Goal: Task Accomplishment & Management: Manage account settings

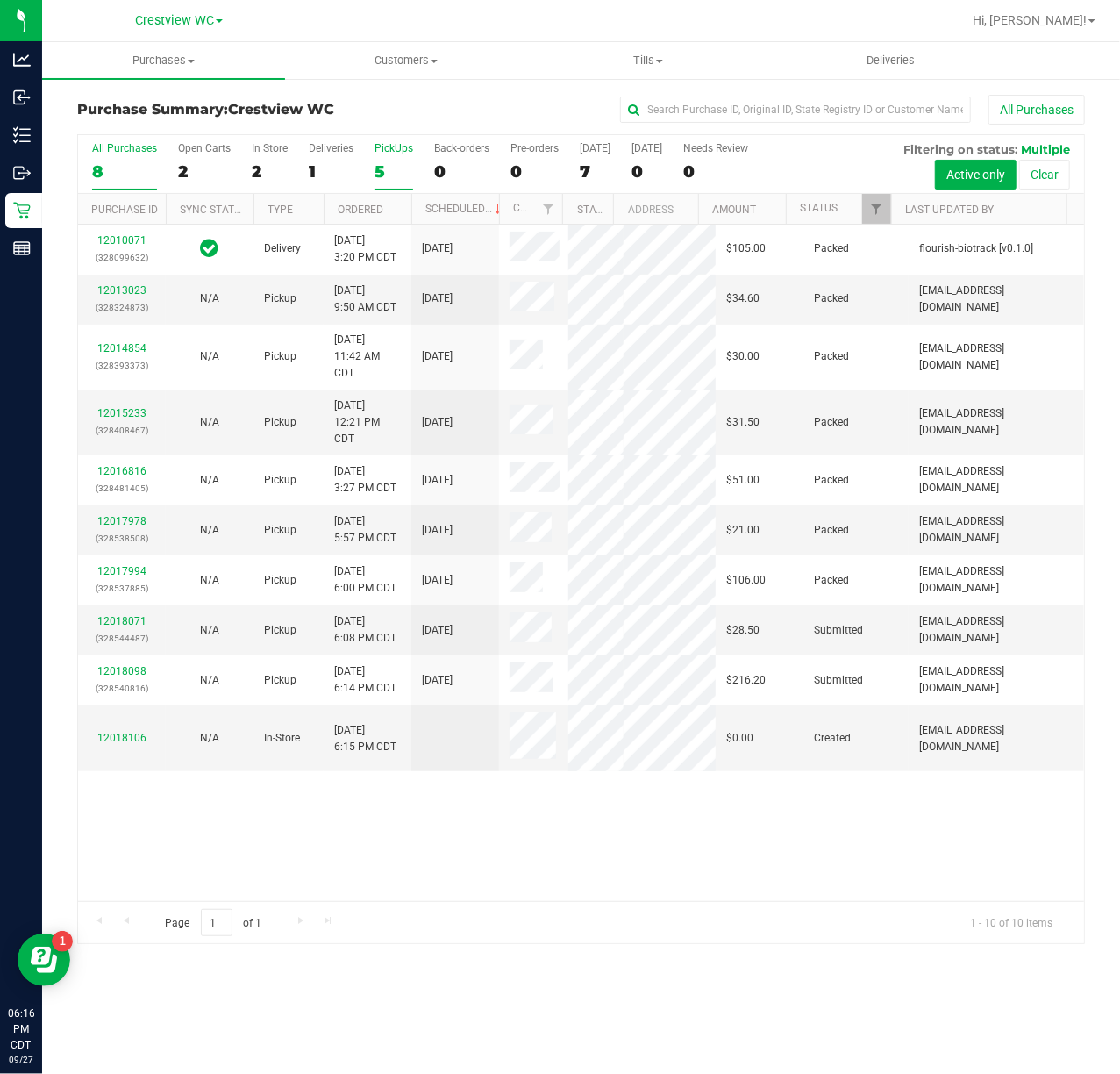
click at [391, 170] on div "5" at bounding box center [394, 171] width 38 height 20
click at [0, 0] on input "PickUps 5" at bounding box center [0, 0] width 0 height 0
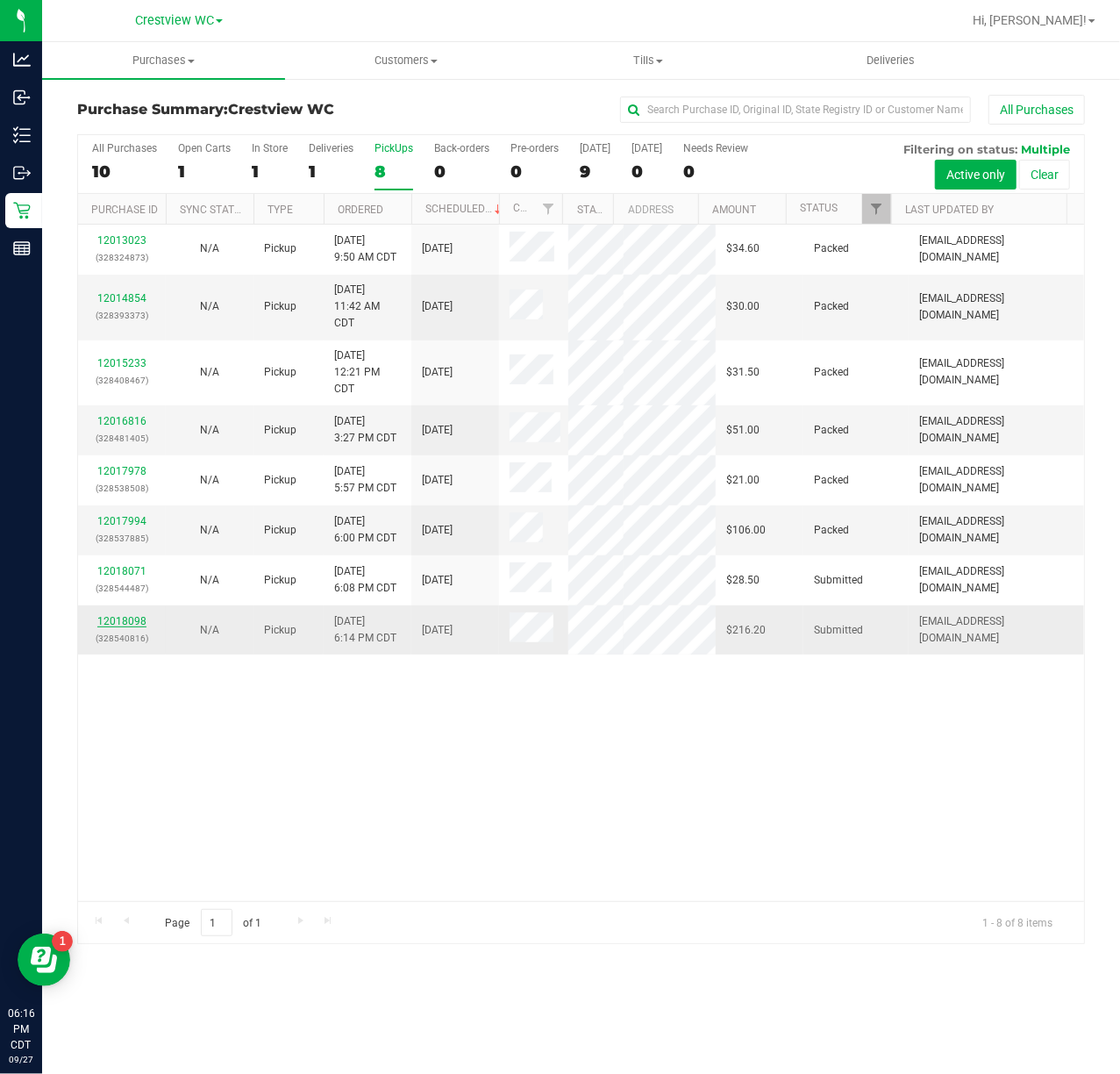
click at [141, 627] on link "12018098" at bounding box center [122, 621] width 49 height 12
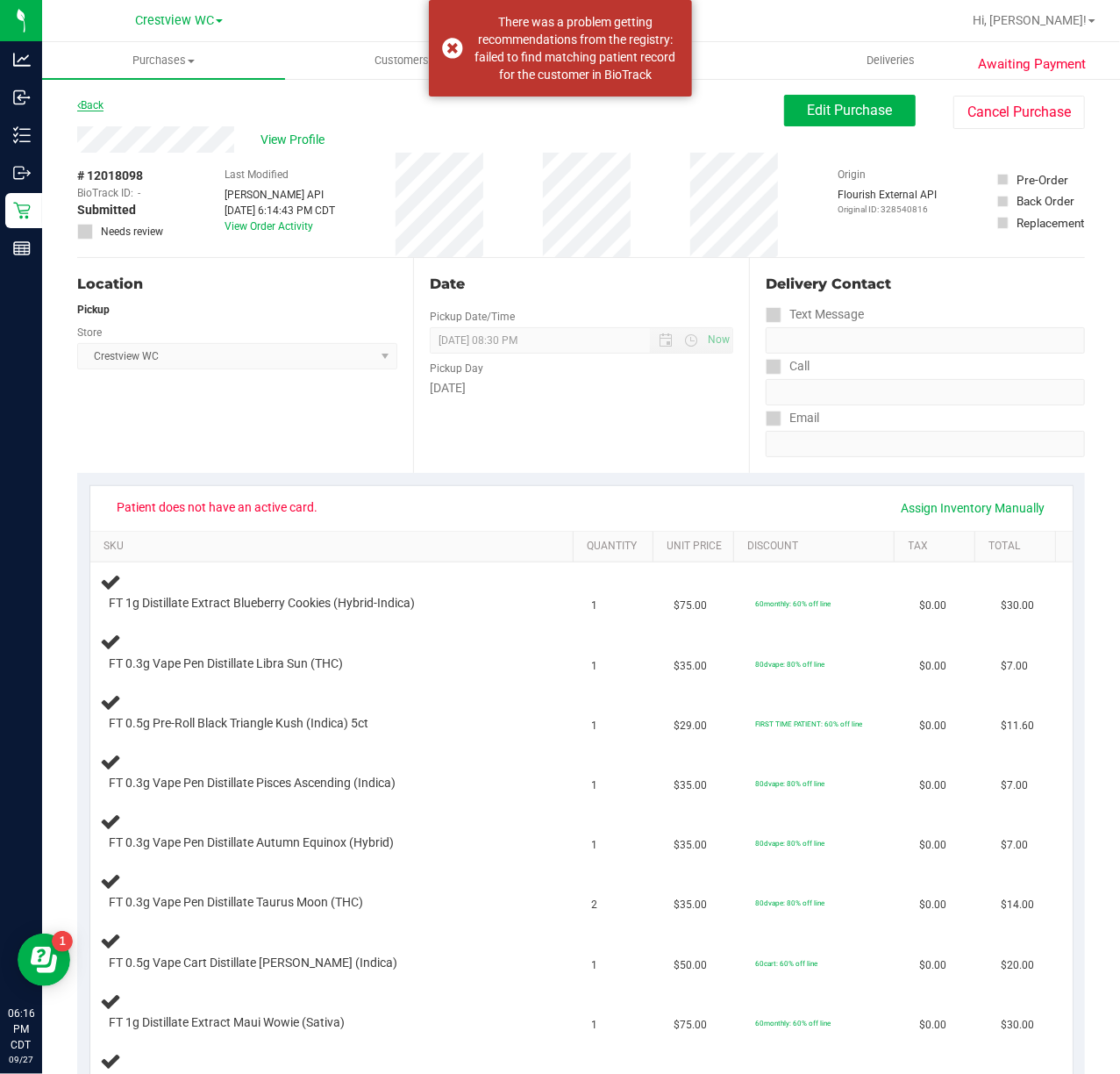
click at [99, 103] on link "Back" at bounding box center [90, 105] width 26 height 12
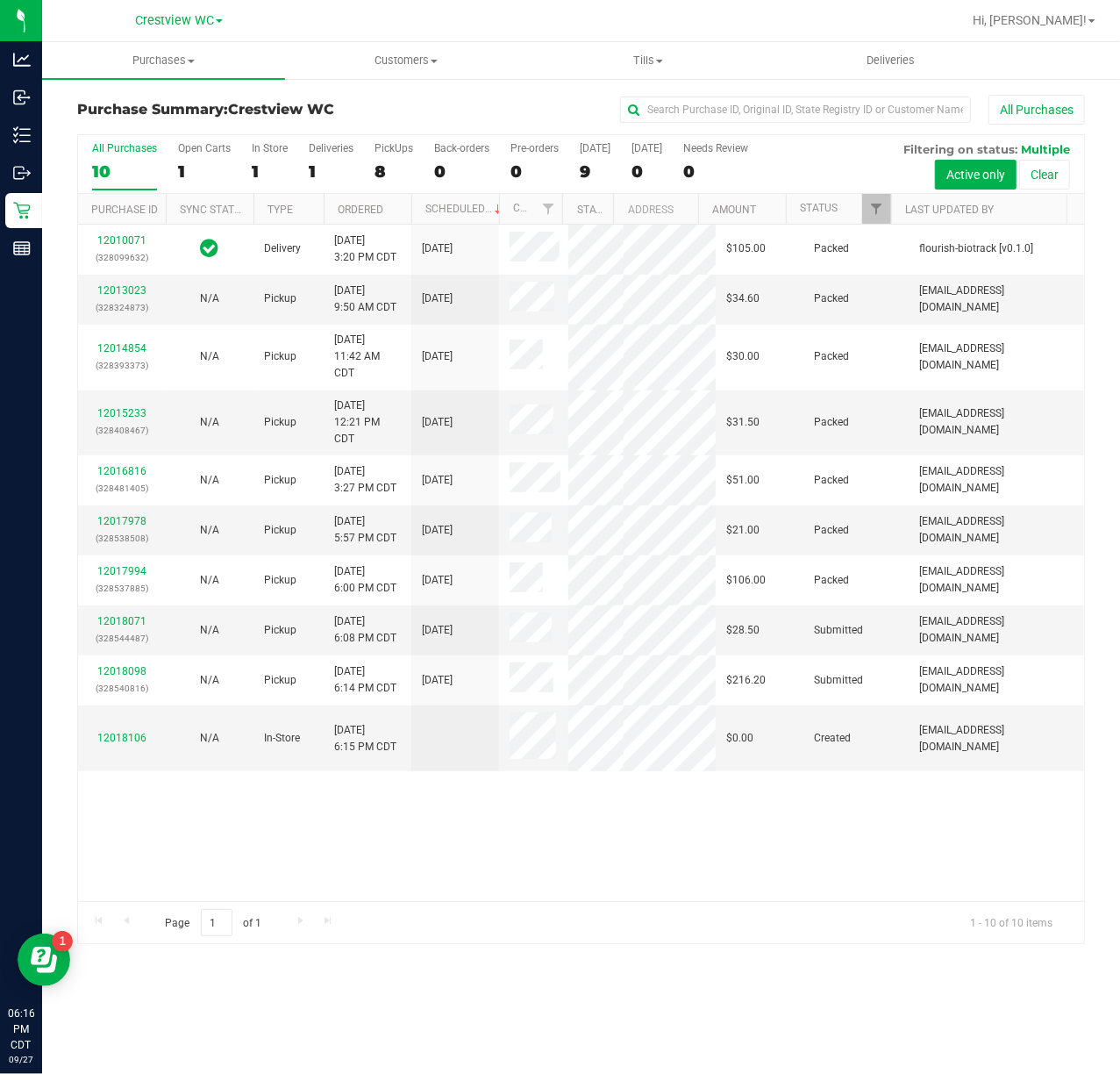
click at [389, 167] on div "8" at bounding box center [394, 171] width 38 height 20
click at [0, 0] on input "PickUps 8" at bounding box center [0, 0] width 0 height 0
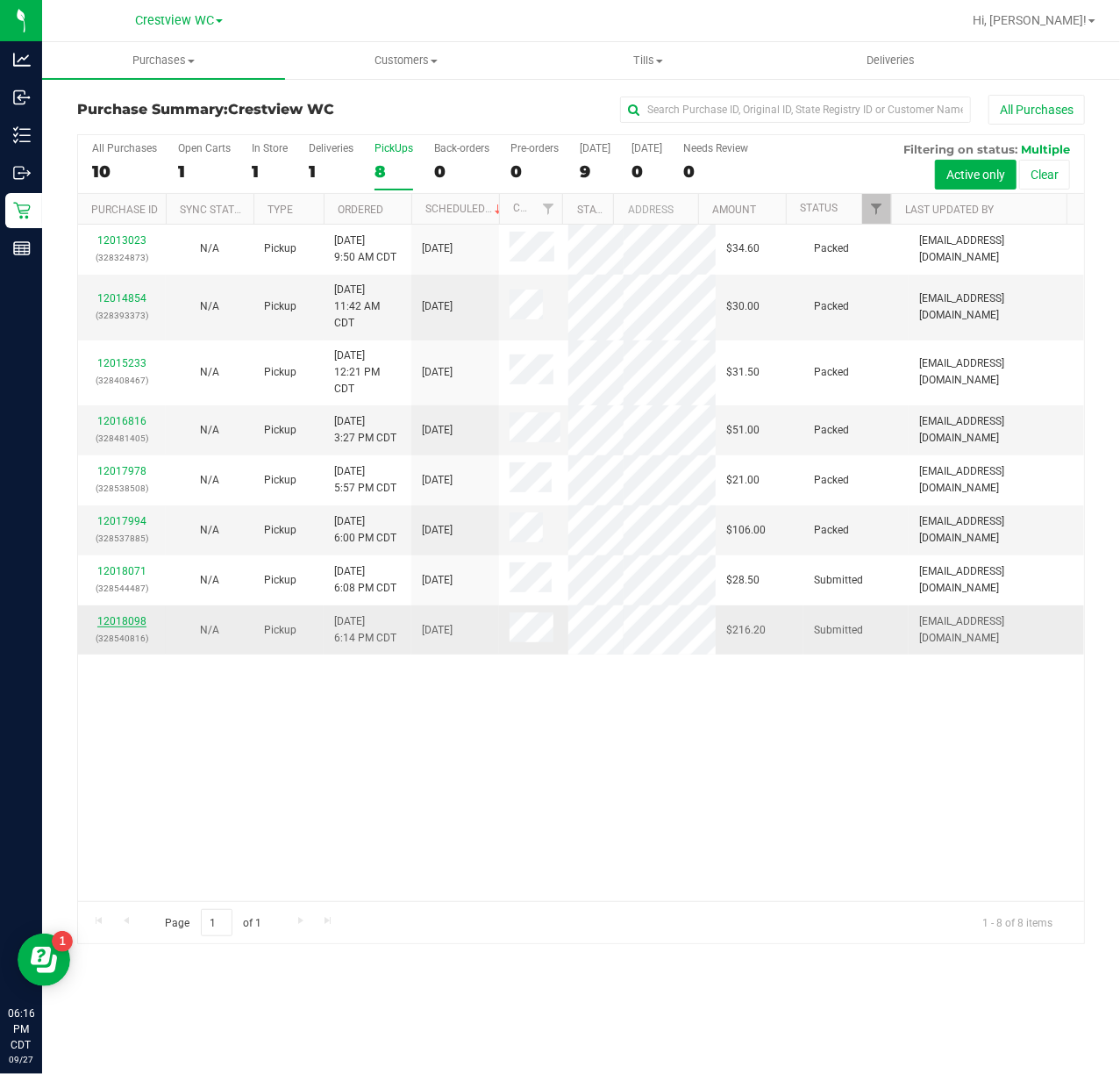
click at [118, 627] on link "12018098" at bounding box center [122, 621] width 49 height 12
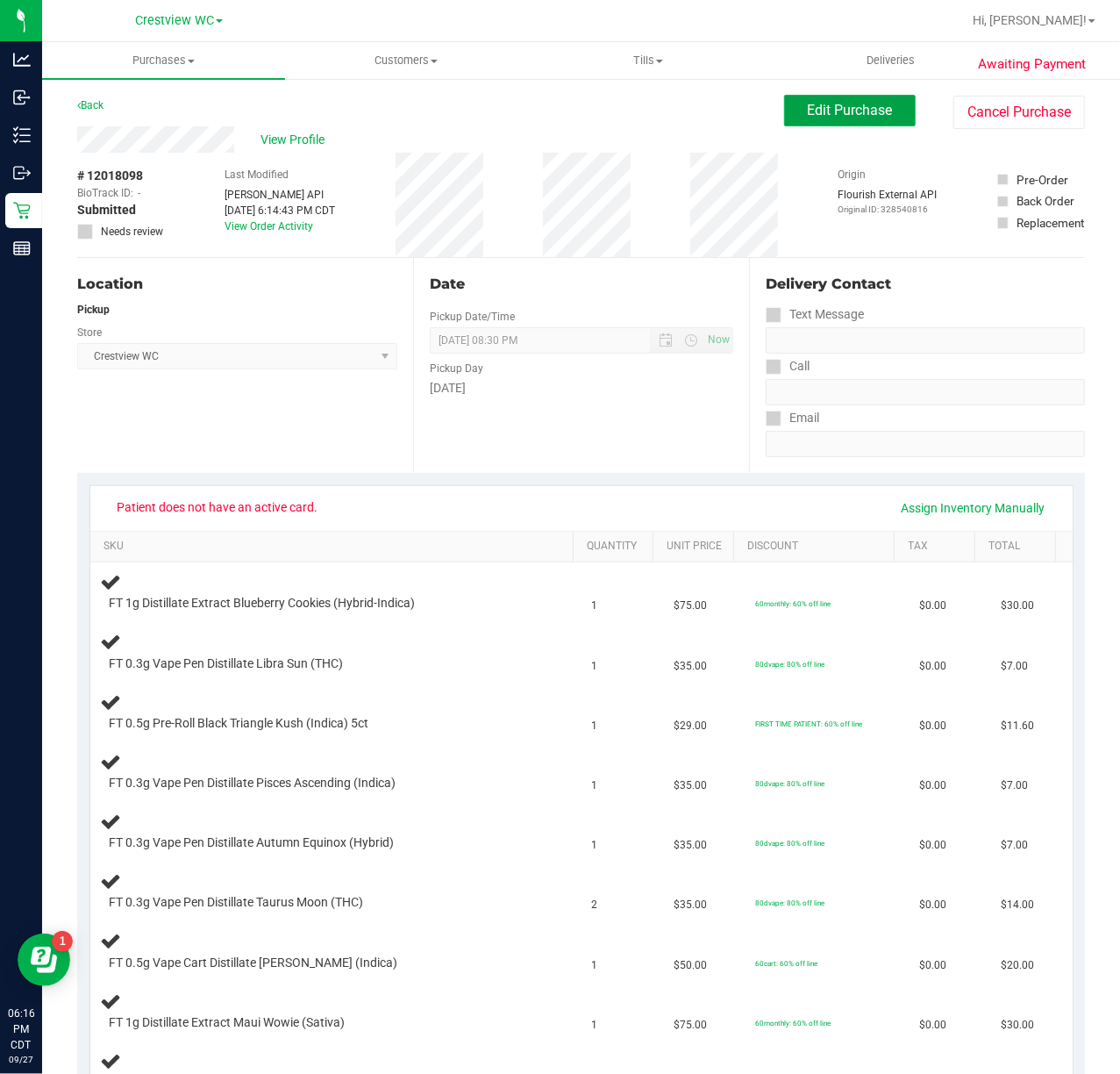
click at [846, 118] on span "Edit Purchase" at bounding box center [849, 110] width 85 height 16
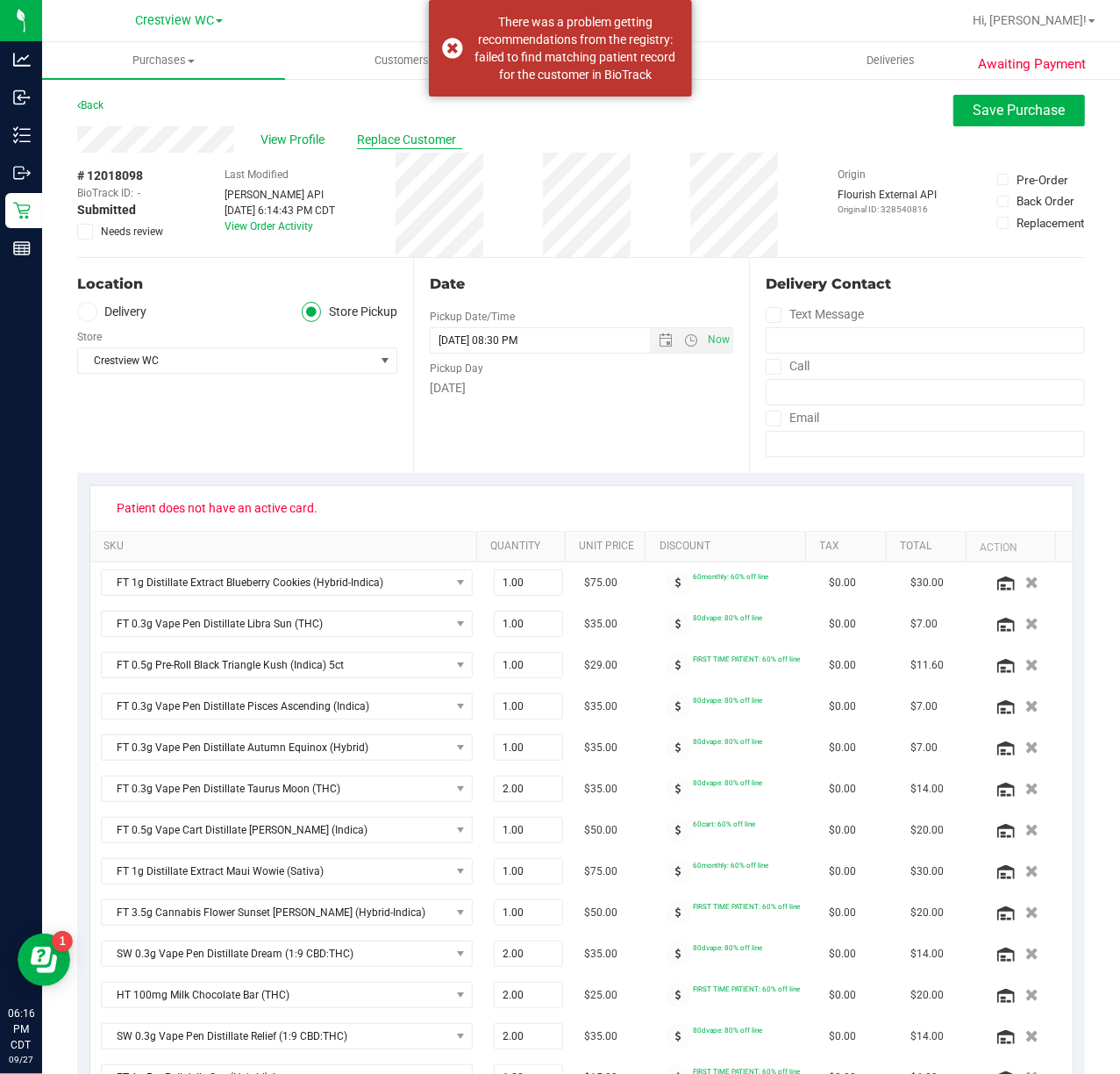
click at [380, 145] on span "Replace Customer" at bounding box center [409, 139] width 105 height 18
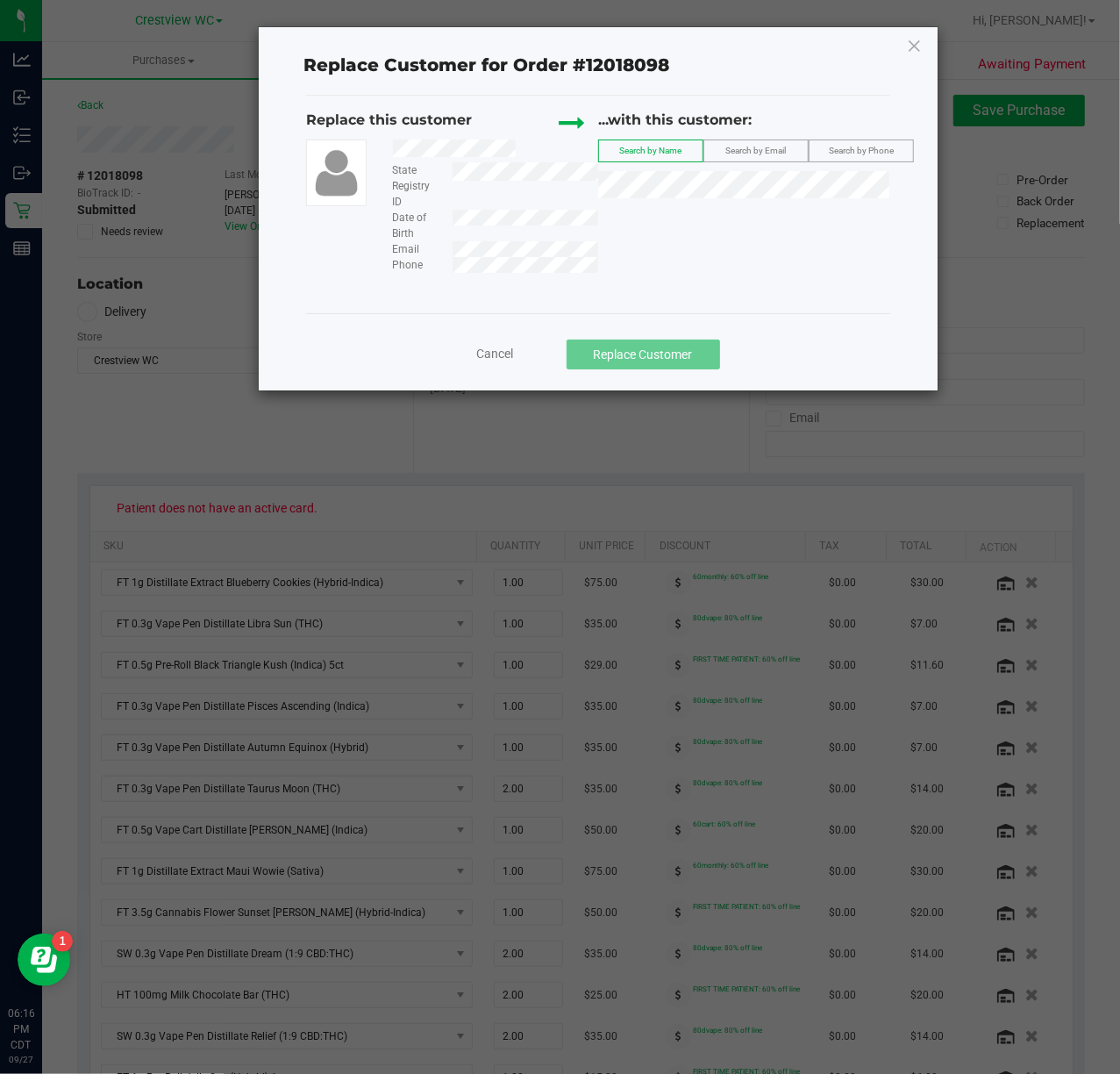
click at [600, 251] on div "Replace this customer State Registry ID Date of Birth Email Phone ...with this …" at bounding box center [598, 191] width 583 height 163
click at [766, 149] on span "Search by Email" at bounding box center [756, 150] width 60 height 10
click at [691, 150] on label "Search by Name" at bounding box center [651, 150] width 104 height 21
click at [846, 155] on span "Search by Phone" at bounding box center [861, 150] width 65 height 10
click at [779, 145] on label "Search by Email" at bounding box center [756, 150] width 104 height 21
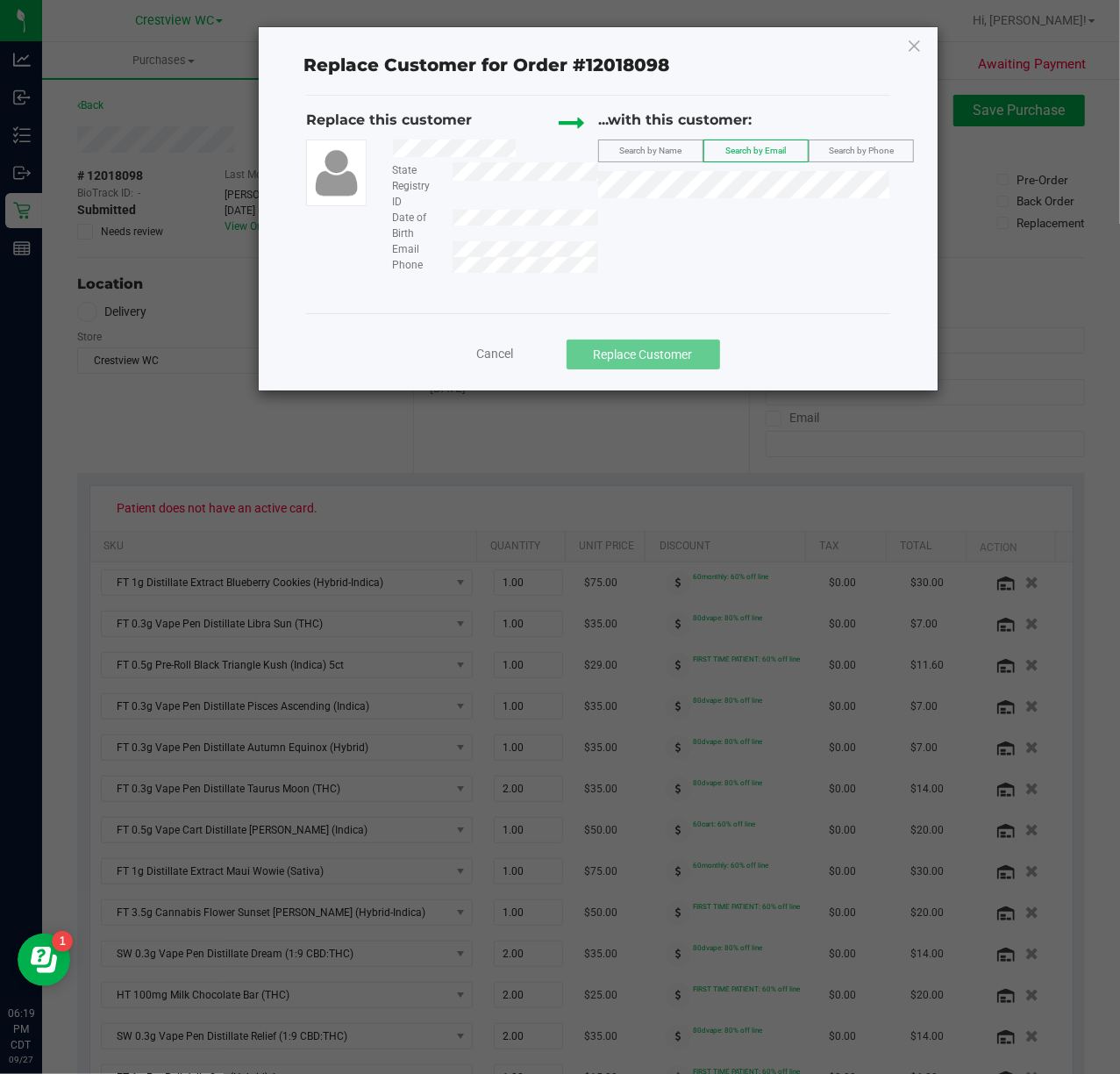
click at [499, 347] on span "Cancel" at bounding box center [496, 353] width 36 height 14
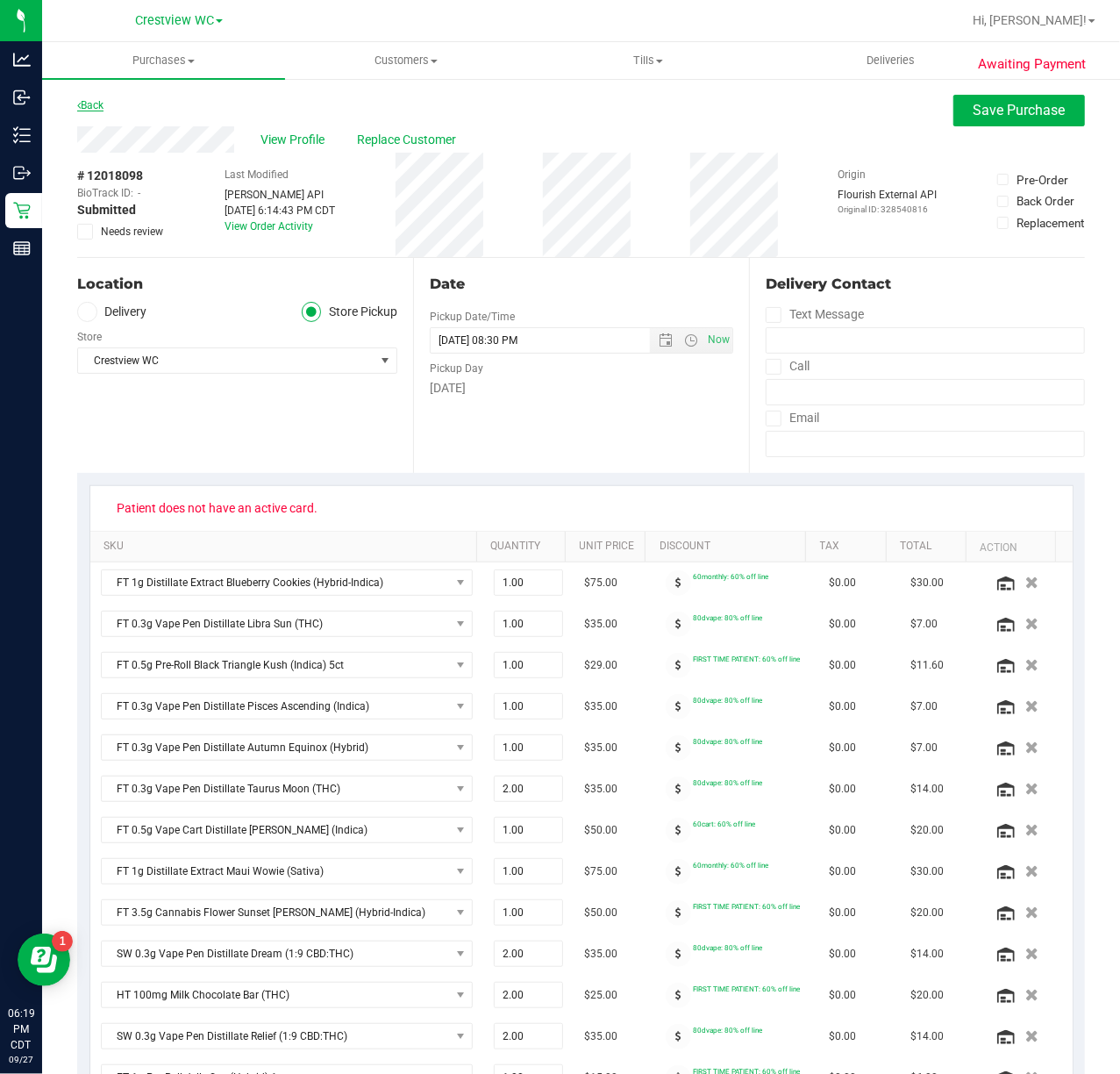
click at [93, 107] on link "Back" at bounding box center [90, 105] width 26 height 12
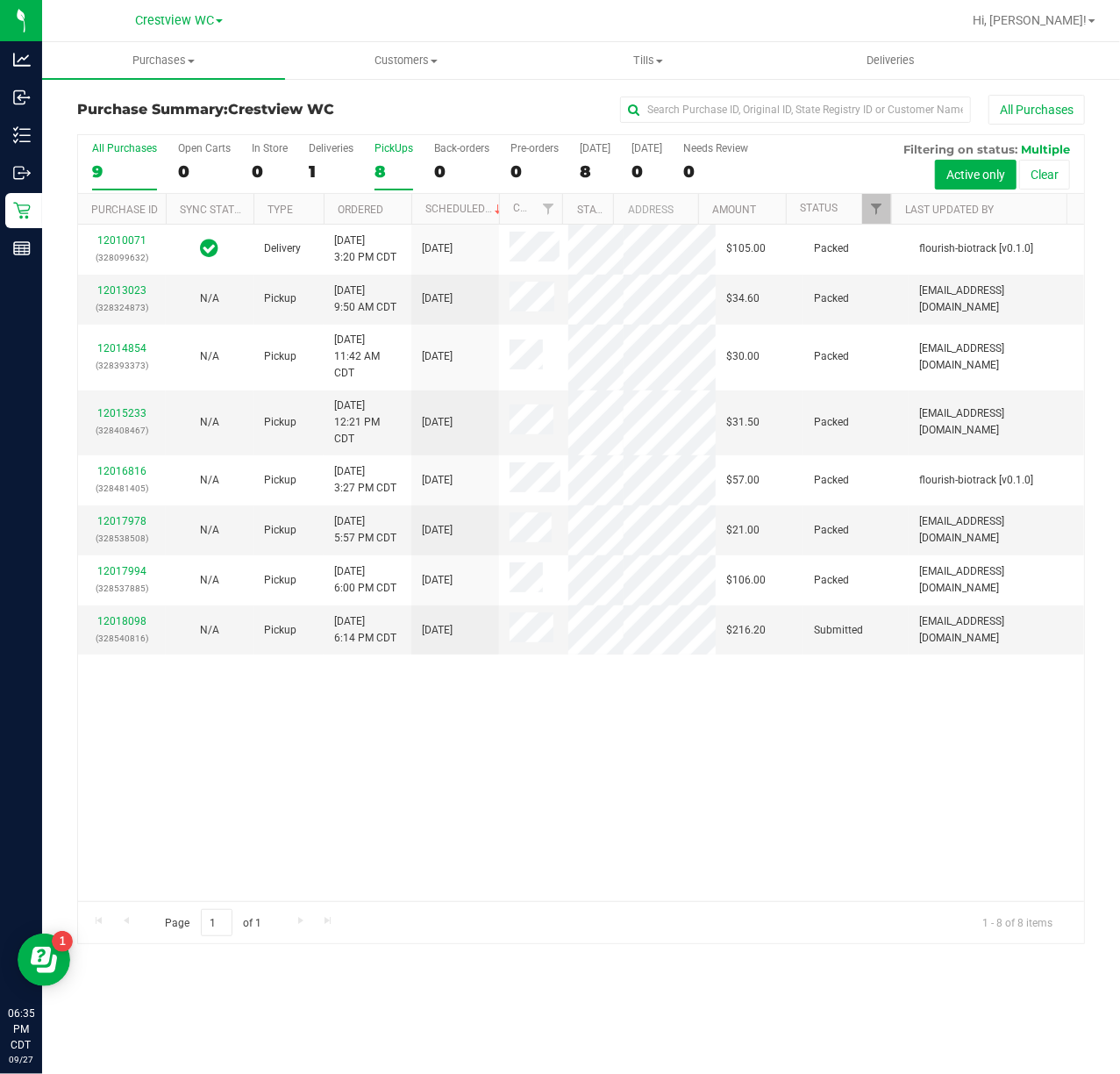
click at [380, 181] on div "8" at bounding box center [394, 171] width 38 height 20
click at [0, 0] on input "PickUps 8" at bounding box center [0, 0] width 0 height 0
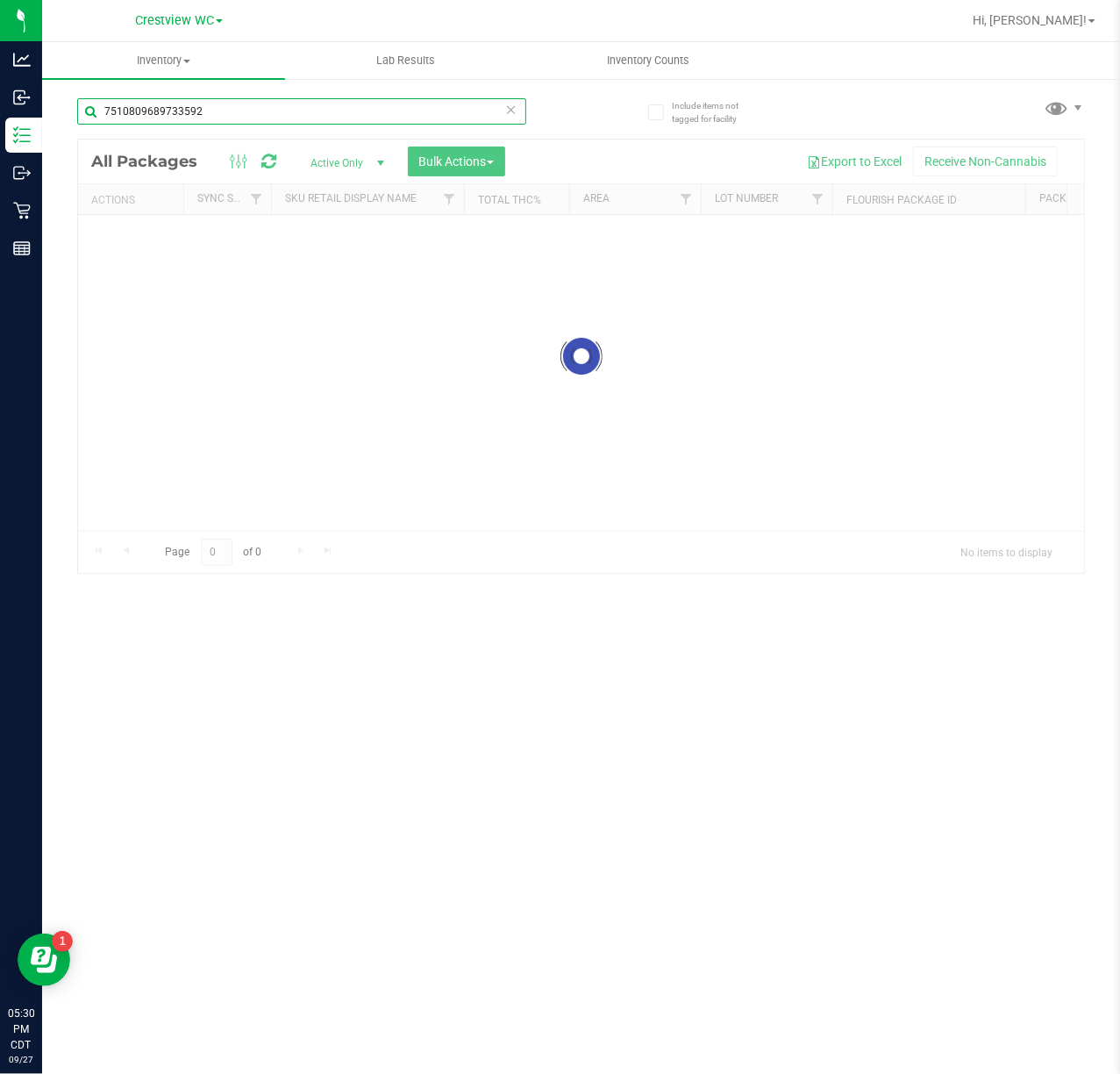
drag, startPoint x: 254, startPoint y: 116, endPoint x: -407, endPoint y: 116, distance: 661.0
click at [0, 116] on html "Analytics Inbound Inventory Outbound Retail Reports 05:30 PM CDT [DATE] 09/27 C…" at bounding box center [560, 537] width 1120 height 1074
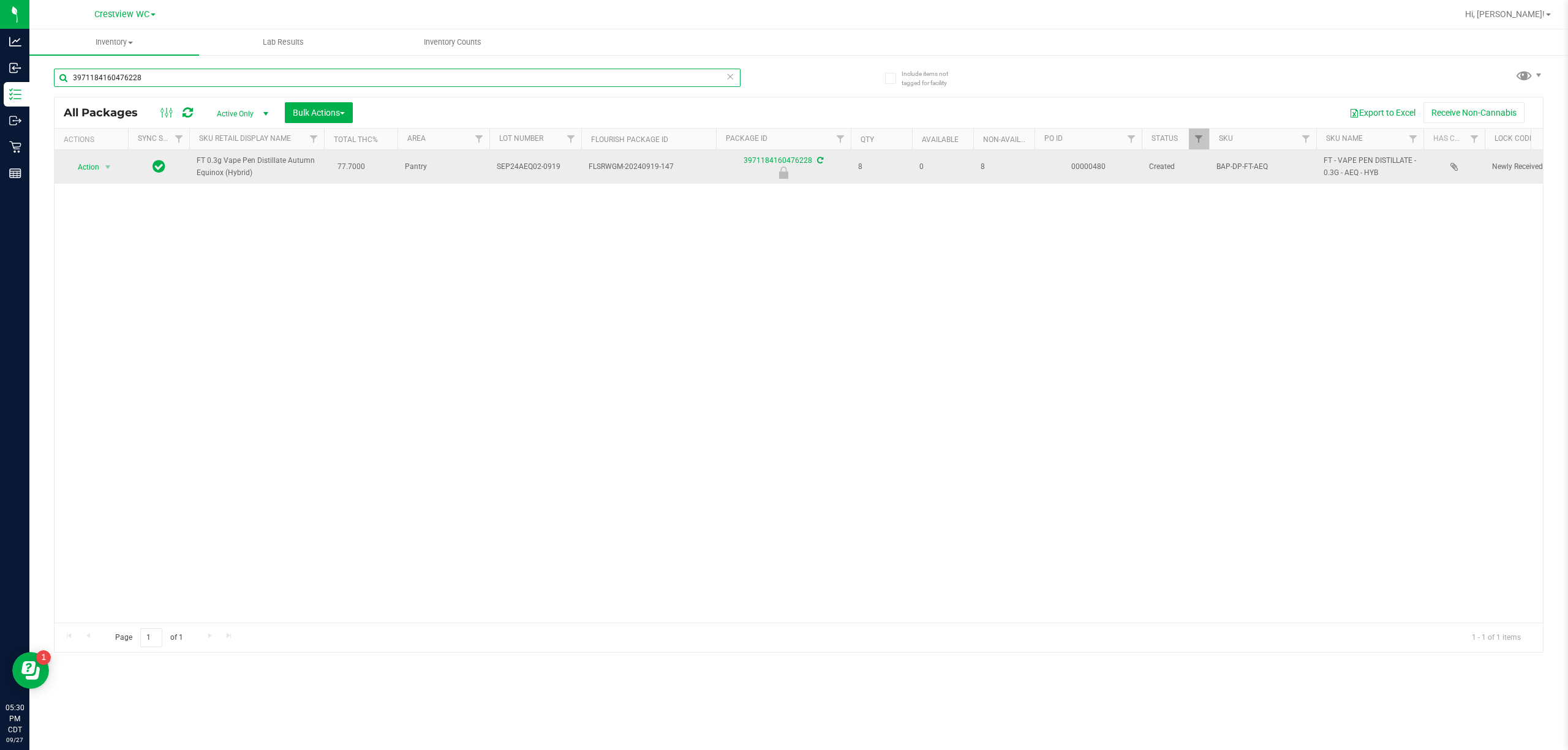
type input "3971184160476228"
click at [108, 158] on span "select" at bounding box center [108, 167] width 15 height 17
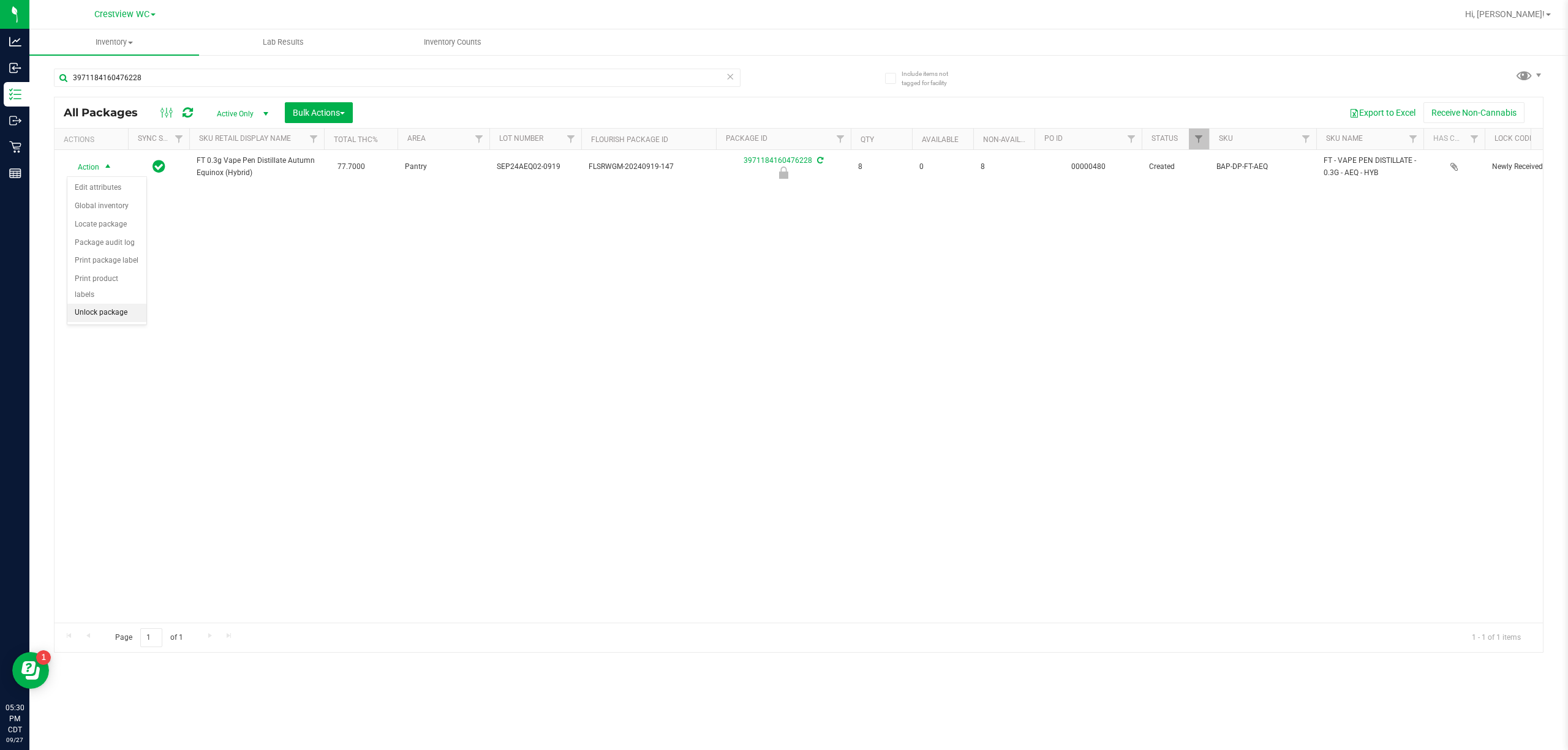
click at [99, 317] on li "Unlock package" at bounding box center [107, 312] width 79 height 18
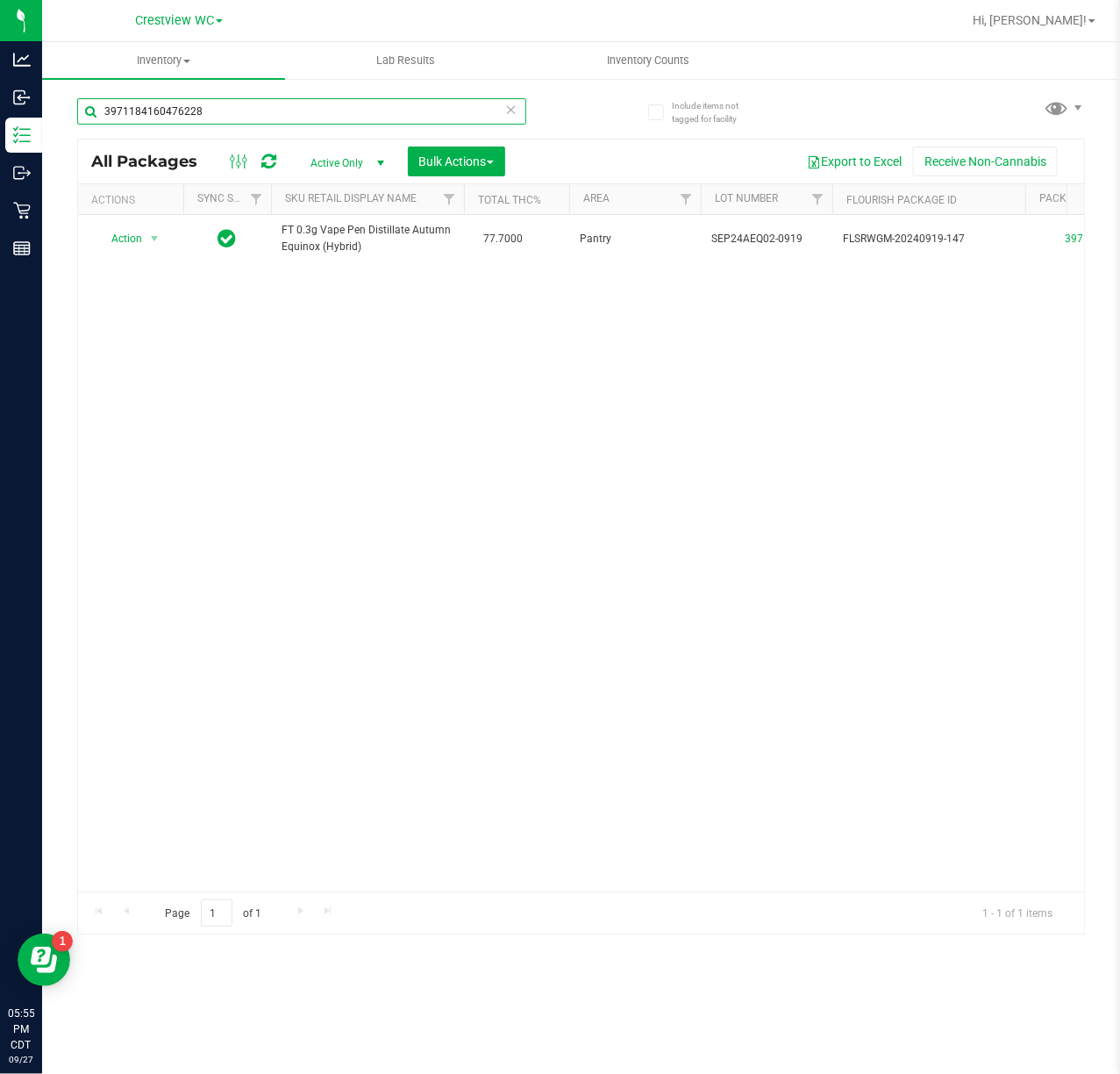
click at [279, 117] on input "3971184160476228" at bounding box center [302, 111] width 449 height 26
click at [282, 107] on input "3971184160476228" at bounding box center [302, 111] width 449 height 26
click at [279, 107] on input "3971184160476228" at bounding box center [302, 111] width 449 height 26
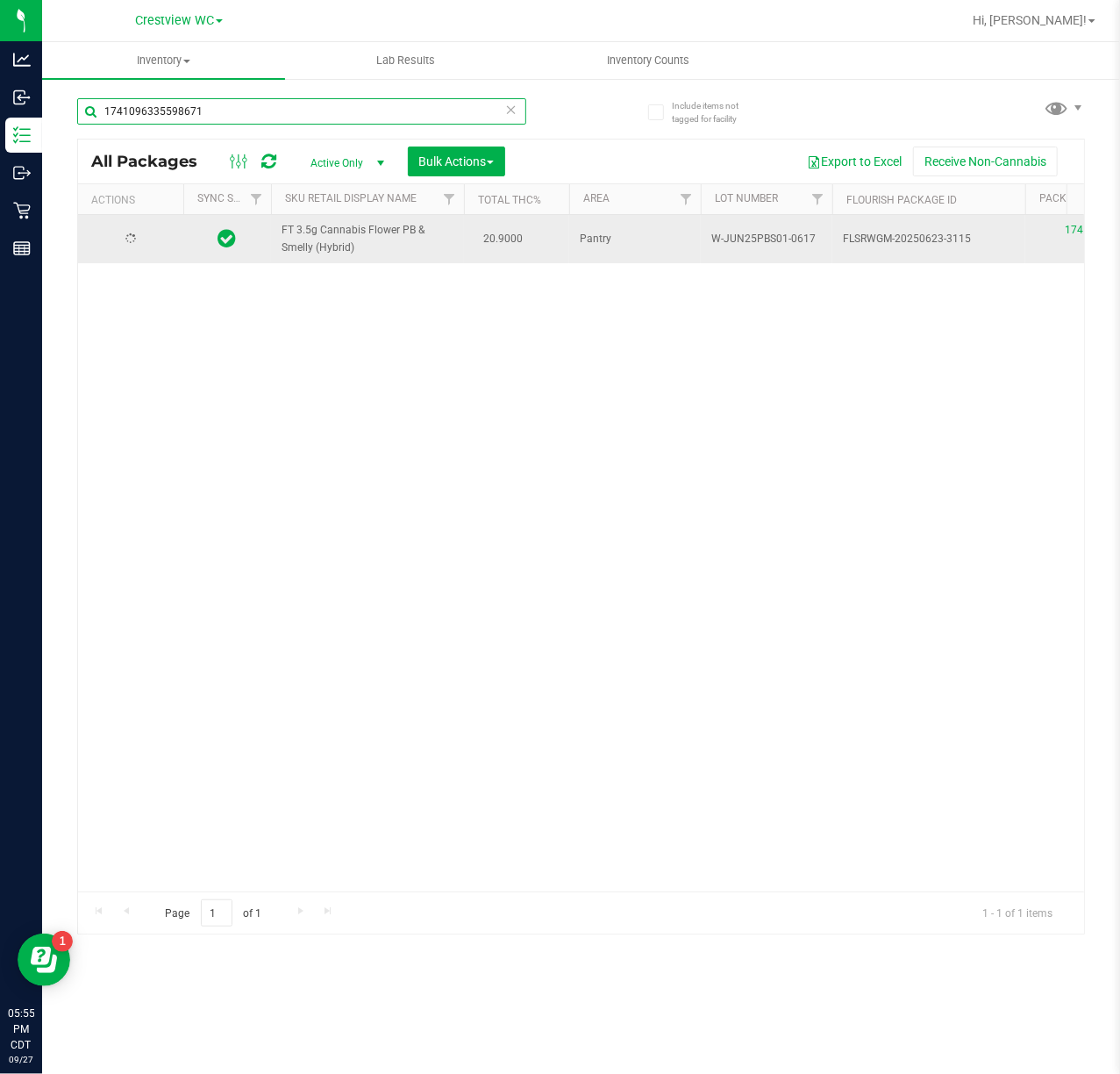
type input "1741096335598671"
click at [152, 249] on span "select" at bounding box center [155, 239] width 22 height 25
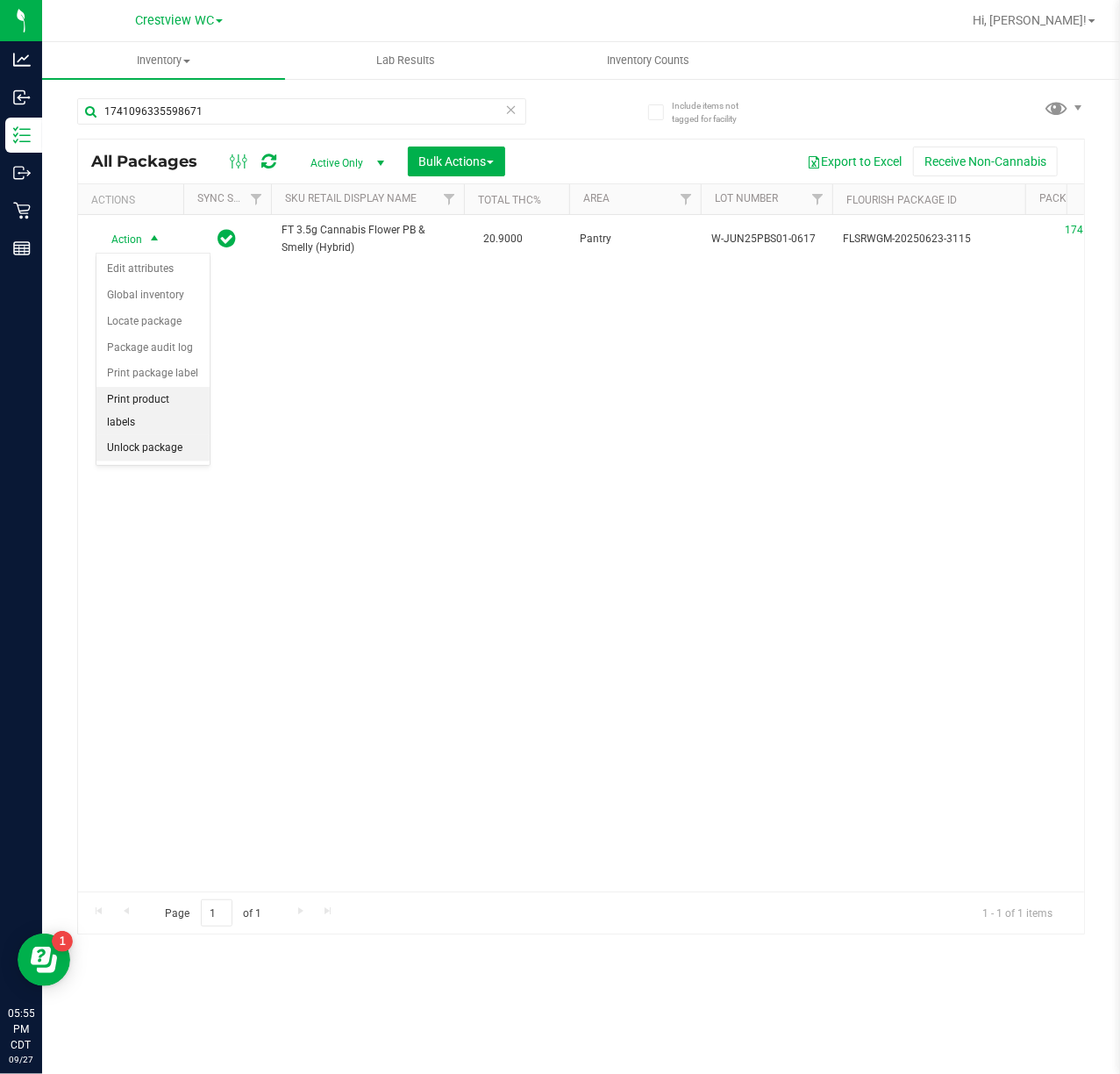
click at [162, 435] on li "Print product labels" at bounding box center [153, 410] width 113 height 48
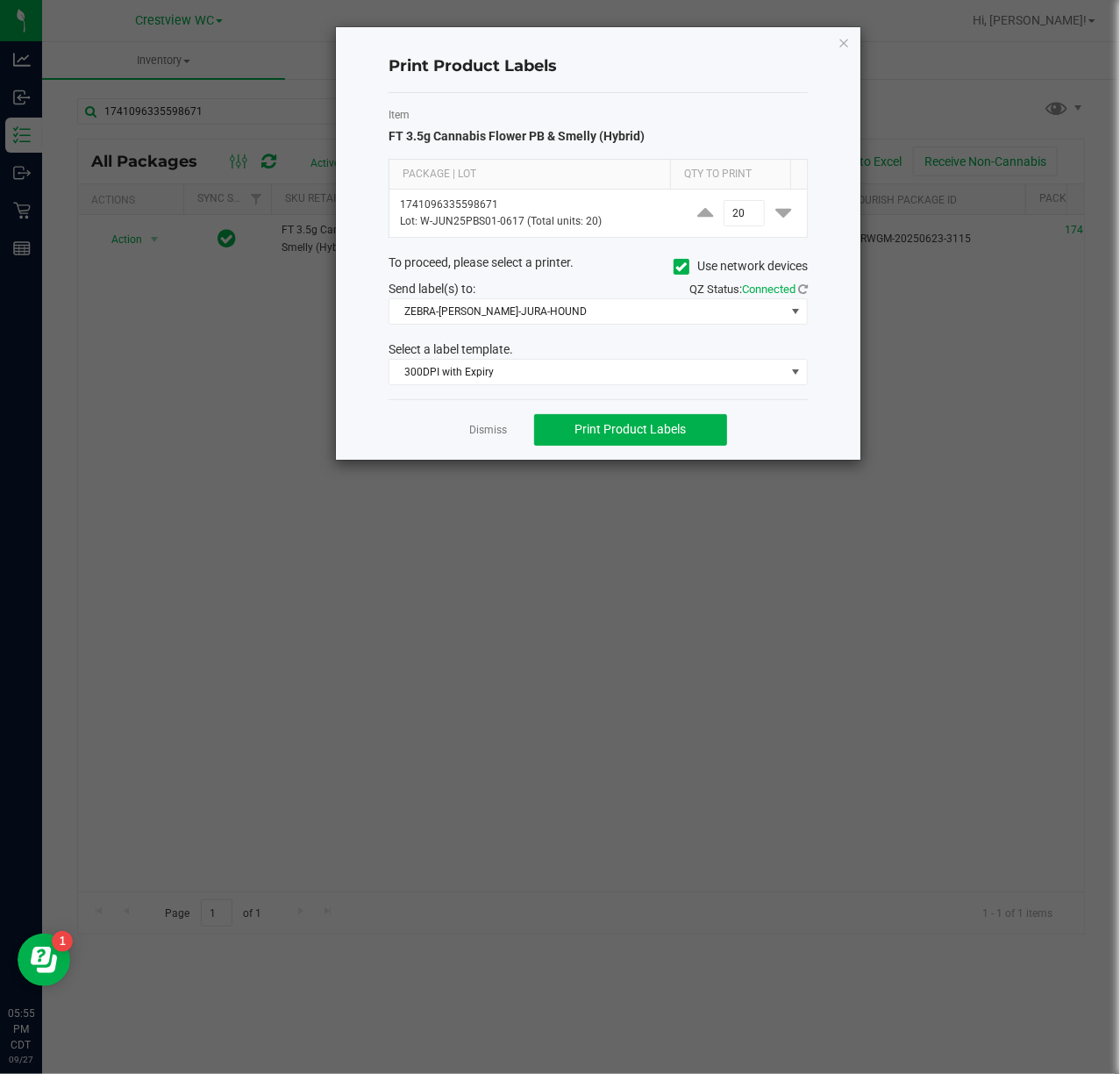
drag, startPoint x: 485, startPoint y: 436, endPoint x: 474, endPoint y: 414, distance: 24.6
click at [485, 435] on link "Dismiss" at bounding box center [488, 430] width 37 height 15
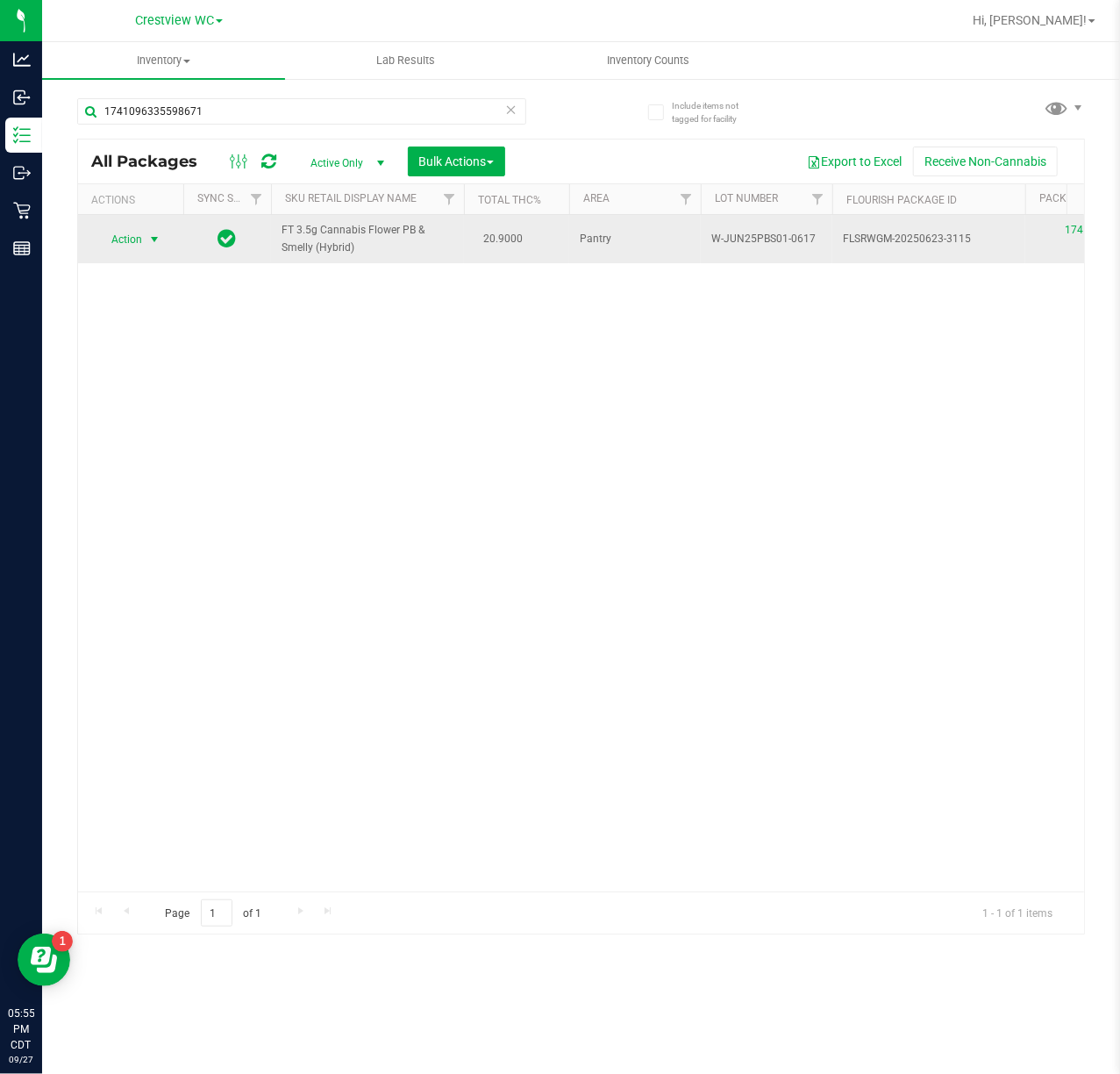
click at [96, 225] on td "Action Action Edit attributes Global inventory Locate package Package audit log…" at bounding box center [130, 239] width 105 height 48
click at [113, 243] on span "Action" at bounding box center [119, 239] width 47 height 25
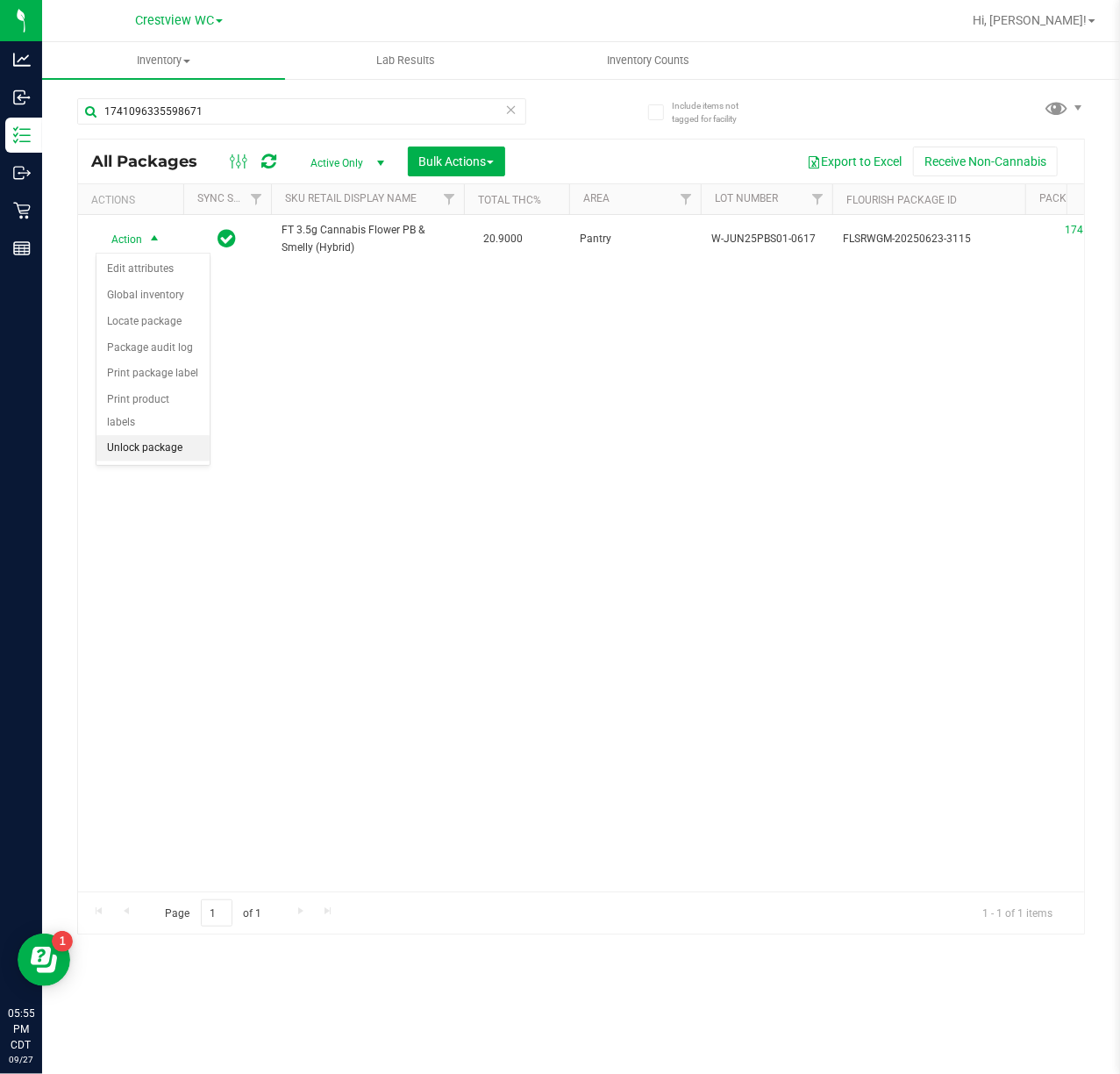
click at [158, 455] on li "Unlock package" at bounding box center [153, 448] width 113 height 26
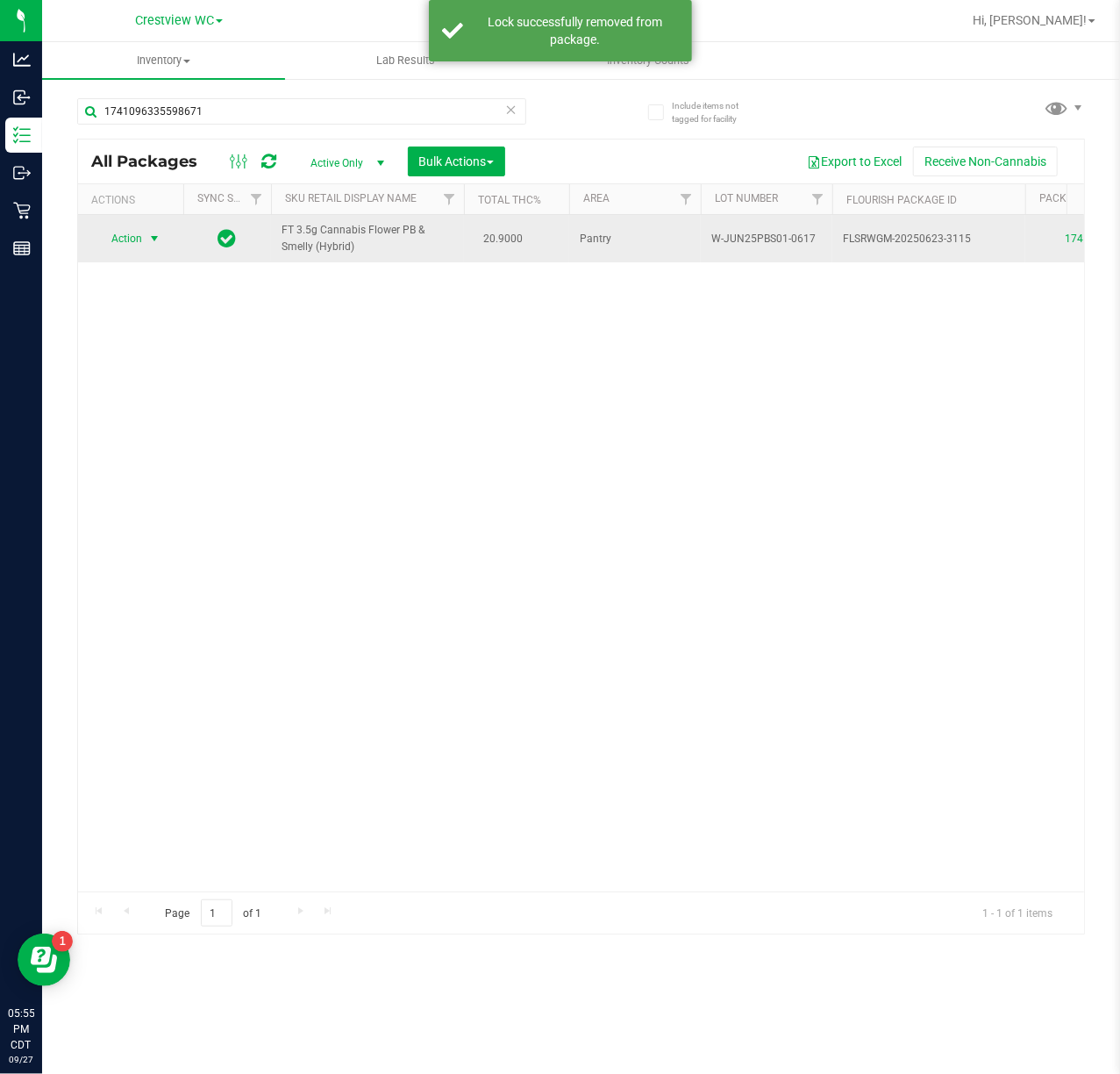
click at [127, 249] on span "Action" at bounding box center [119, 238] width 47 height 25
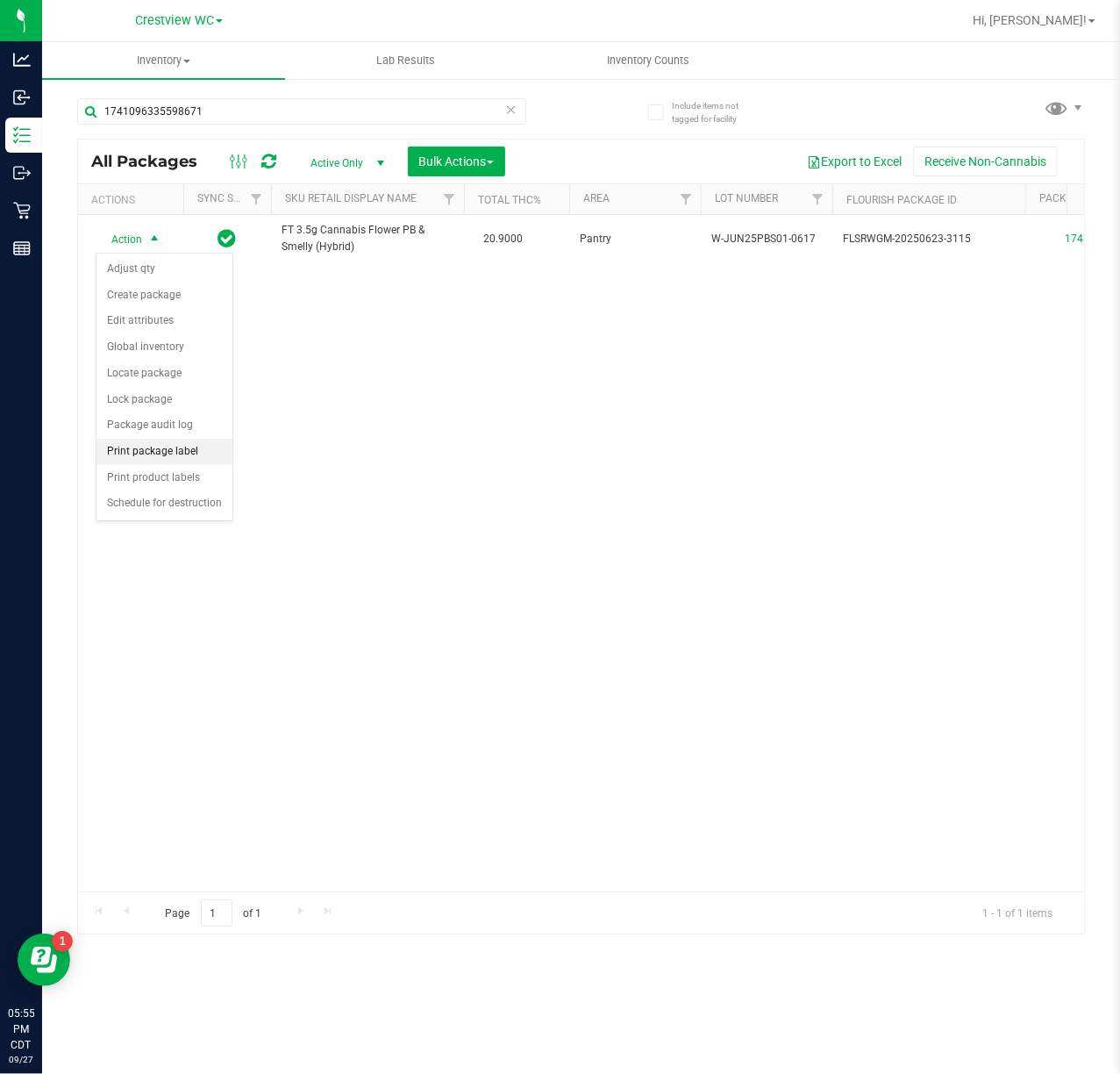
click at [200, 460] on li "Print package label" at bounding box center [164, 451] width 136 height 26
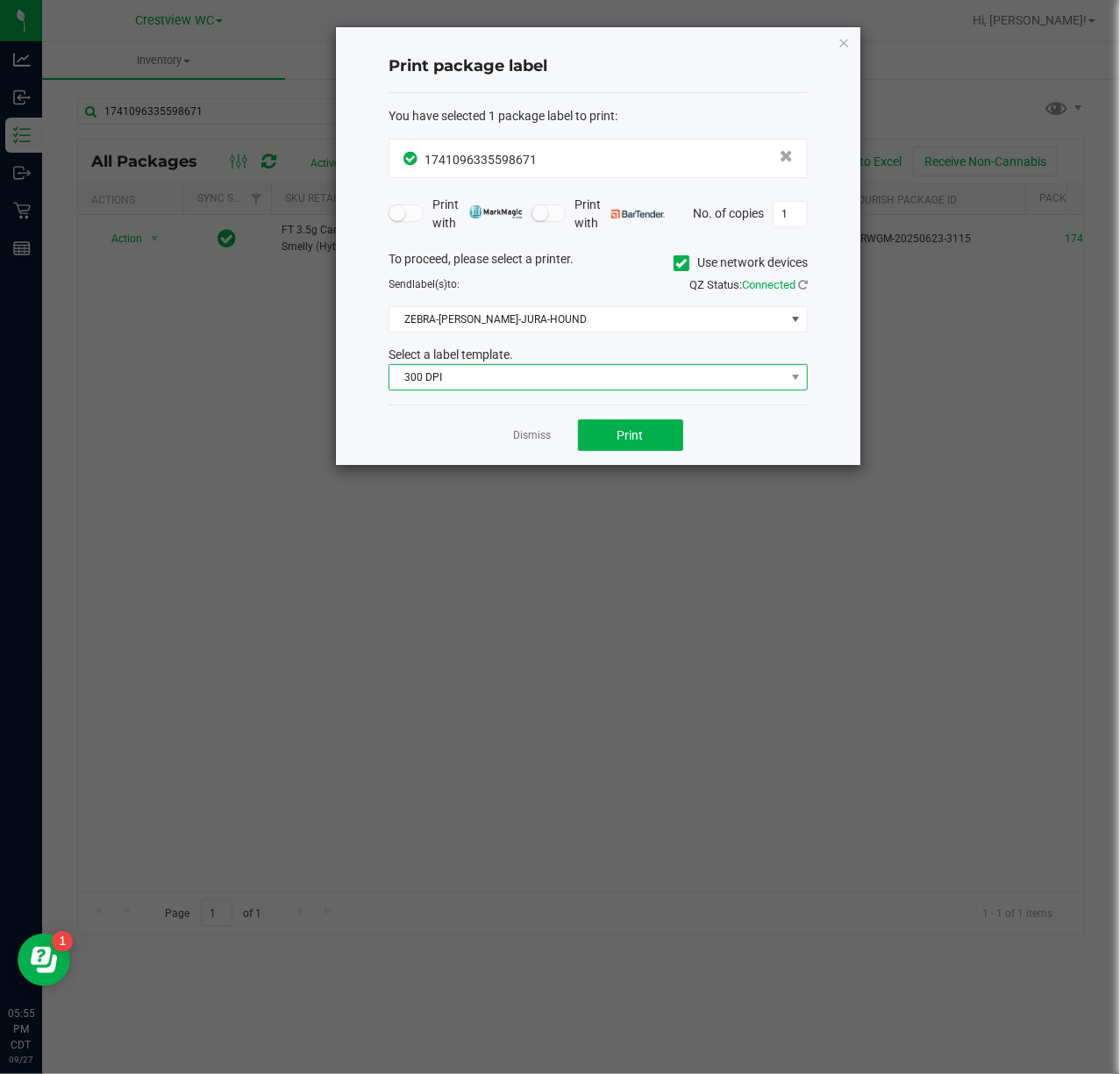
click at [540, 367] on span "300 DPI" at bounding box center [587, 377] width 396 height 25
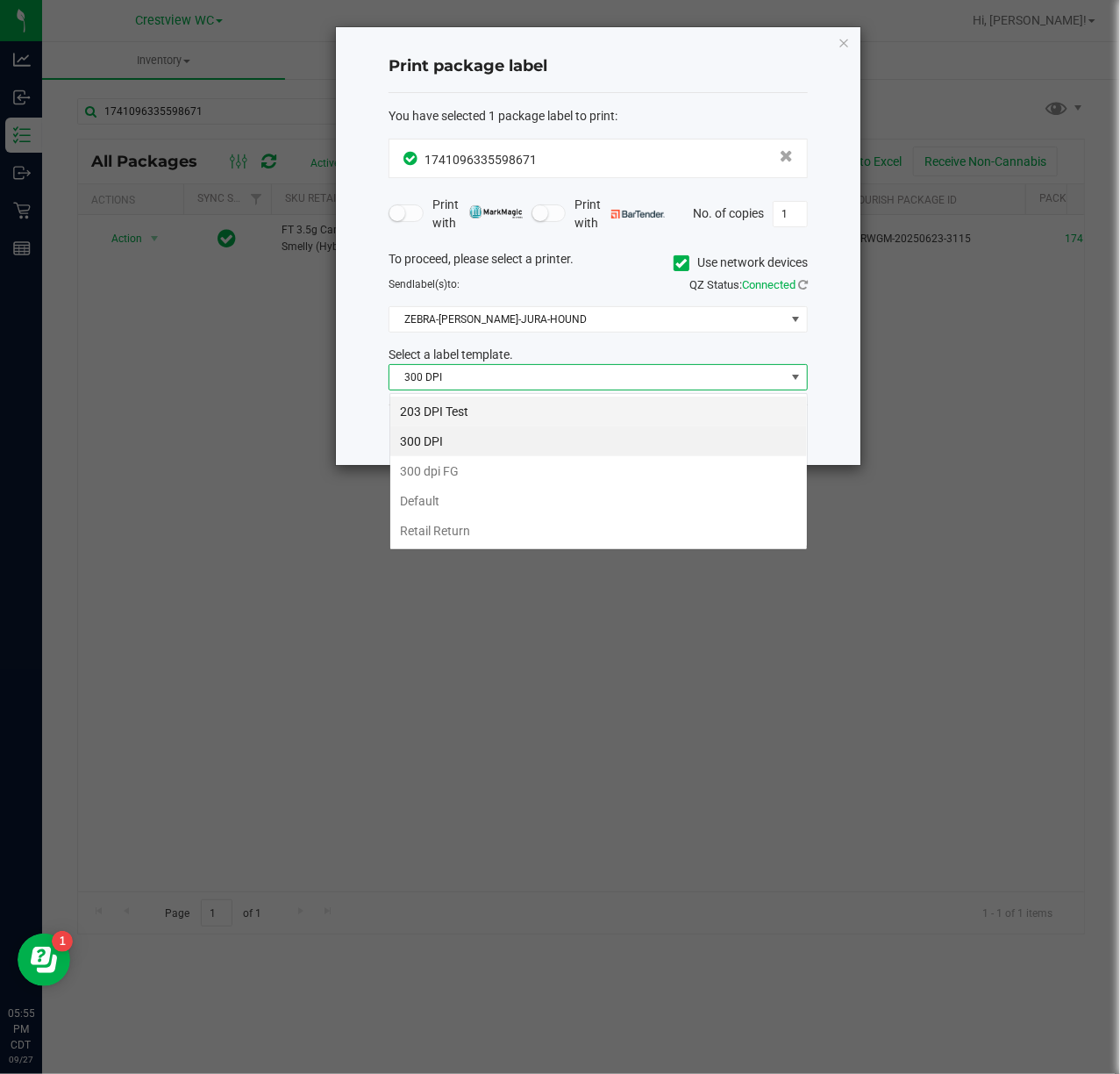
scroll to position [26, 418]
click at [520, 412] on li "203 DPI Test" at bounding box center [598, 411] width 416 height 30
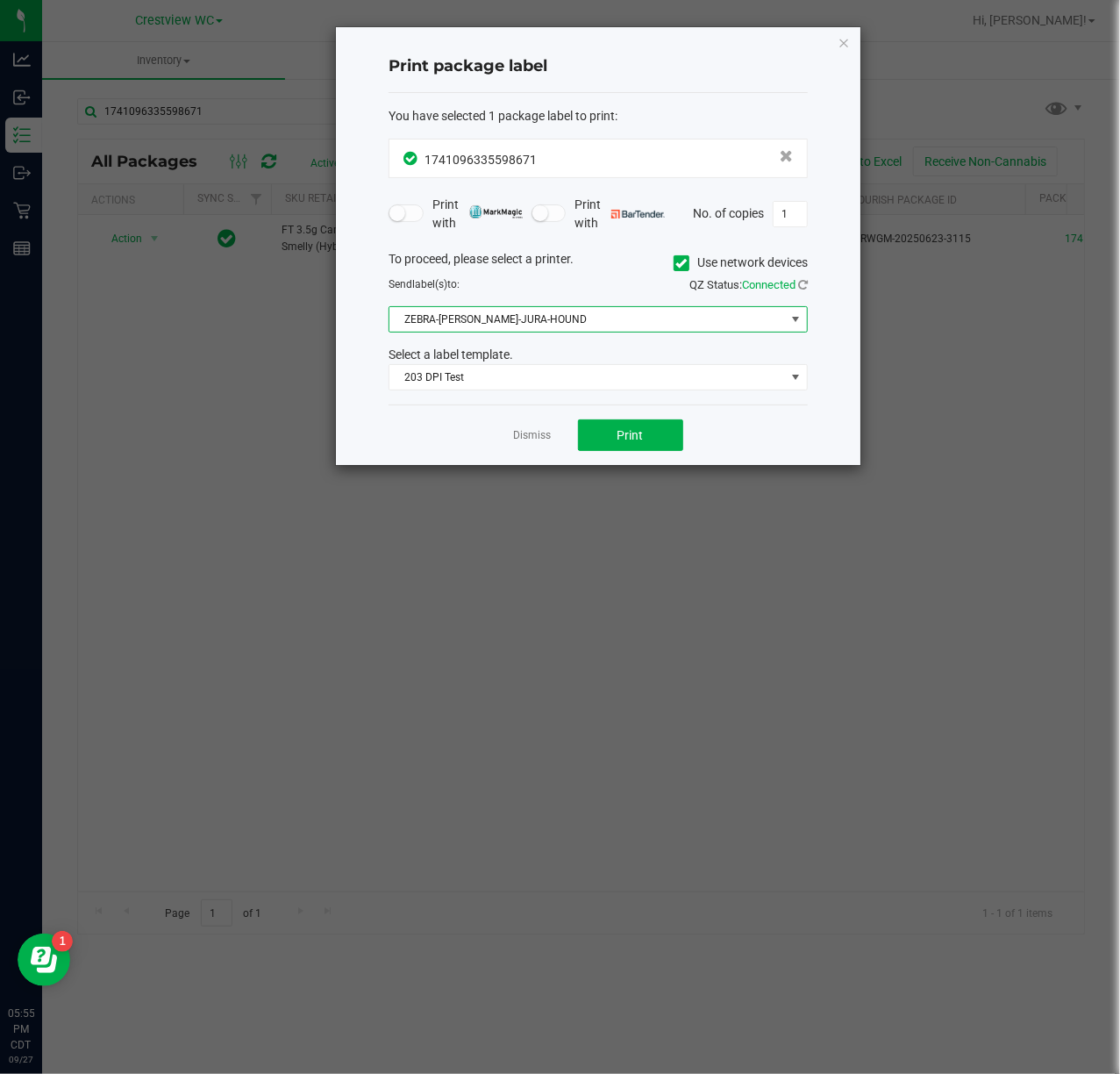
click at [538, 319] on span "ZEBRA-BRUNO-JURA-HOUND" at bounding box center [587, 319] width 396 height 25
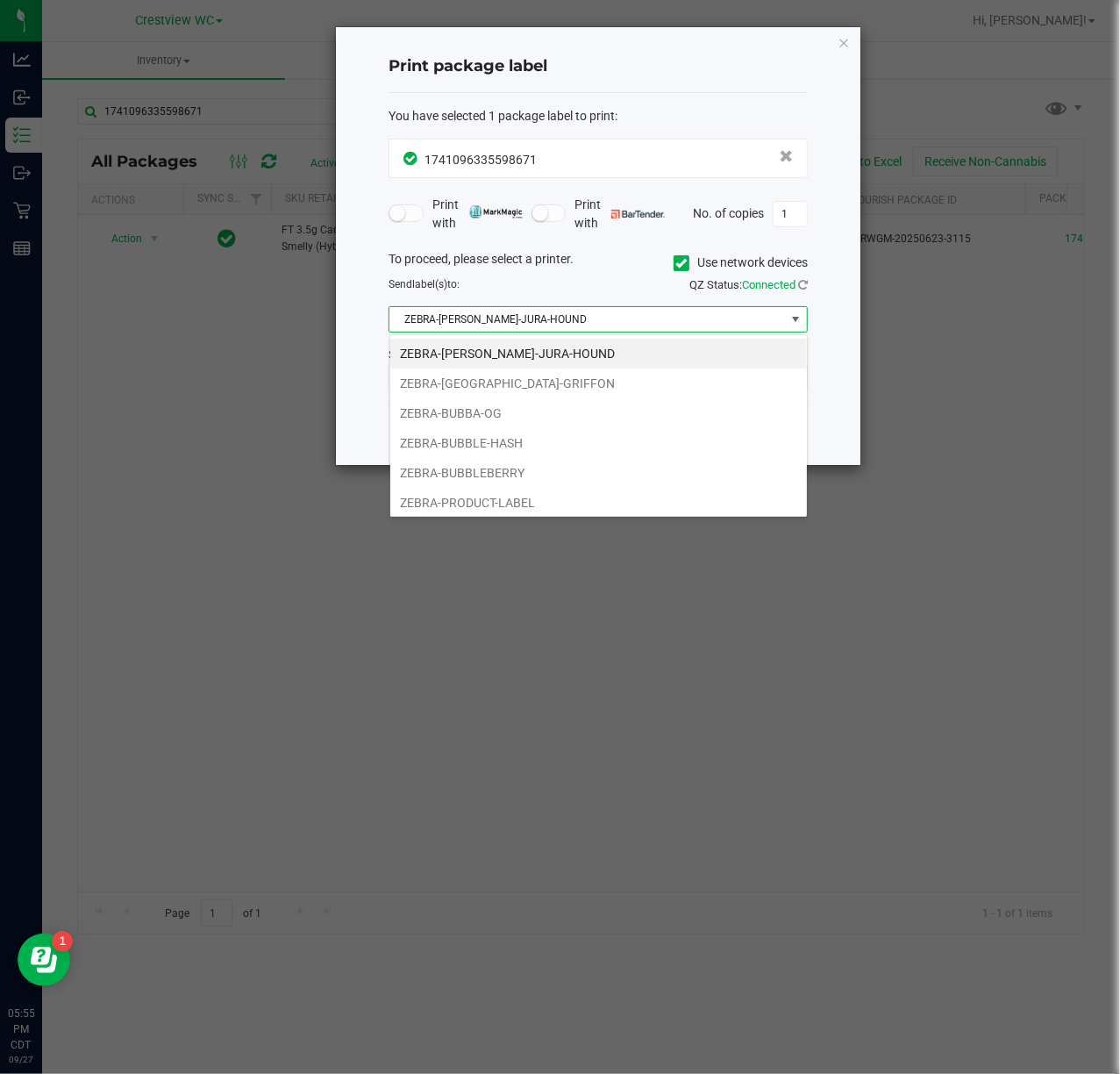
drag, startPoint x: 525, startPoint y: 689, endPoint x: 595, endPoint y: 488, distance: 212.8
click at [525, 685] on ngb-modal-window "Print package label You have selected 1 package label to print : 17410963355986…" at bounding box center [567, 537] width 1134 height 1074
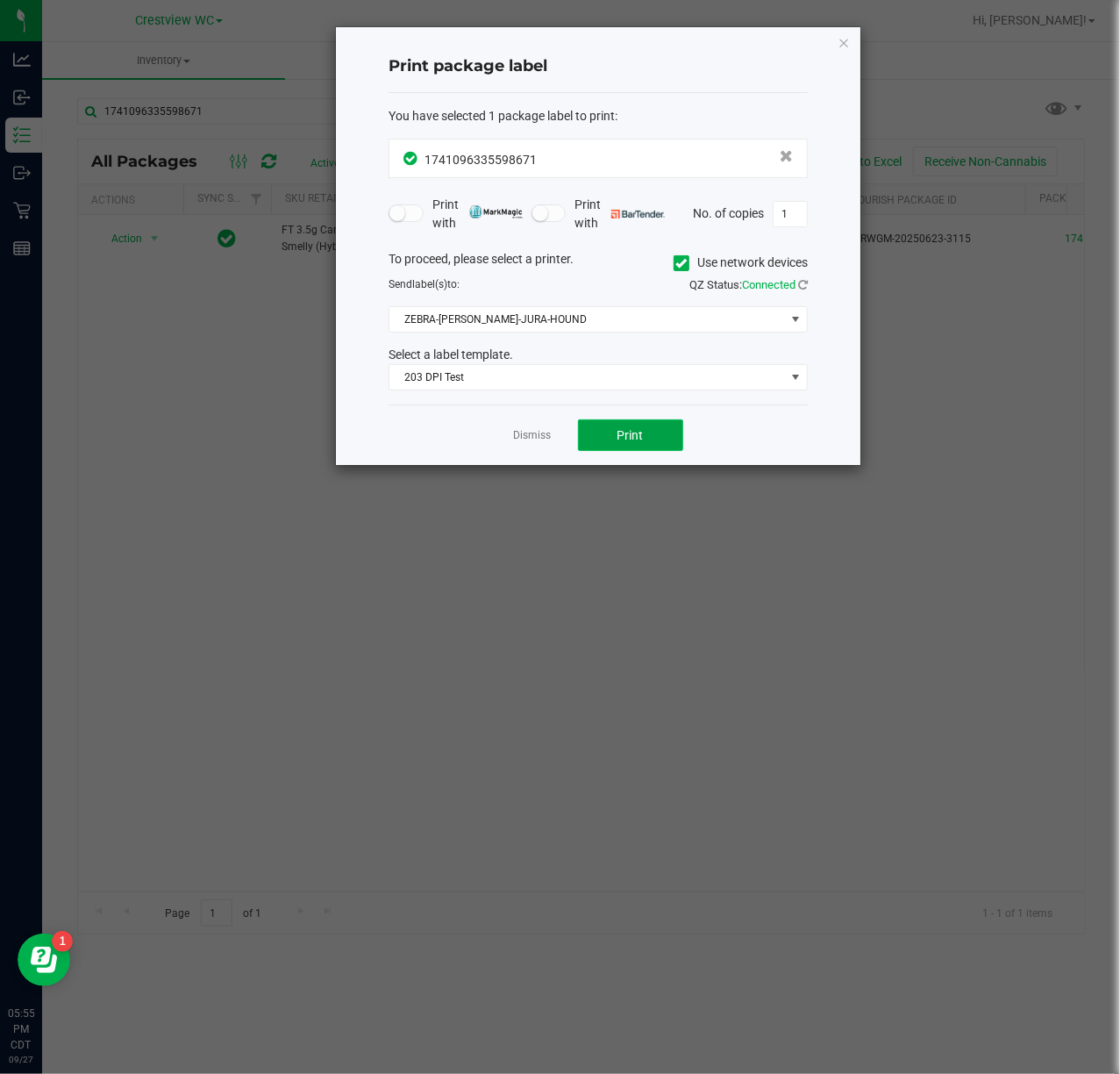
click at [618, 442] on span "Print" at bounding box center [631, 435] width 26 height 14
click at [514, 443] on link "Dismiss" at bounding box center [532, 436] width 37 height 15
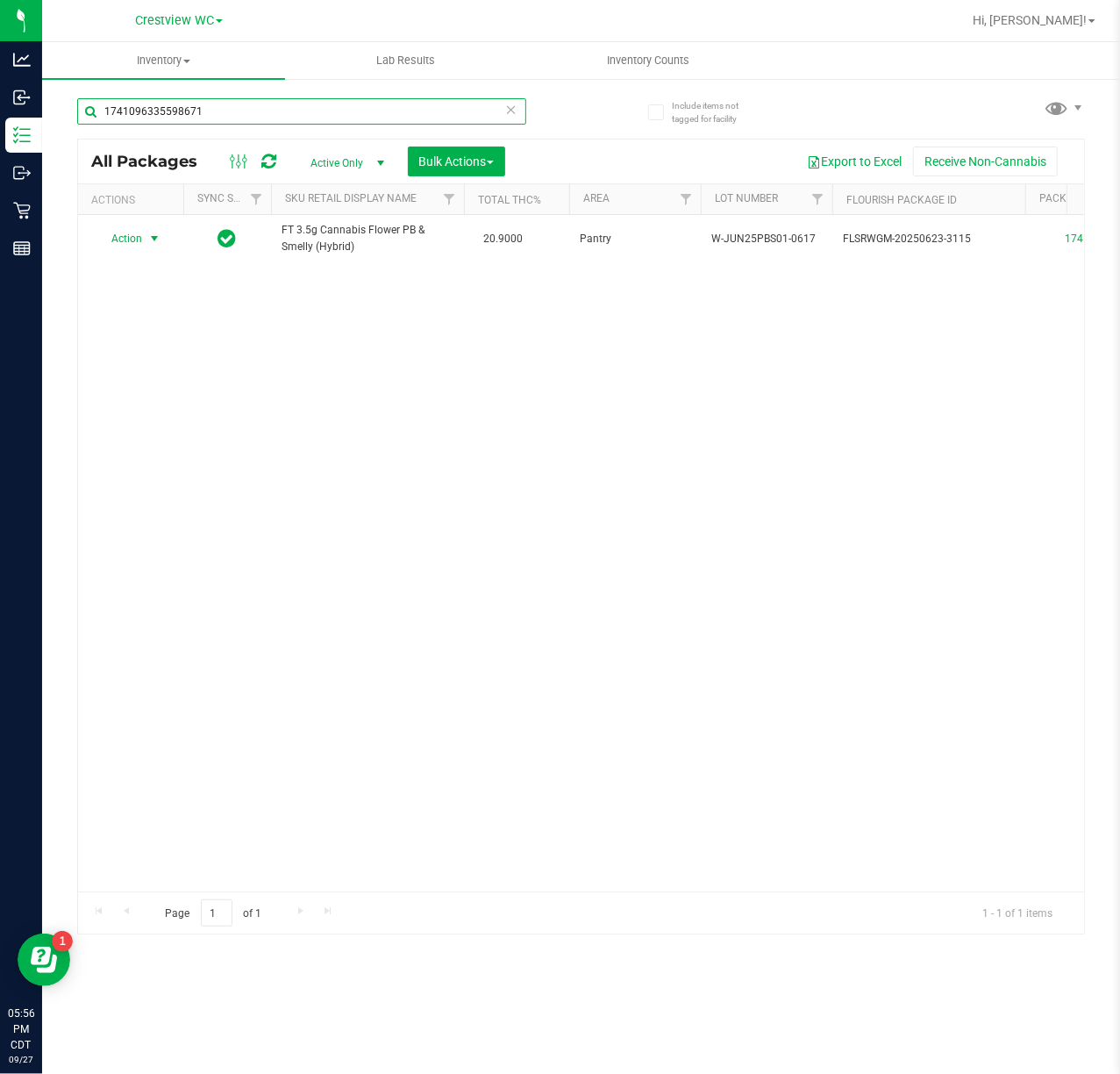
click at [199, 105] on input "1741096335598671" at bounding box center [302, 111] width 449 height 26
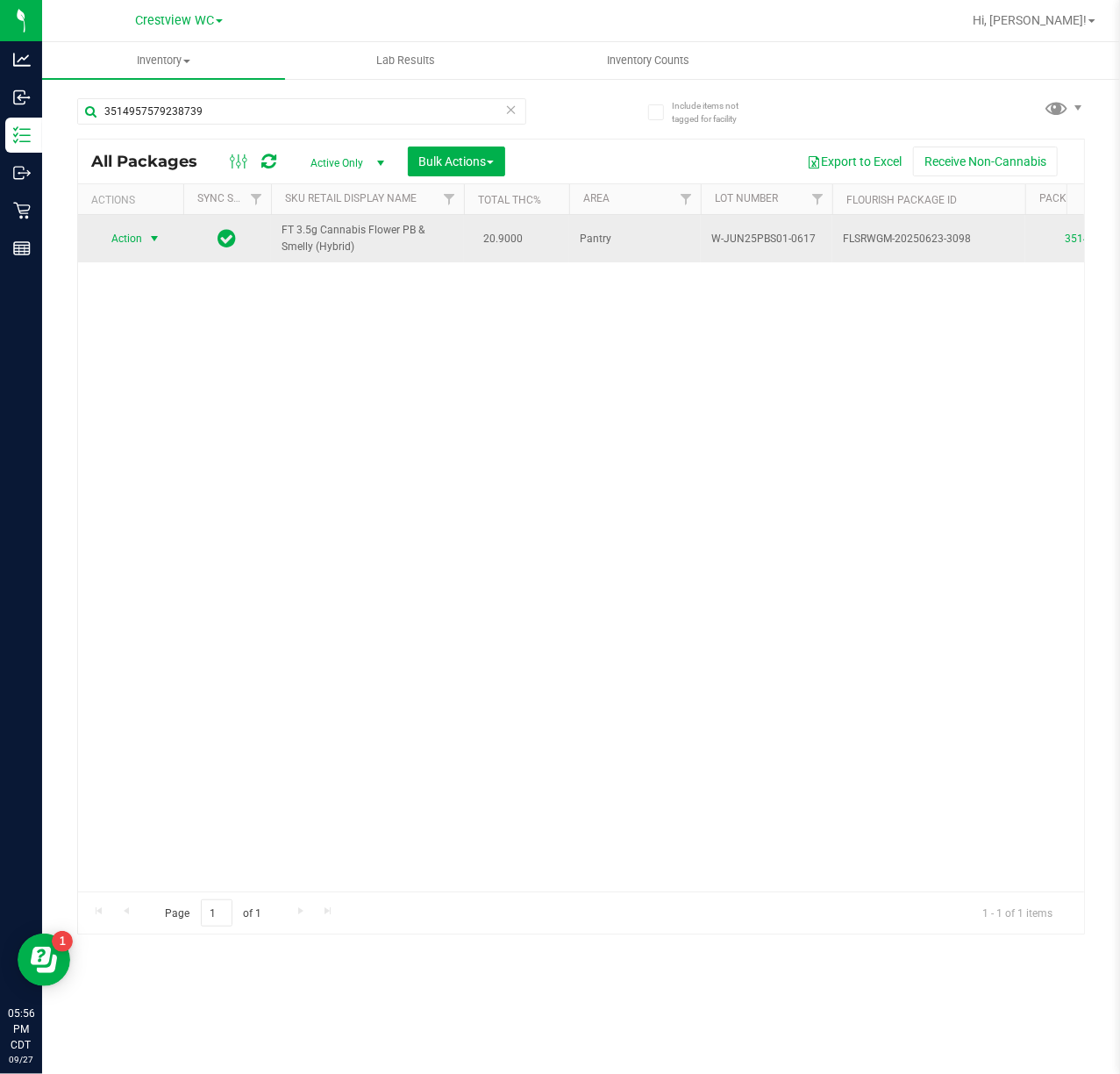
click at [152, 240] on span "select" at bounding box center [154, 238] width 14 height 14
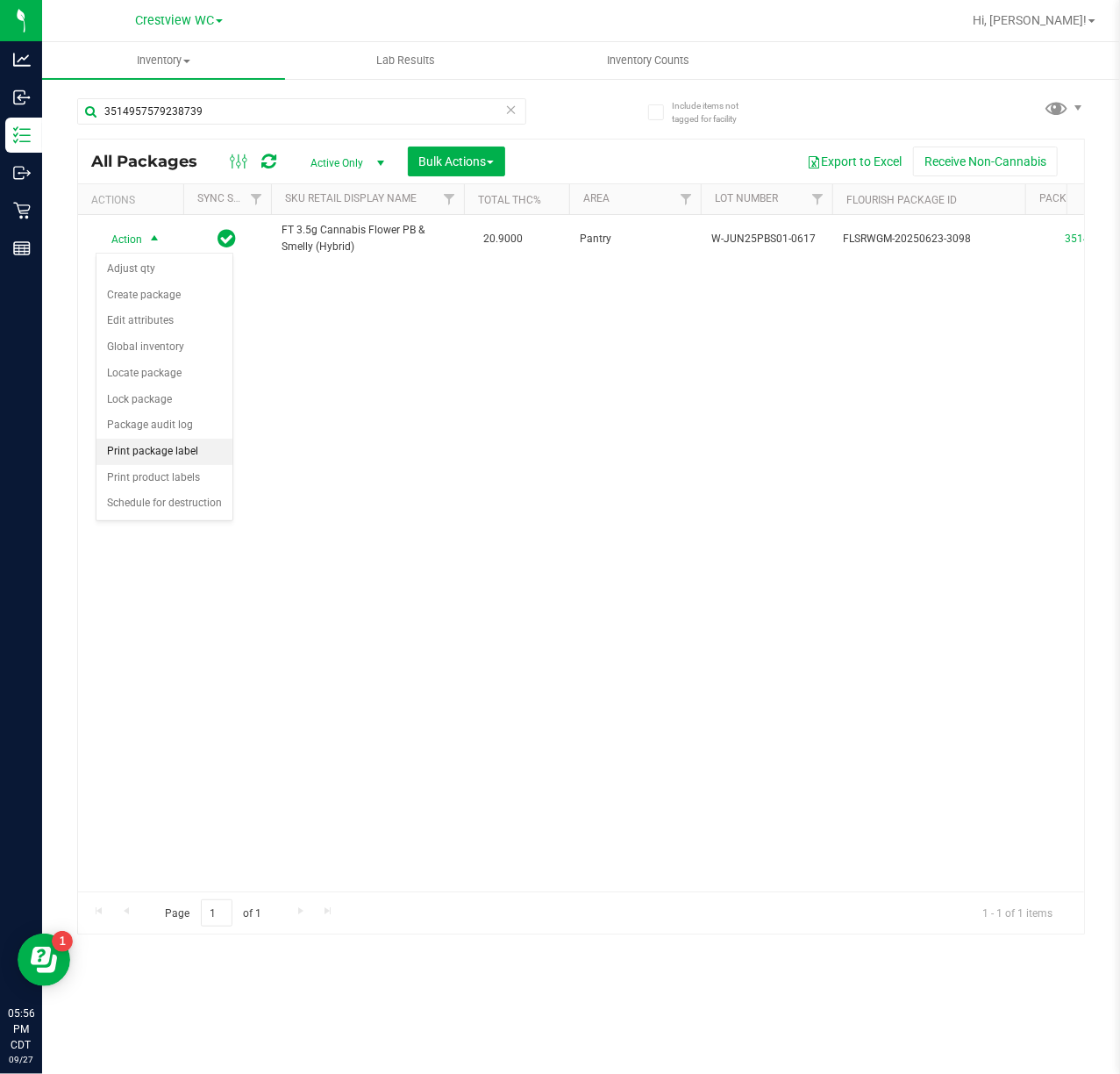
click at [188, 465] on li "Print package label" at bounding box center [164, 451] width 136 height 26
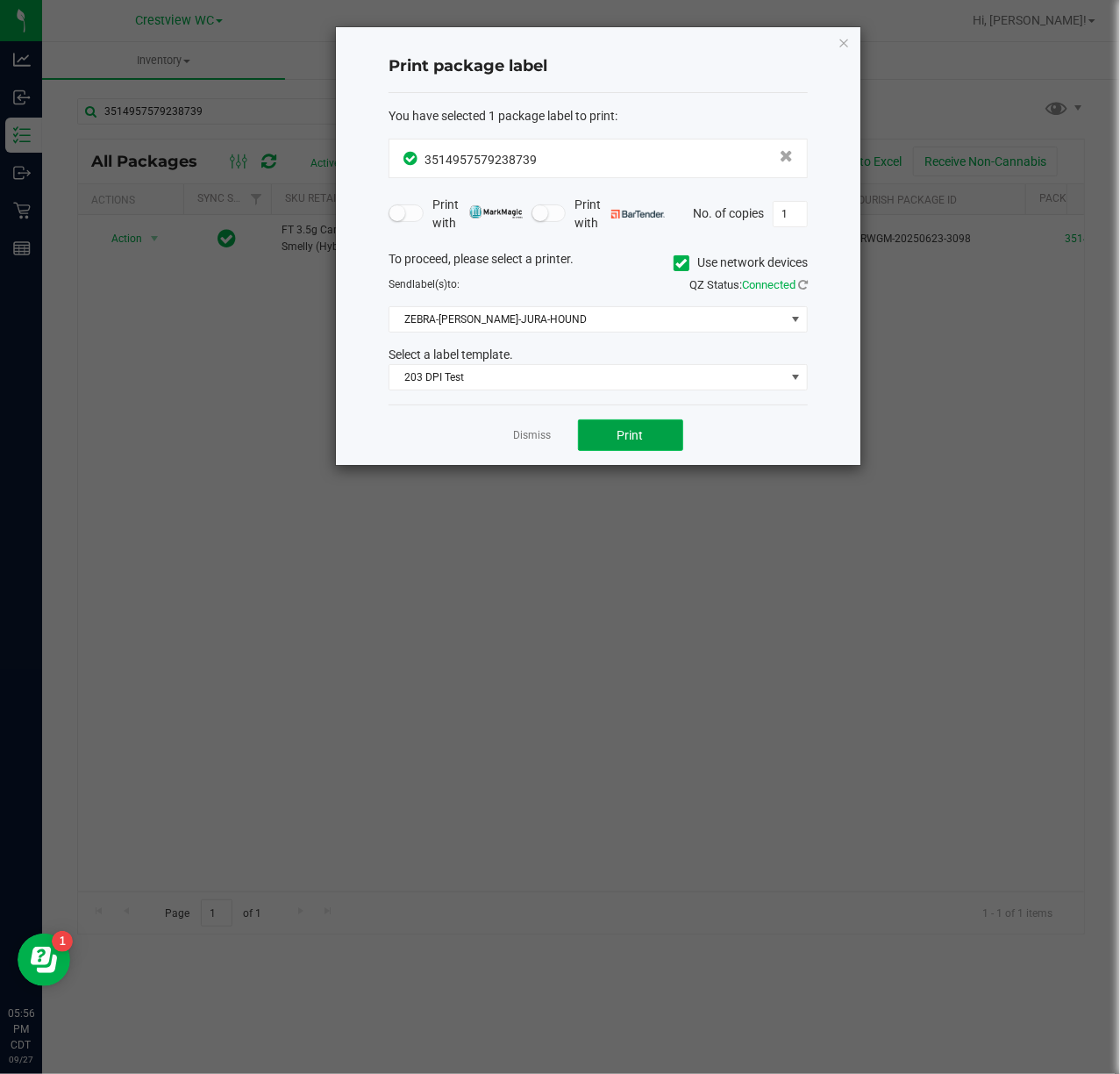
click at [632, 446] on button "Print" at bounding box center [630, 435] width 105 height 32
drag, startPoint x: 505, startPoint y: 429, endPoint x: 537, endPoint y: 439, distance: 33.5
click at [506, 429] on div "Dismiss Print" at bounding box center [598, 435] width 419 height 60
click at [542, 440] on link "Dismiss" at bounding box center [532, 436] width 37 height 15
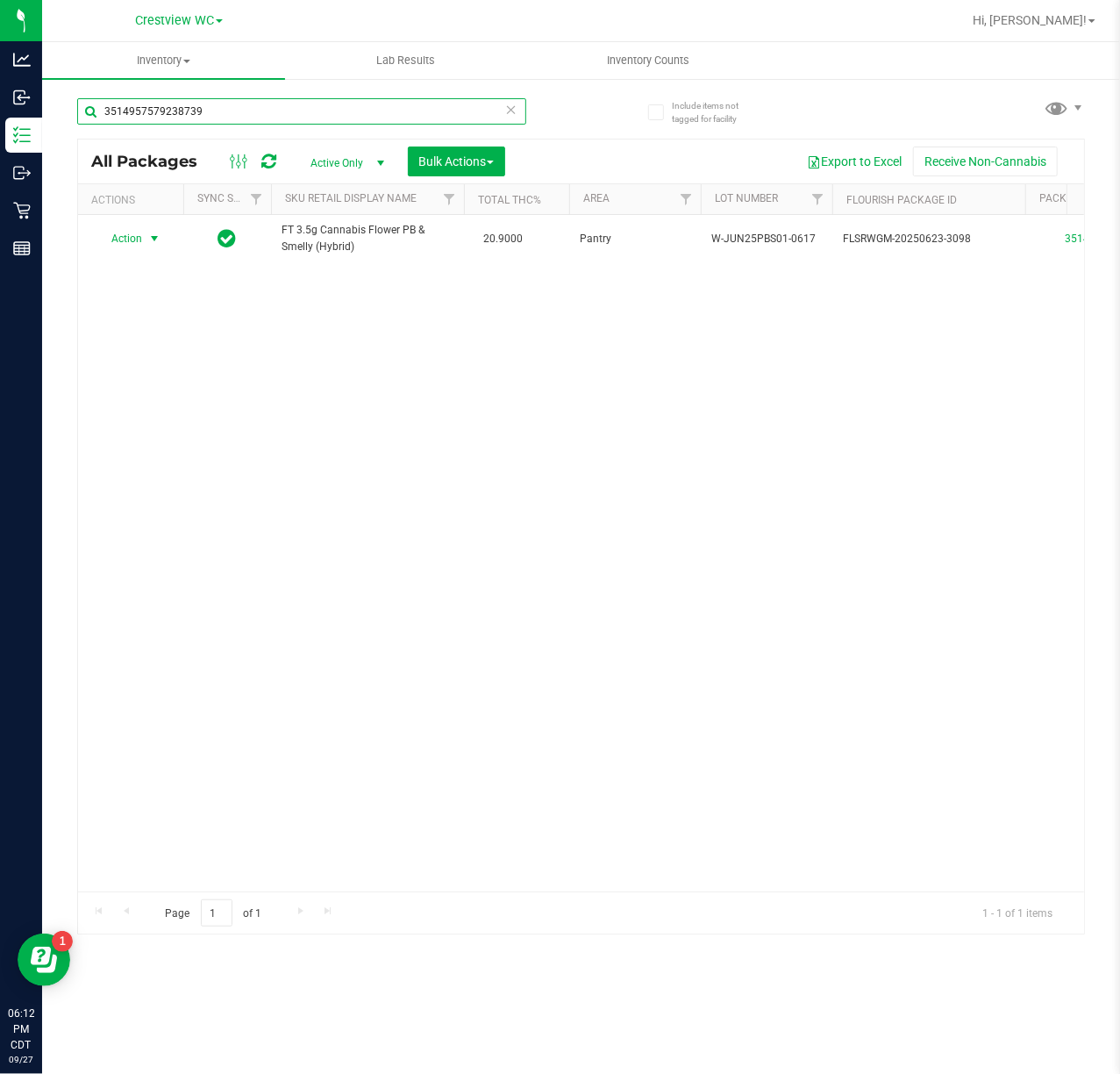
click at [236, 110] on input "3514957579238739" at bounding box center [302, 111] width 449 height 26
click at [241, 116] on input "3514957579238739" at bounding box center [302, 111] width 449 height 26
click at [233, 107] on input "3514957579238739" at bounding box center [302, 111] width 449 height 26
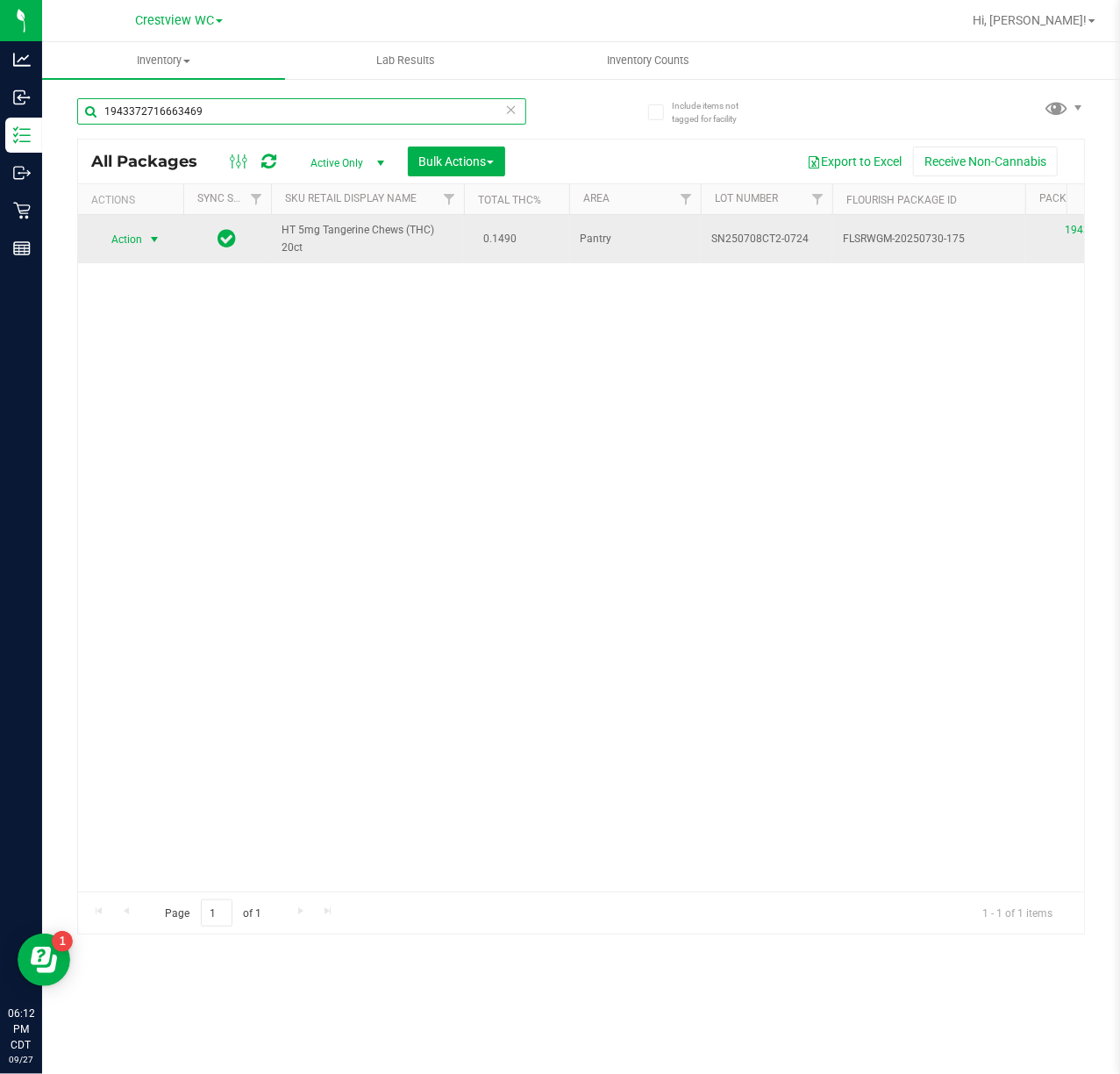
type input "1943372716663469"
click at [133, 239] on span "Action" at bounding box center [119, 239] width 47 height 25
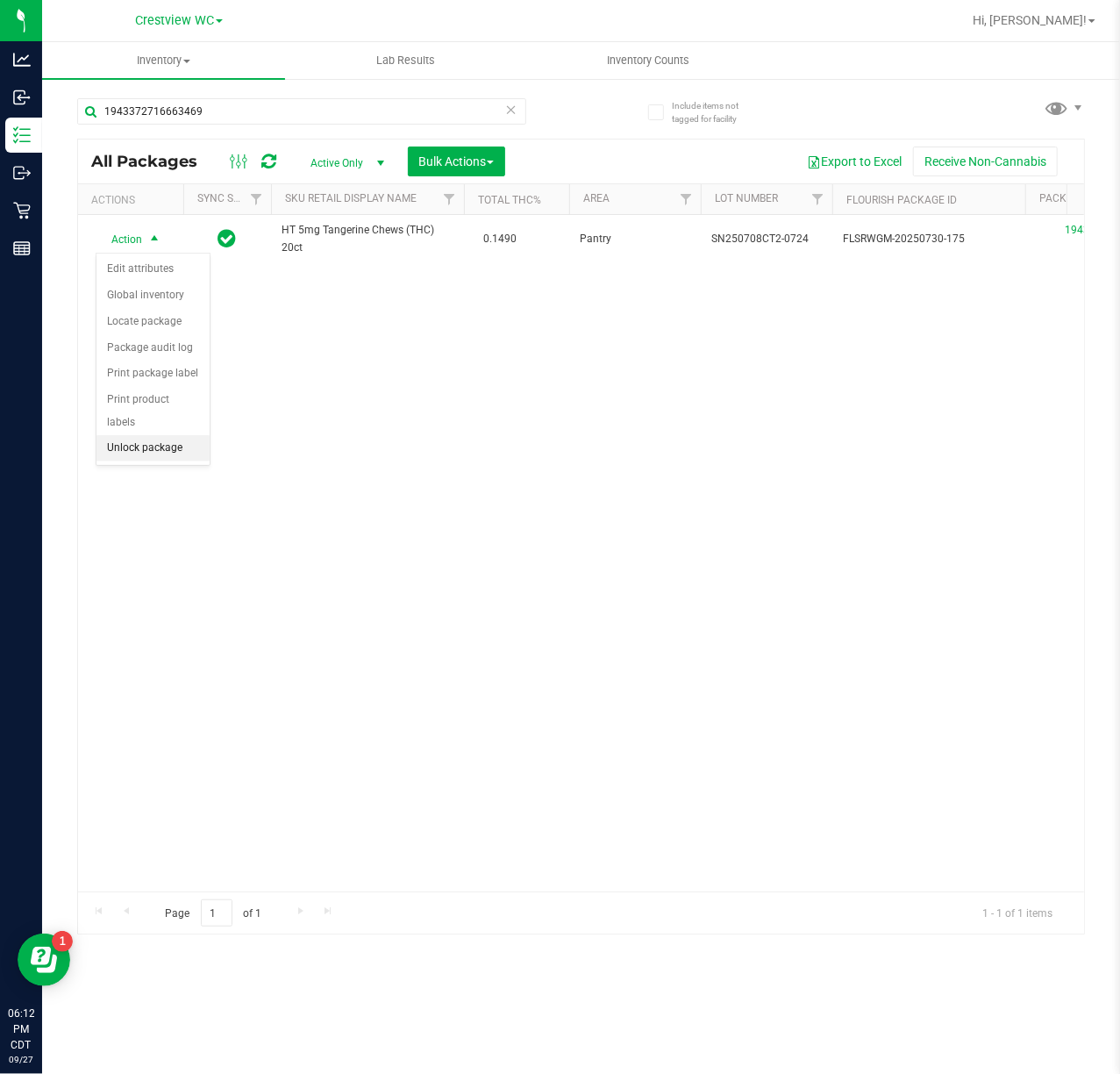
click at [191, 447] on li "Unlock package" at bounding box center [153, 448] width 113 height 26
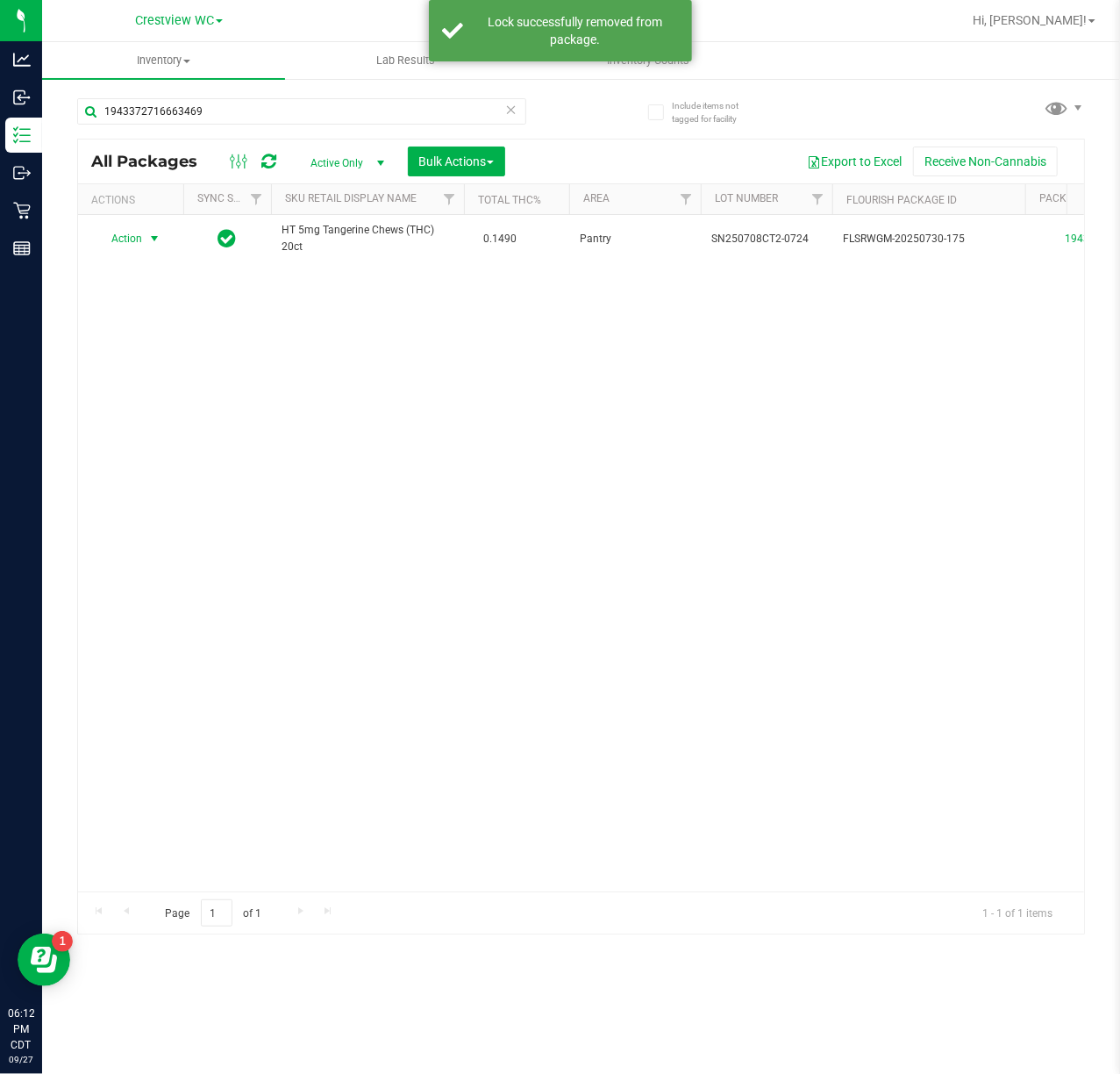
click at [149, 249] on span "select" at bounding box center [155, 238] width 22 height 25
click at [190, 450] on li "Print package label" at bounding box center [164, 451] width 136 height 26
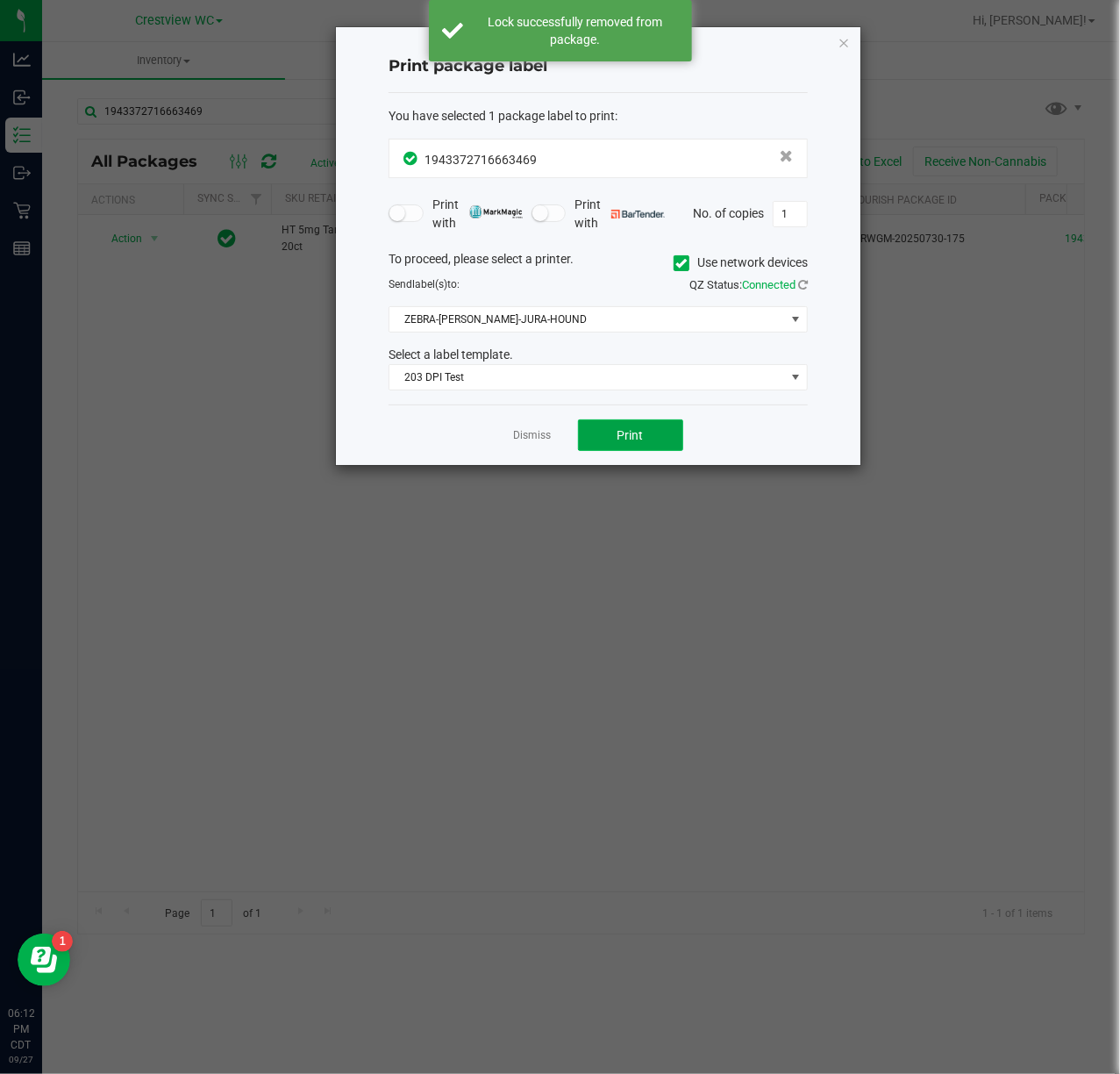
click at [637, 432] on span "Print" at bounding box center [631, 435] width 26 height 14
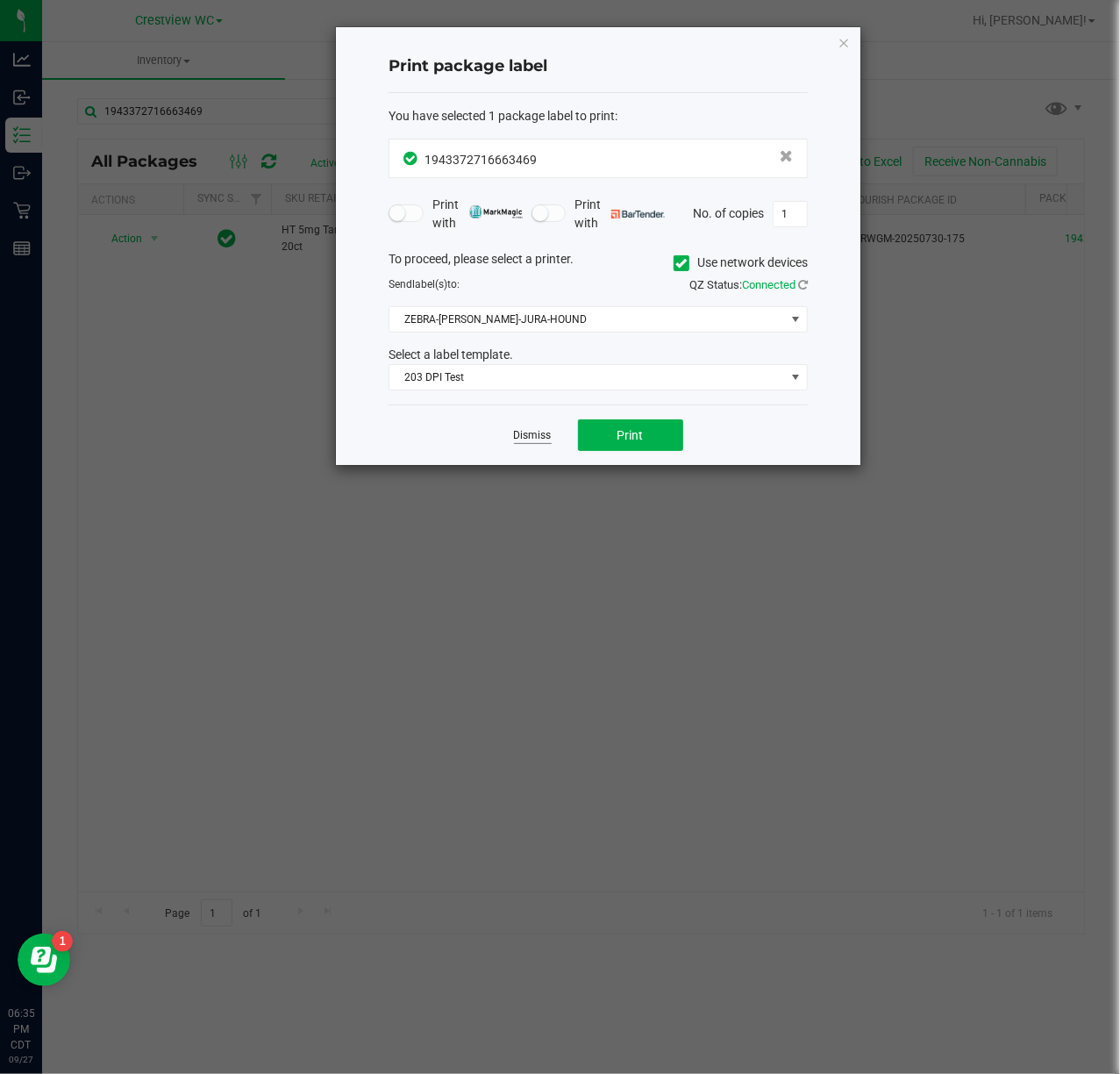
click at [514, 432] on link "Dismiss" at bounding box center [532, 436] width 37 height 15
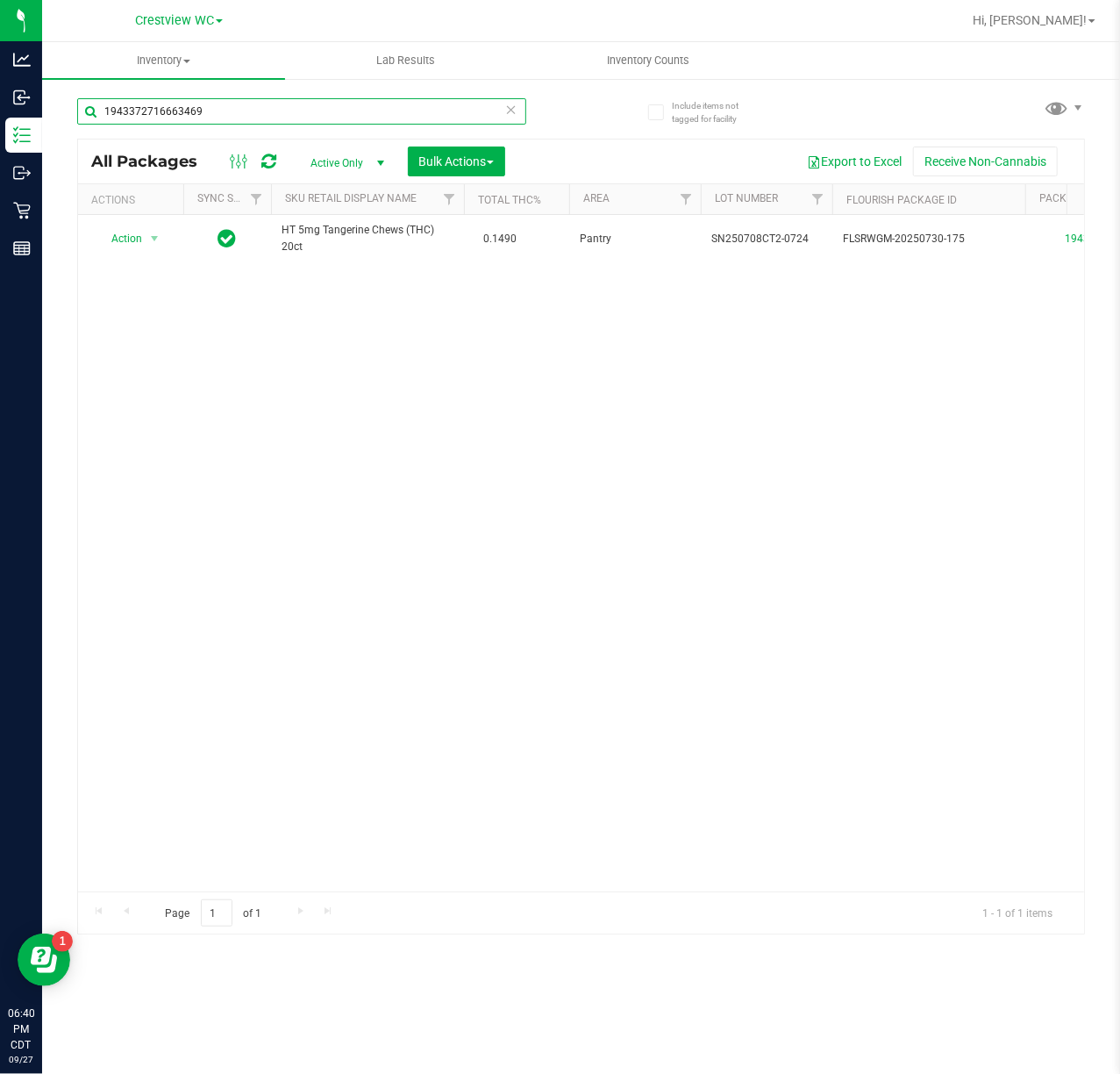
click at [283, 110] on input "1943372716663469" at bounding box center [302, 111] width 449 height 26
click at [151, 237] on span "select" at bounding box center [154, 238] width 14 height 14
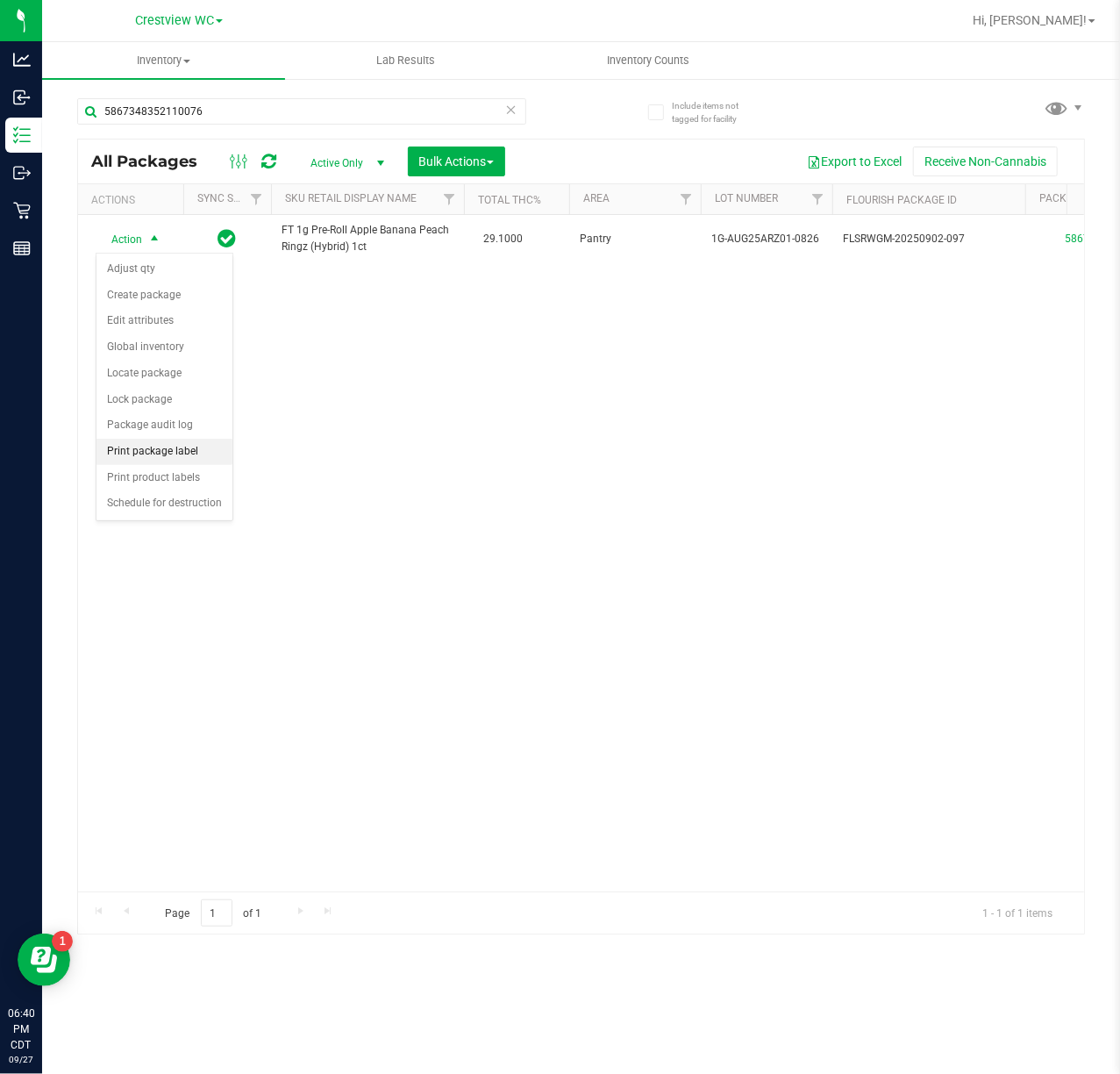
click at [209, 455] on li "Print package label" at bounding box center [164, 451] width 136 height 26
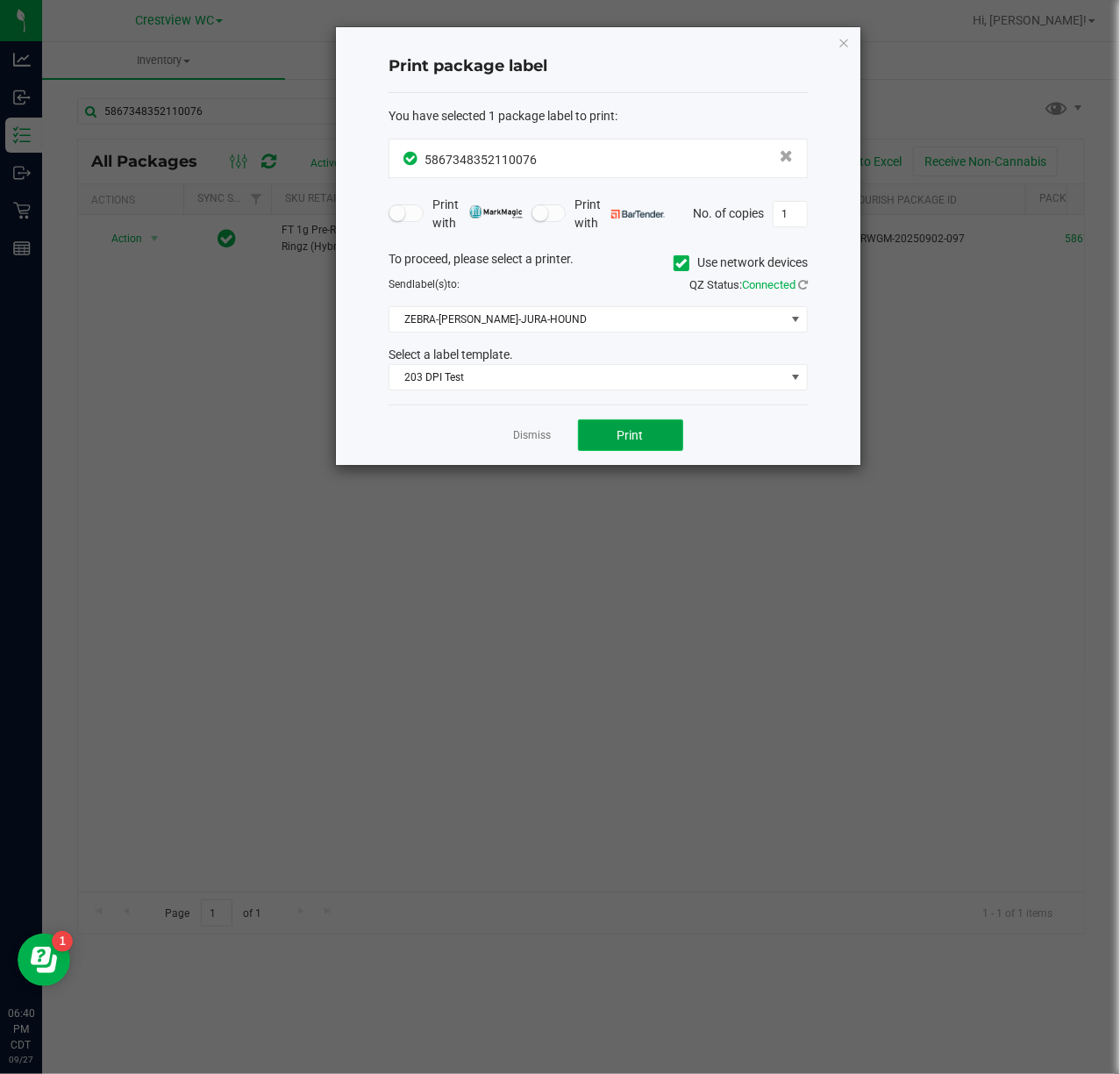
click at [614, 429] on button "Print" at bounding box center [630, 435] width 105 height 32
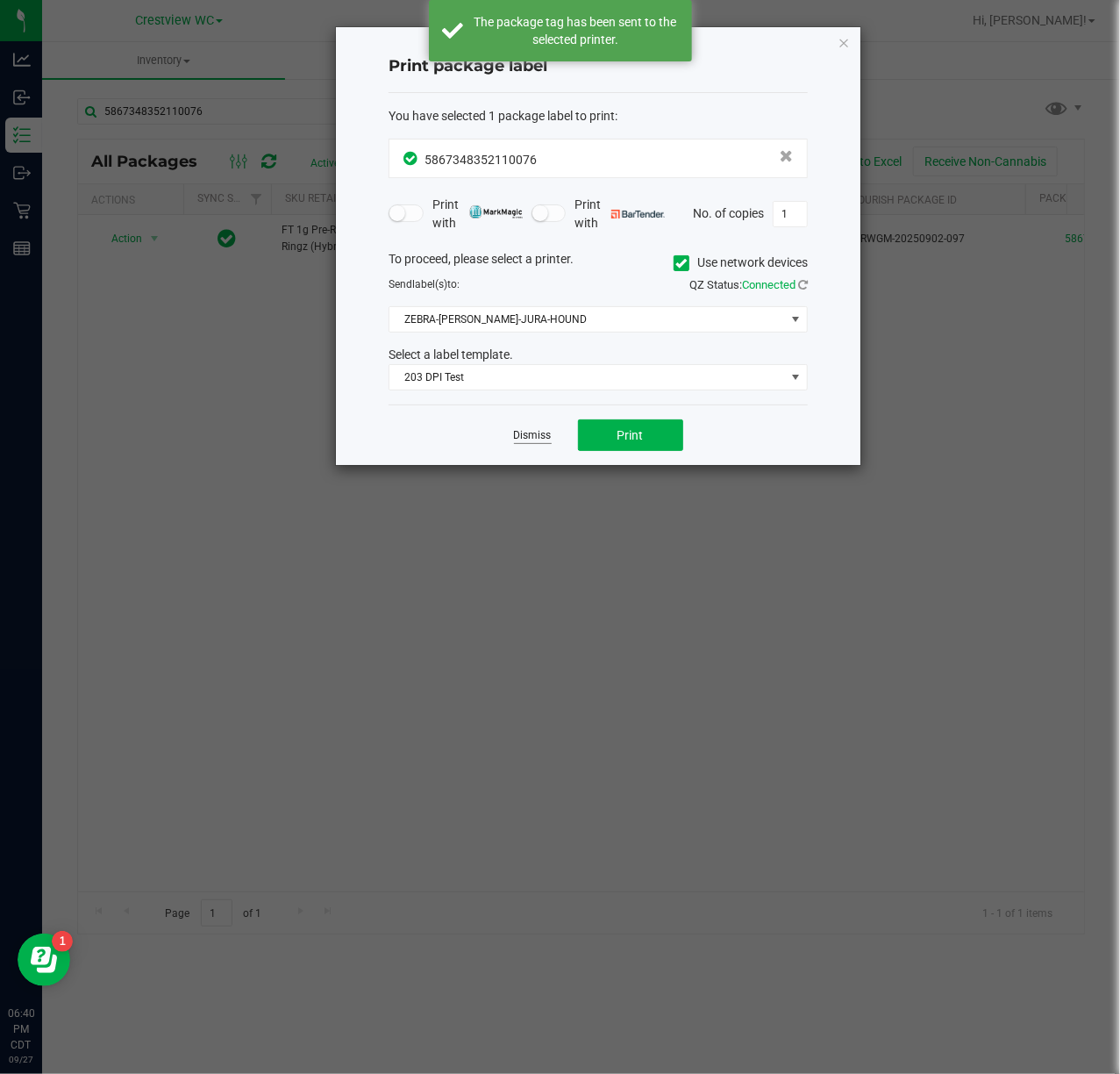
click at [545, 436] on link "Dismiss" at bounding box center [532, 436] width 37 height 15
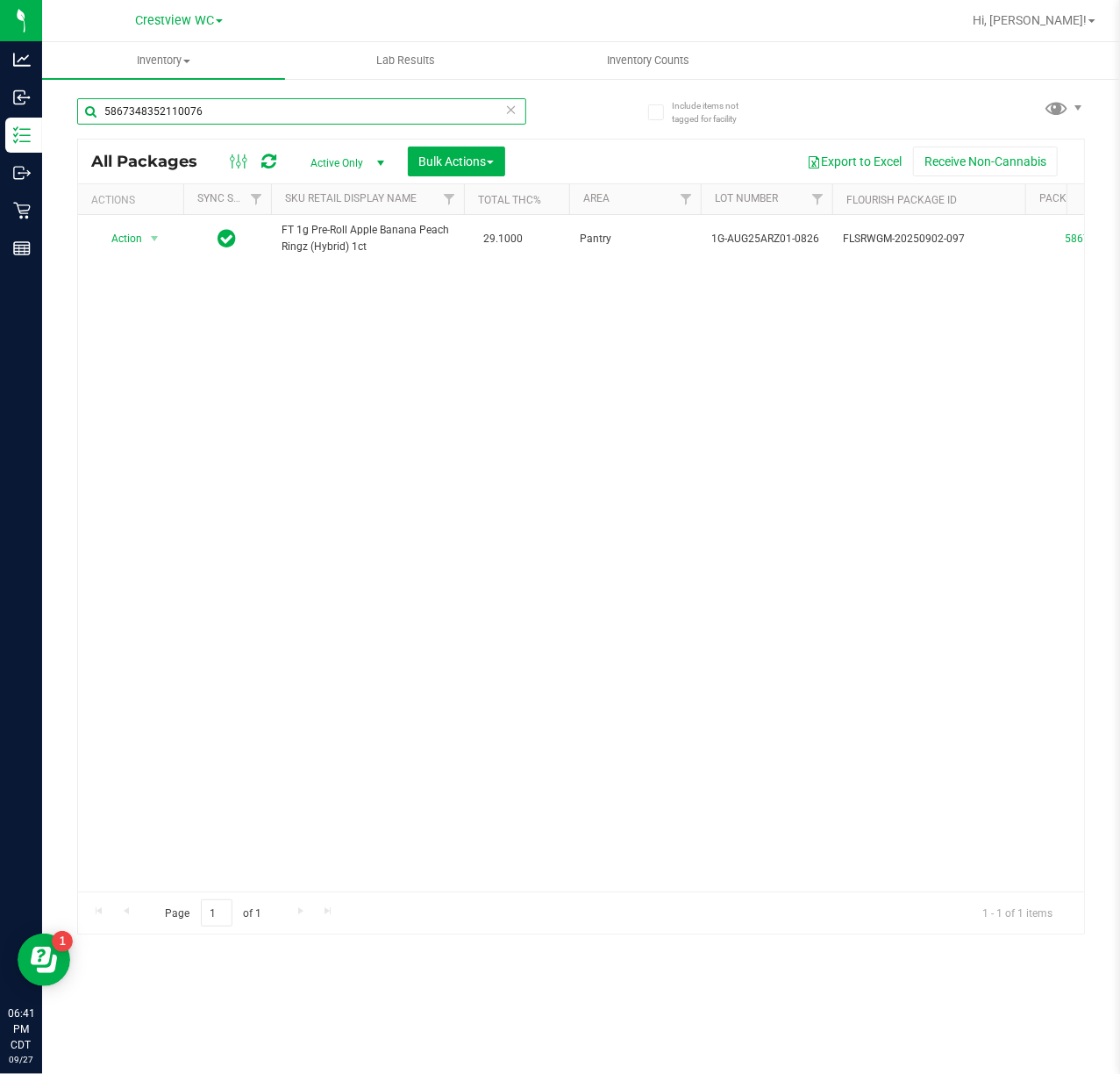
click at [296, 116] on input "5867348352110076" at bounding box center [302, 111] width 449 height 26
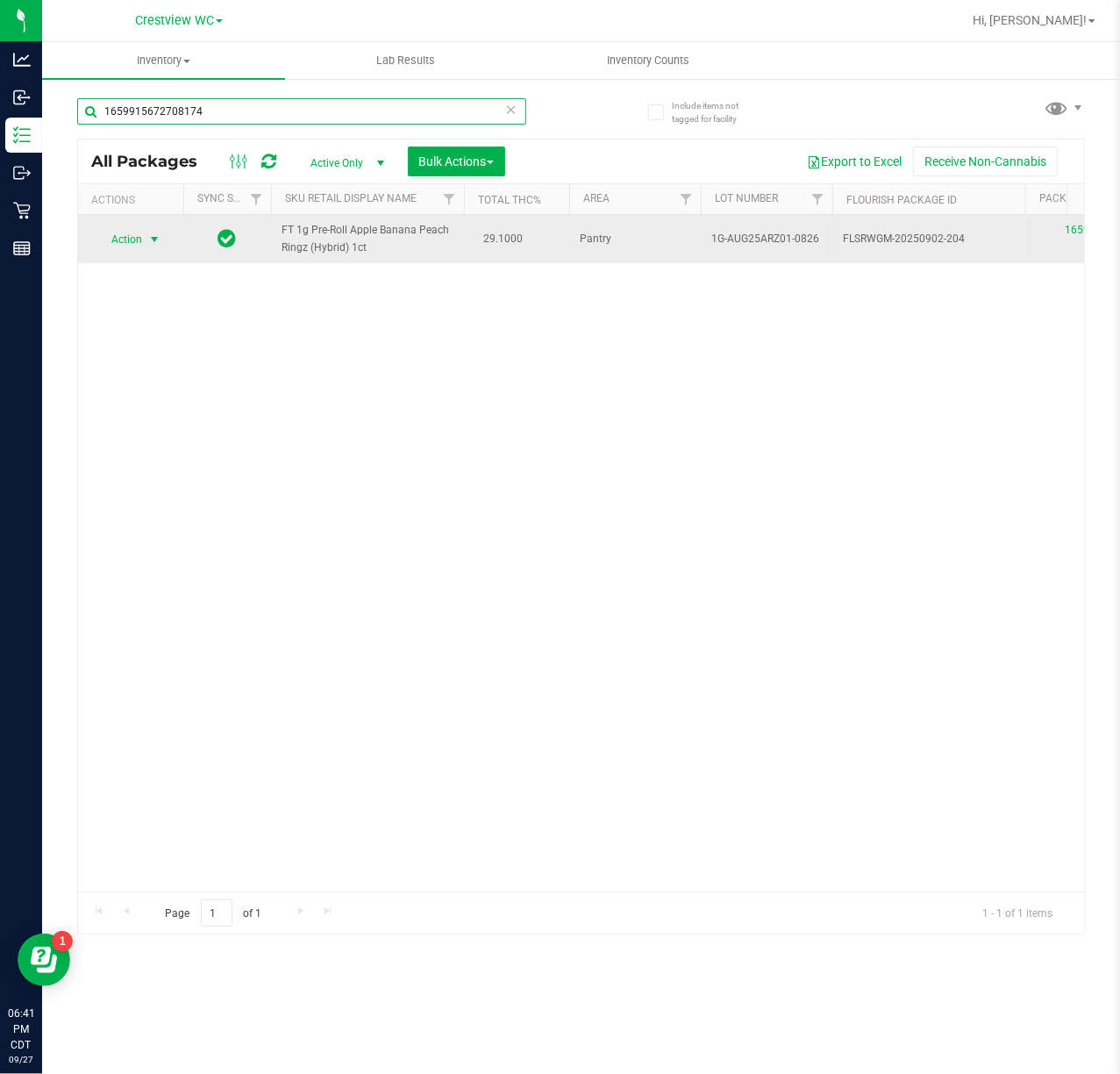
type input "1659915672708174"
click at [121, 247] on span "Action" at bounding box center [119, 239] width 47 height 25
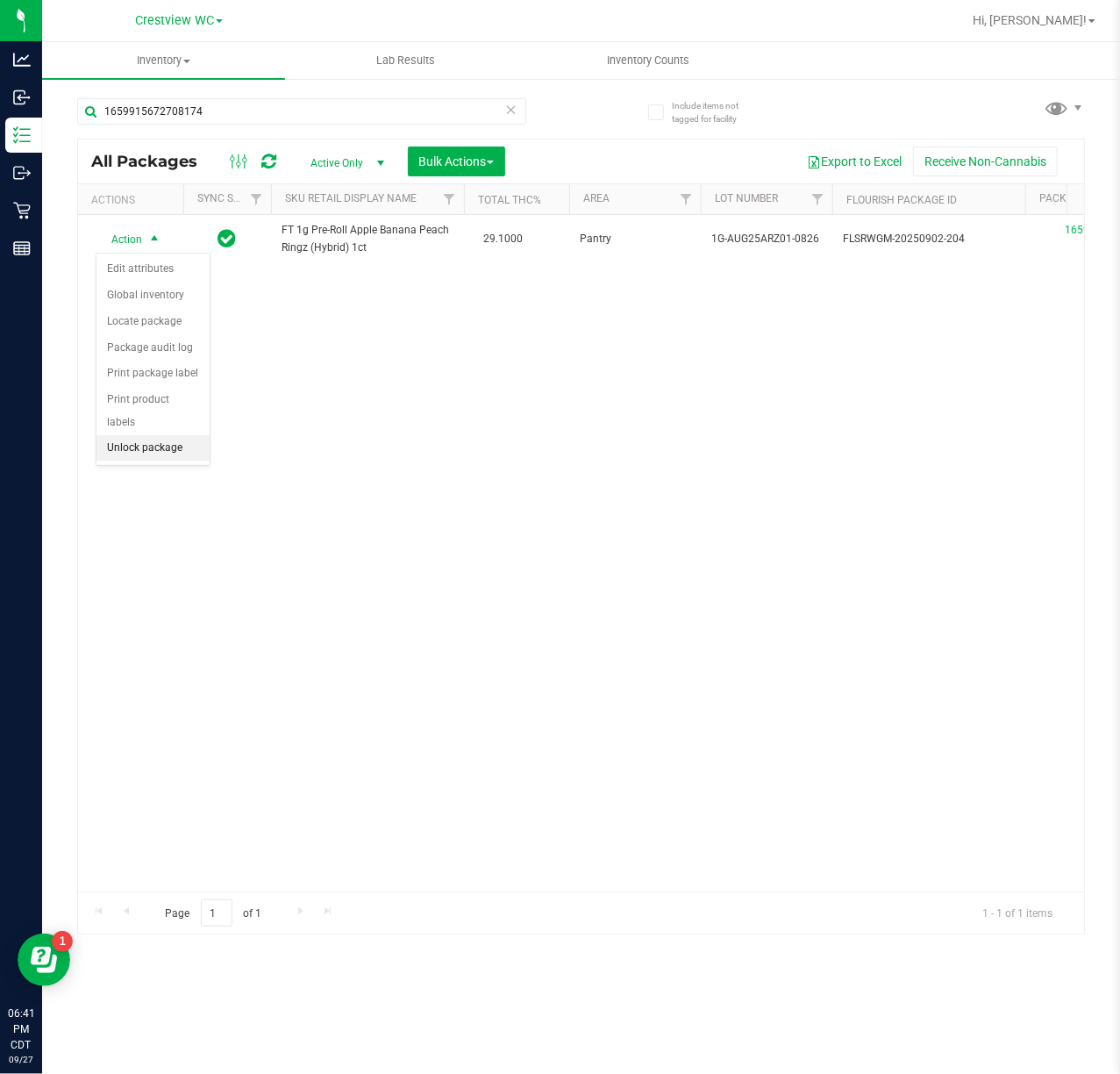
click at [187, 453] on li "Unlock package" at bounding box center [153, 448] width 113 height 26
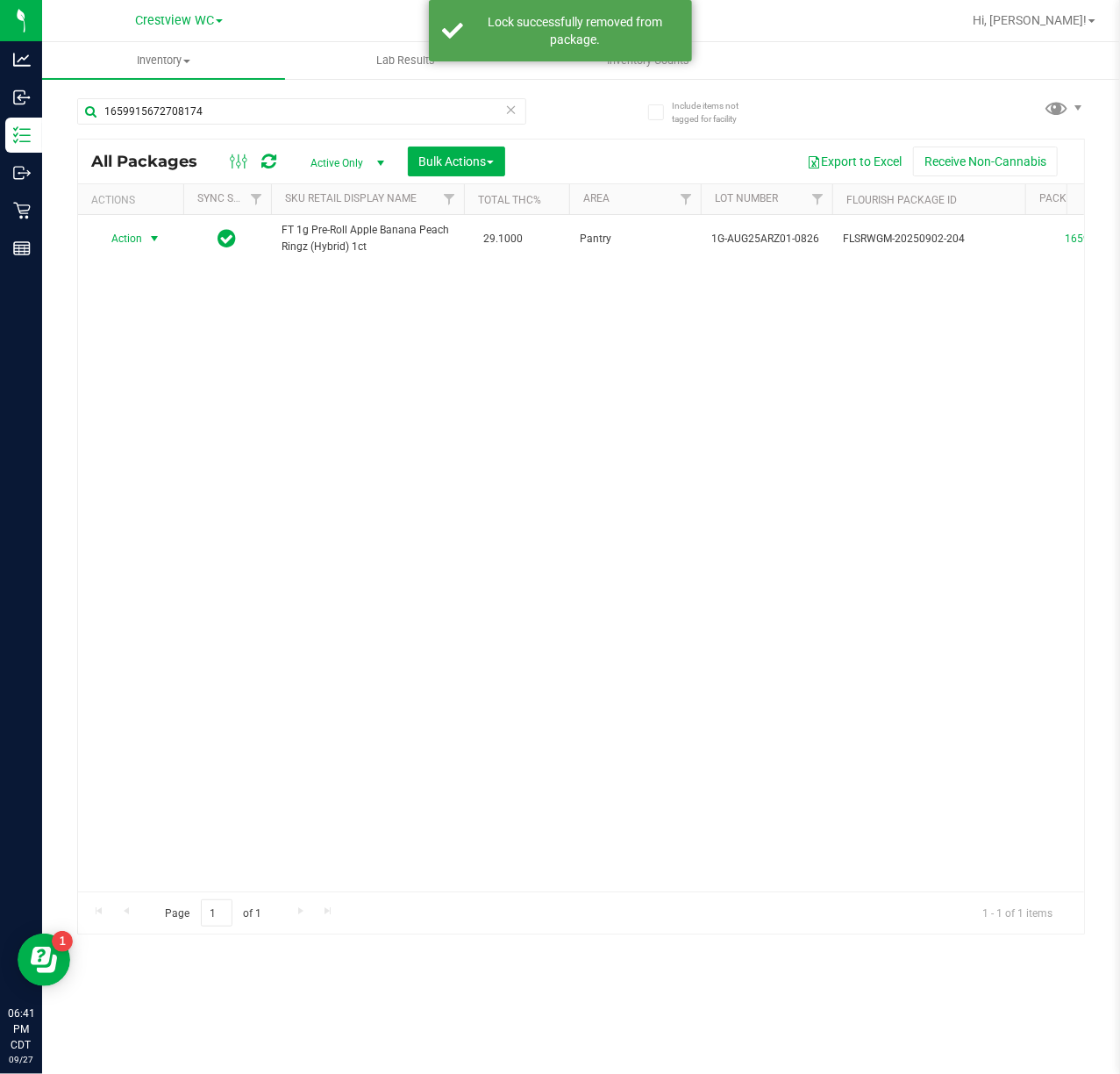
click at [154, 243] on span "select" at bounding box center [154, 238] width 14 height 14
click at [199, 454] on li "Print package label" at bounding box center [164, 451] width 136 height 26
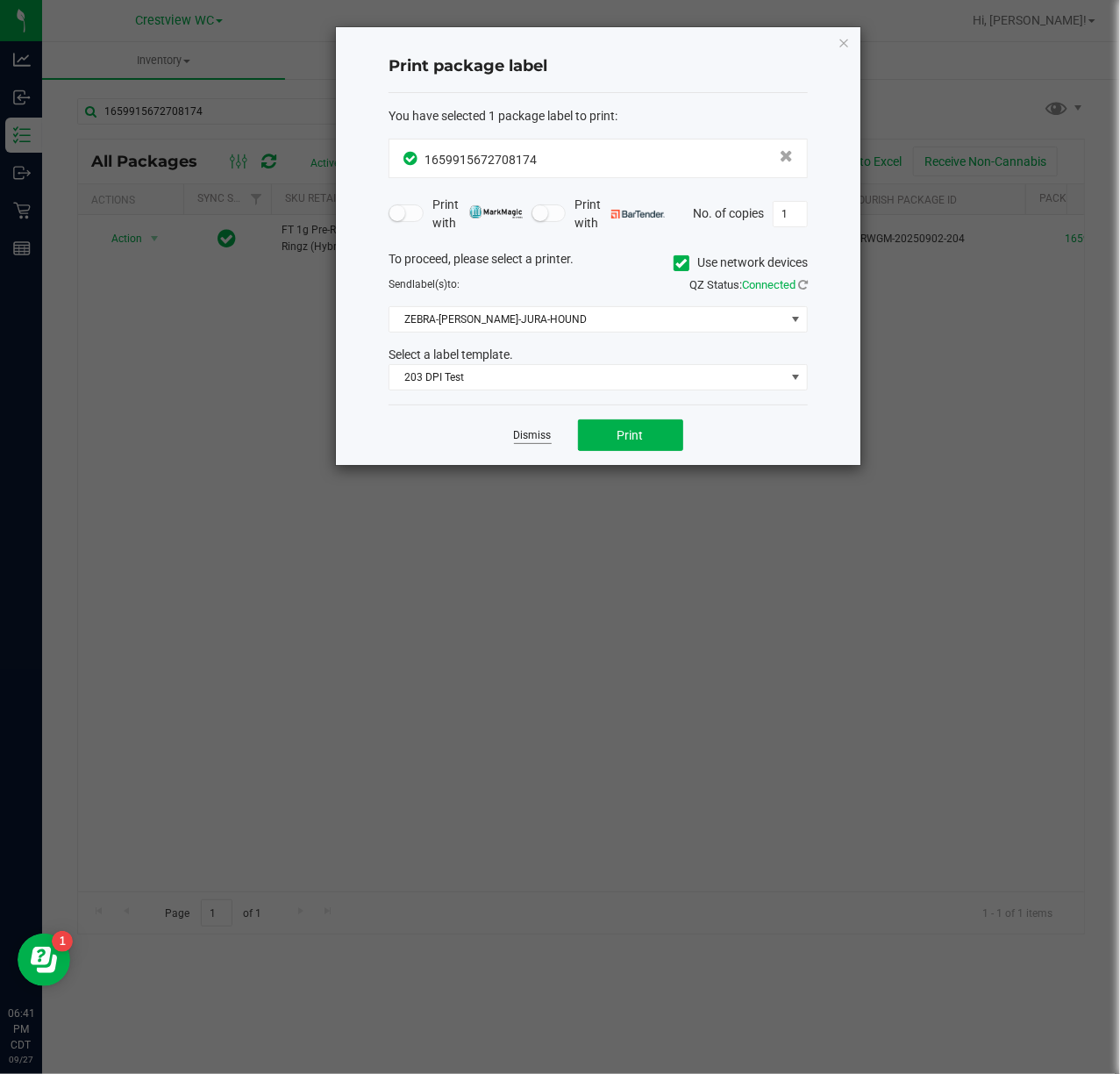
click at [533, 443] on link "Dismiss" at bounding box center [532, 436] width 37 height 15
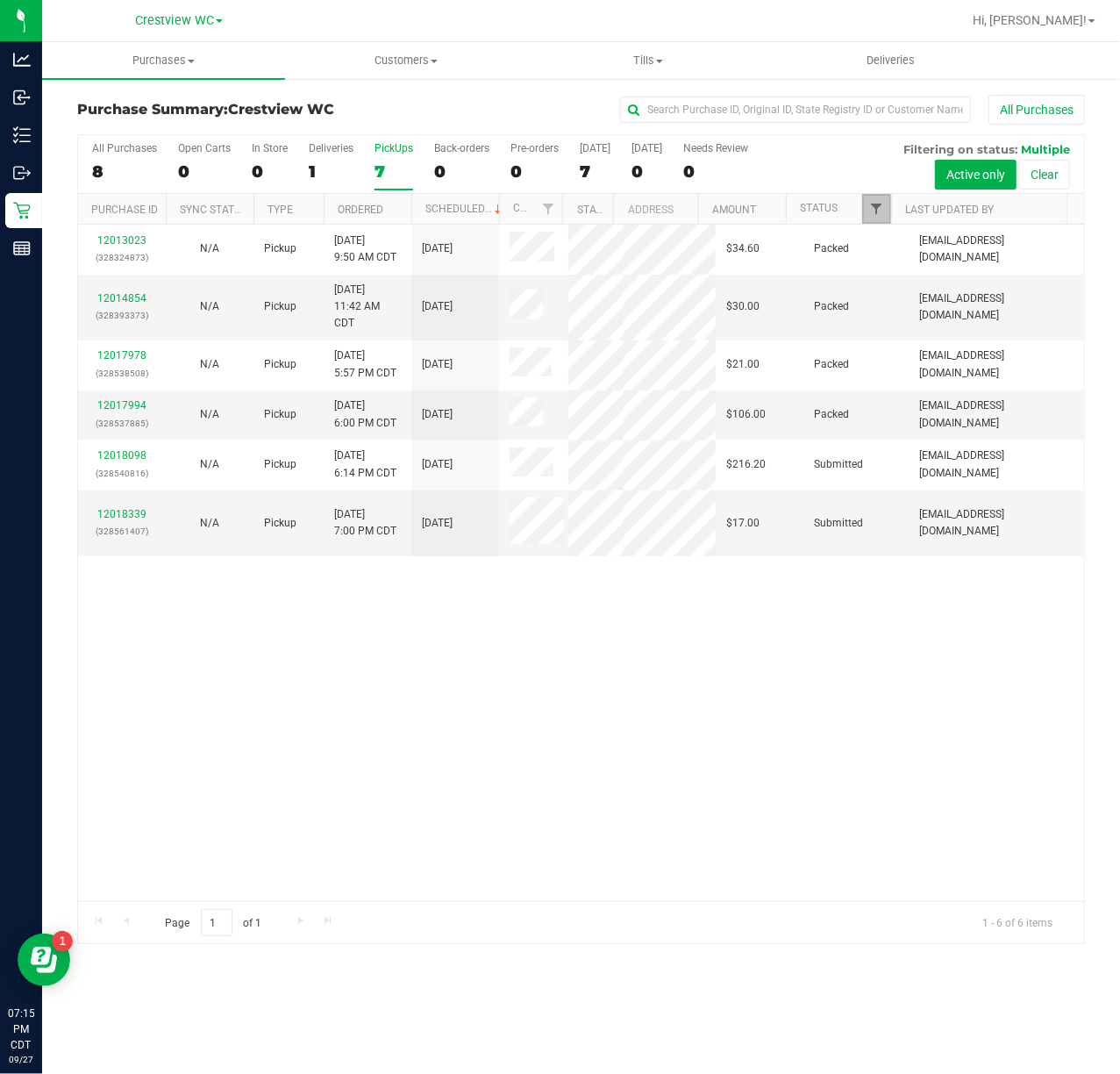
click at [880, 207] on span "Filter" at bounding box center [876, 208] width 14 height 14
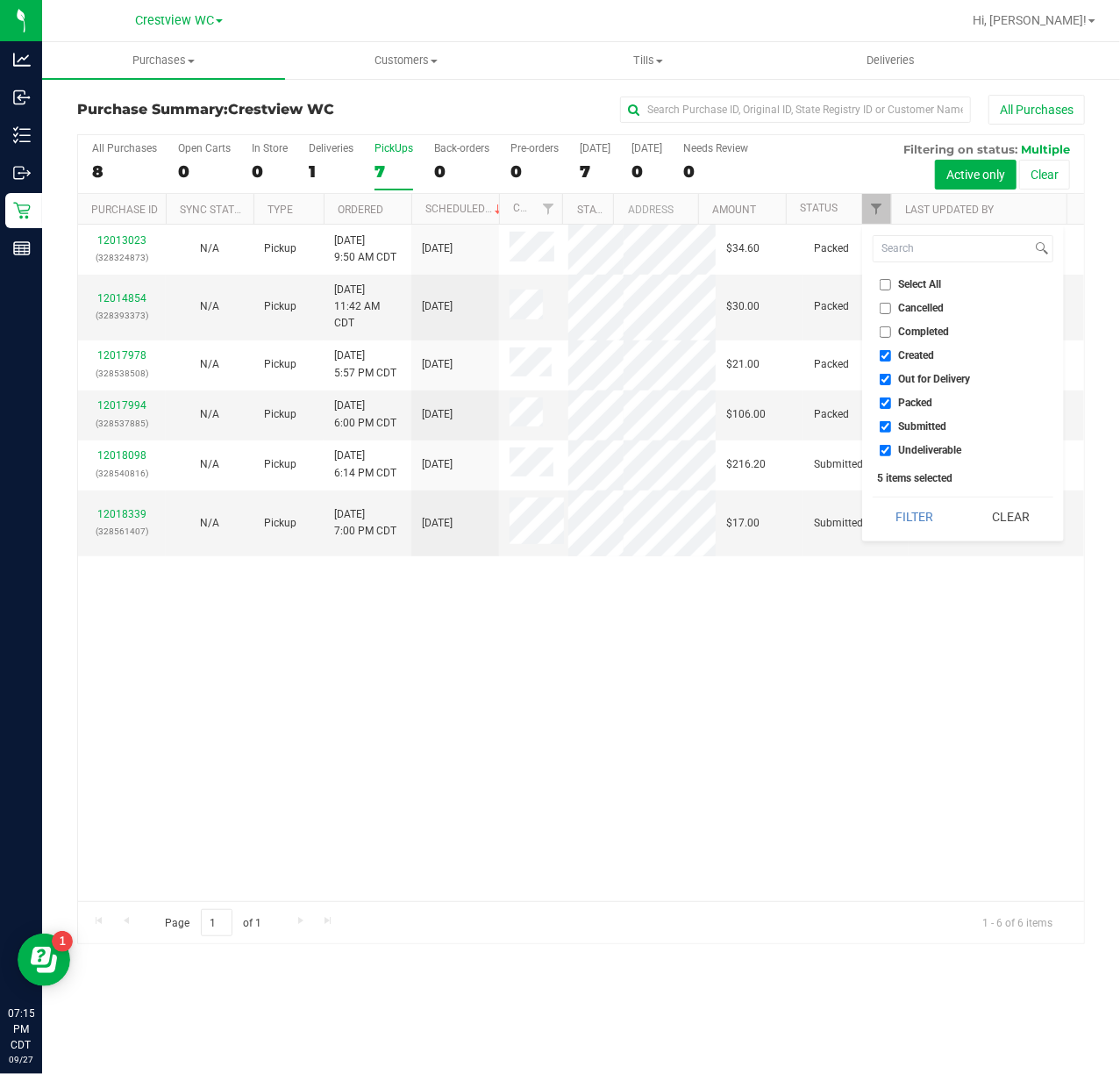
click at [910, 360] on span "Created" at bounding box center [917, 356] width 36 height 11
click at [891, 360] on input "Created" at bounding box center [885, 356] width 12 height 12
checkbox input "false"
click at [920, 384] on span "Out for Delivery" at bounding box center [935, 379] width 72 height 11
click at [891, 384] on input "Out for Delivery" at bounding box center [885, 379] width 12 height 12
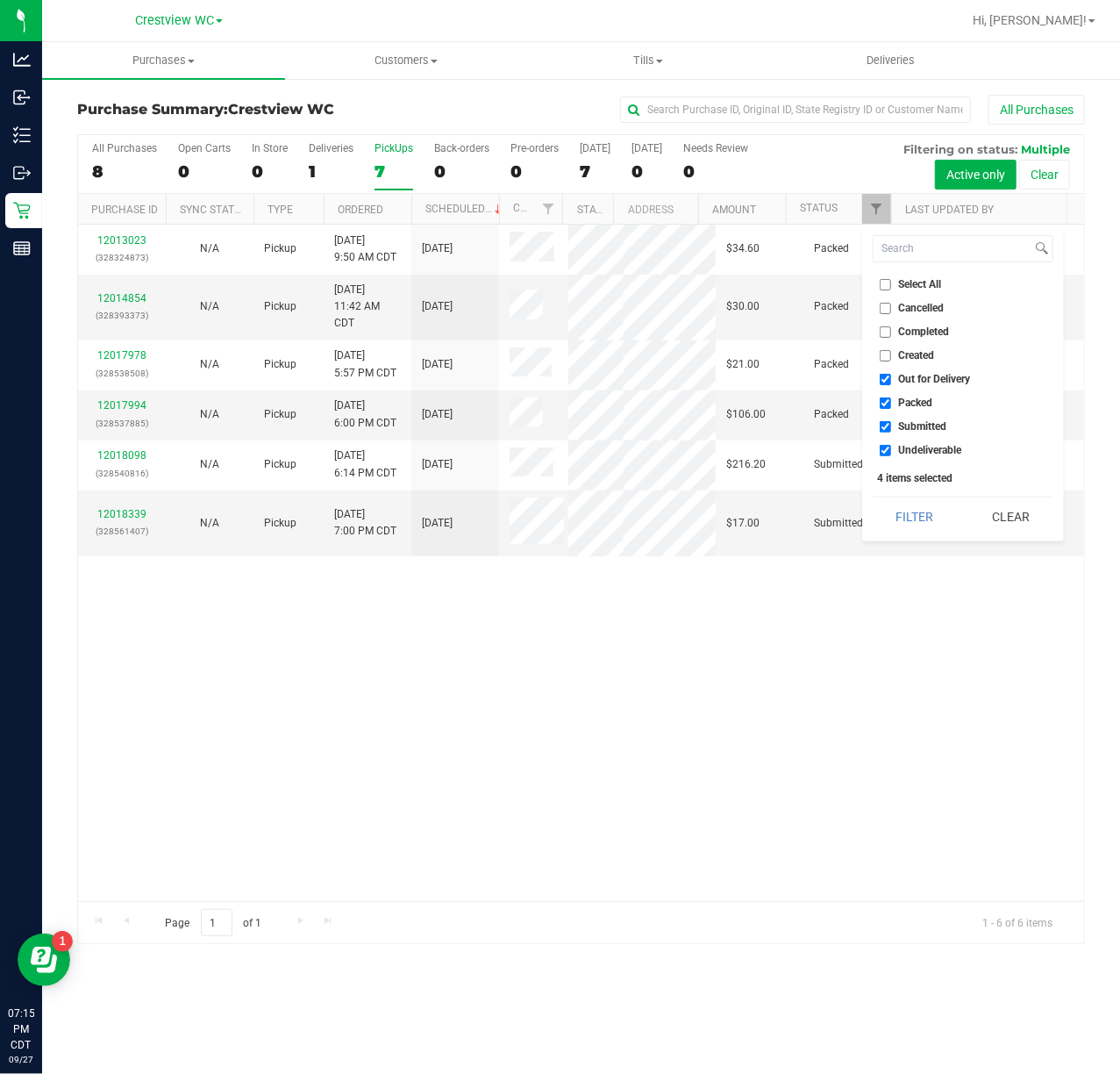
checkbox input "false"
click at [920, 398] on span "Packed" at bounding box center [917, 403] width 35 height 11
click at [891, 398] on input "Packed" at bounding box center [885, 403] width 12 height 12
checkbox input "false"
click at [930, 447] on span "Undeliverable" at bounding box center [930, 450] width 63 height 11
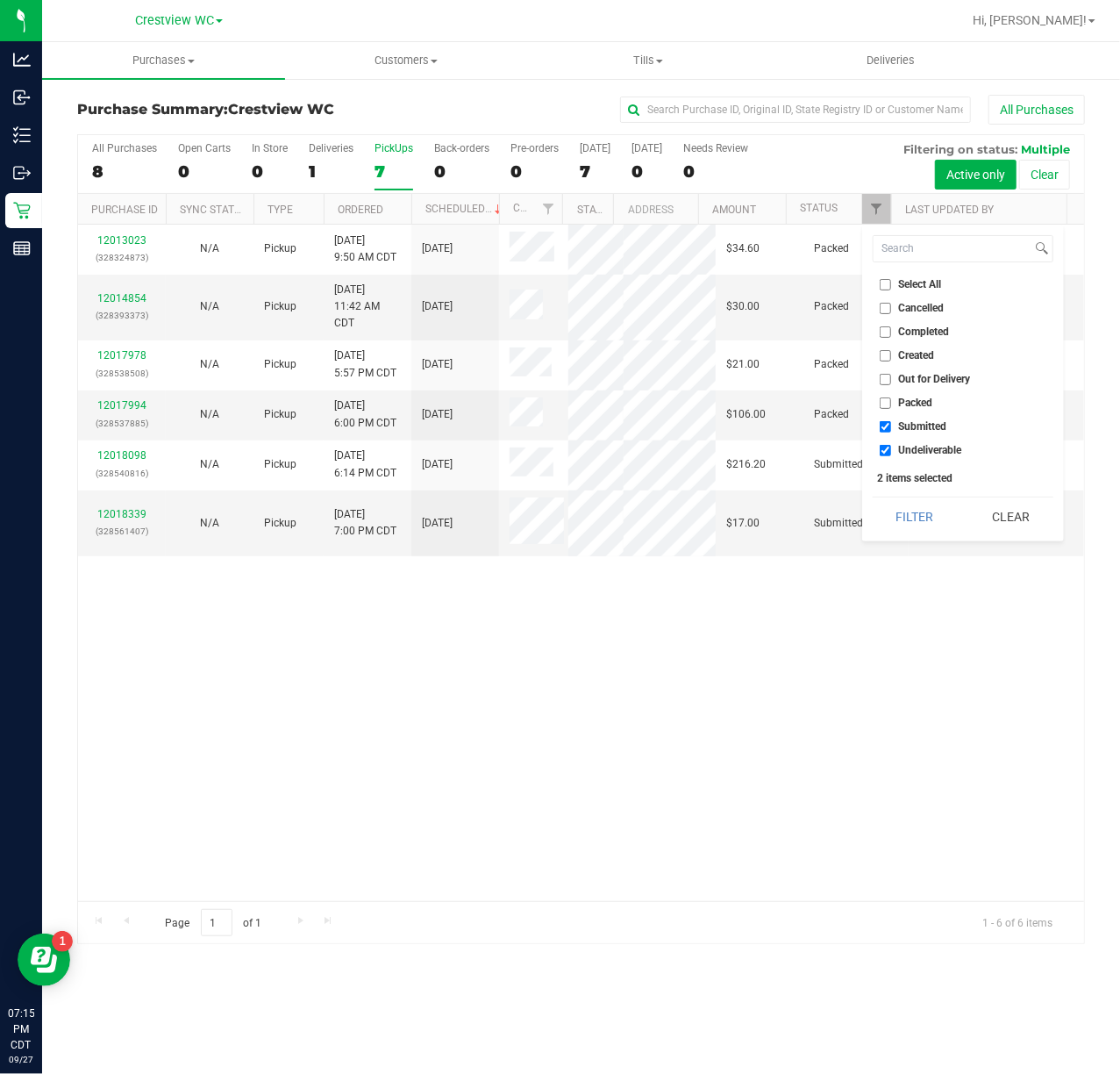
click at [891, 447] on input "Undeliverable" at bounding box center [885, 450] width 12 height 12
checkbox input "false"
click at [920, 520] on button "Filter" at bounding box center [915, 517] width 84 height 38
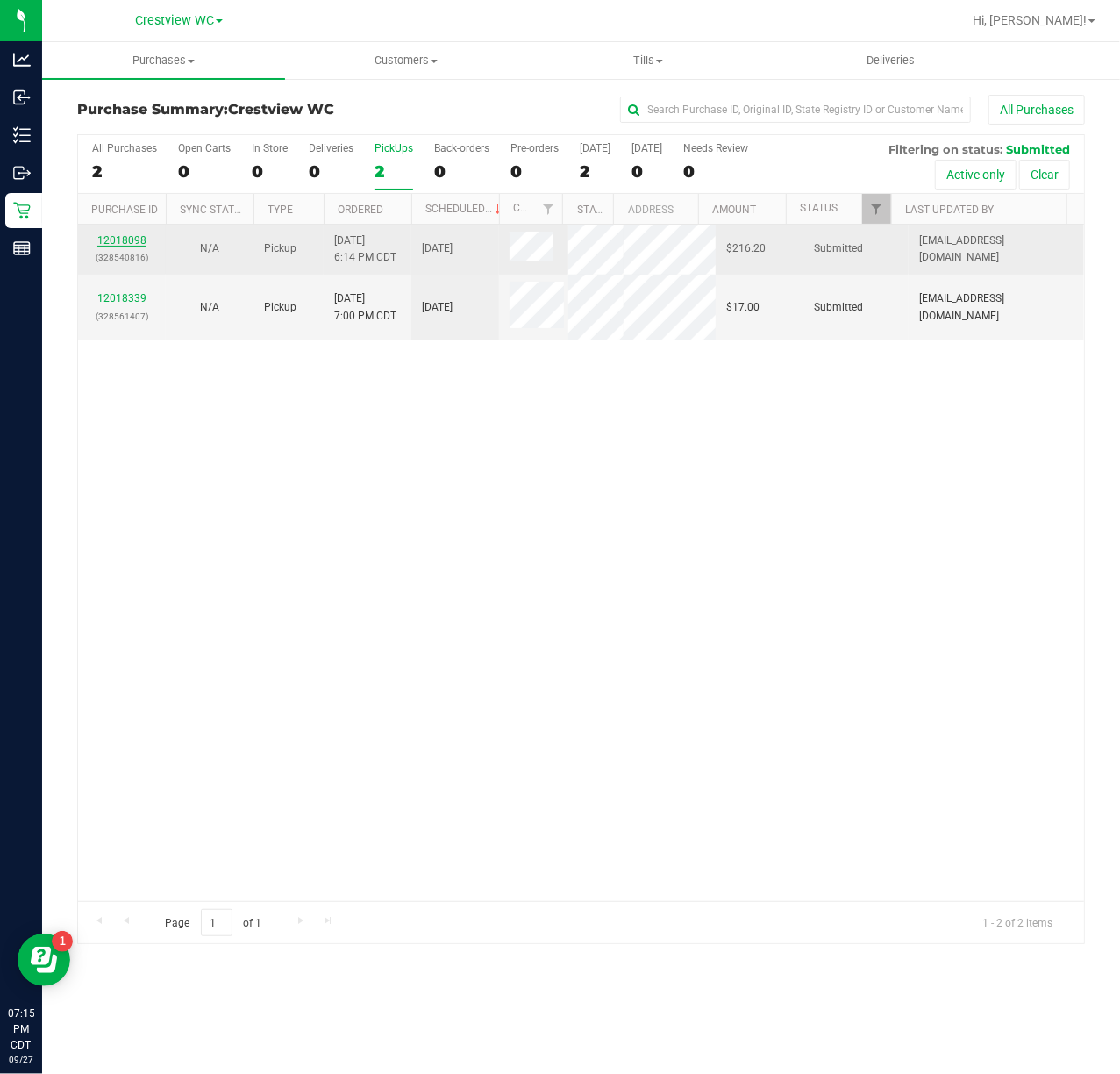
click at [134, 237] on link "12018098" at bounding box center [122, 240] width 49 height 12
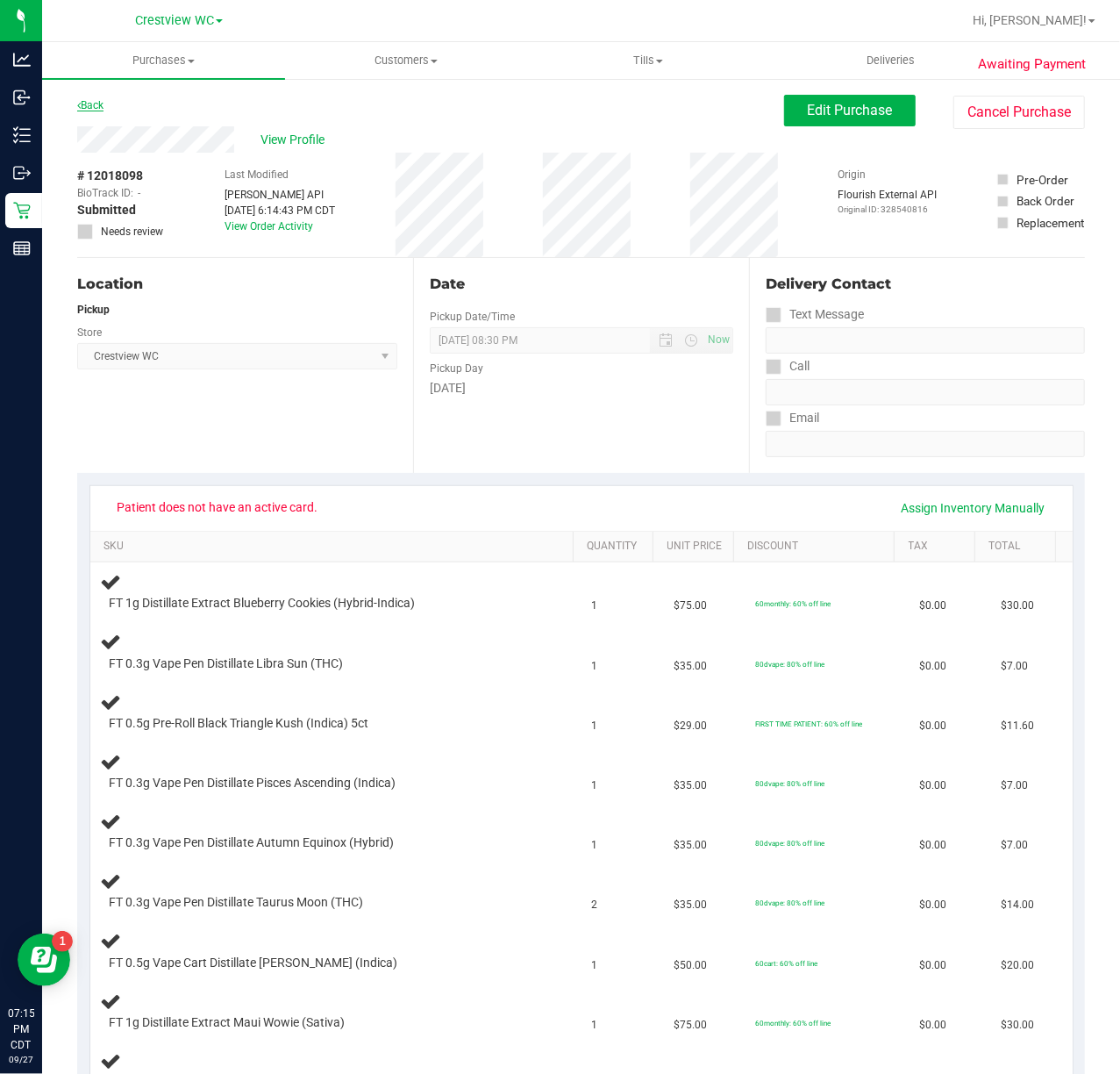
click at [89, 103] on link "Back" at bounding box center [90, 105] width 26 height 12
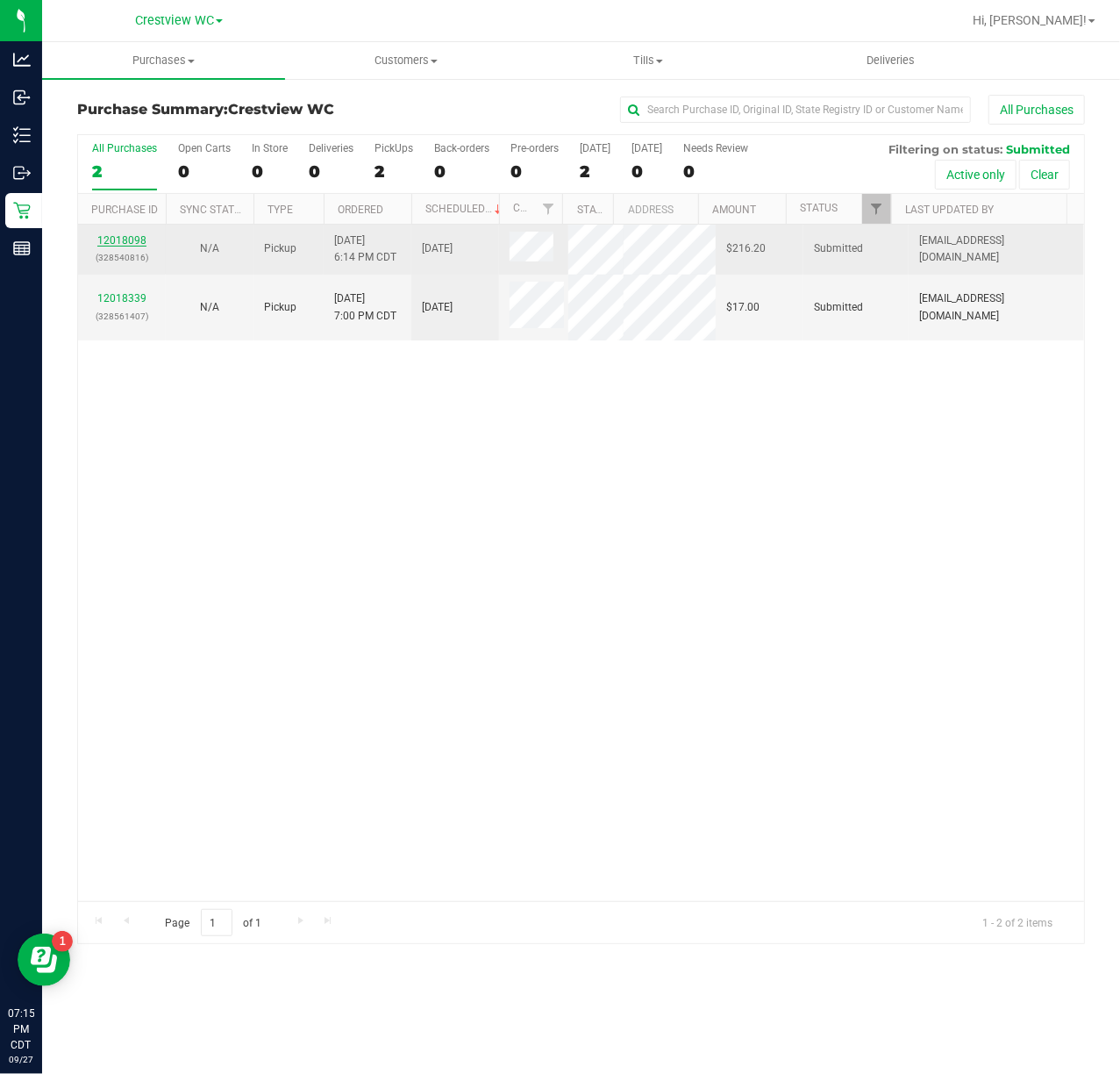
click at [114, 241] on link "12018098" at bounding box center [122, 240] width 49 height 12
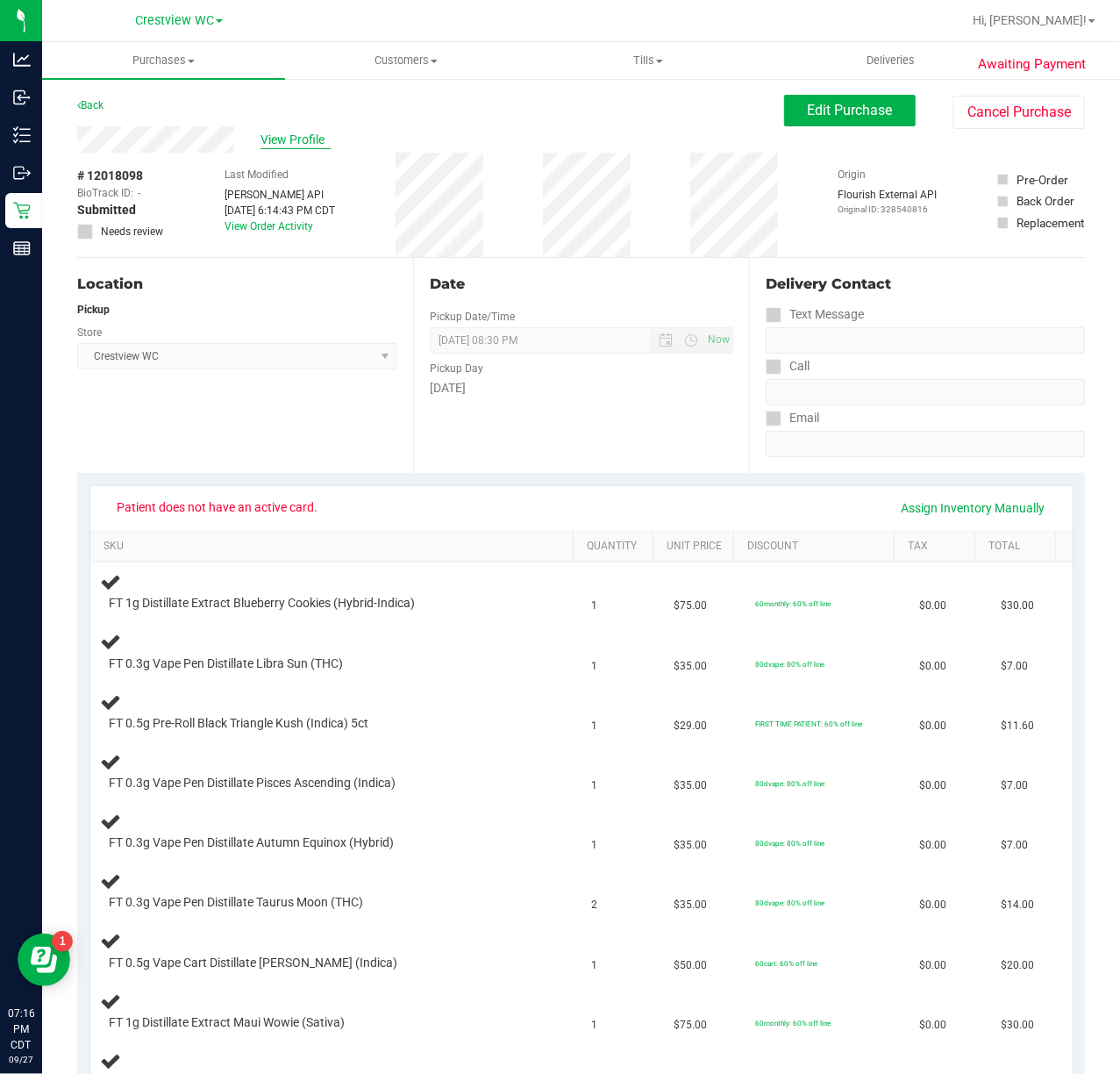
click at [311, 139] on span "View Profile" at bounding box center [295, 139] width 70 height 18
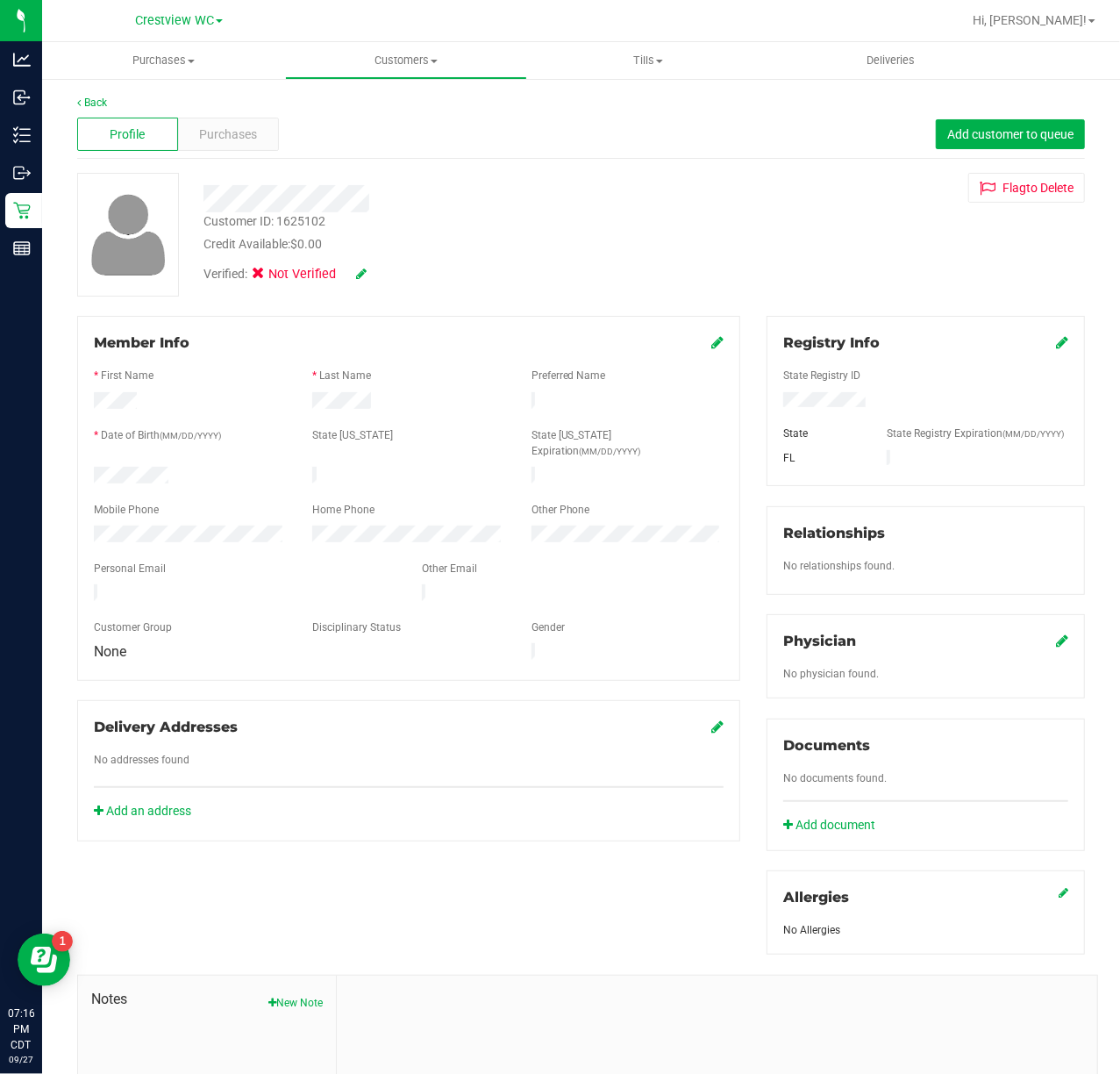
click at [1056, 348] on icon at bounding box center [1062, 342] width 12 height 14
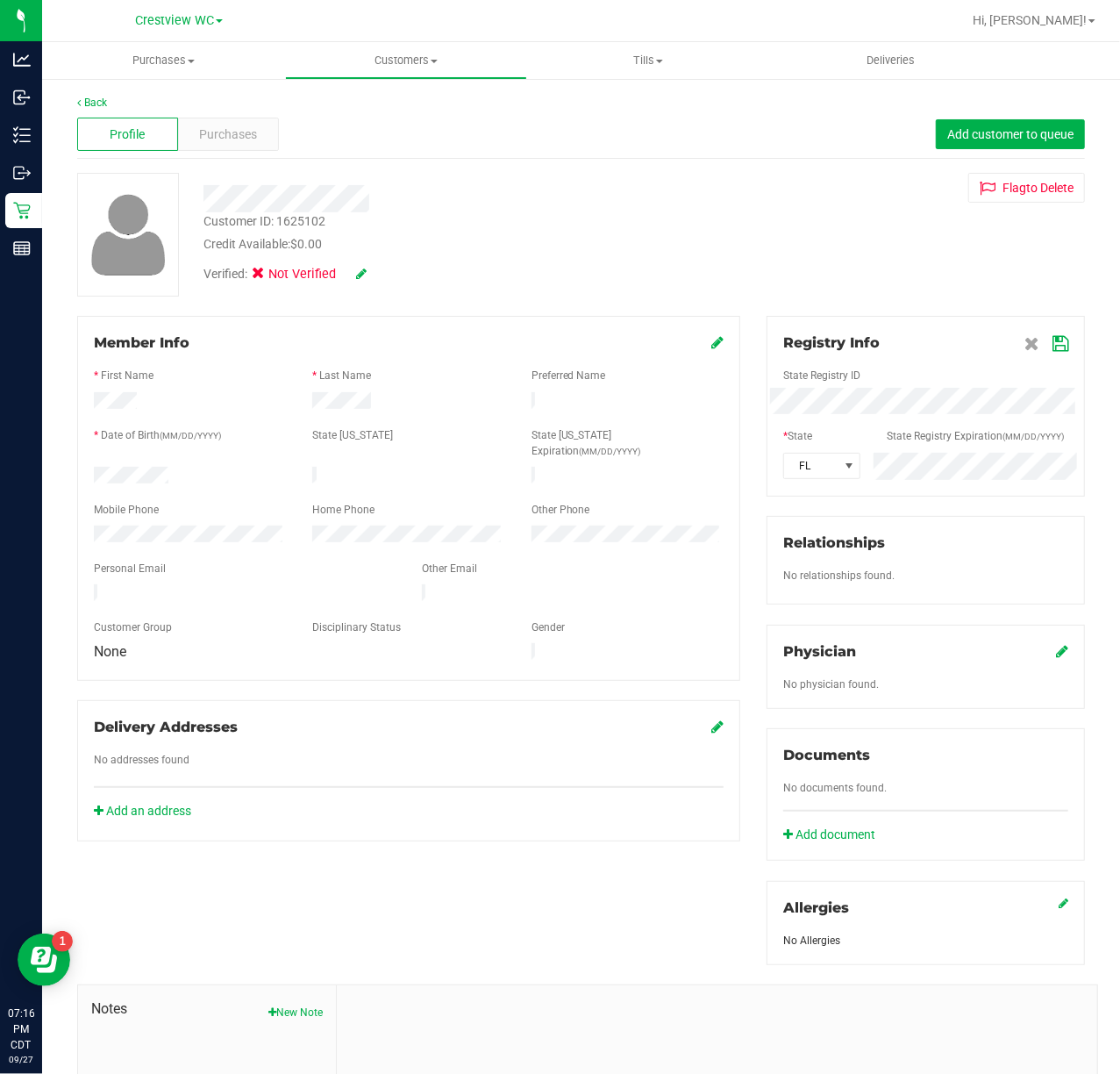
click at [1053, 346] on icon at bounding box center [1060, 344] width 15 height 14
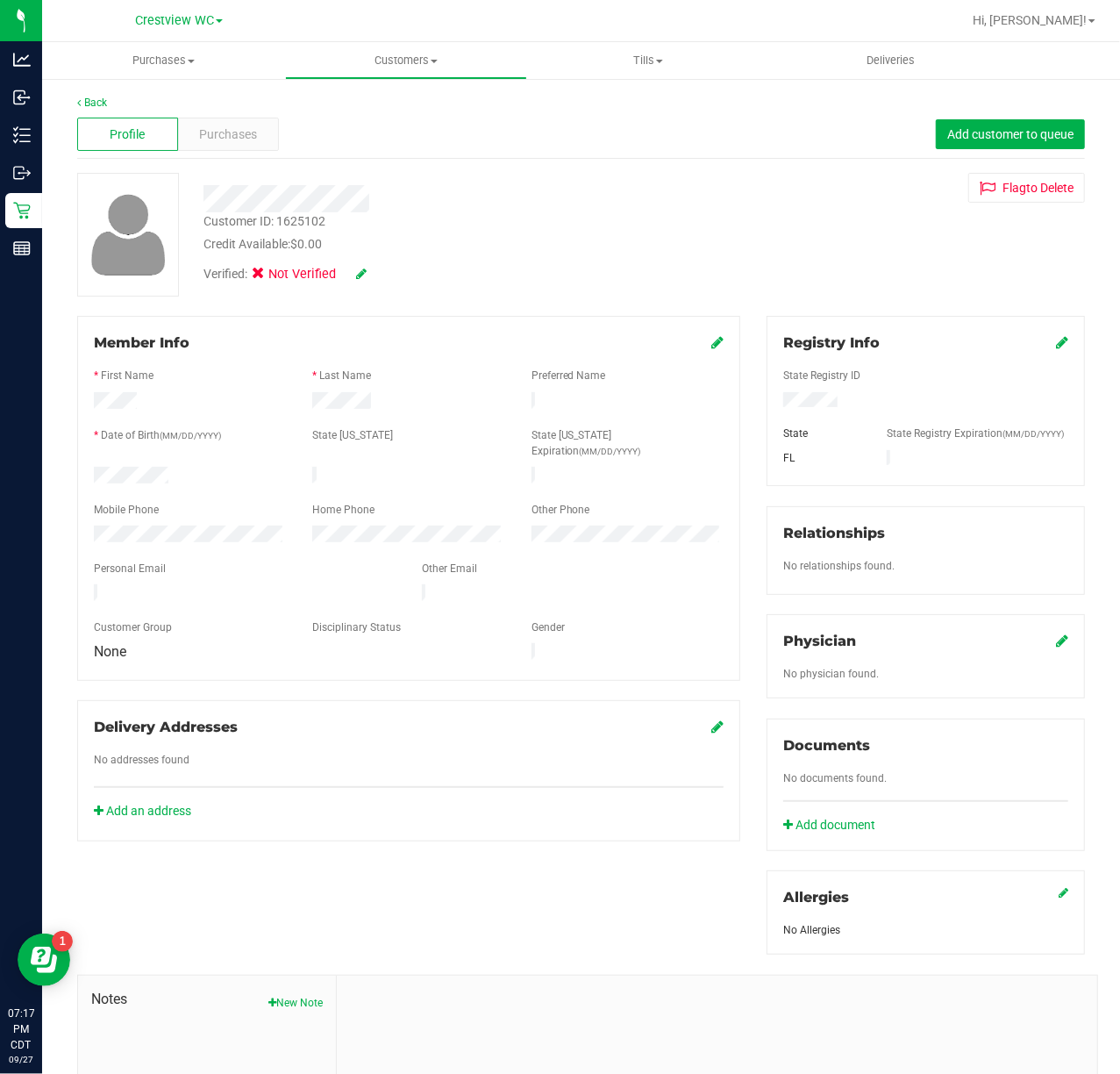
click at [355, 277] on div "Verified: Not Verified" at bounding box center [284, 274] width 163 height 19
click at [360, 277] on icon at bounding box center [362, 274] width 11 height 12
drag, startPoint x: 507, startPoint y: 289, endPoint x: 591, endPoint y: 311, distance: 86.8
click at [514, 290] on div "Verified: Medical" at bounding box center [449, 274] width 518 height 43
click at [712, 342] on icon at bounding box center [717, 342] width 12 height 14
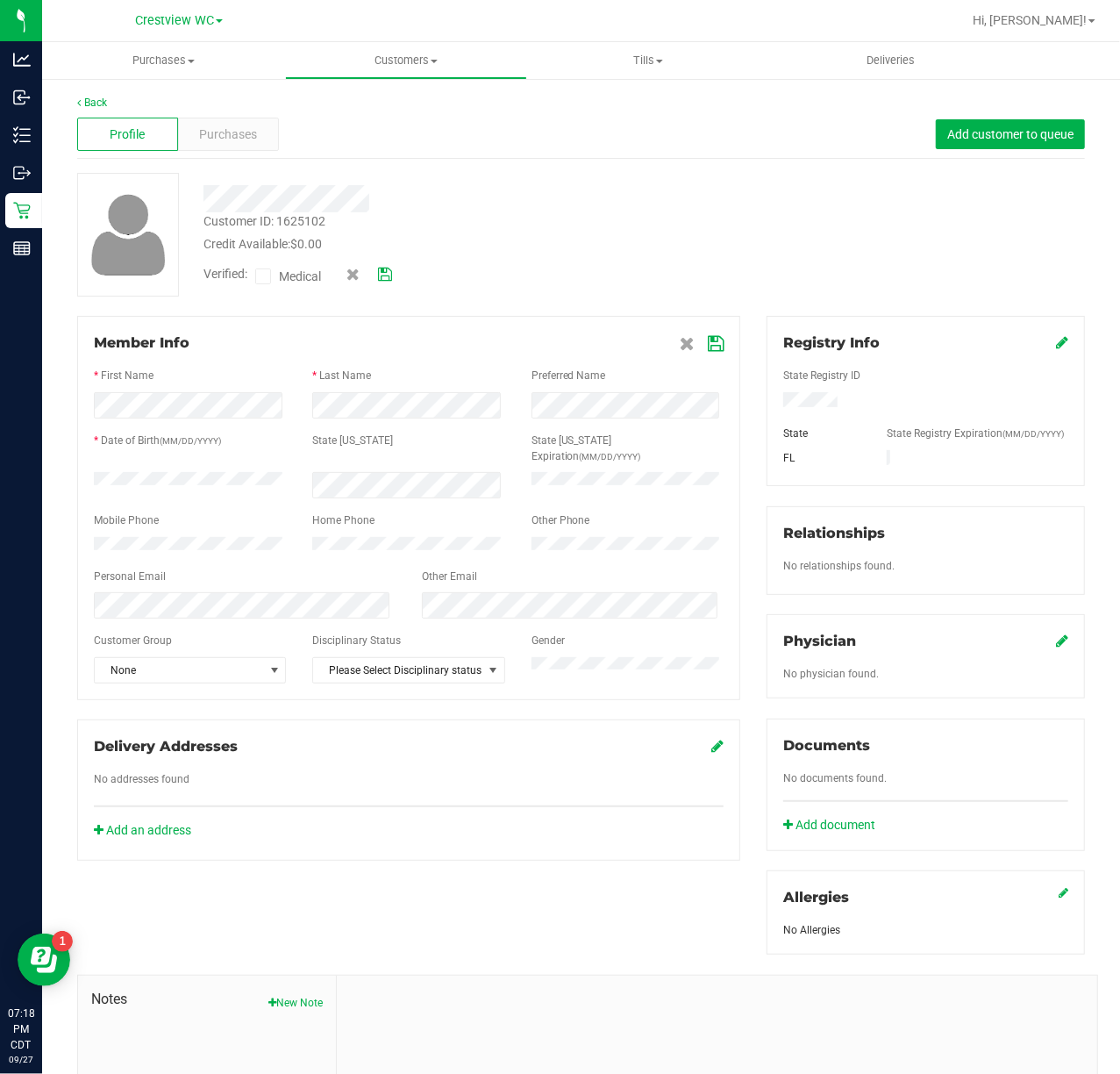
click at [708, 342] on icon at bounding box center [715, 344] width 15 height 14
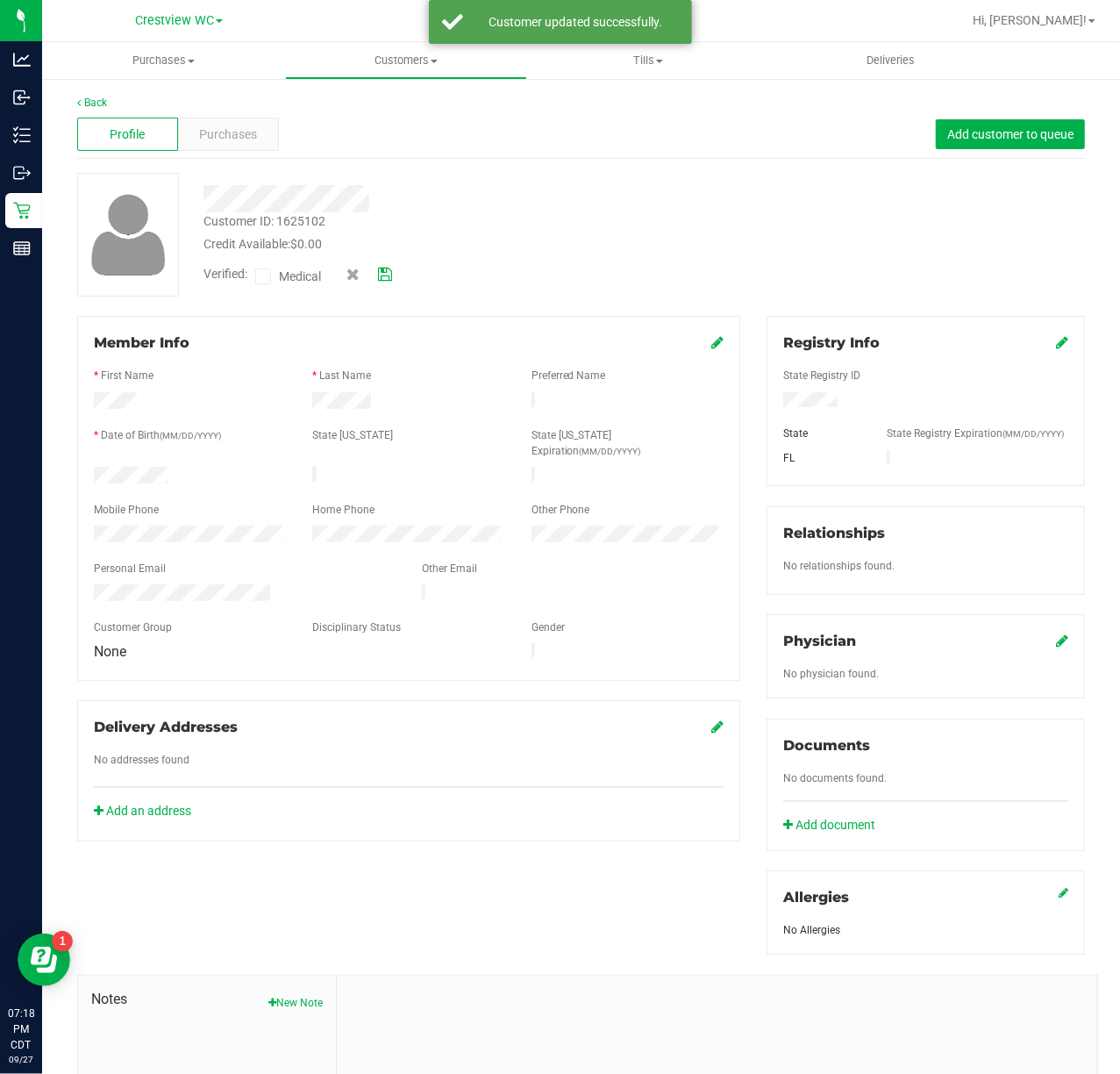
click at [260, 276] on icon at bounding box center [263, 276] width 12 height 0
click at [0, 0] on input "Medical" at bounding box center [0, 0] width 0 height 0
click at [380, 274] on icon at bounding box center [385, 274] width 14 height 12
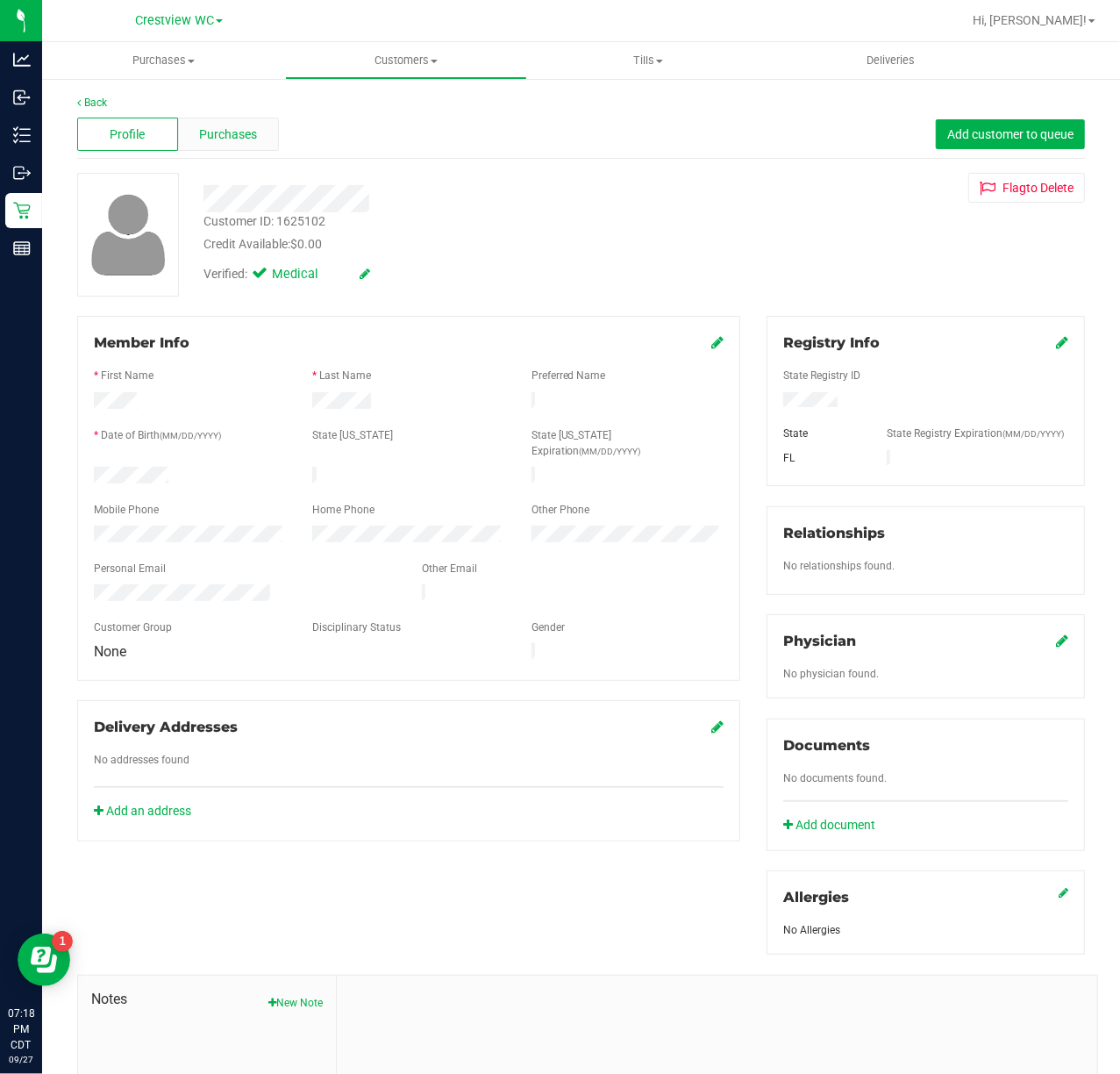
click at [229, 134] on span "Purchases" at bounding box center [228, 135] width 58 height 18
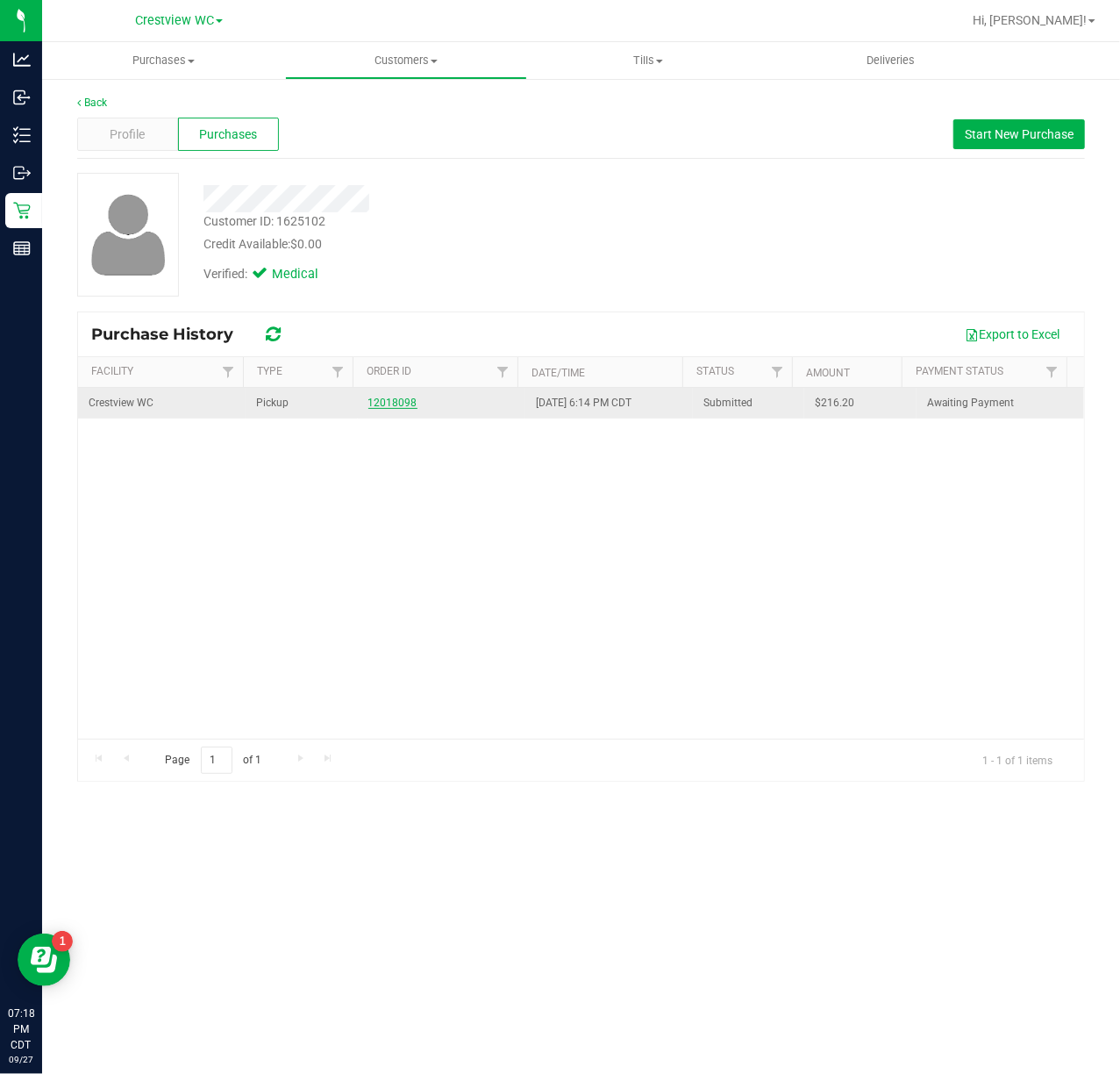
click at [385, 408] on link "12018098" at bounding box center [393, 402] width 49 height 12
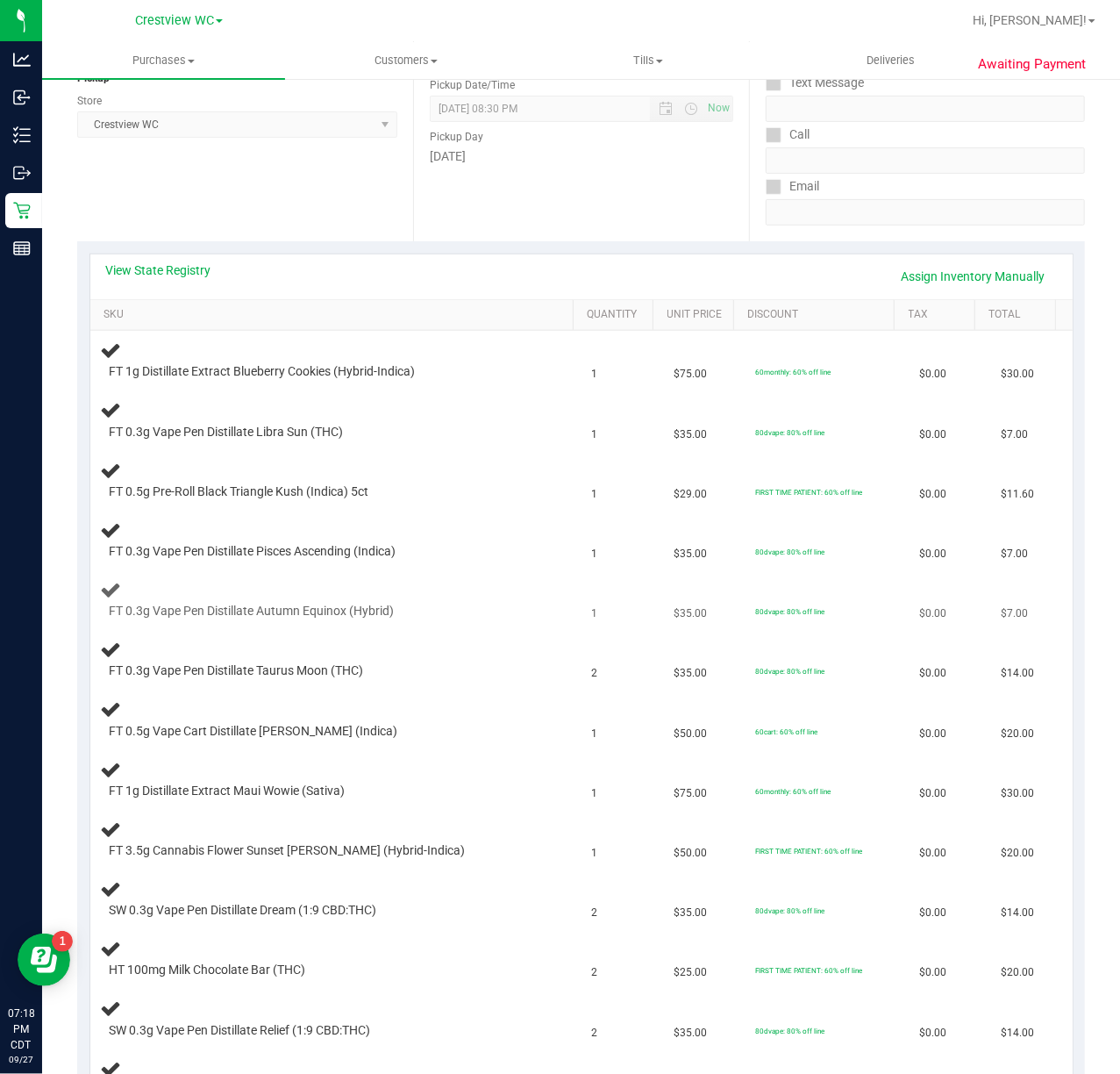
scroll to position [233, 0]
click at [186, 264] on link "View State Registry" at bounding box center [158, 268] width 105 height 17
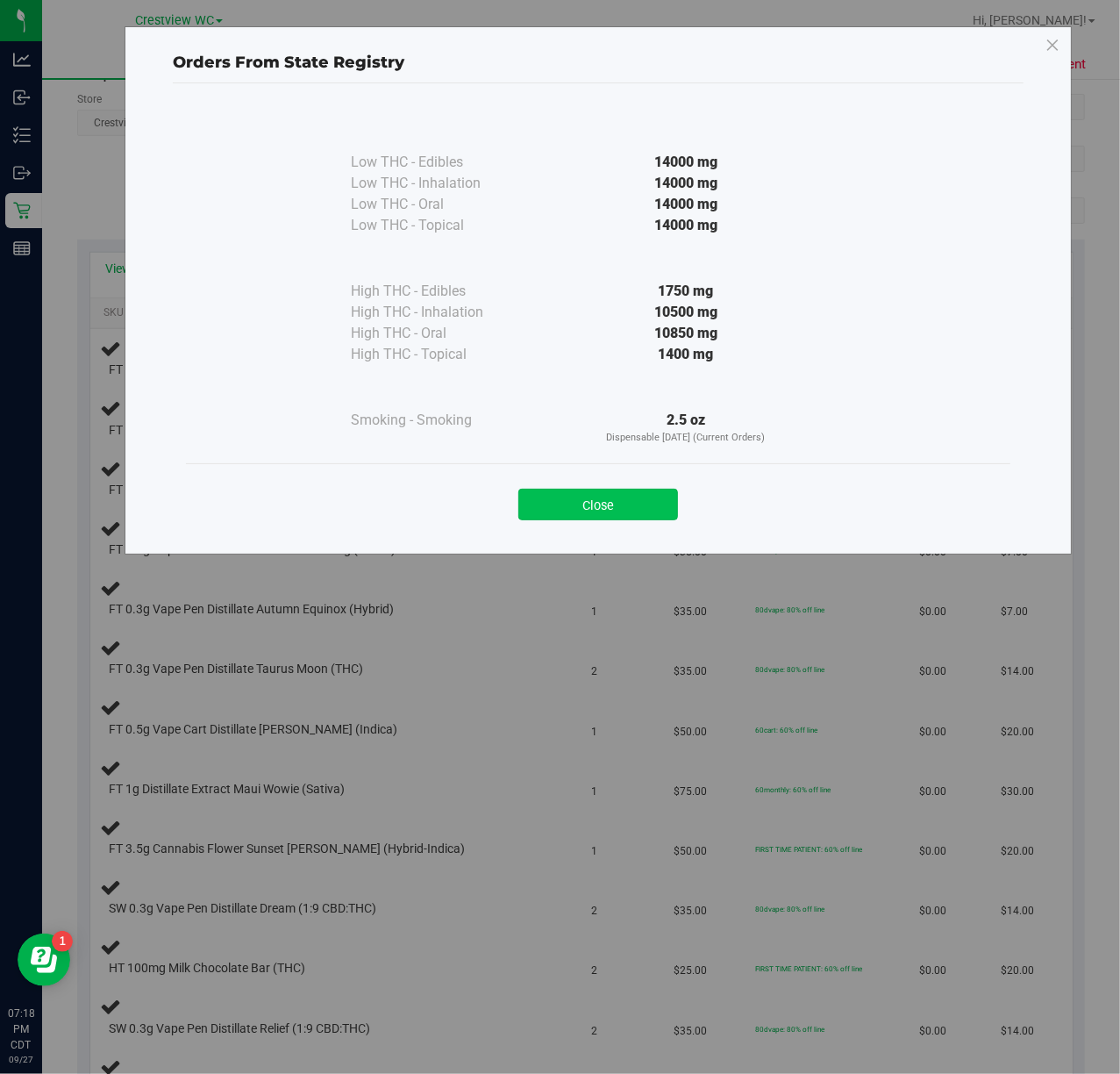
click at [624, 502] on button "Close" at bounding box center [598, 504] width 159 height 32
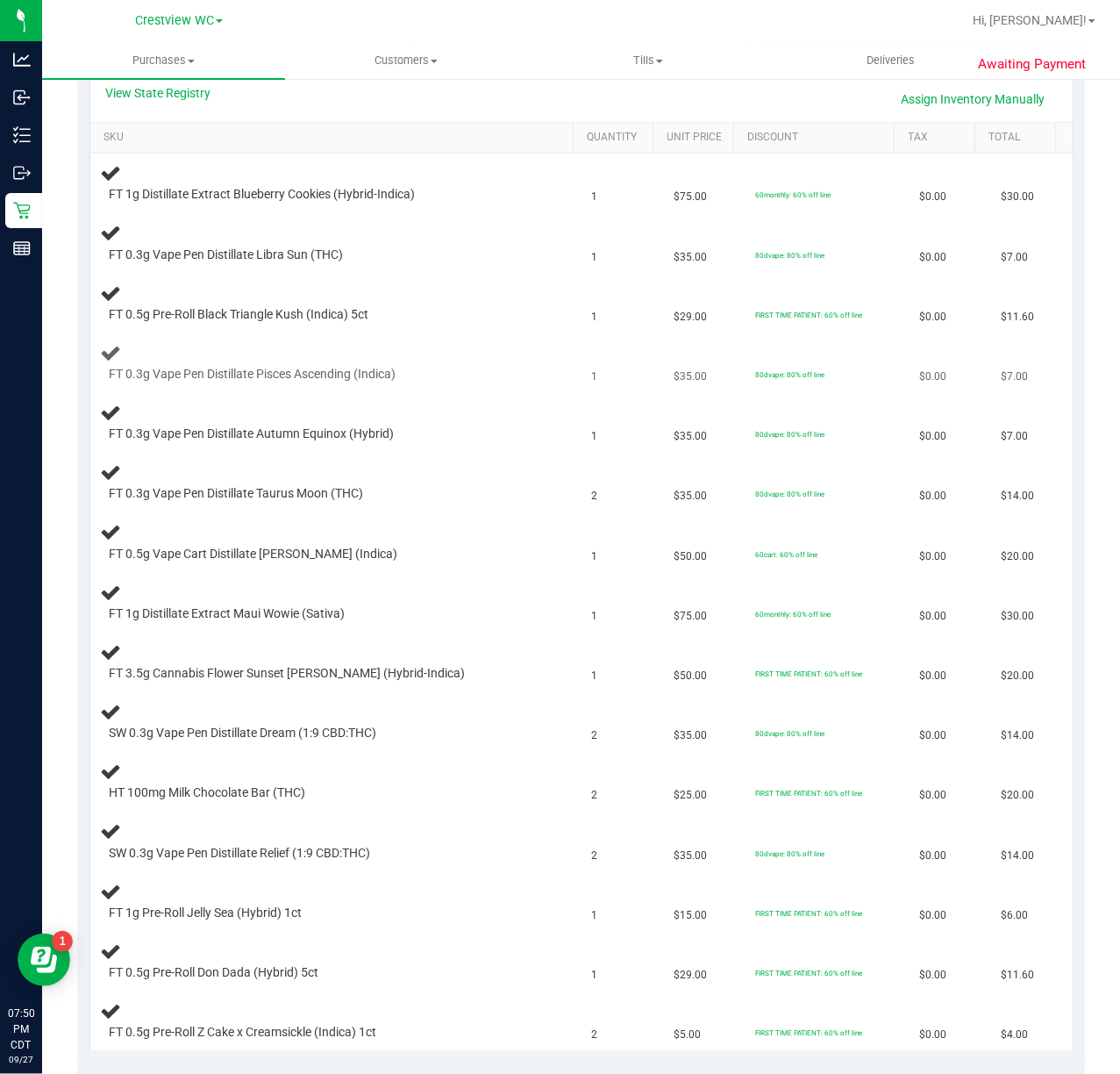
scroll to position [0, 0]
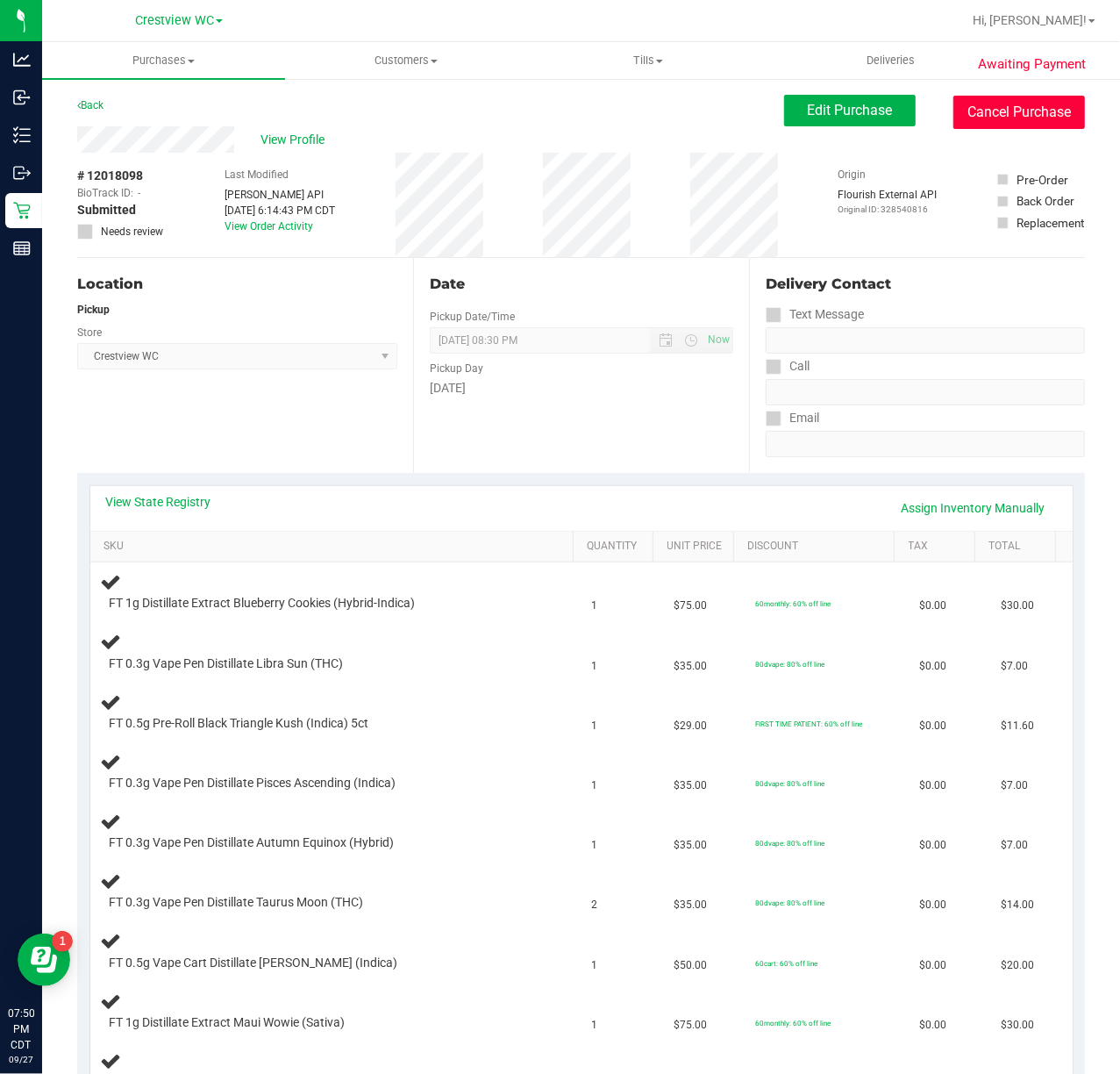
click at [1000, 117] on button "Cancel Purchase" at bounding box center [1019, 112] width 131 height 34
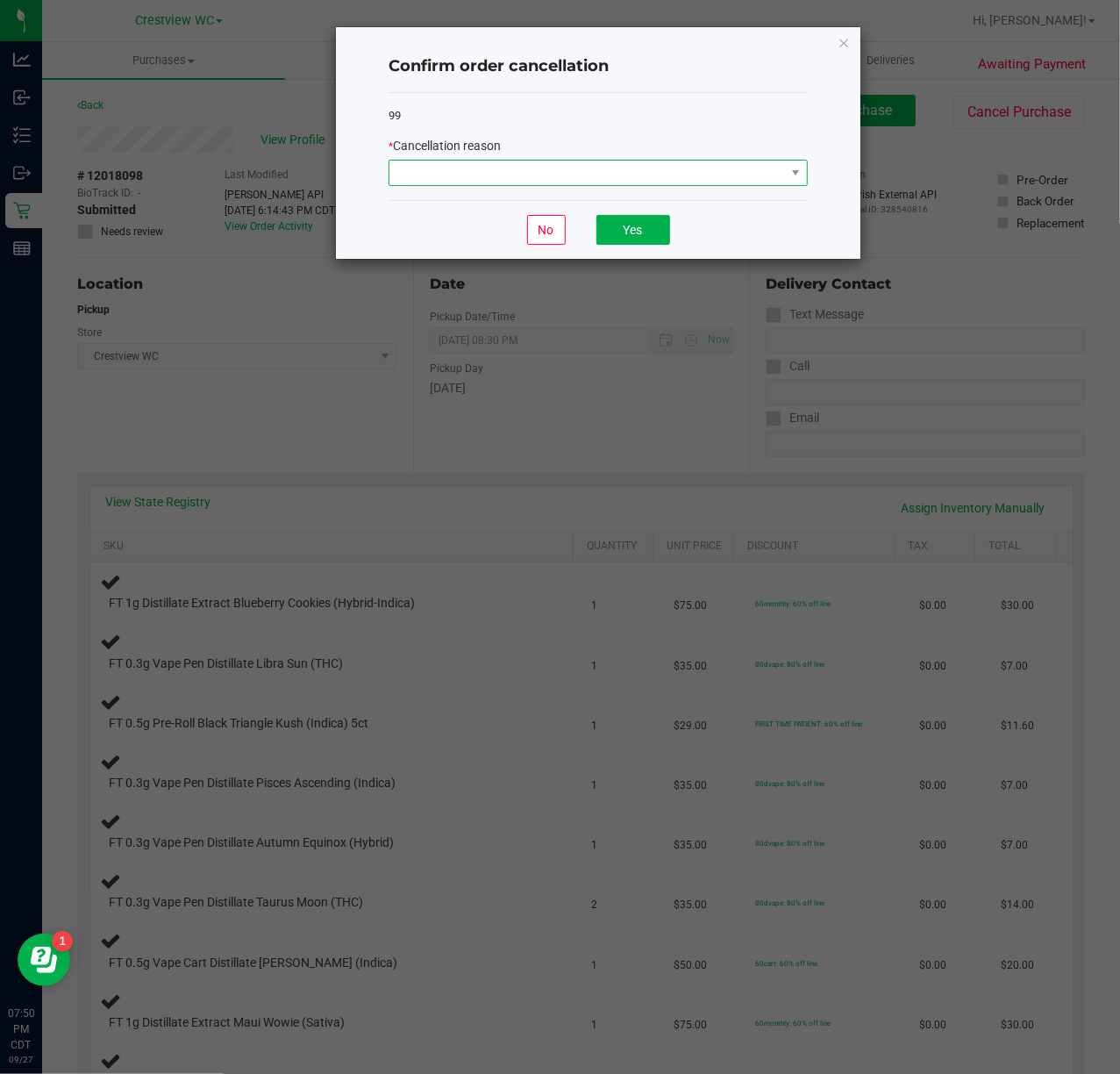
click at [681, 170] on span at bounding box center [587, 172] width 396 height 25
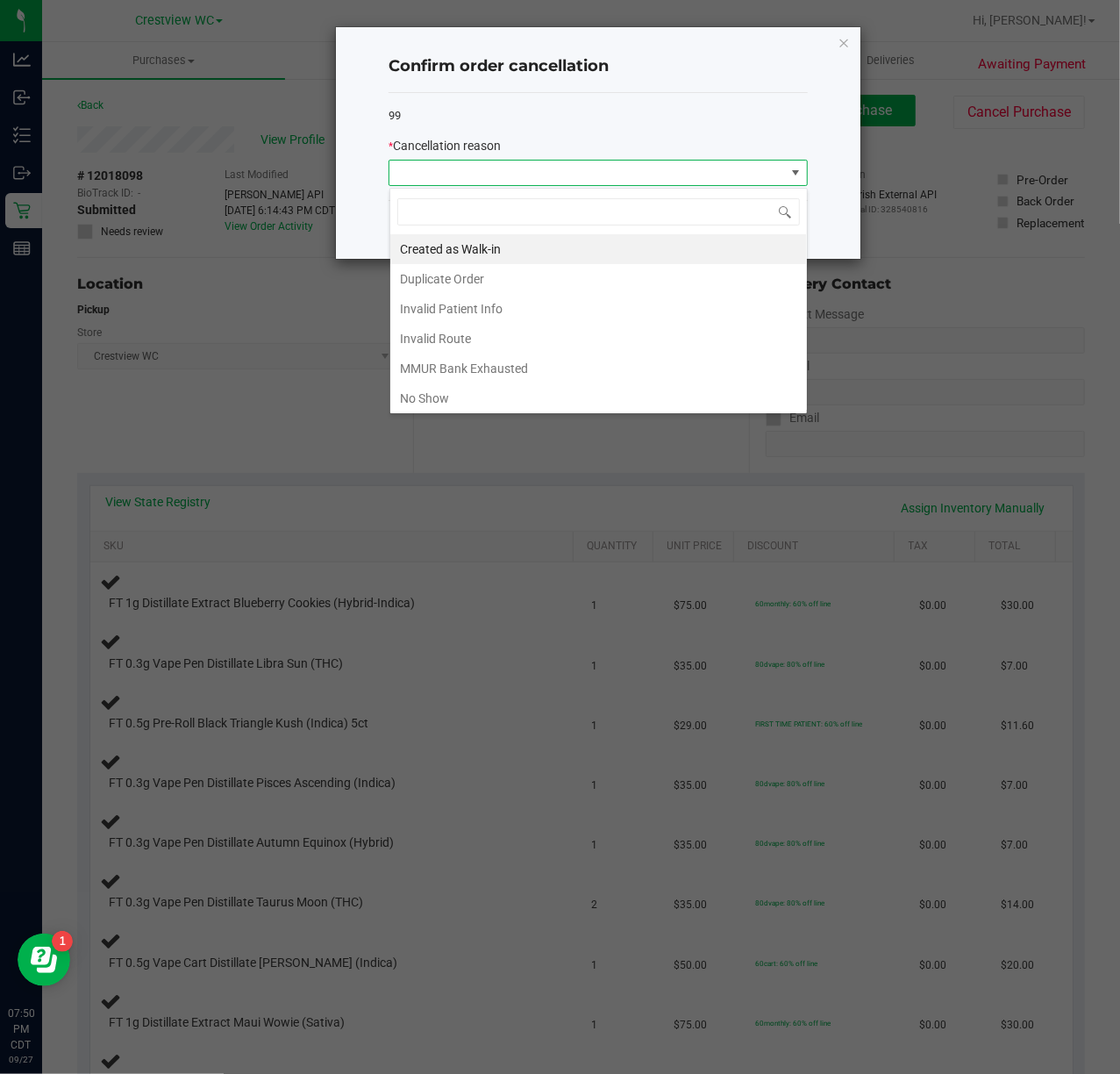
scroll to position [98, 0]
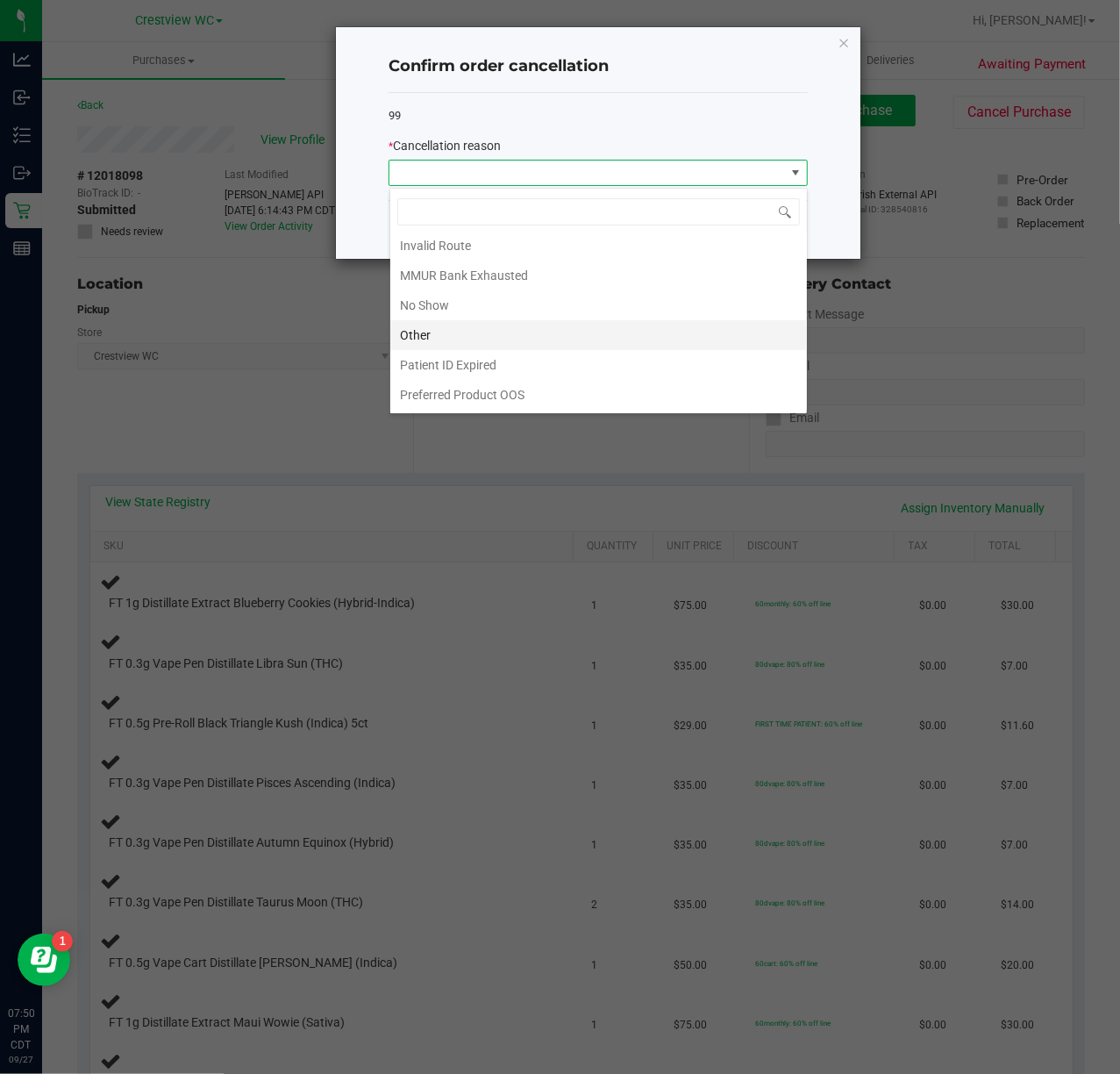
click at [433, 335] on li "Other" at bounding box center [598, 335] width 416 height 30
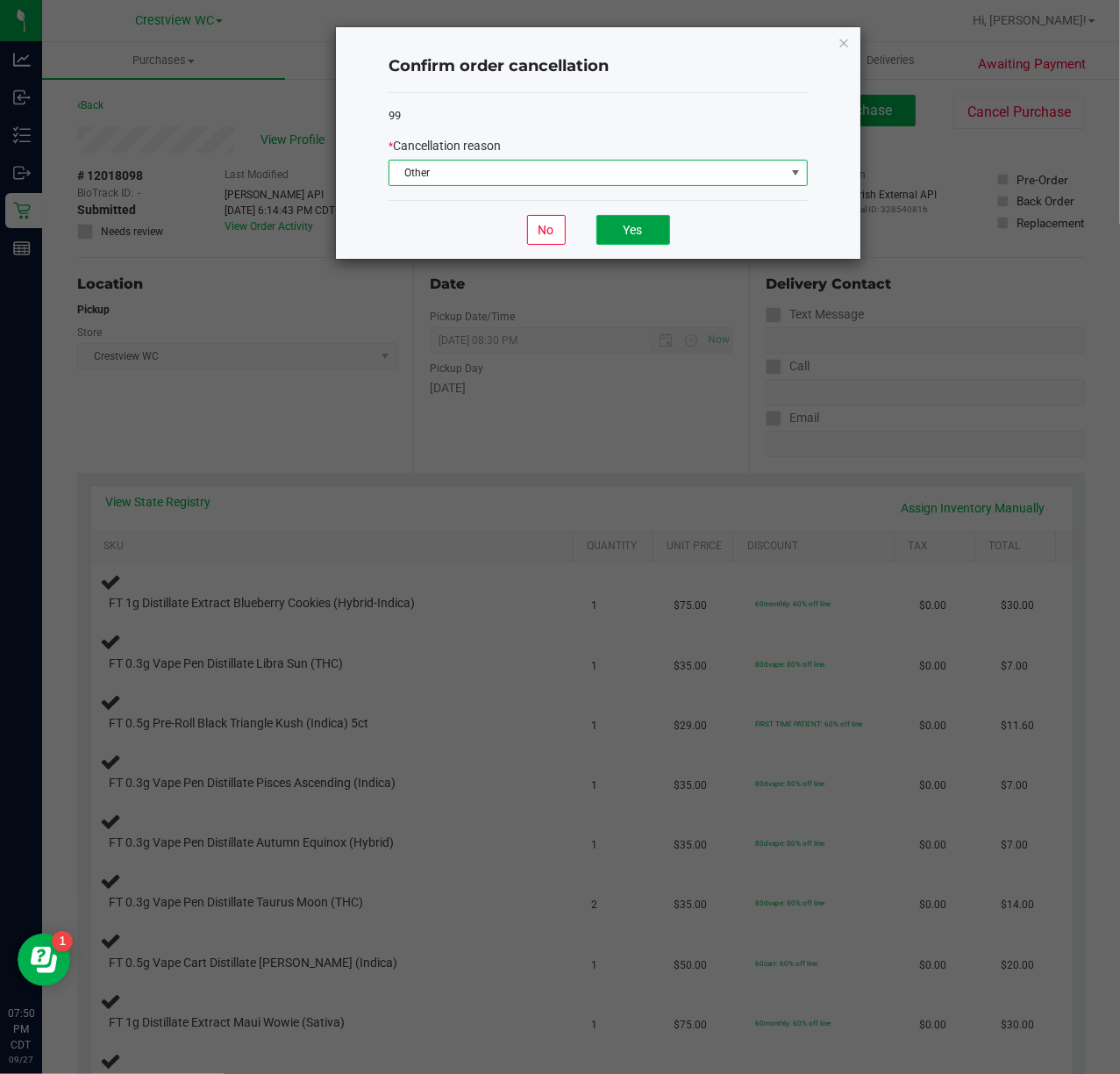
click at [629, 232] on button "Yes" at bounding box center [632, 230] width 74 height 30
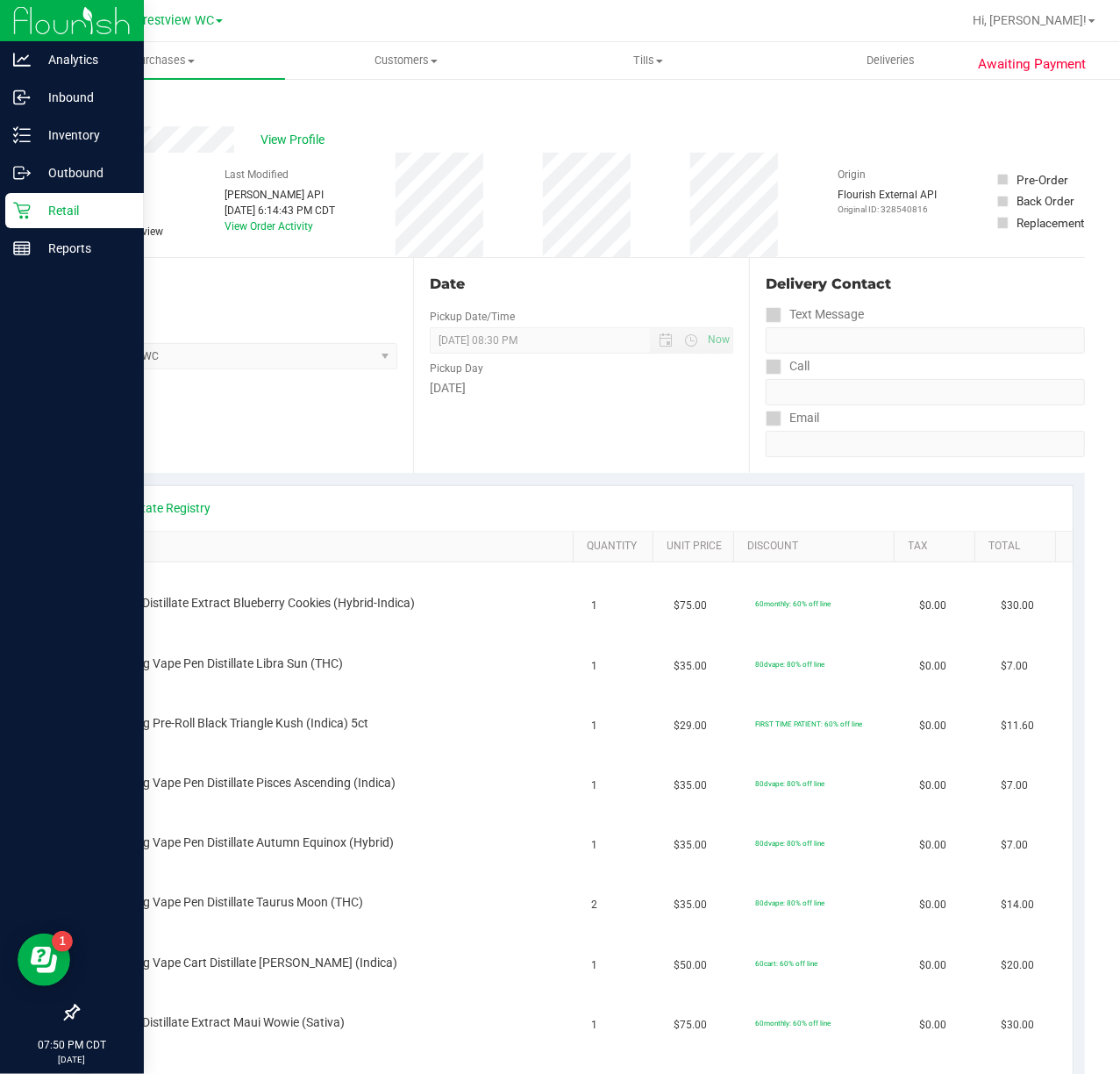
click at [21, 208] on icon at bounding box center [21, 210] width 17 height 17
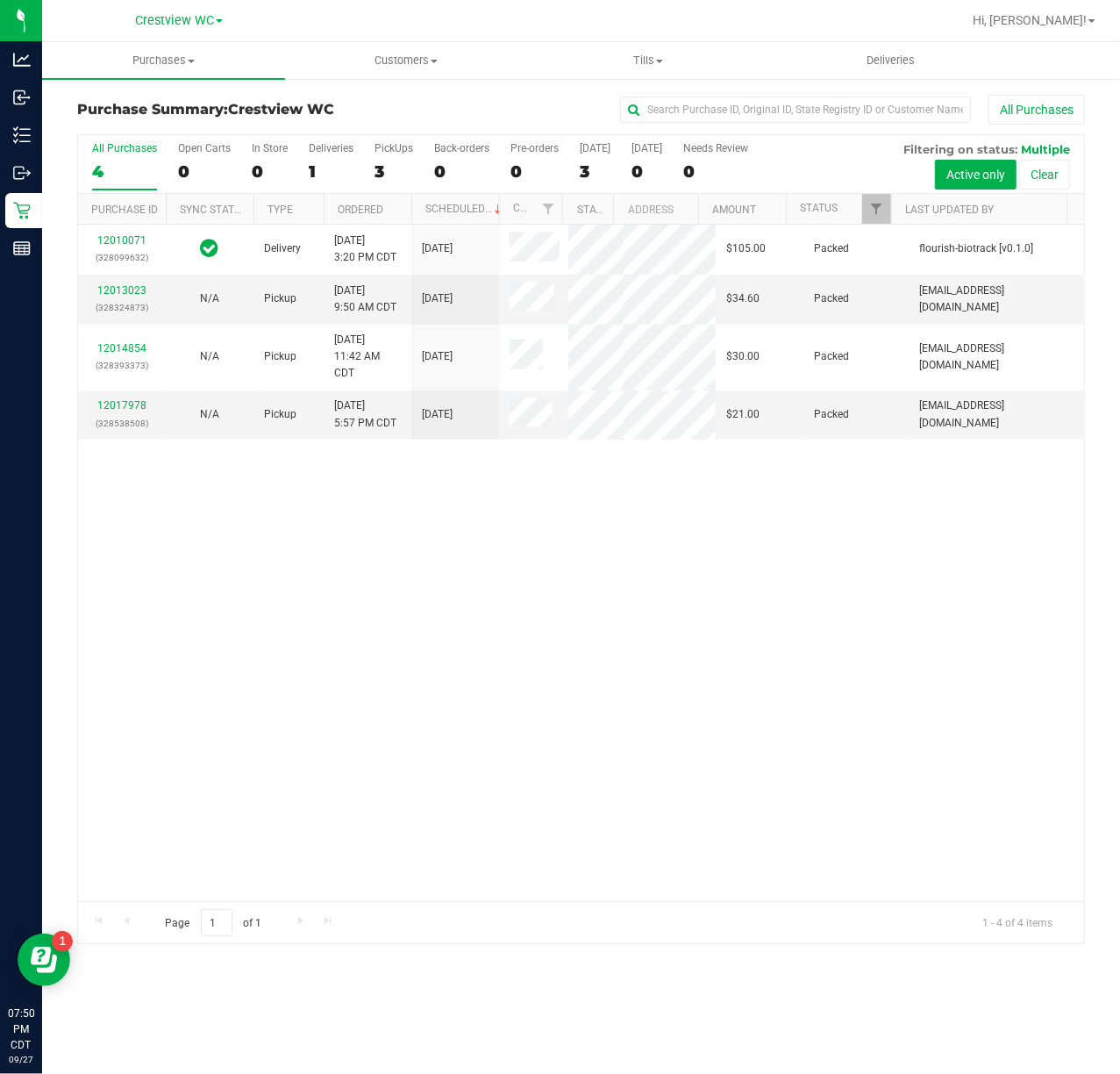
click at [351, 740] on div "12010071 (328099632) Delivery 9/26/2025 3:20 PM CDT 10/2/2025 $105.00 Packed fl…" at bounding box center [581, 563] width 1006 height 676
click at [876, 209] on span "Filter" at bounding box center [876, 208] width 14 height 14
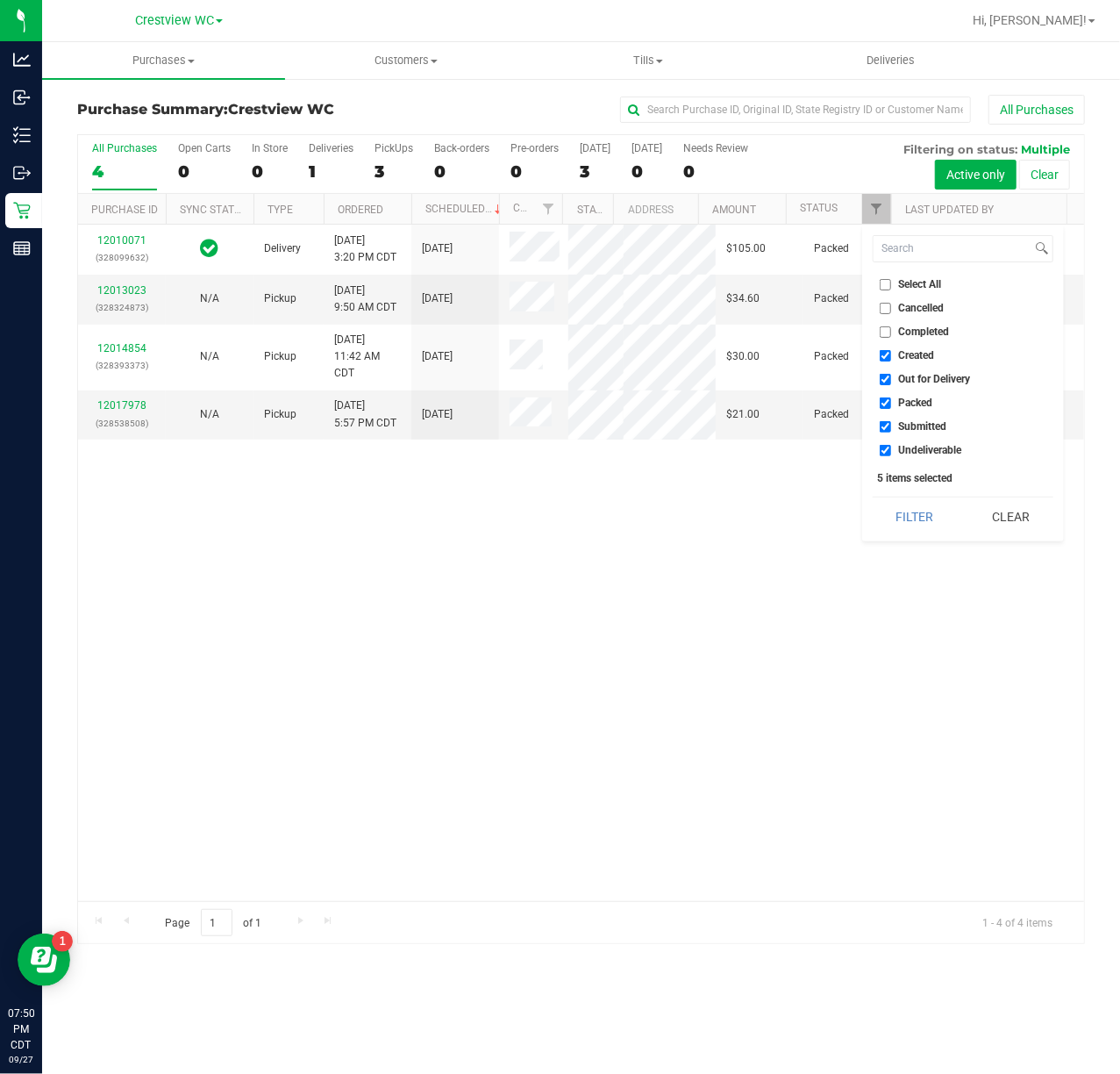
click at [910, 332] on span "Completed" at bounding box center [925, 332] width 51 height 11
click at [891, 332] on input "Completed" at bounding box center [885, 332] width 12 height 12
checkbox input "true"
click at [940, 374] on span "Out for Delivery" at bounding box center [935, 379] width 72 height 11
click at [891, 374] on input "Out for Delivery" at bounding box center [885, 379] width 12 height 12
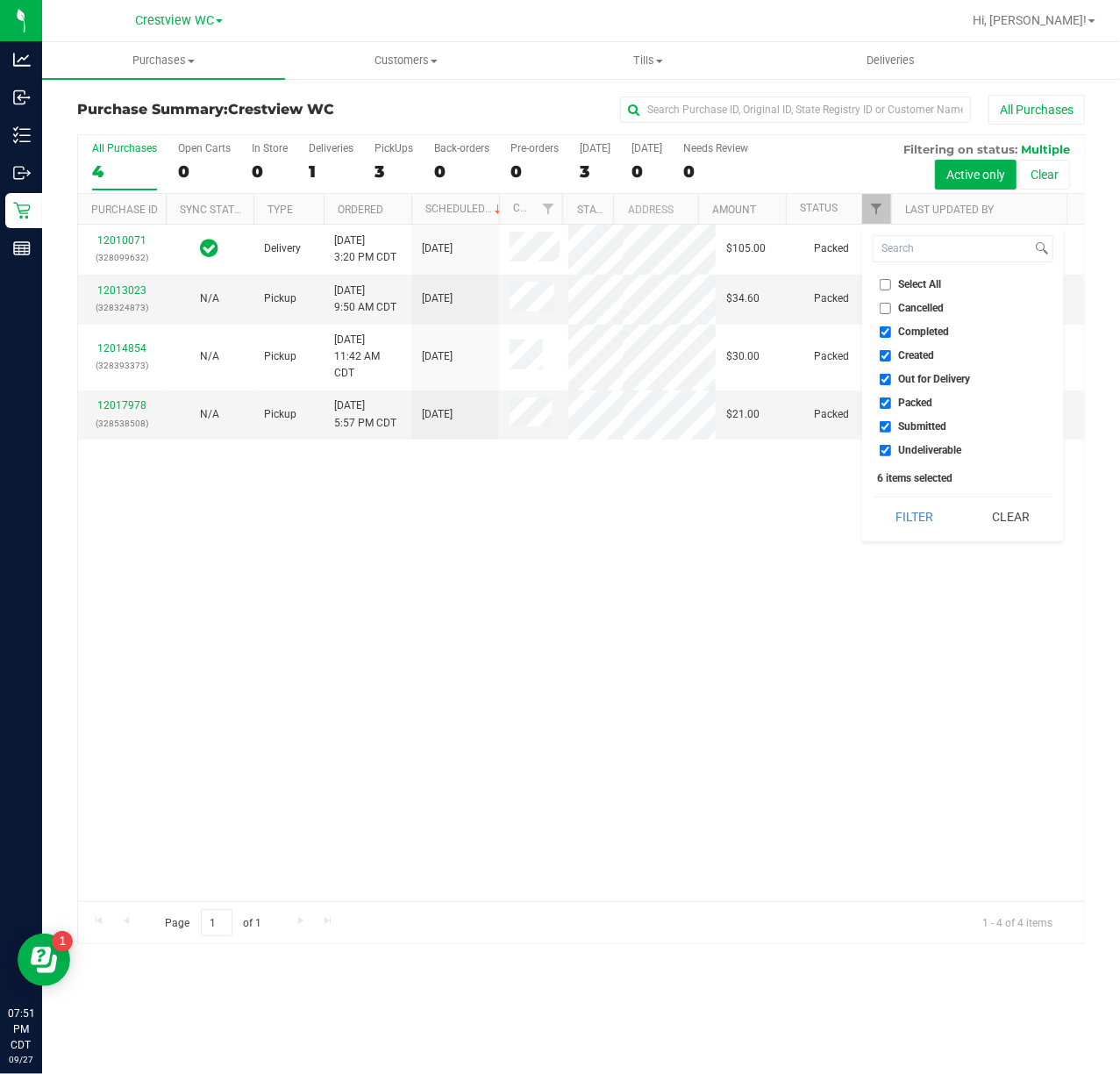
checkbox input "false"
click at [918, 337] on span "Completed" at bounding box center [925, 332] width 51 height 11
click at [891, 337] on input "Completed" at bounding box center [885, 332] width 12 height 12
checkbox input "false"
click at [920, 355] on span "Created" at bounding box center [917, 356] width 36 height 11
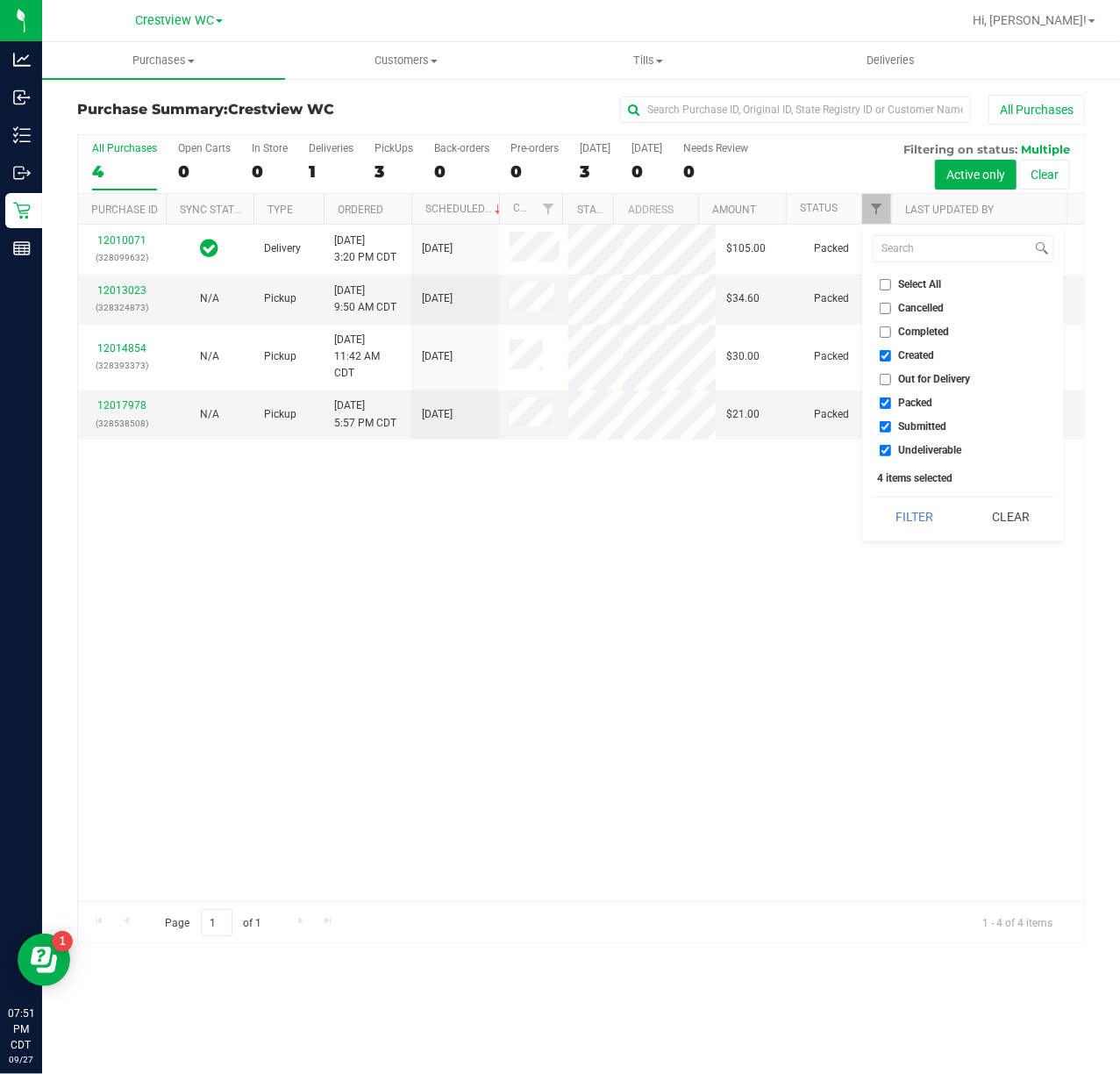
click at [891, 355] on input "Created" at bounding box center [885, 356] width 12 height 12
checkbox input "false"
click at [921, 404] on span "Packed" at bounding box center [917, 403] width 35 height 11
click at [891, 404] on input "Packed" at bounding box center [885, 403] width 12 height 12
checkbox input "false"
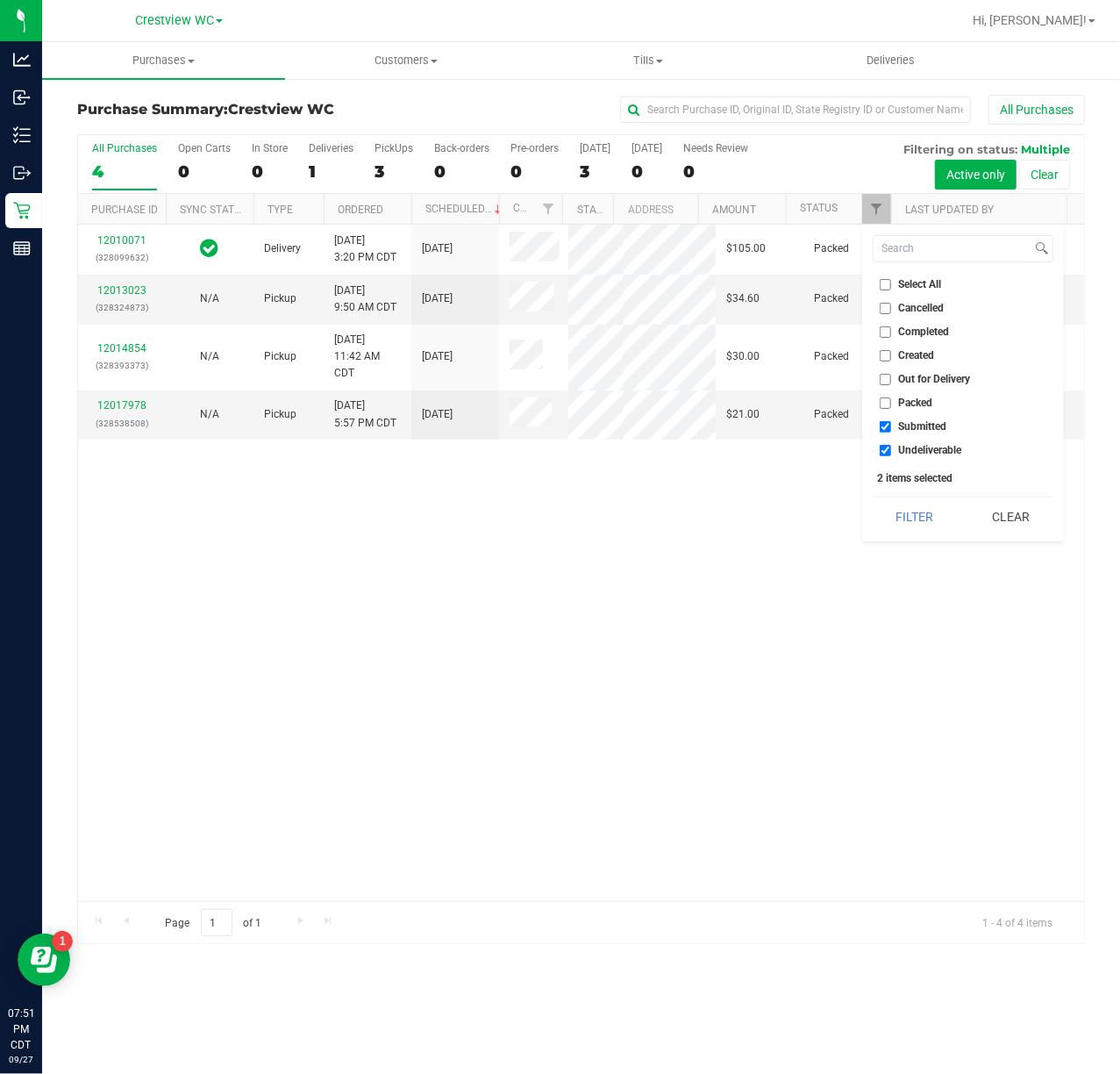
click at [937, 451] on span "Undeliverable" at bounding box center [930, 450] width 63 height 11
click at [891, 451] on input "Undeliverable" at bounding box center [885, 450] width 12 height 12
checkbox input "false"
click at [914, 528] on button "Filter" at bounding box center [915, 517] width 84 height 38
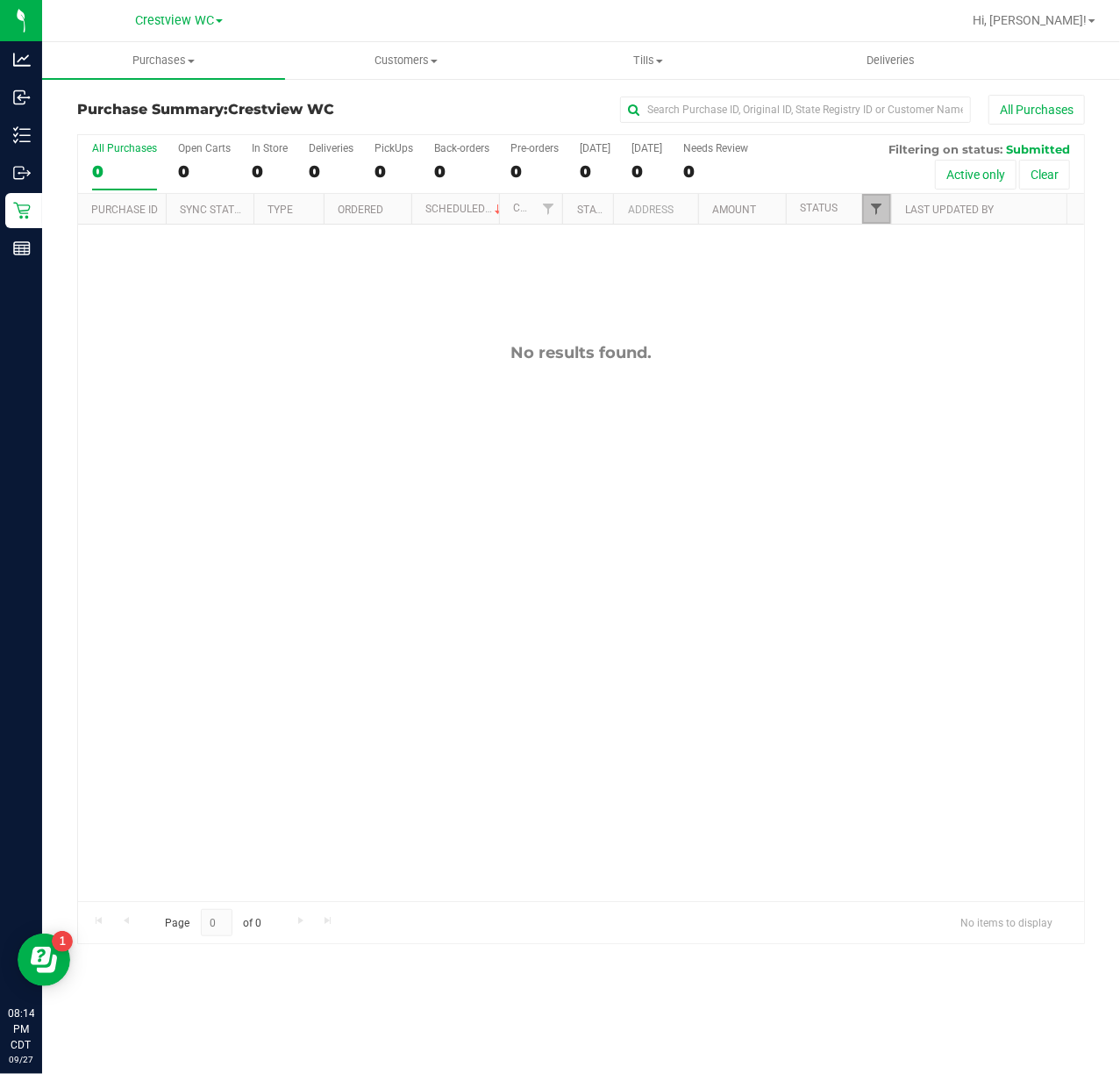
click at [879, 209] on span "Filter" at bounding box center [876, 208] width 14 height 14
click at [920, 404] on span "Packed" at bounding box center [917, 403] width 35 height 11
click at [891, 404] on input "Packed" at bounding box center [885, 403] width 12 height 12
checkbox input "true"
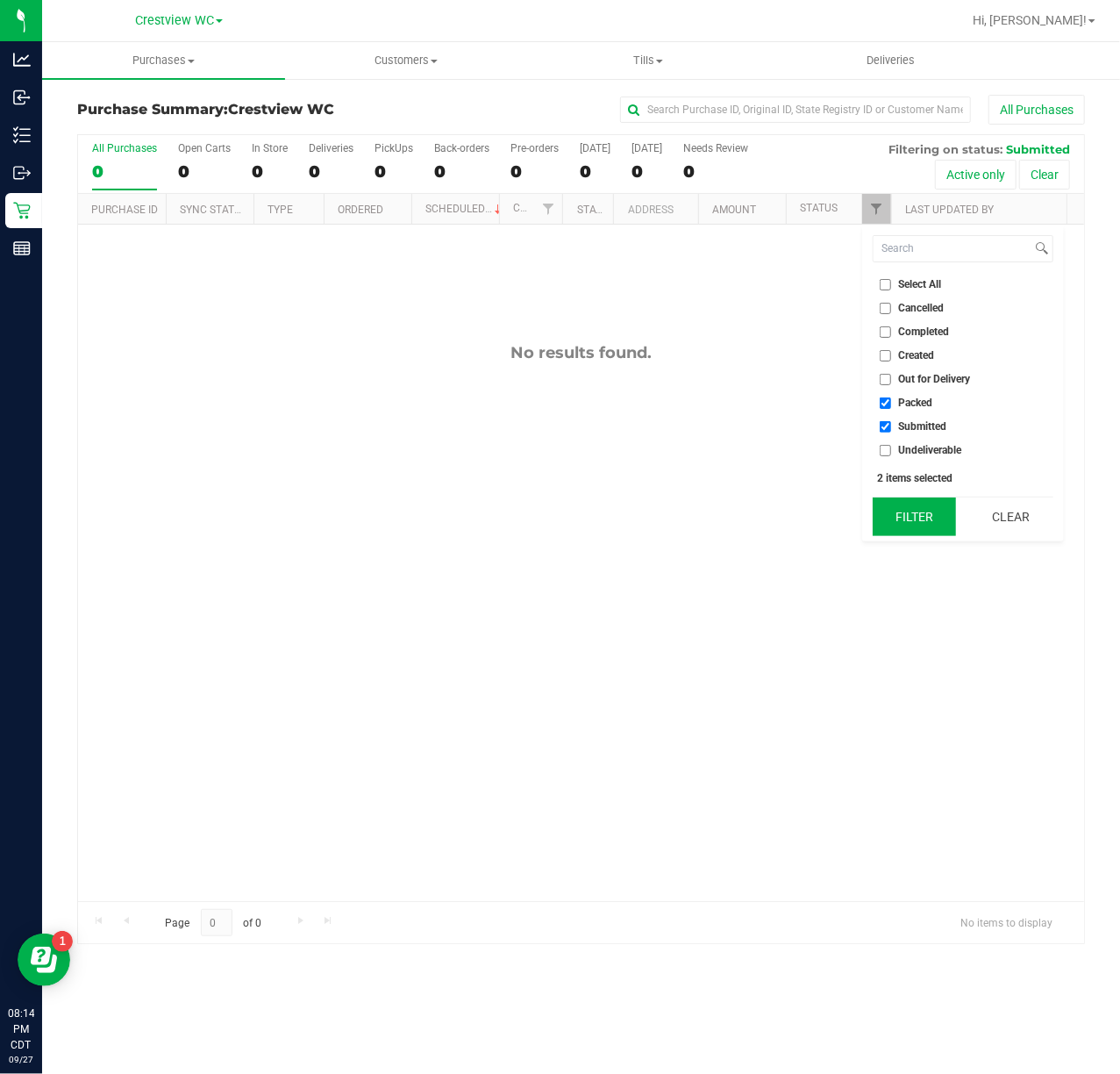
click at [920, 535] on button "Filter" at bounding box center [915, 517] width 84 height 38
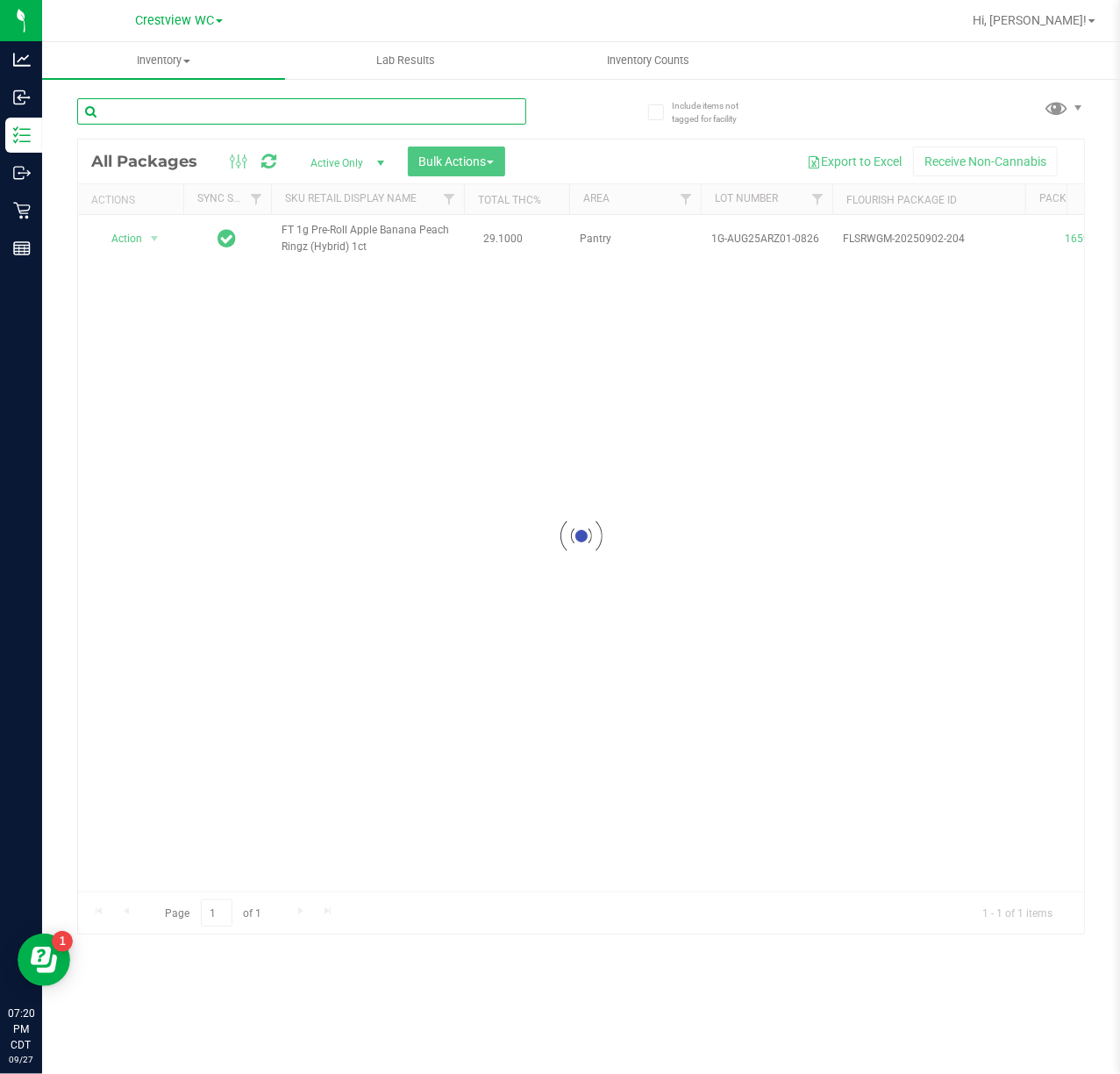
click at [436, 112] on input "text" at bounding box center [302, 111] width 449 height 26
type input "taurus"
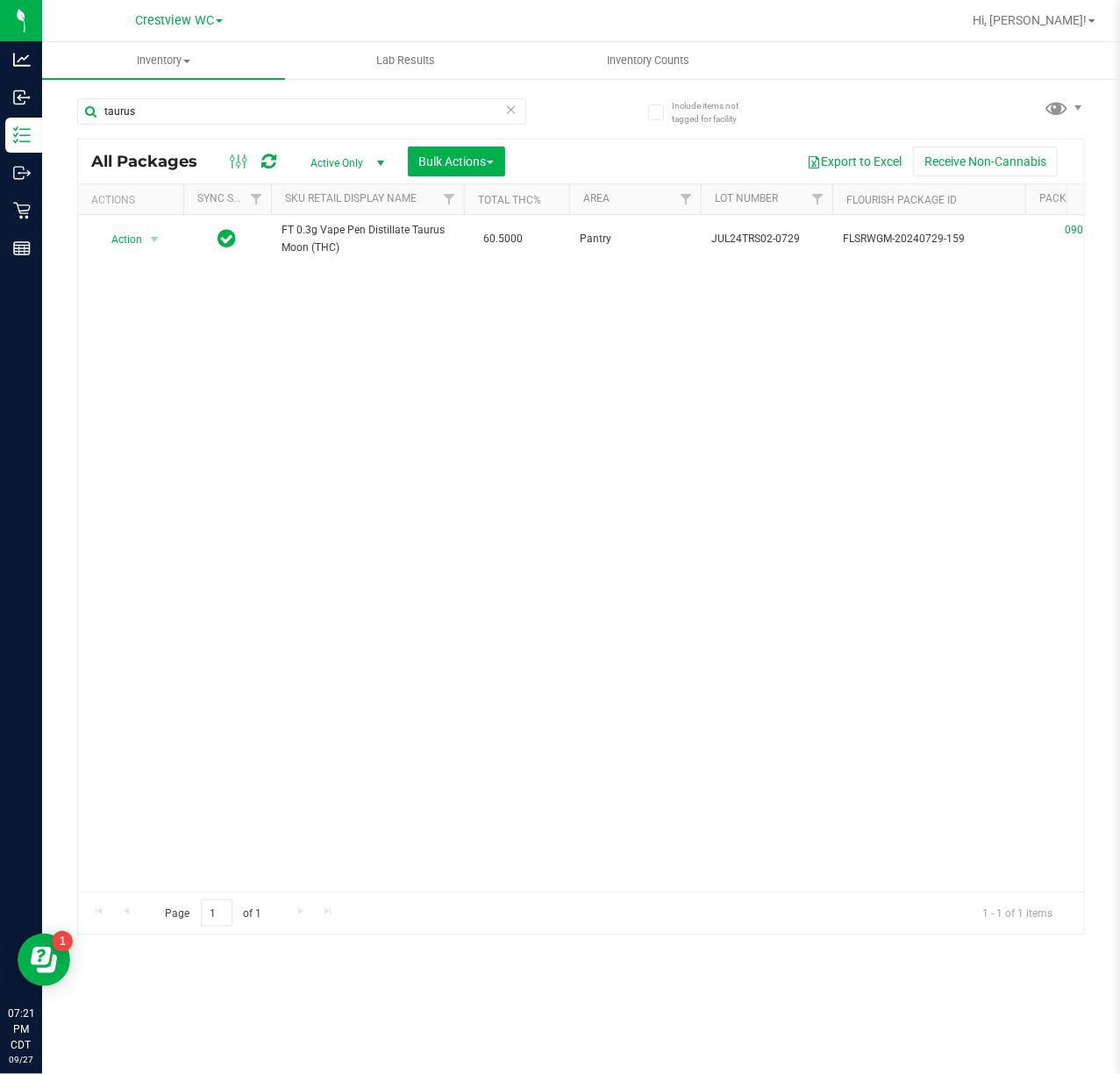
click at [510, 107] on icon at bounding box center [510, 108] width 12 height 21
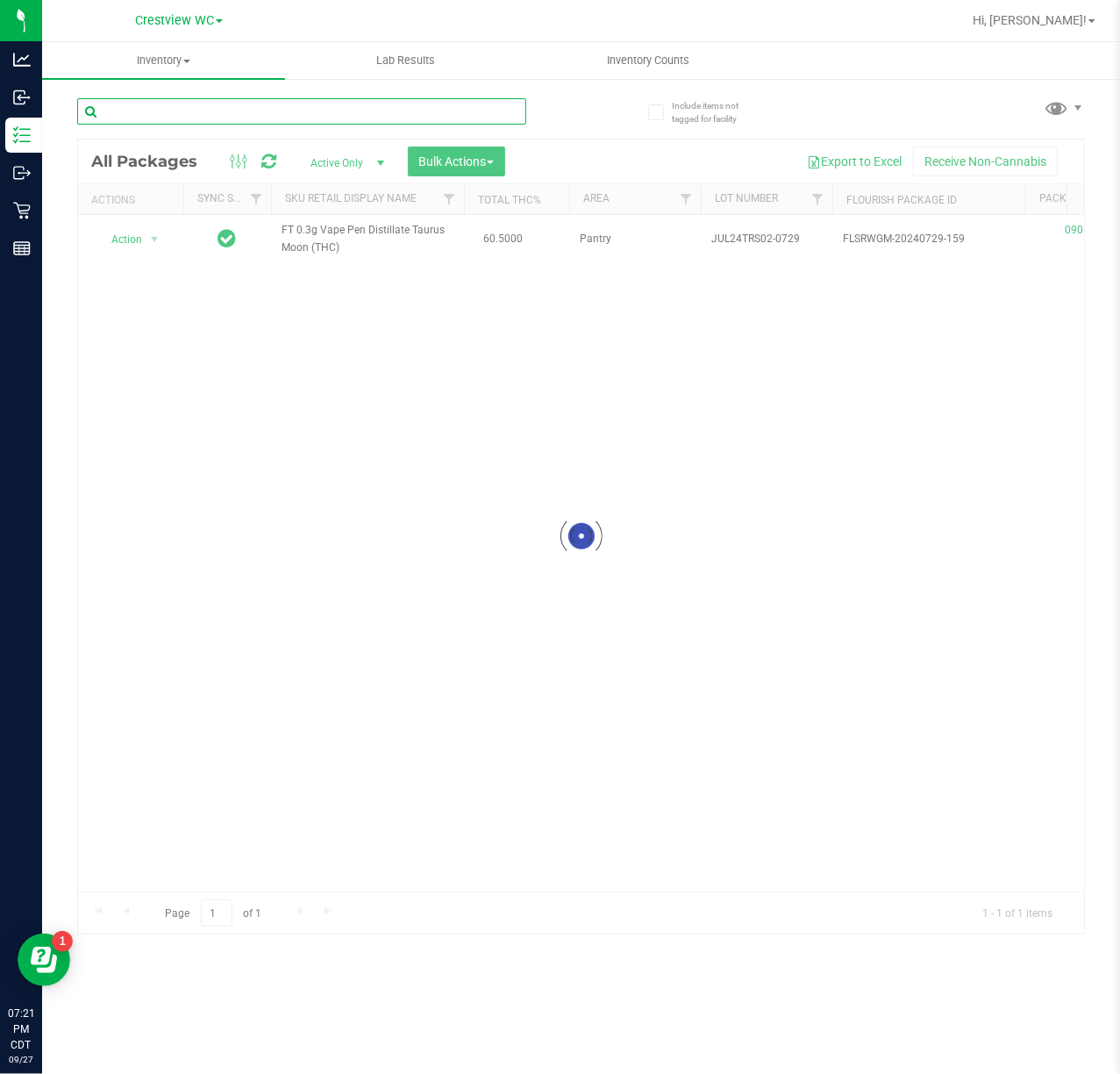
click at [460, 114] on input "text" at bounding box center [302, 111] width 449 height 26
type input "libra"
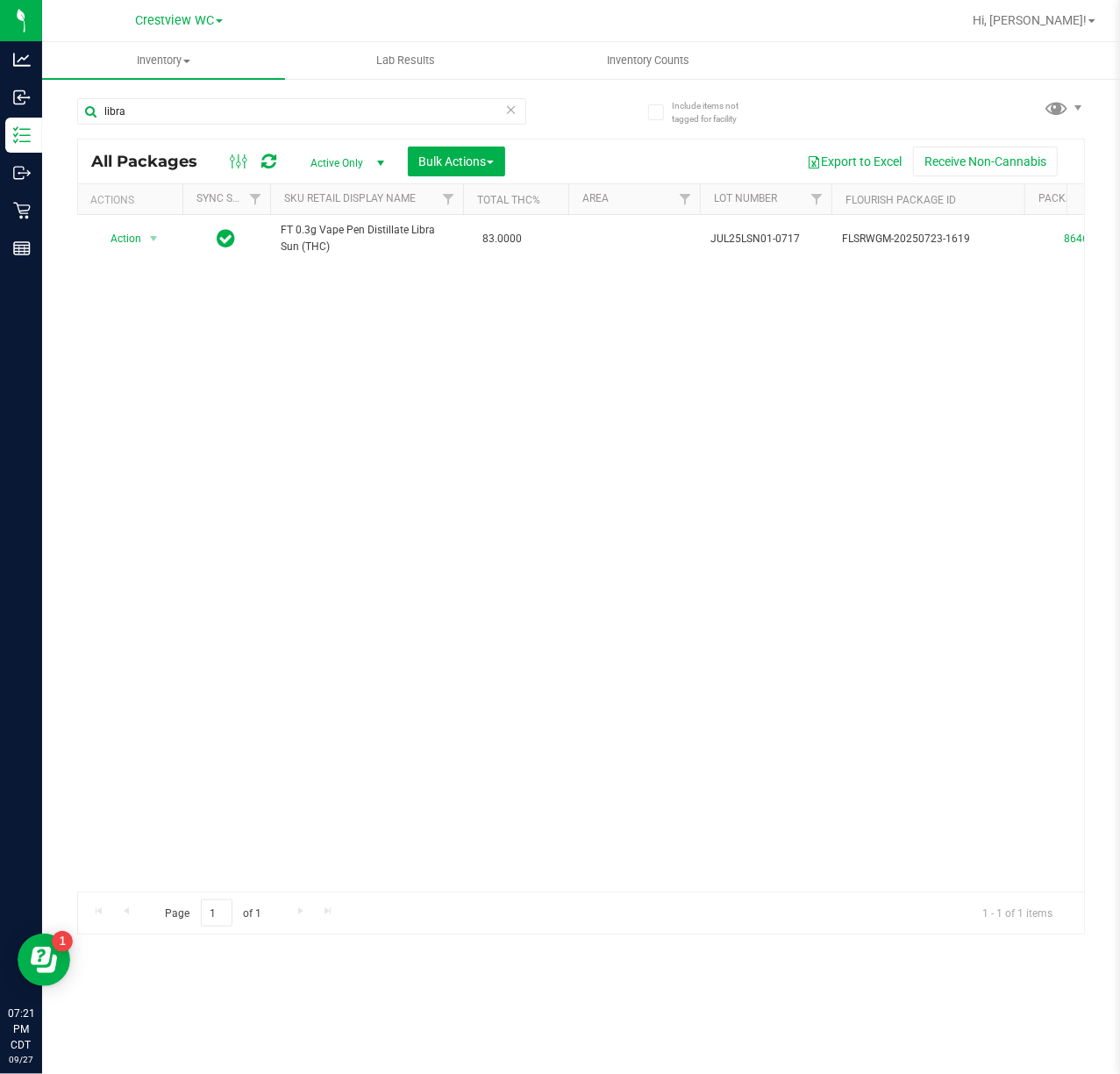
click at [509, 119] on span at bounding box center [510, 109] width 12 height 23
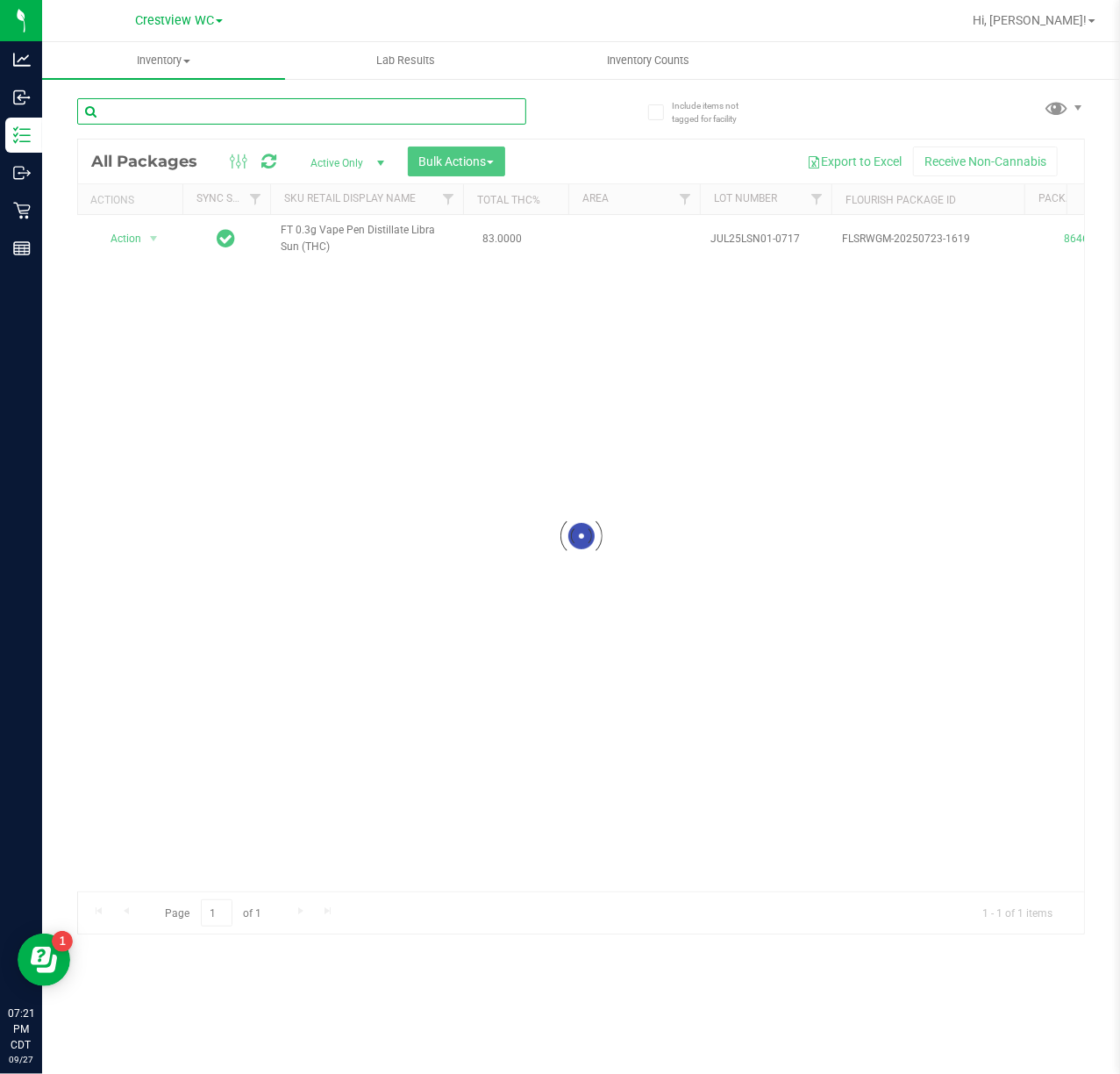
click at [450, 117] on input "text" at bounding box center [302, 111] width 449 height 26
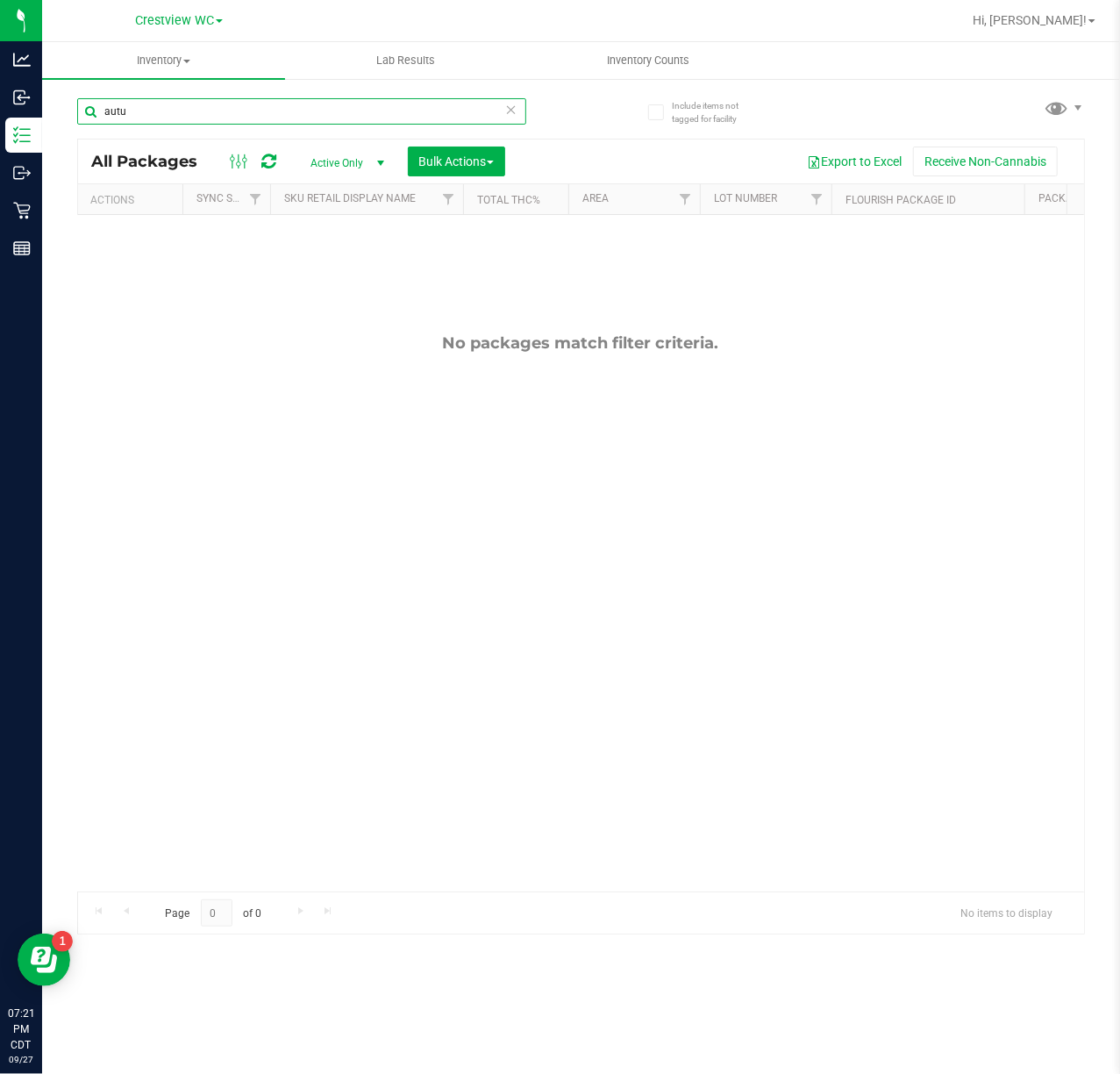
type input "autu"
click at [510, 107] on icon at bounding box center [510, 108] width 12 height 21
click at [468, 110] on input "text" at bounding box center [302, 111] width 449 height 26
type input "50040"
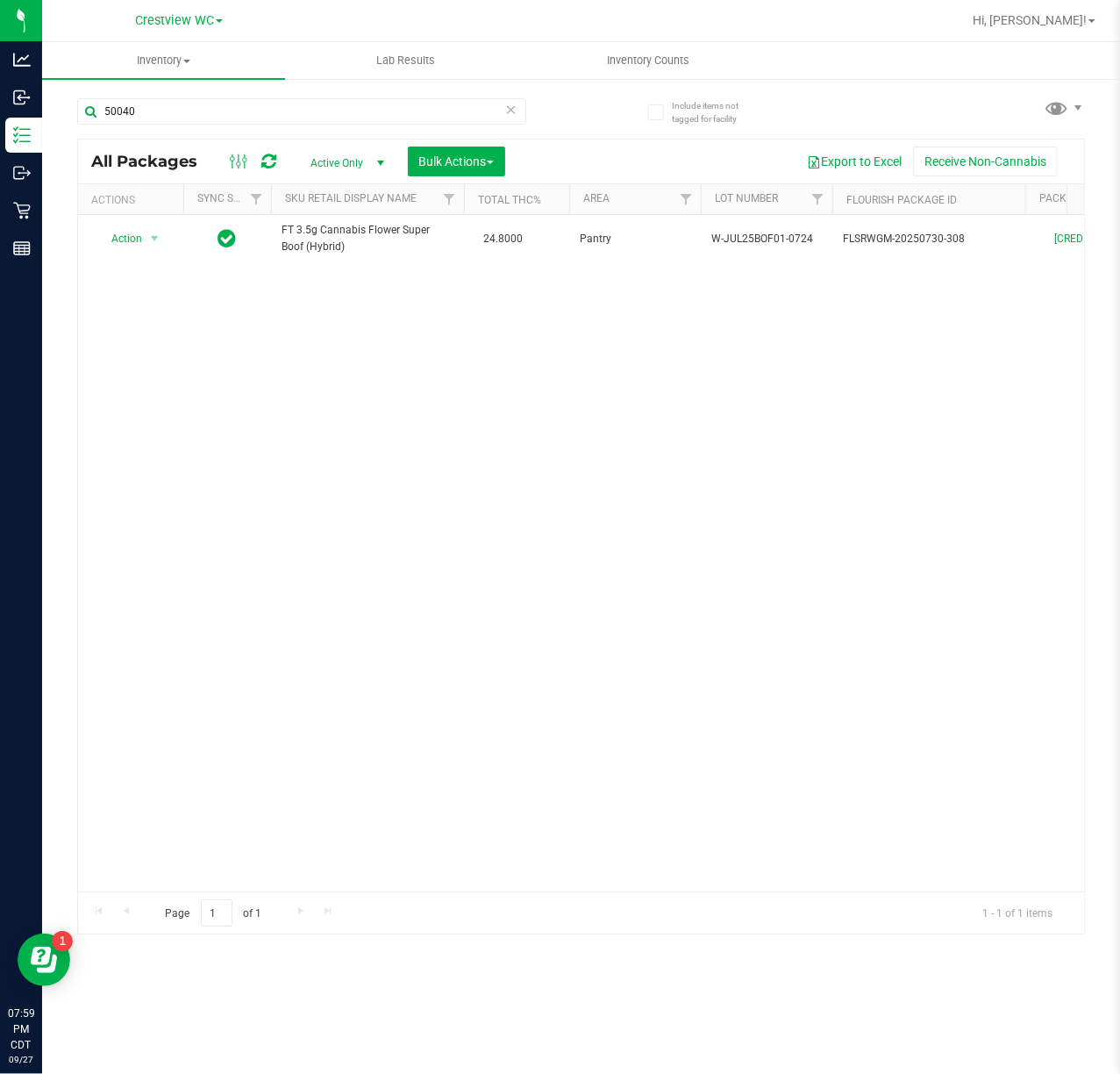
click at [510, 107] on icon at bounding box center [510, 108] width 12 height 21
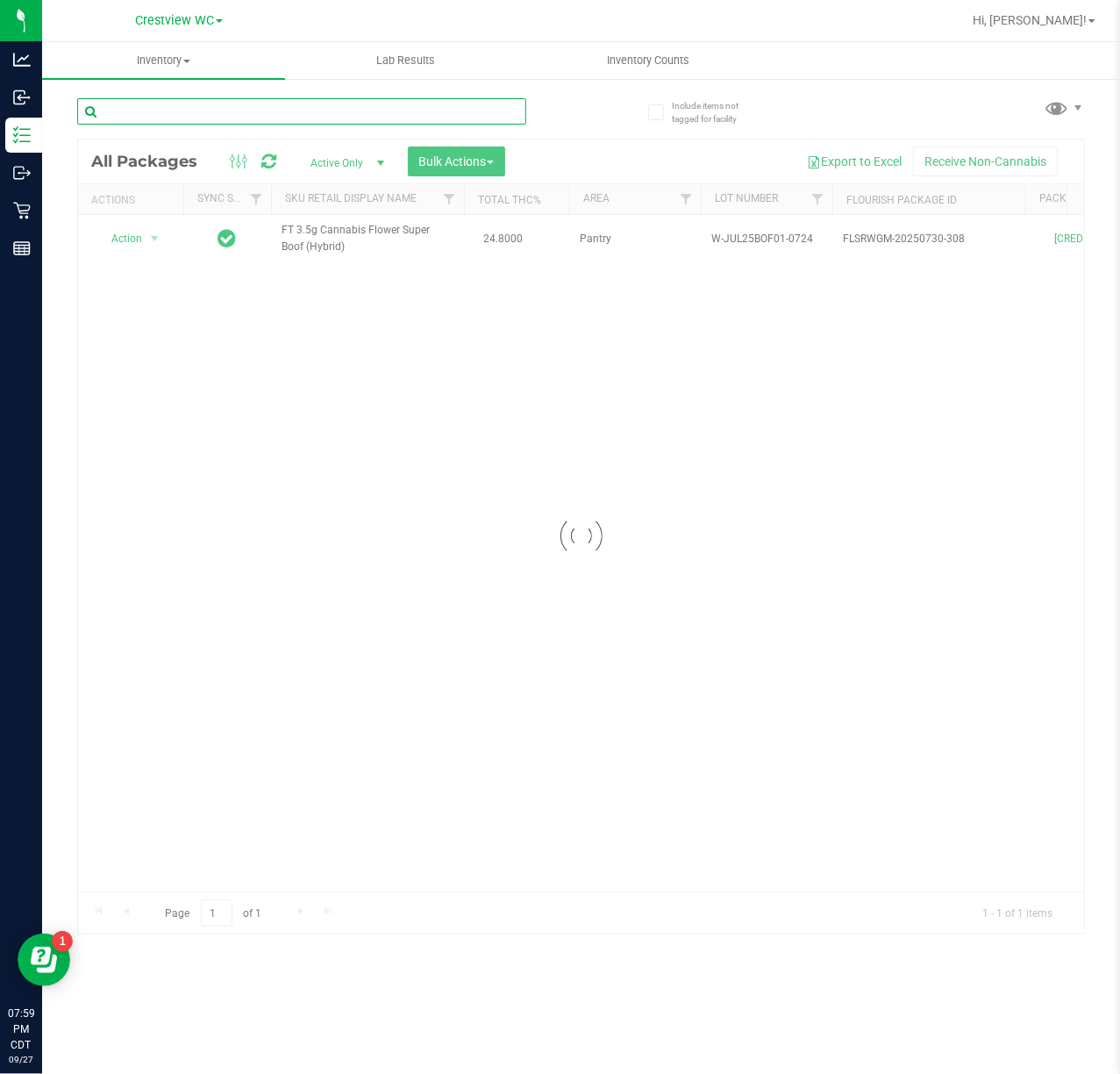
click at [463, 114] on input "text" at bounding box center [302, 111] width 449 height 26
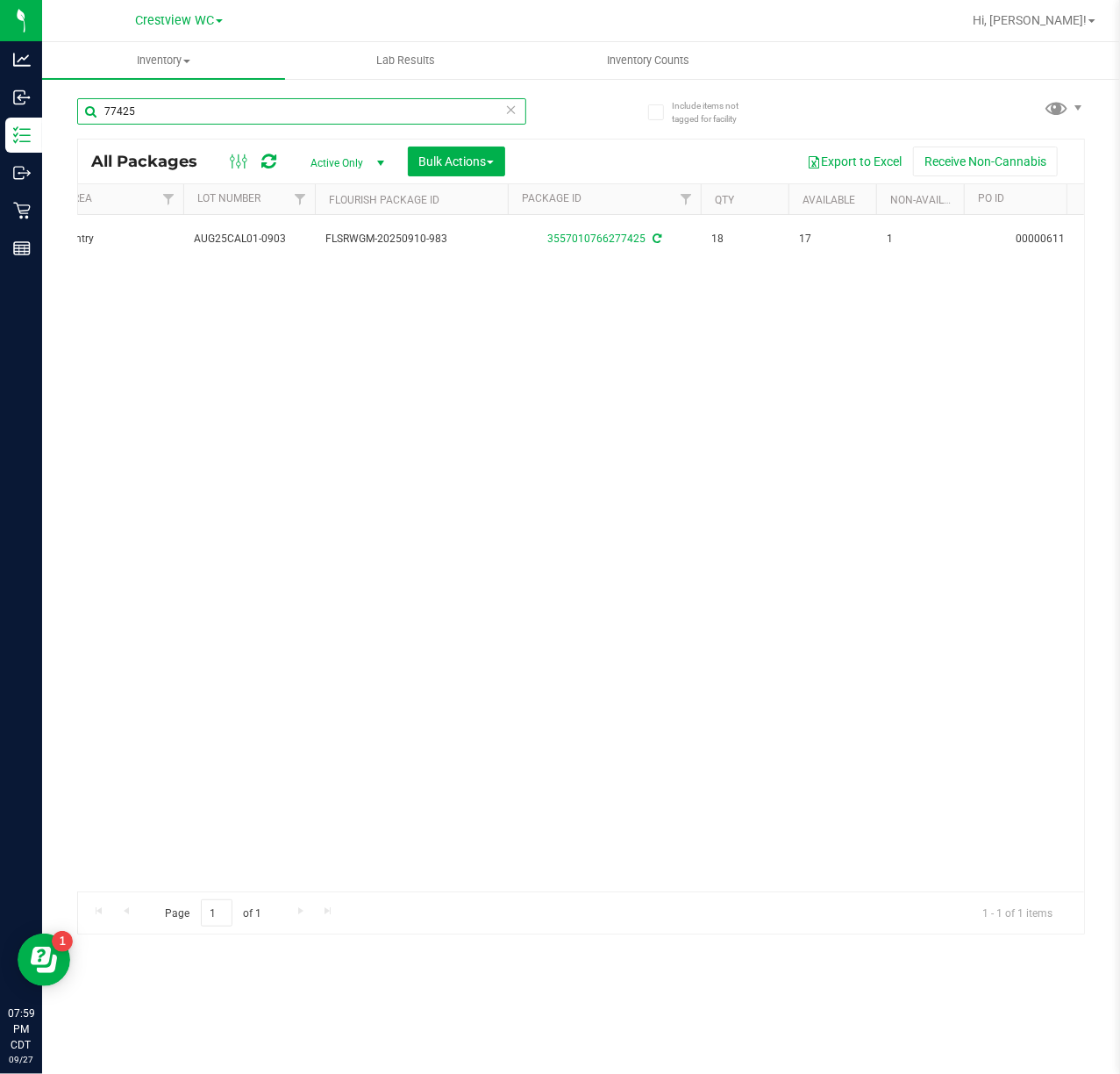
scroll to position [0, 519]
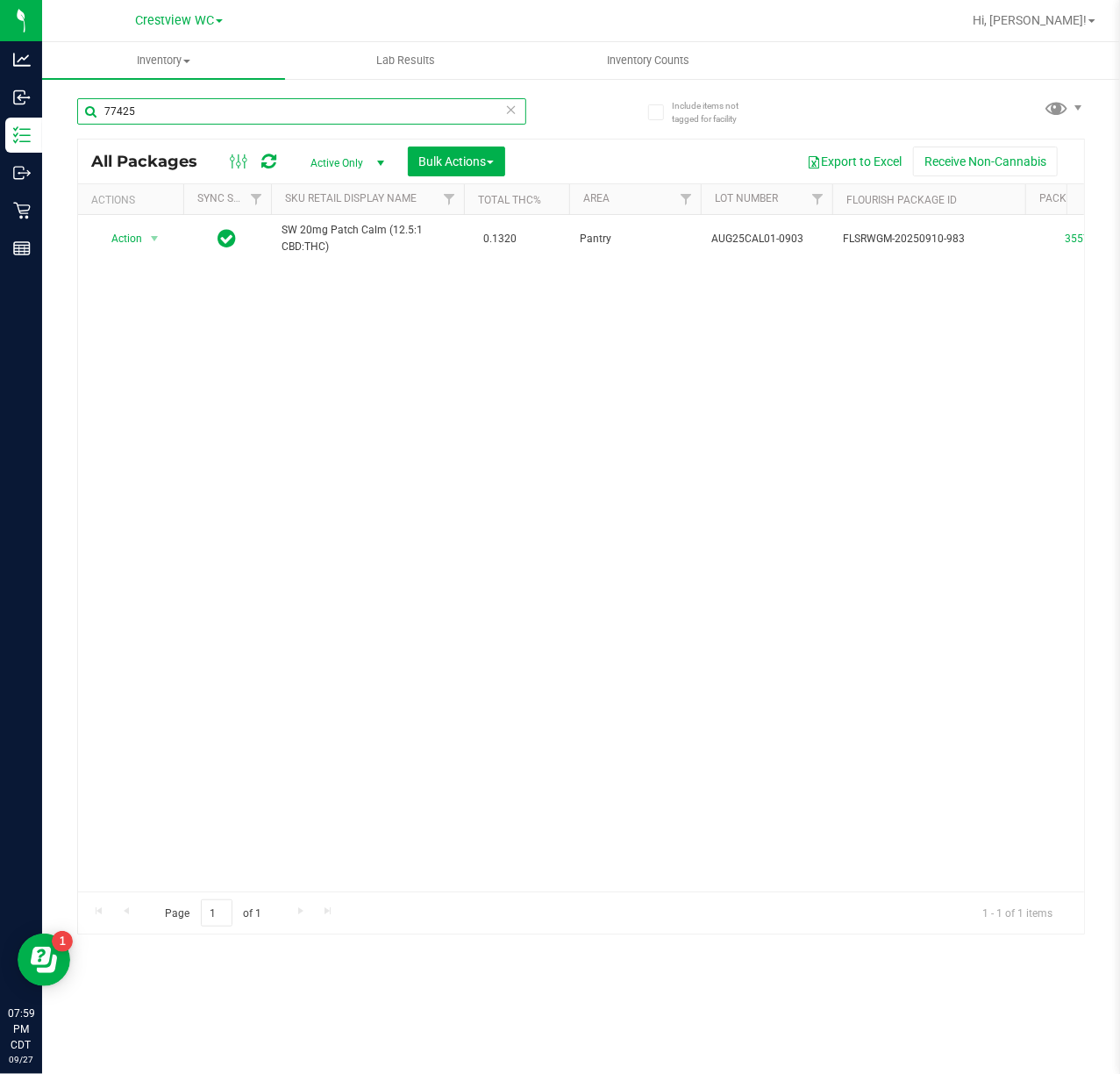
type input "77425"
click at [510, 116] on icon at bounding box center [510, 108] width 12 height 21
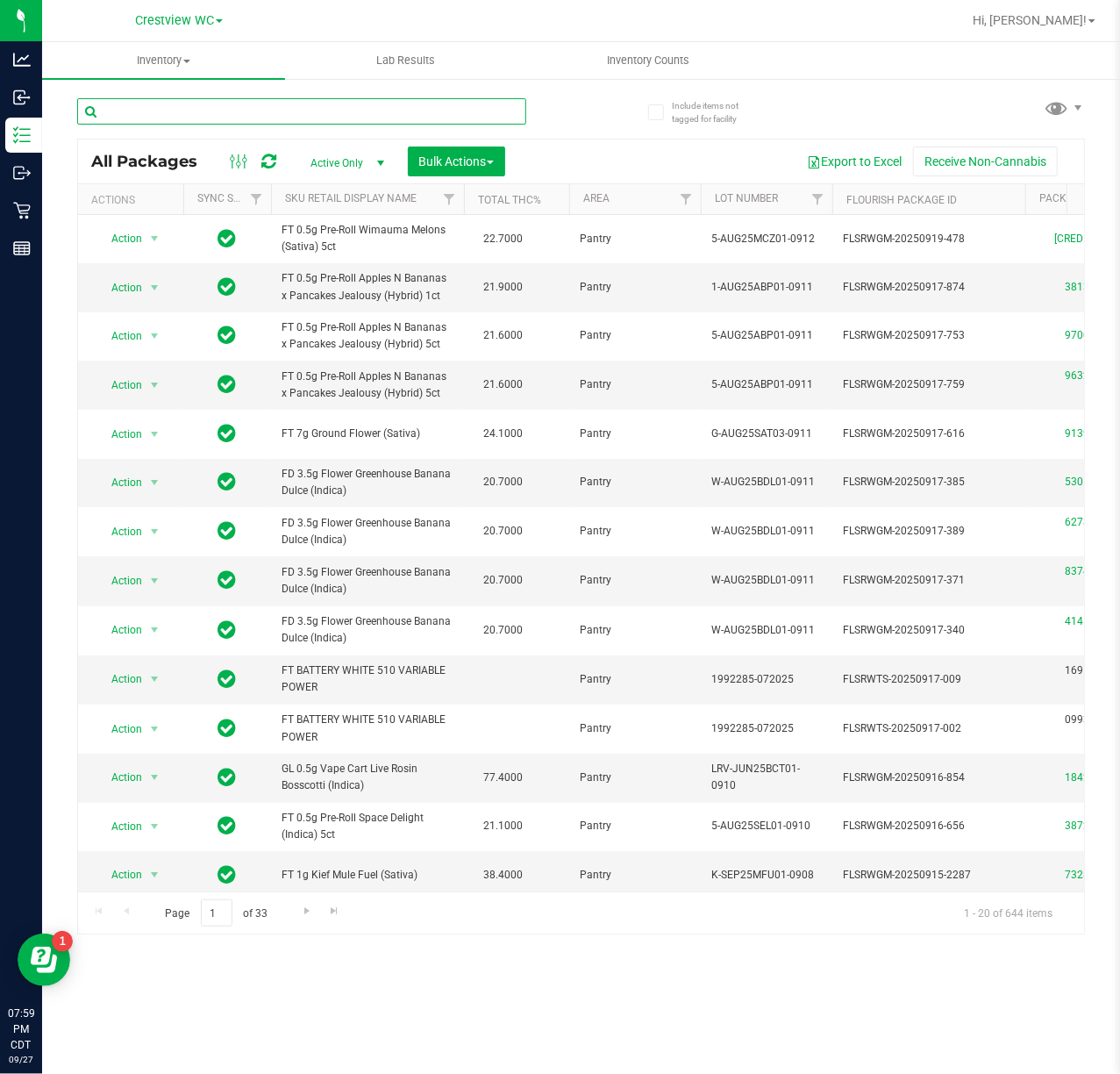
click at [482, 116] on input "text" at bounding box center [302, 111] width 449 height 26
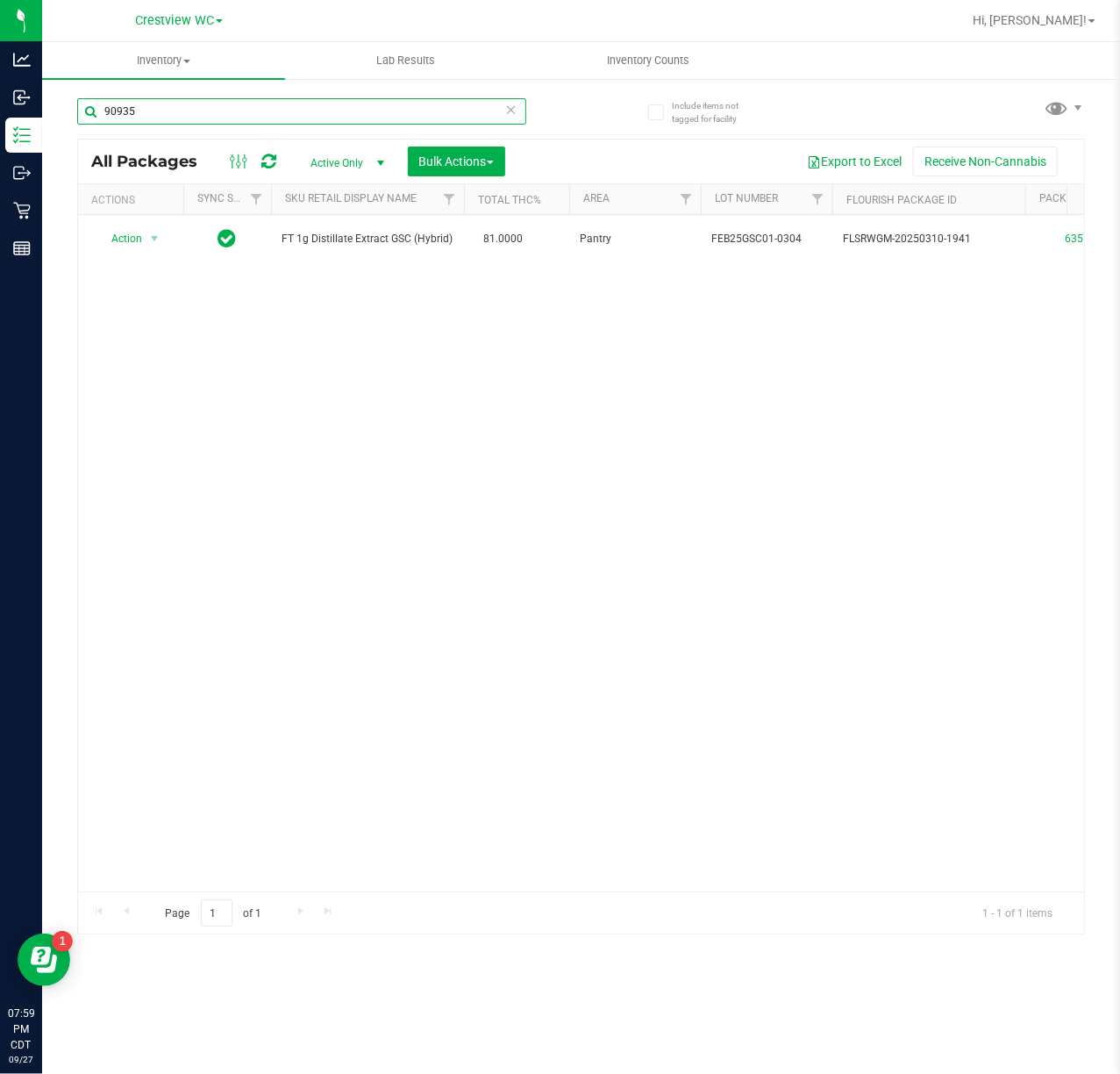
type input "90935"
click at [514, 112] on icon at bounding box center [510, 108] width 12 height 21
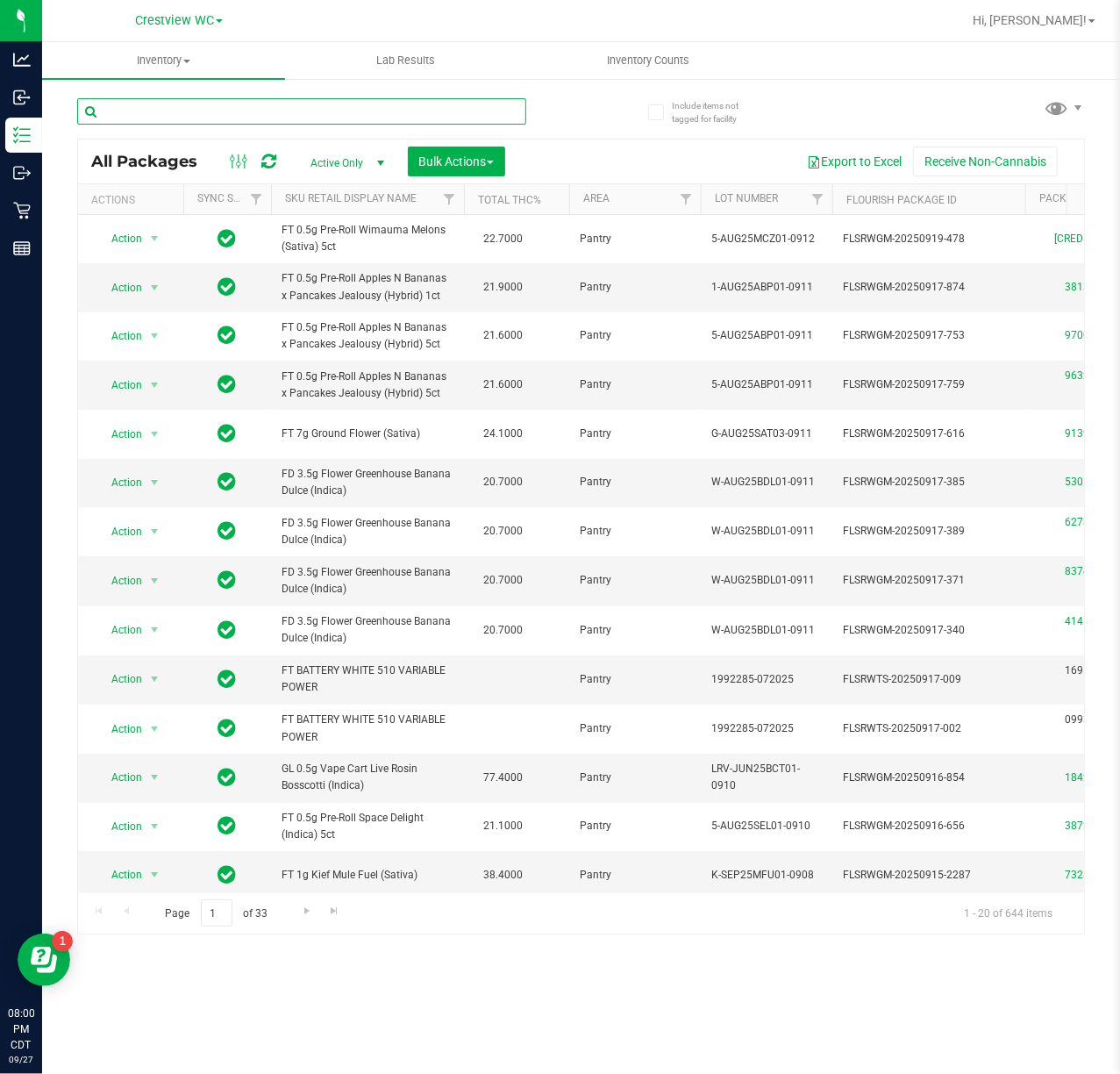
click at [437, 105] on input "text" at bounding box center [302, 111] width 449 height 26
type input "6"
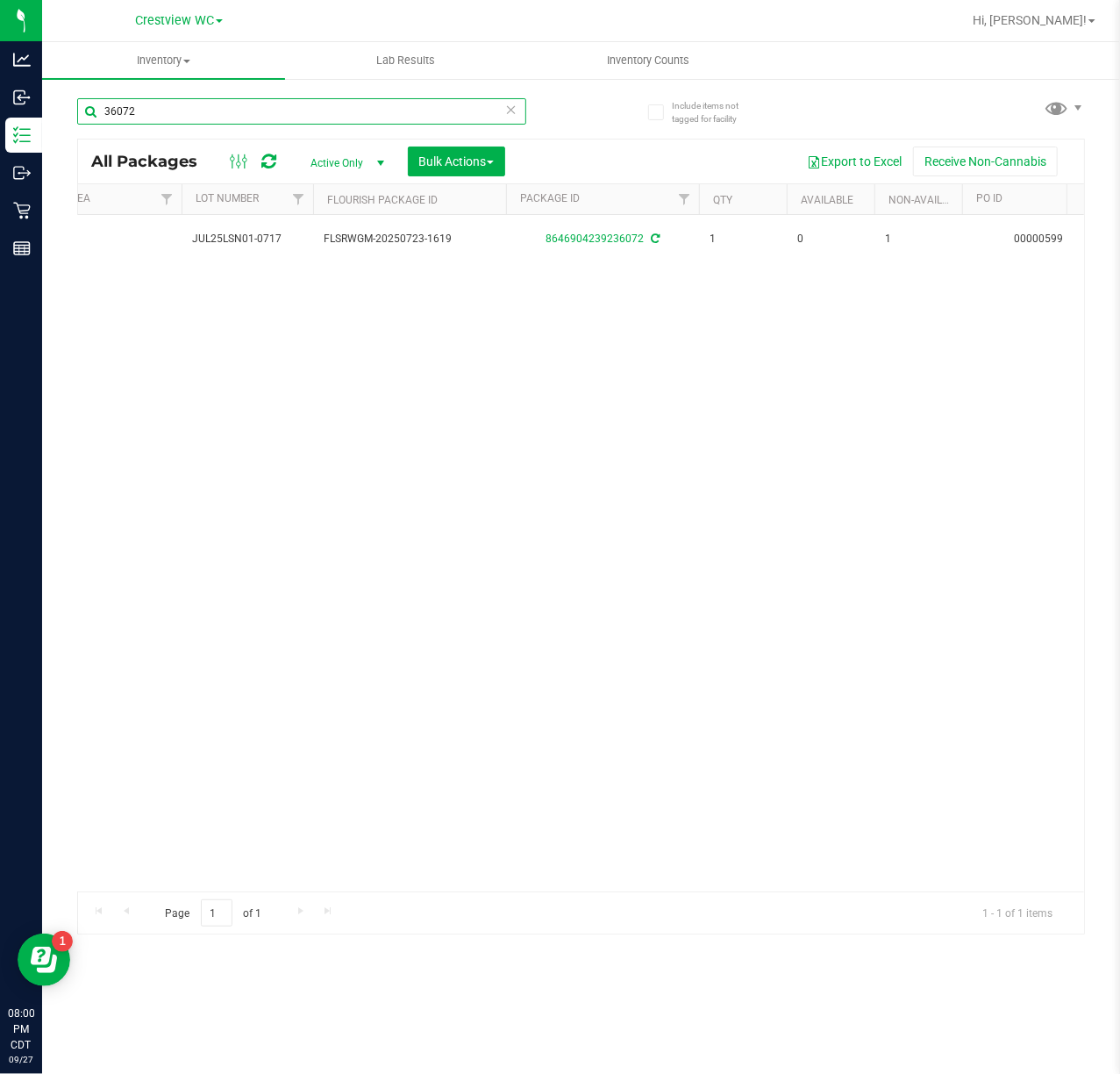
scroll to position [0, 521]
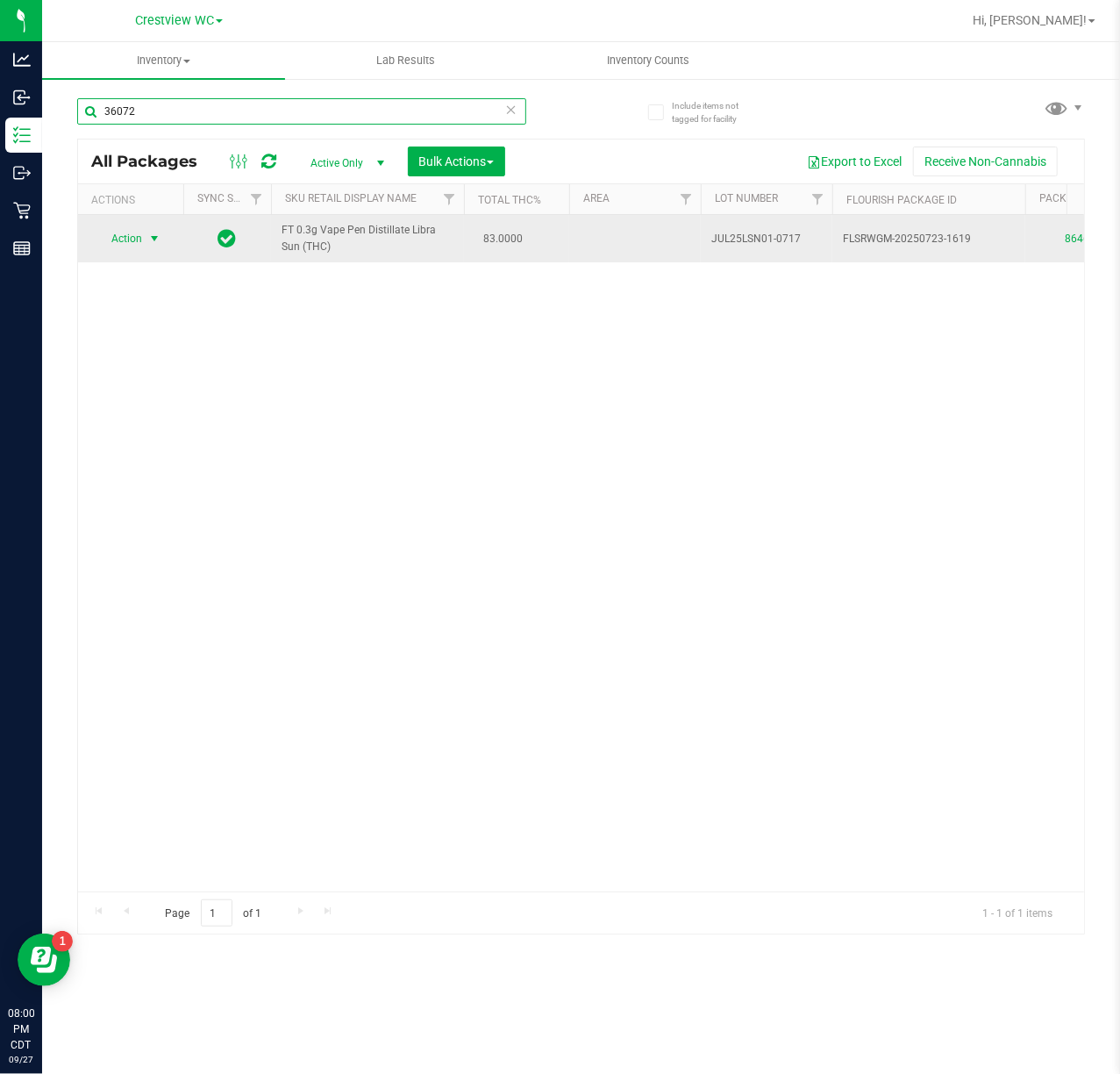
type input "36072"
click at [154, 240] on span "select" at bounding box center [154, 238] width 14 height 14
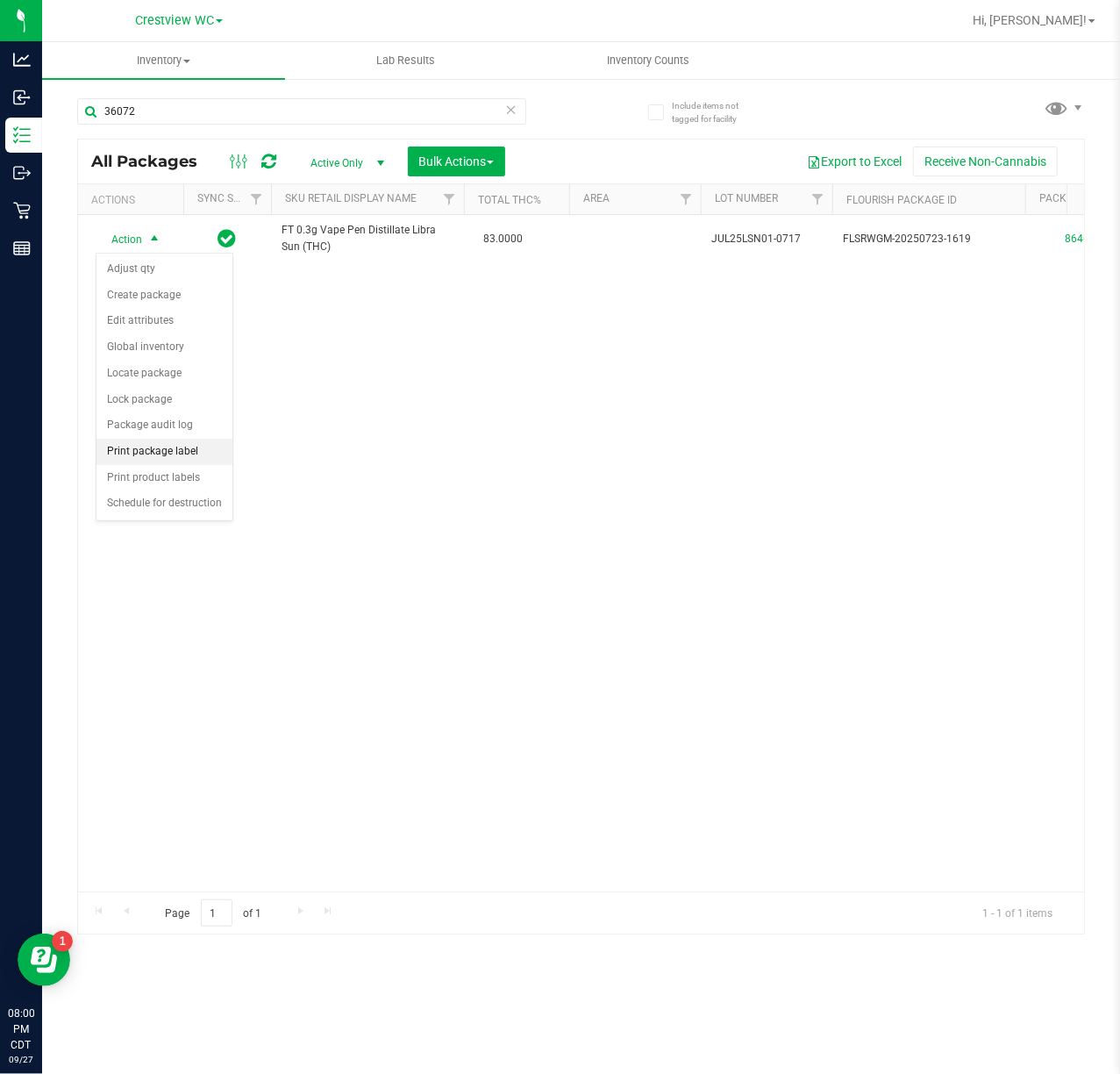
click at [188, 457] on li "Print package label" at bounding box center [164, 451] width 136 height 26
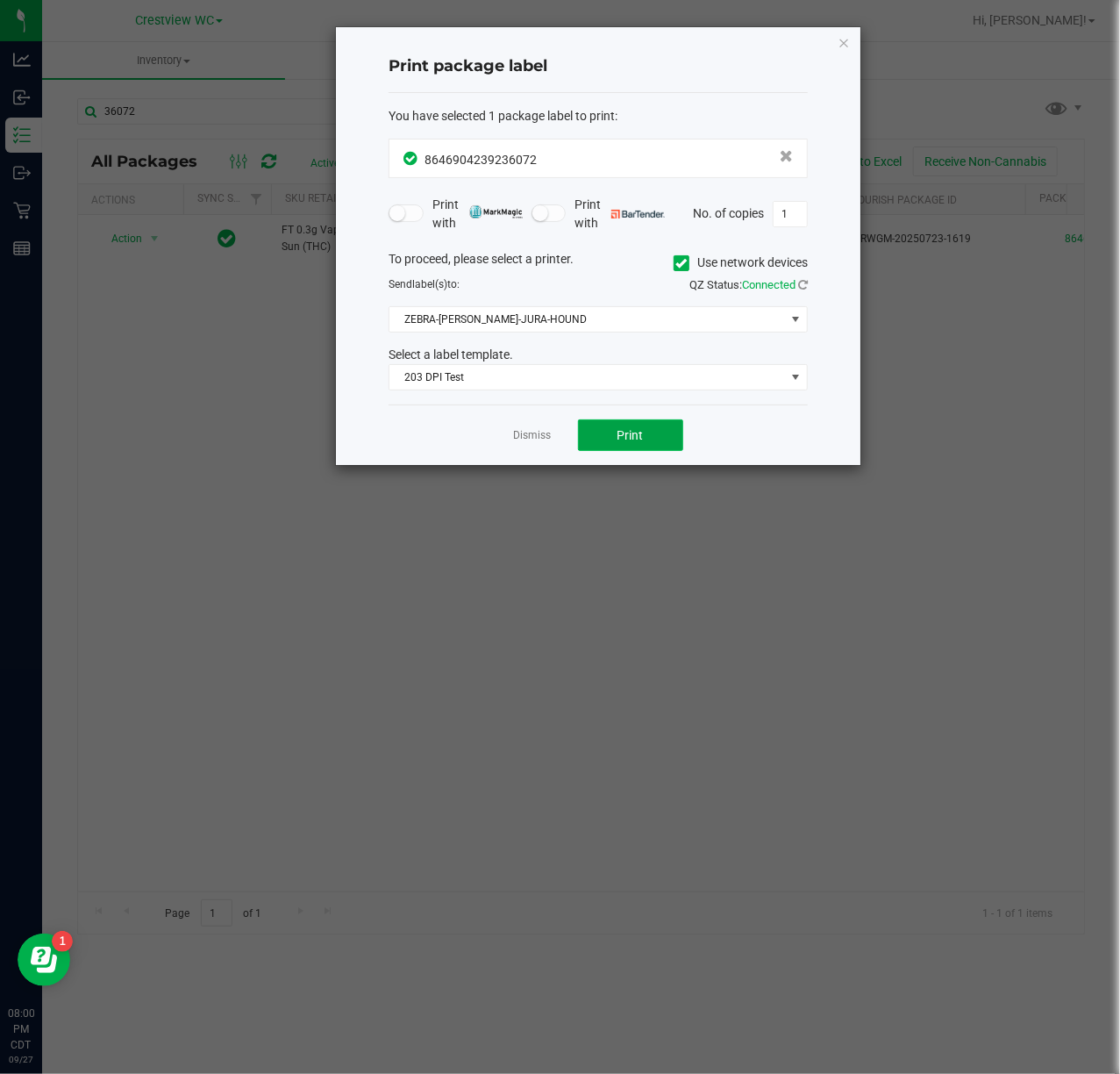
click at [630, 432] on span "Print" at bounding box center [631, 435] width 26 height 14
click at [535, 432] on link "Dismiss" at bounding box center [532, 436] width 37 height 15
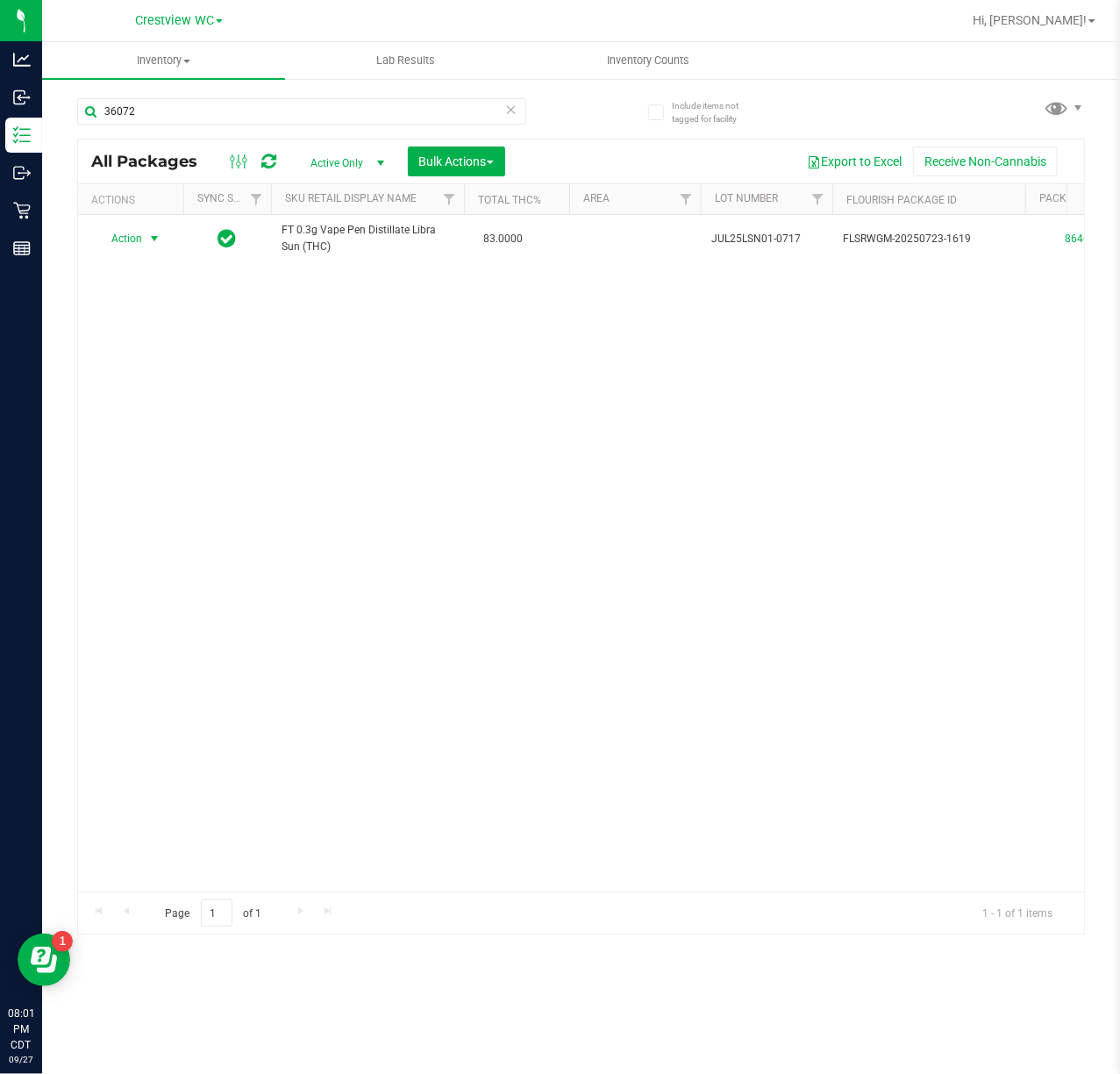
click at [510, 107] on icon at bounding box center [510, 108] width 12 height 21
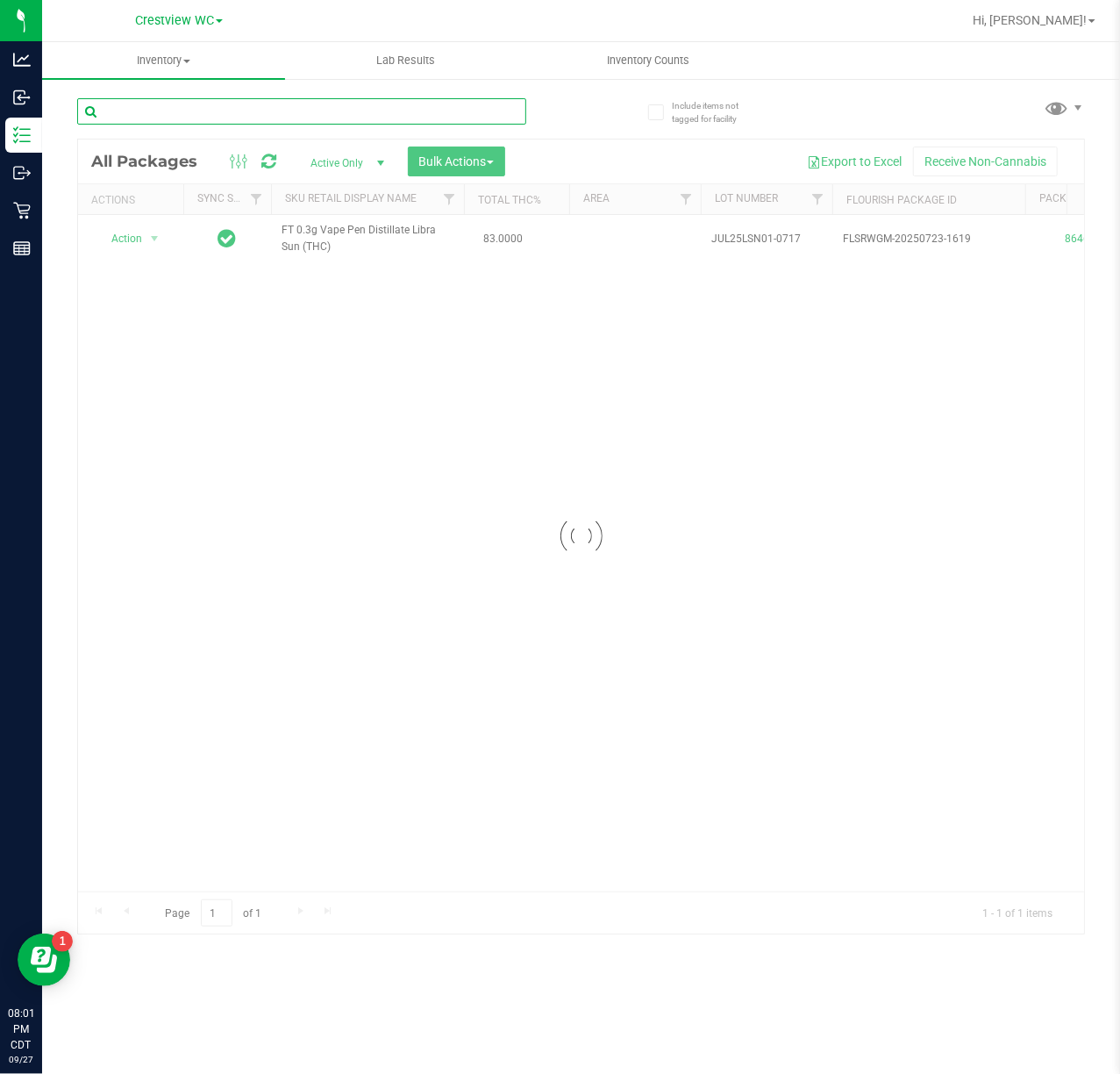
click at [481, 110] on input "text" at bounding box center [302, 111] width 449 height 26
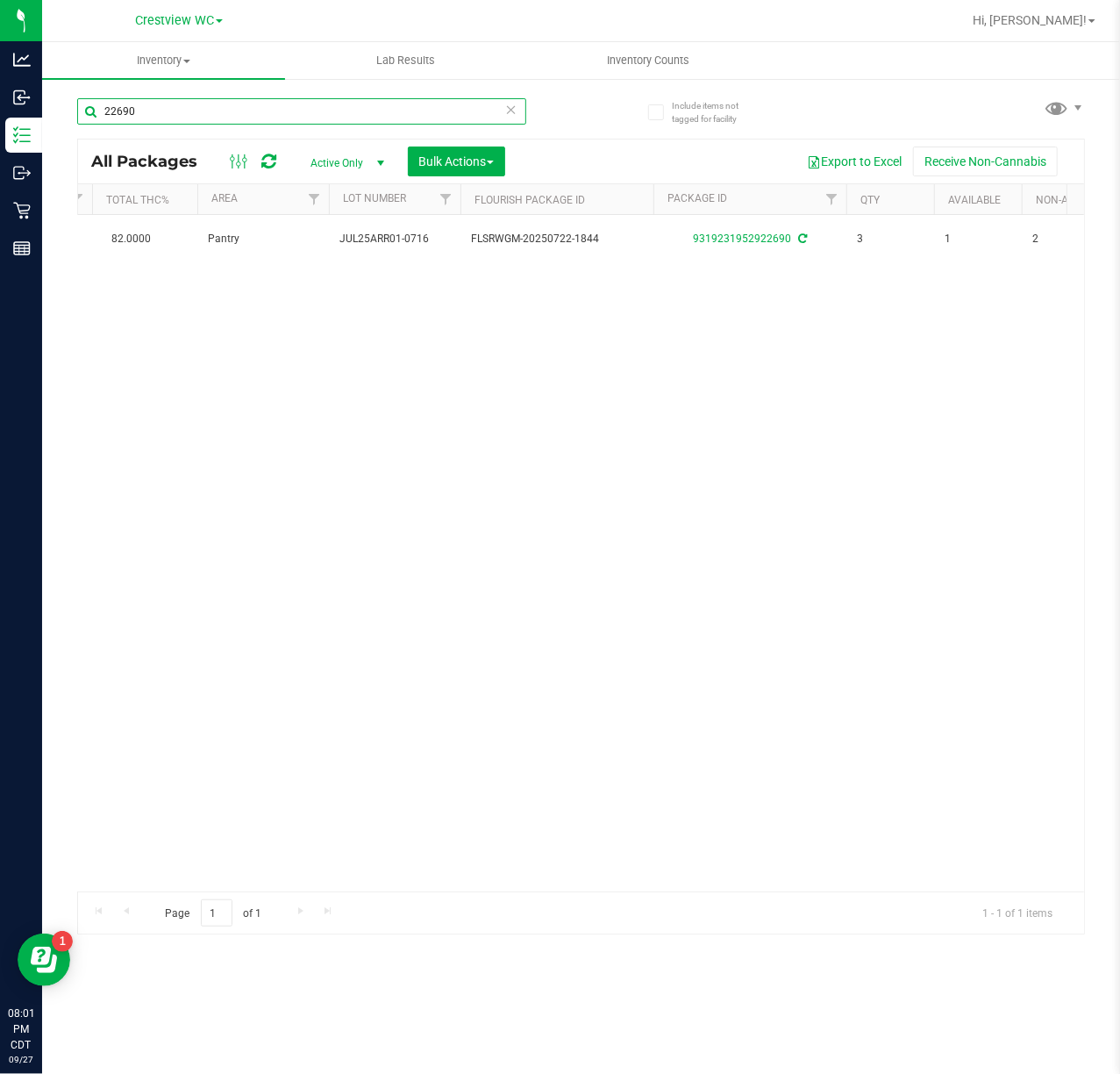
scroll to position [0, 220]
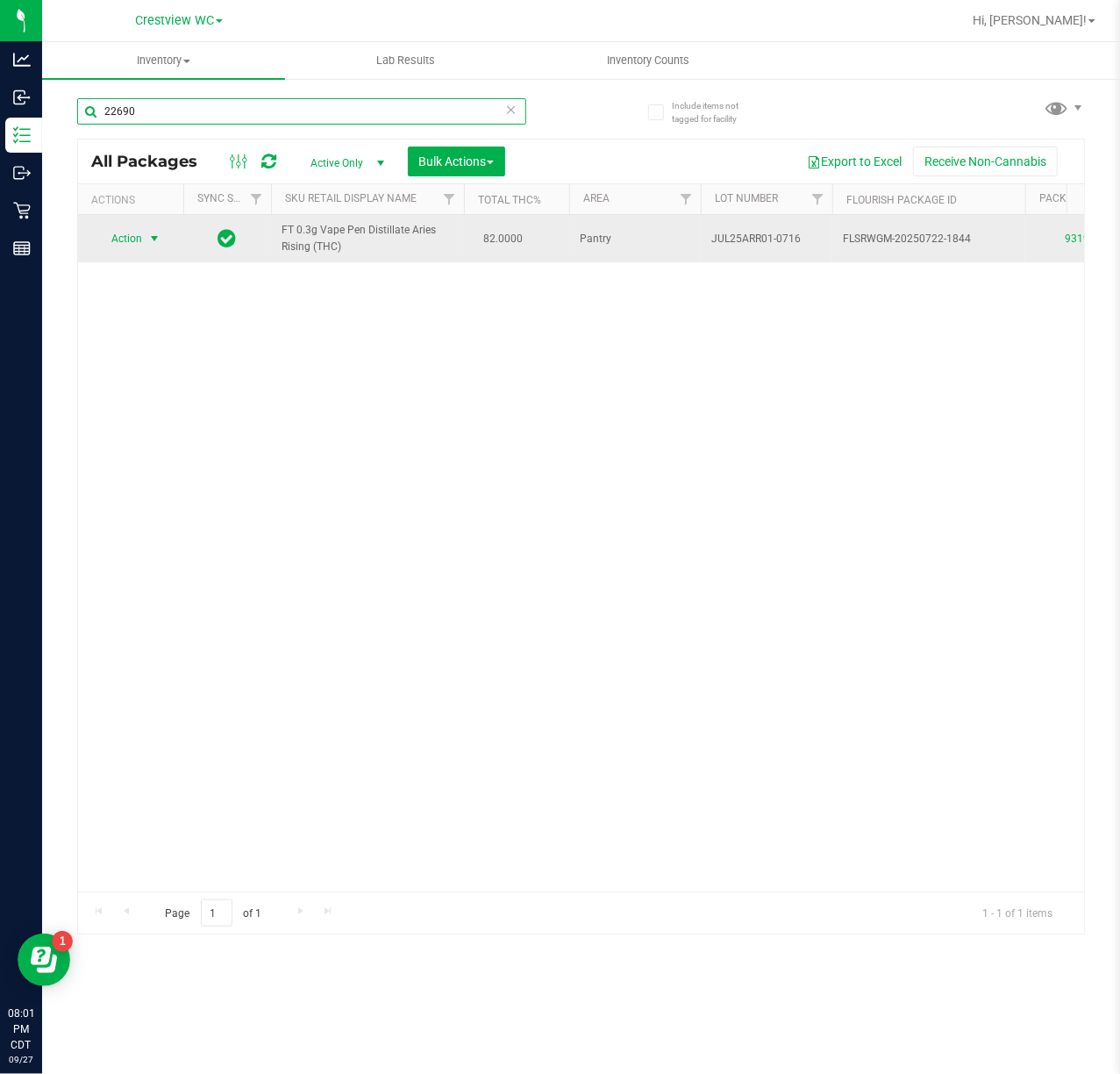
type input "22690"
click at [158, 245] on span "select" at bounding box center [154, 238] width 14 height 14
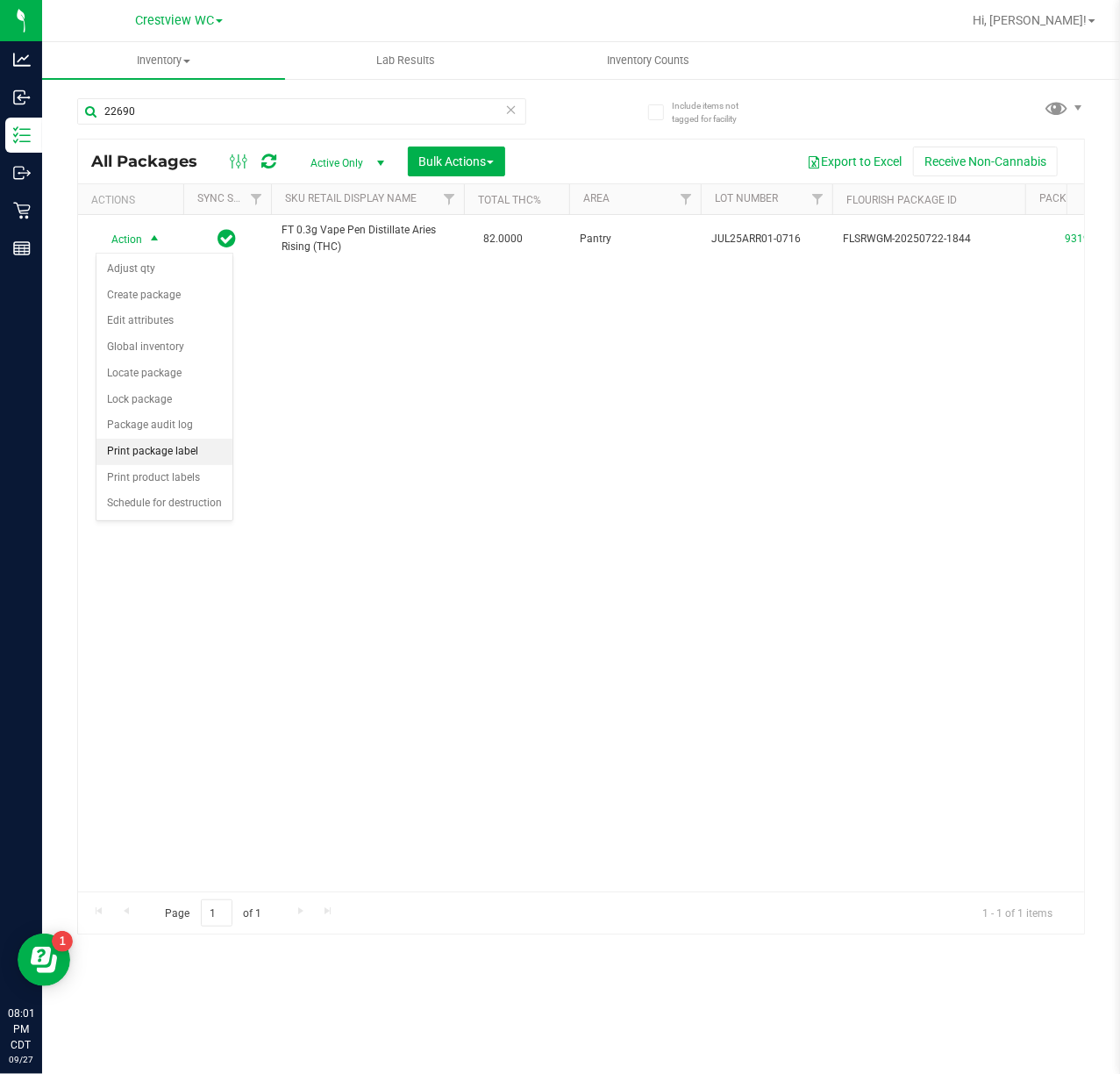
click at [184, 456] on li "Print package label" at bounding box center [164, 451] width 136 height 26
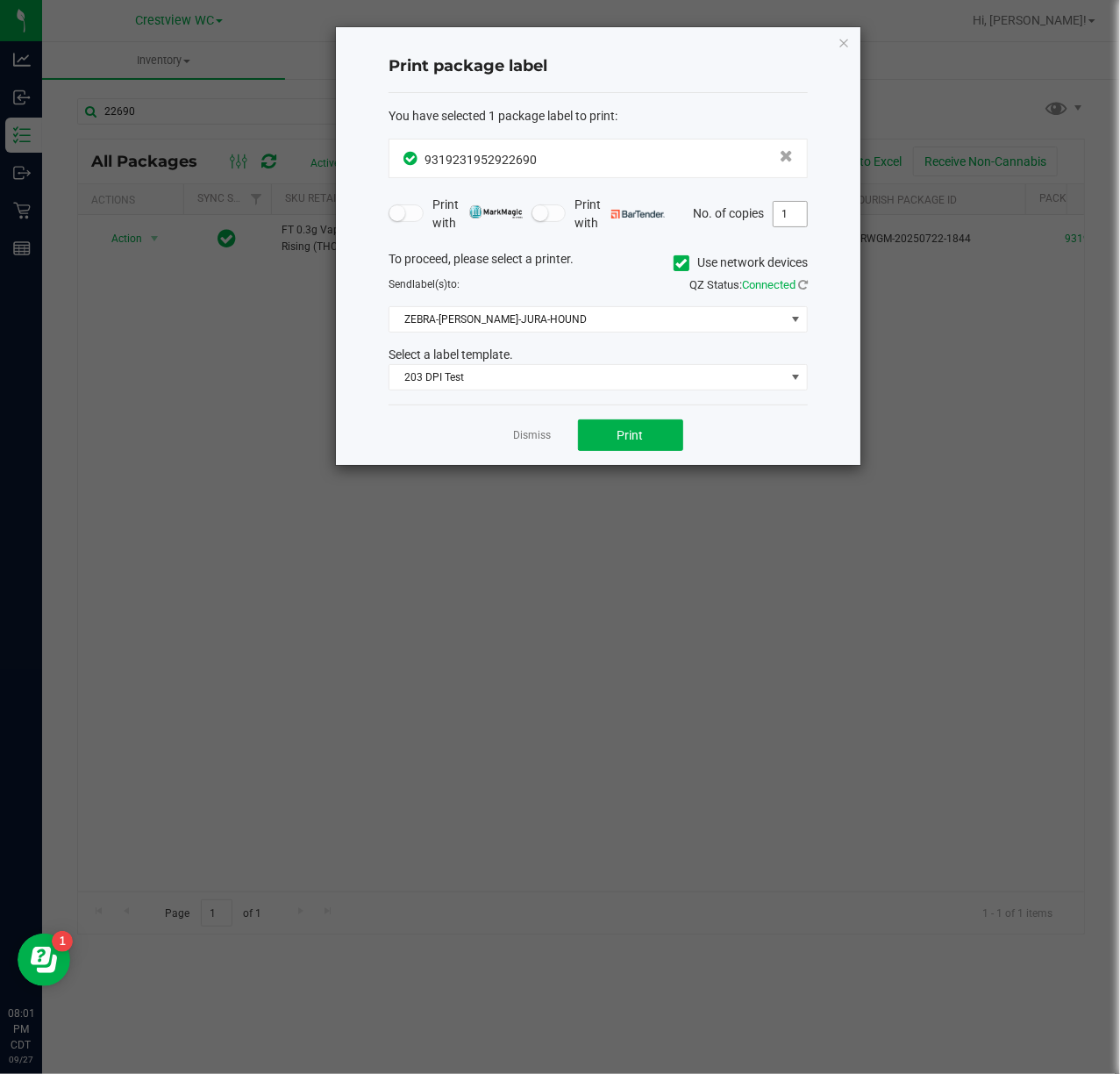
click at [786, 215] on input "1" at bounding box center [790, 213] width 34 height 25
type input "2"
click at [642, 425] on button "Print" at bounding box center [630, 435] width 105 height 32
click at [535, 439] on link "Dismiss" at bounding box center [532, 436] width 37 height 15
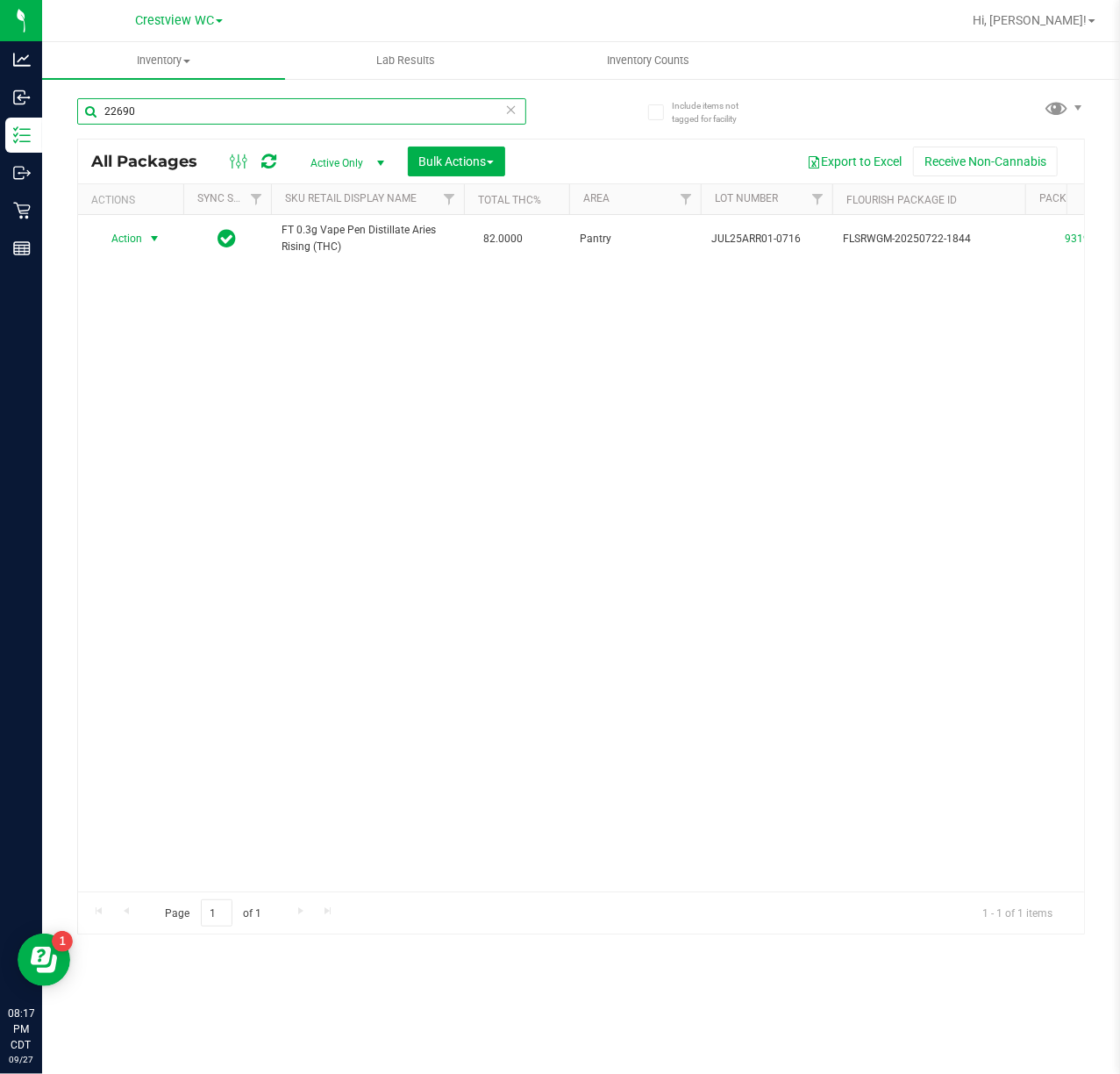
drag, startPoint x: 211, startPoint y: 110, endPoint x: -231, endPoint y: 86, distance: 442.7
click at [0, 86] on html "Analytics Inbound Inventory Outbound Retail Reports 08:17 PM CDT 09/27/2025 09/…" at bounding box center [560, 537] width 1120 height 1074
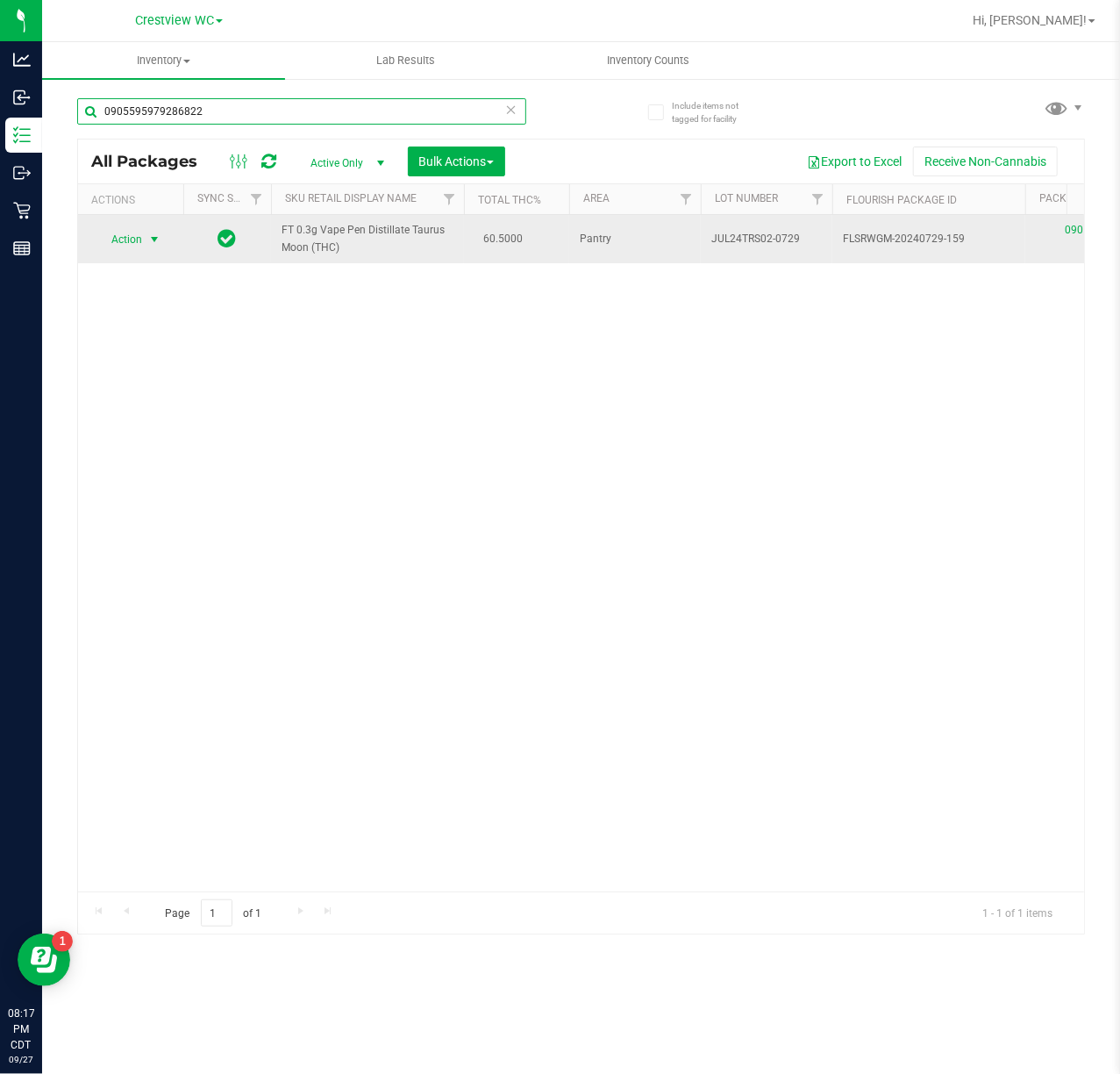
type input "0905595979286822"
click at [138, 245] on span "Action" at bounding box center [119, 239] width 47 height 25
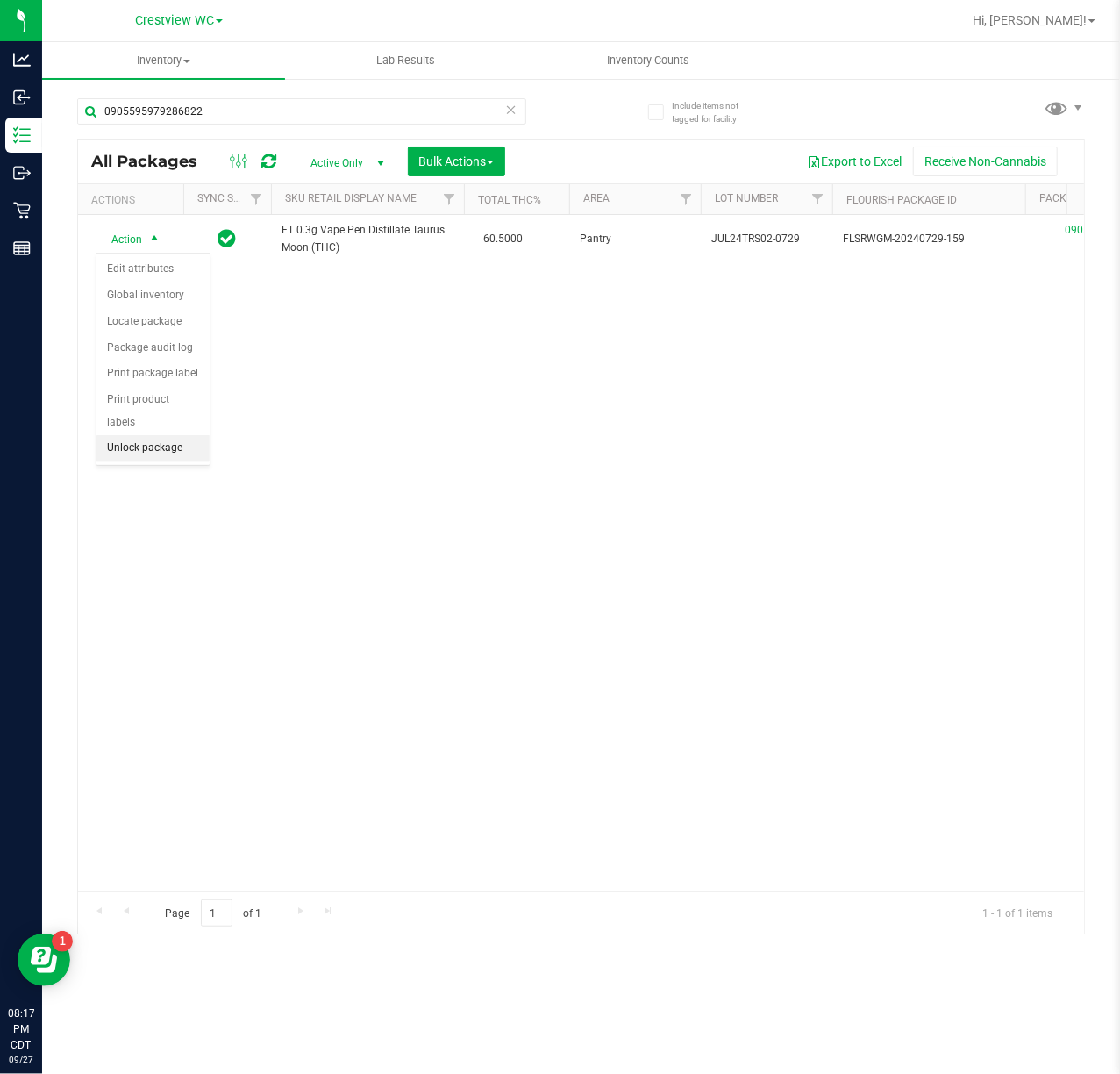
click at [144, 448] on li "Unlock package" at bounding box center [153, 448] width 113 height 26
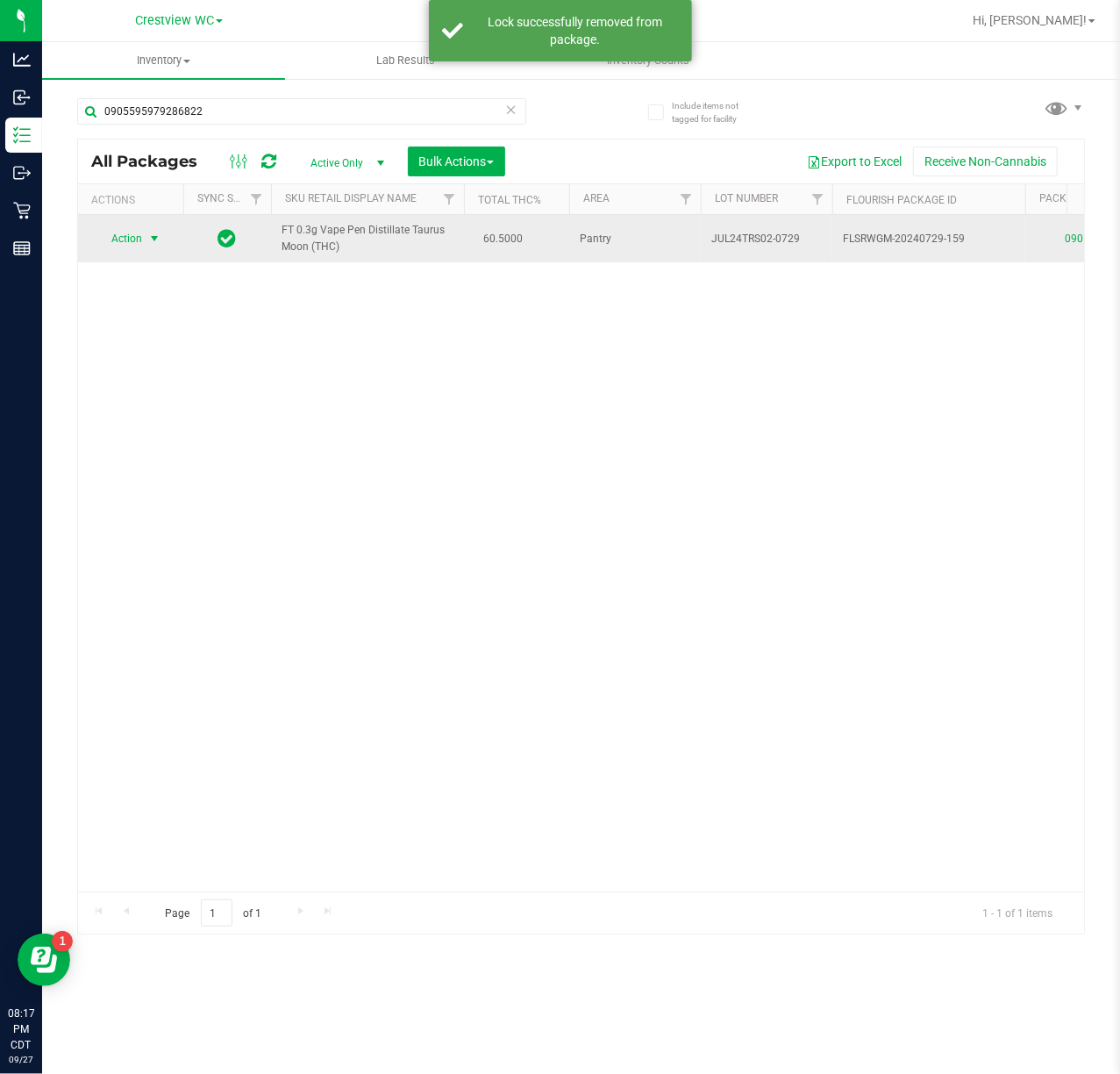
click at [145, 239] on span "select" at bounding box center [155, 238] width 22 height 25
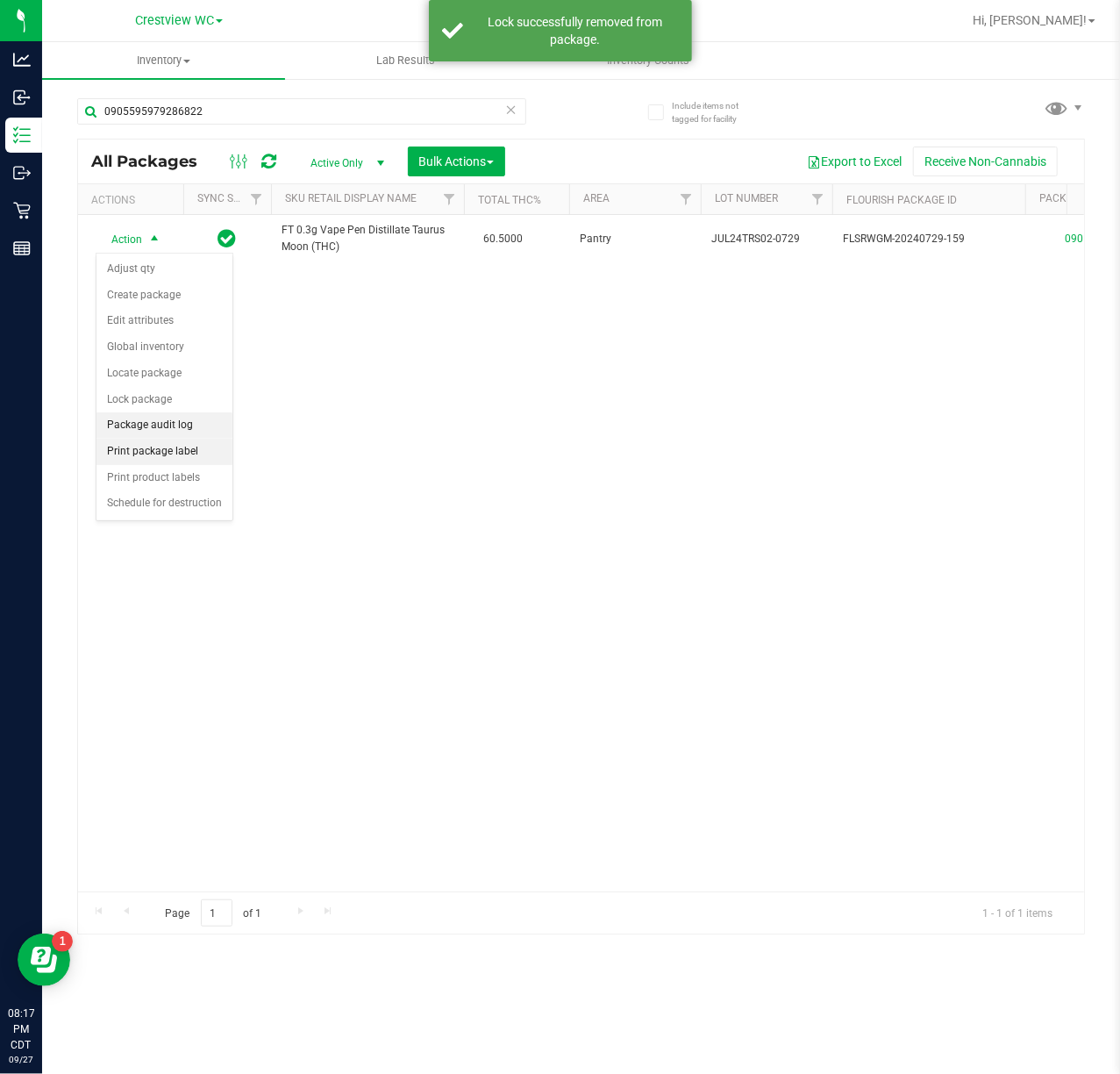
click at [174, 458] on li "Print package label" at bounding box center [164, 451] width 136 height 26
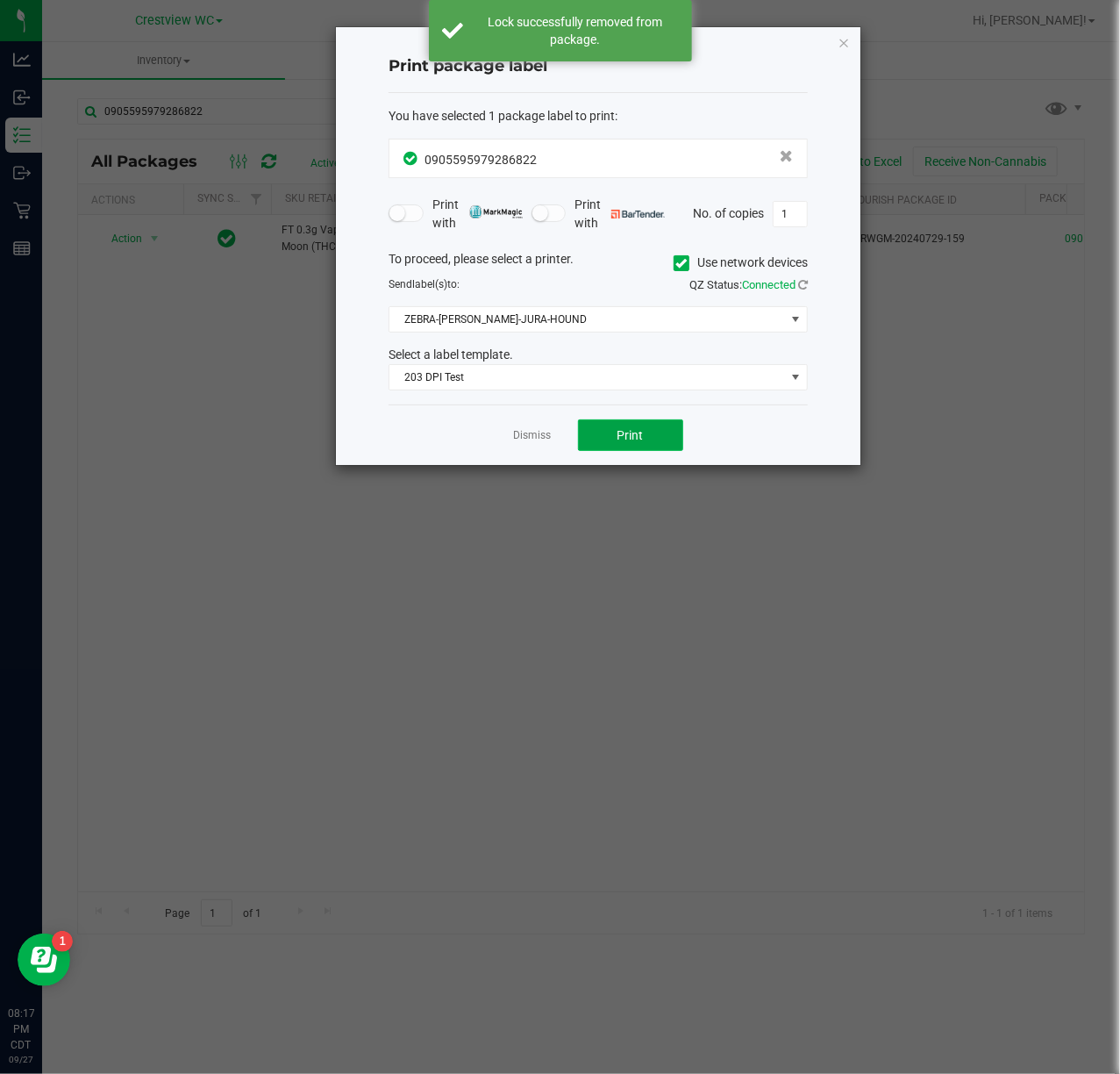
click at [597, 422] on button "Print" at bounding box center [630, 435] width 105 height 32
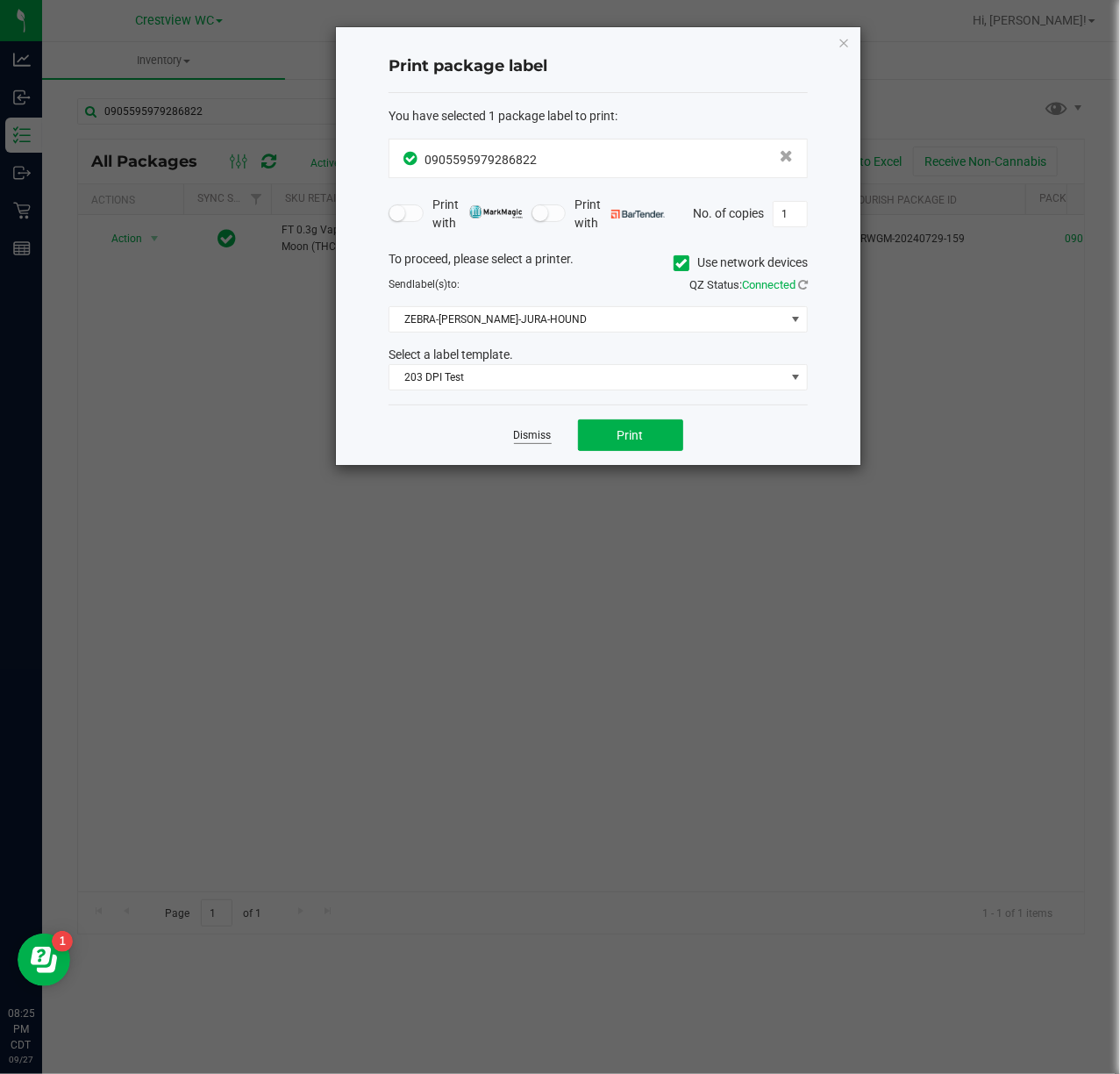
click at [533, 443] on link "Dismiss" at bounding box center [532, 436] width 37 height 15
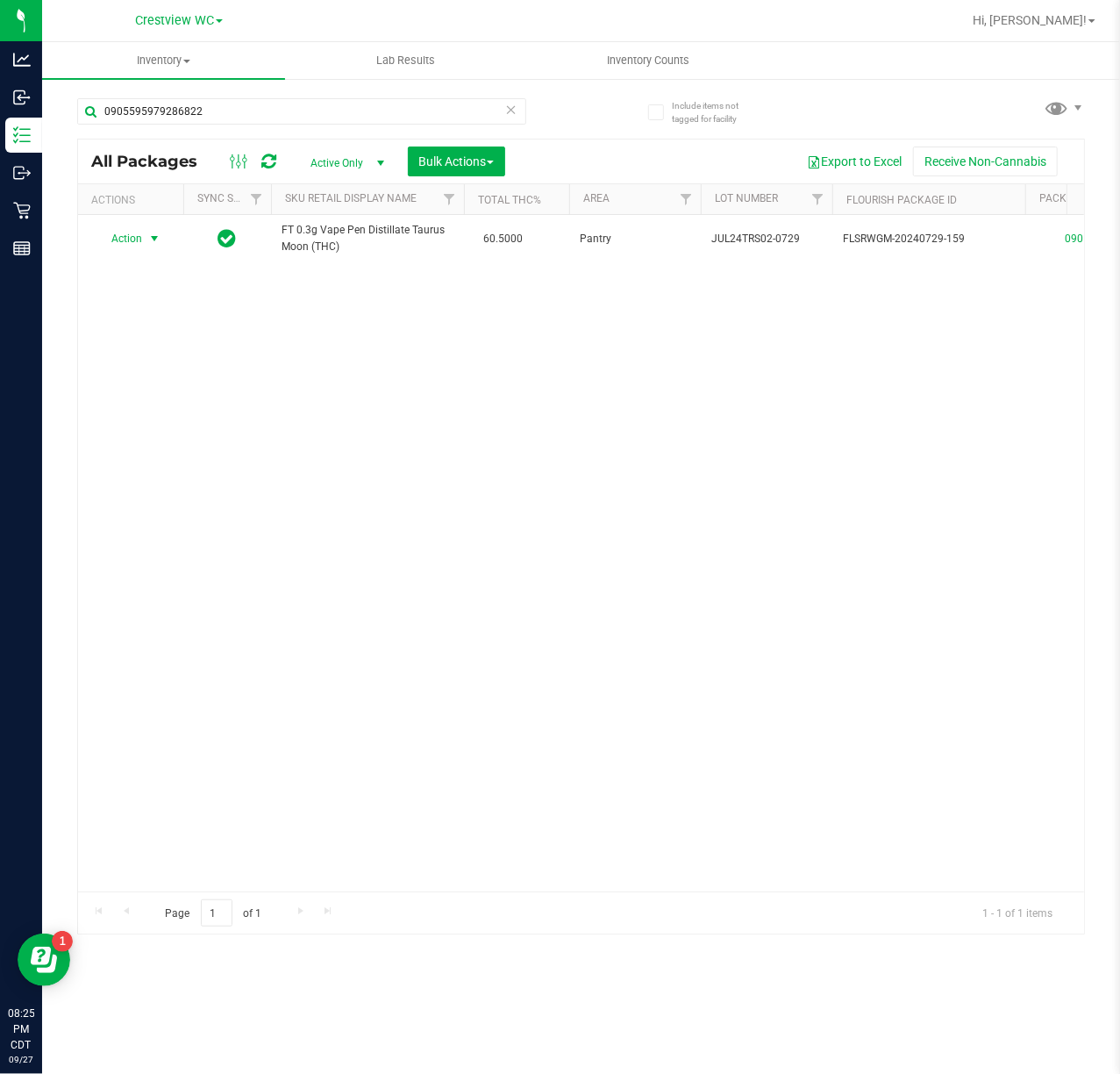
click at [510, 107] on icon at bounding box center [510, 108] width 12 height 21
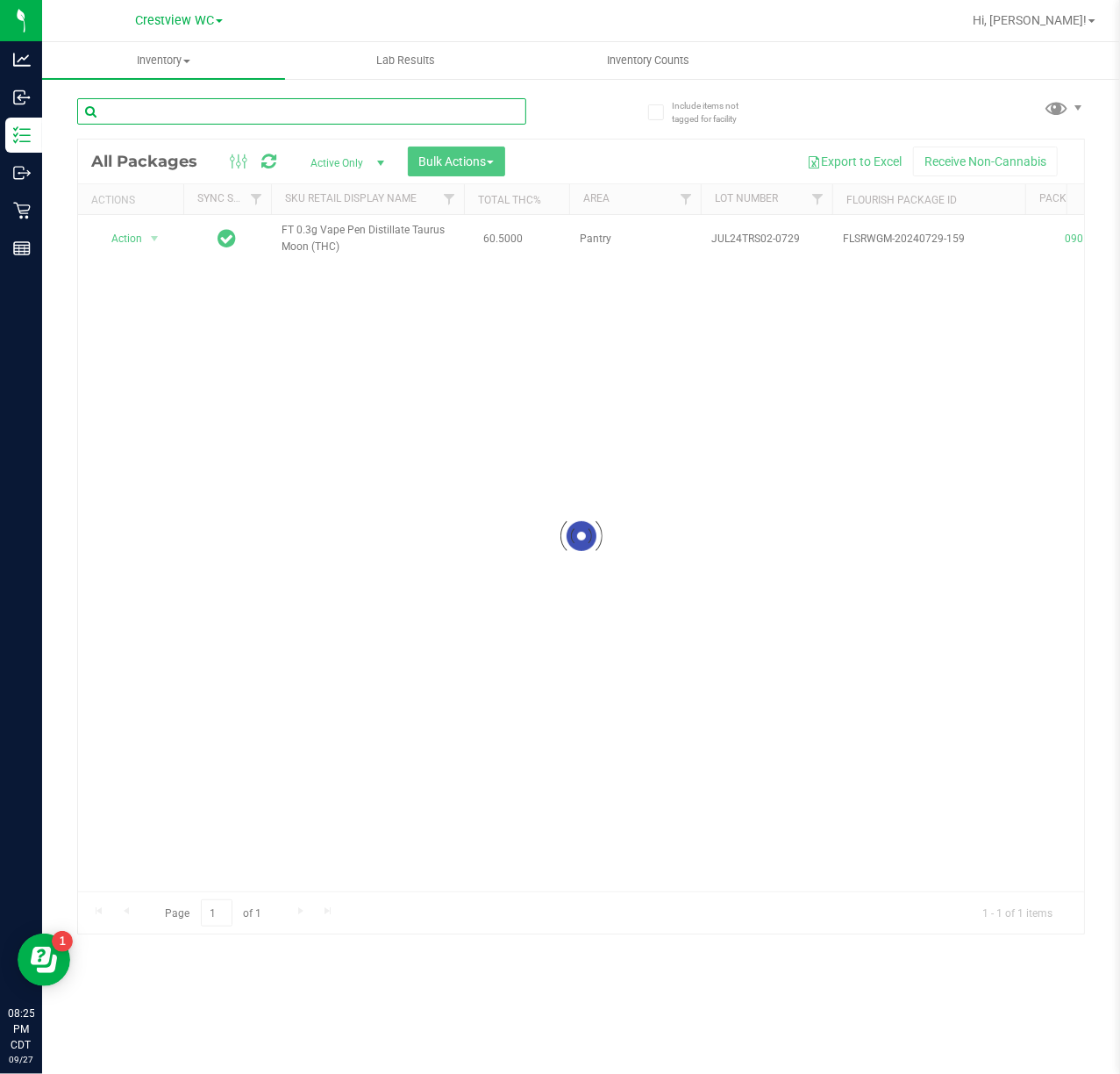
click at [463, 114] on input "text" at bounding box center [302, 111] width 449 height 26
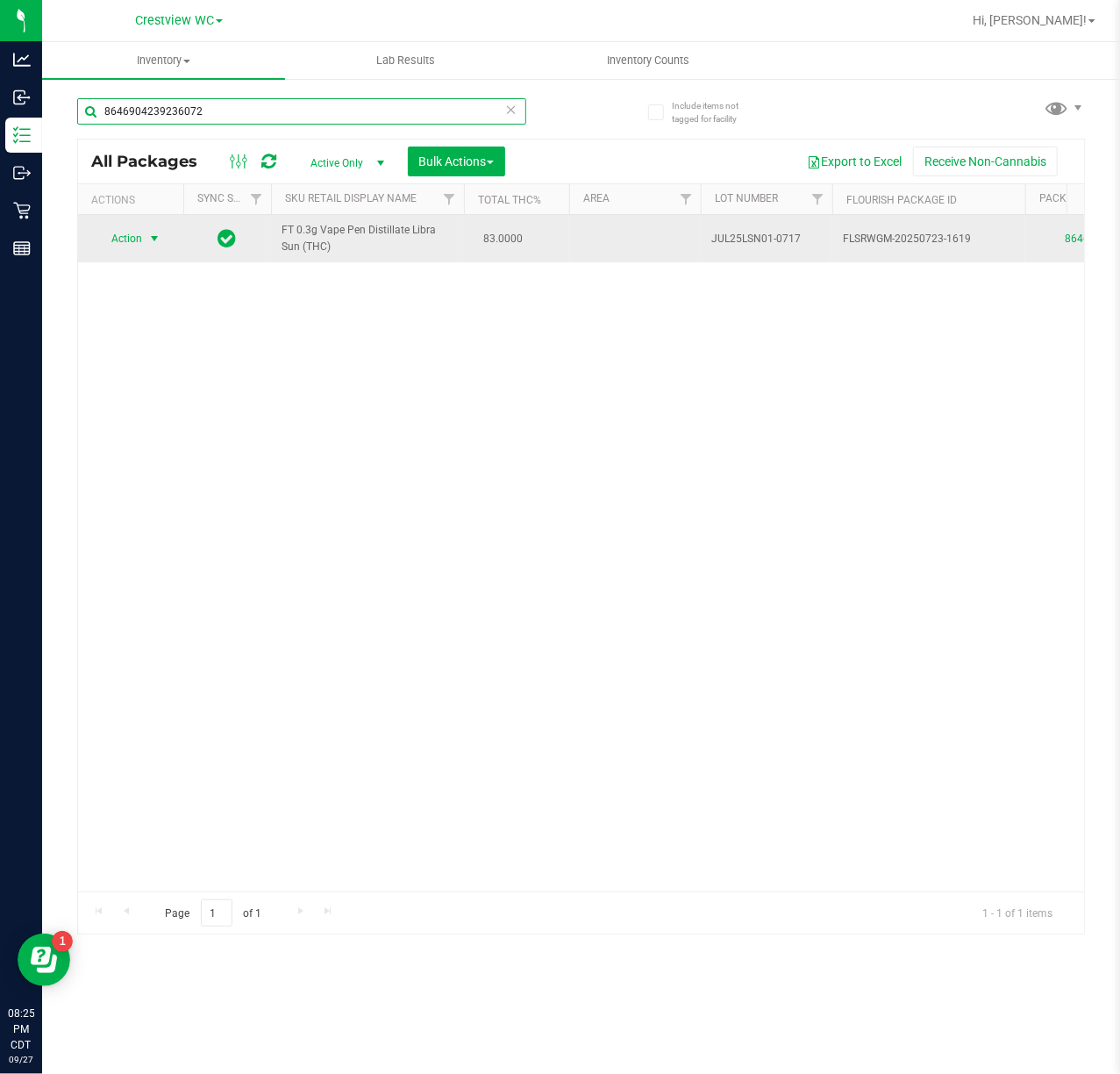
type input "8646904239236072"
click at [154, 243] on span "select" at bounding box center [154, 238] width 14 height 14
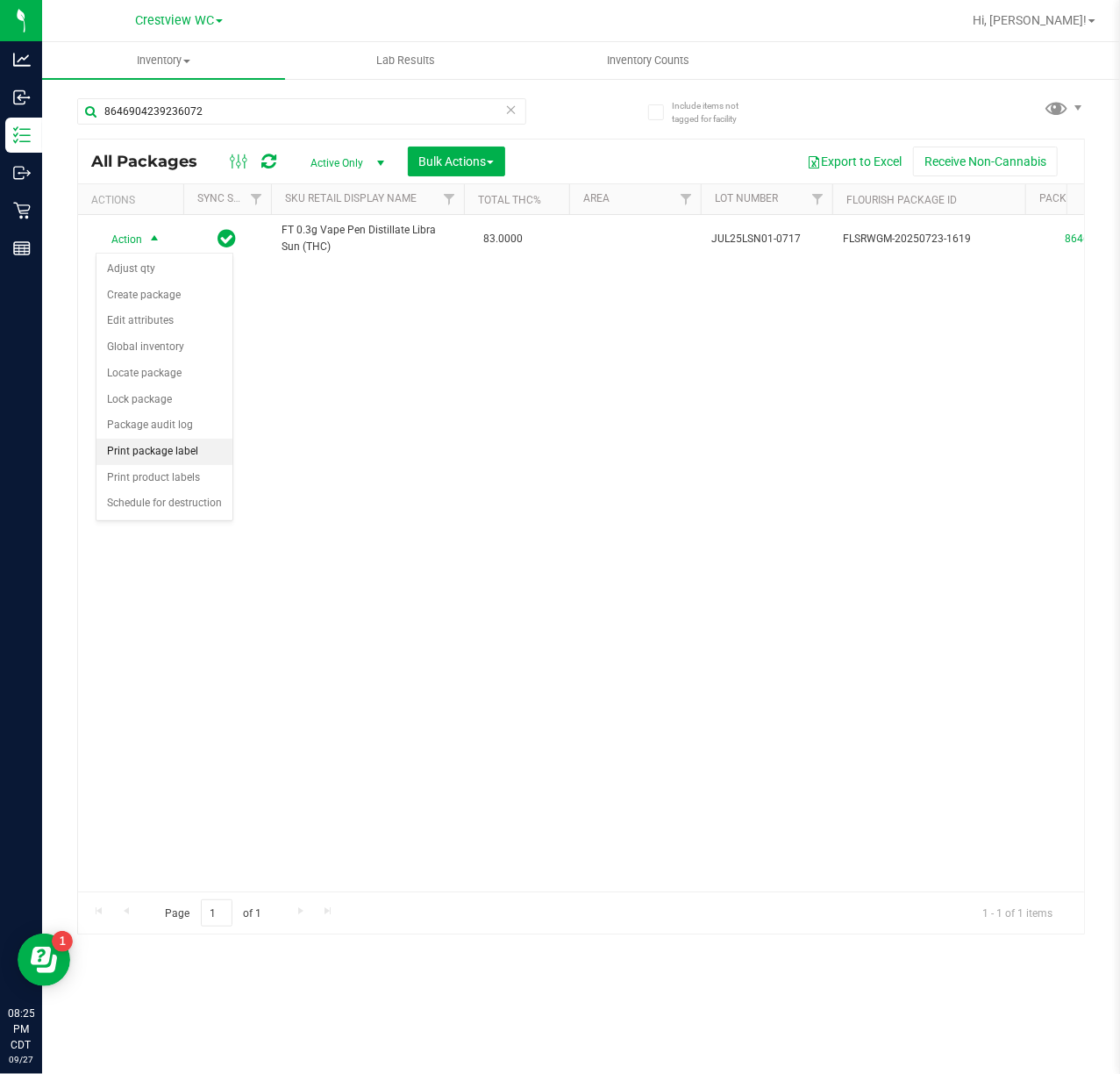
click at [194, 455] on li "Print package label" at bounding box center [164, 451] width 136 height 26
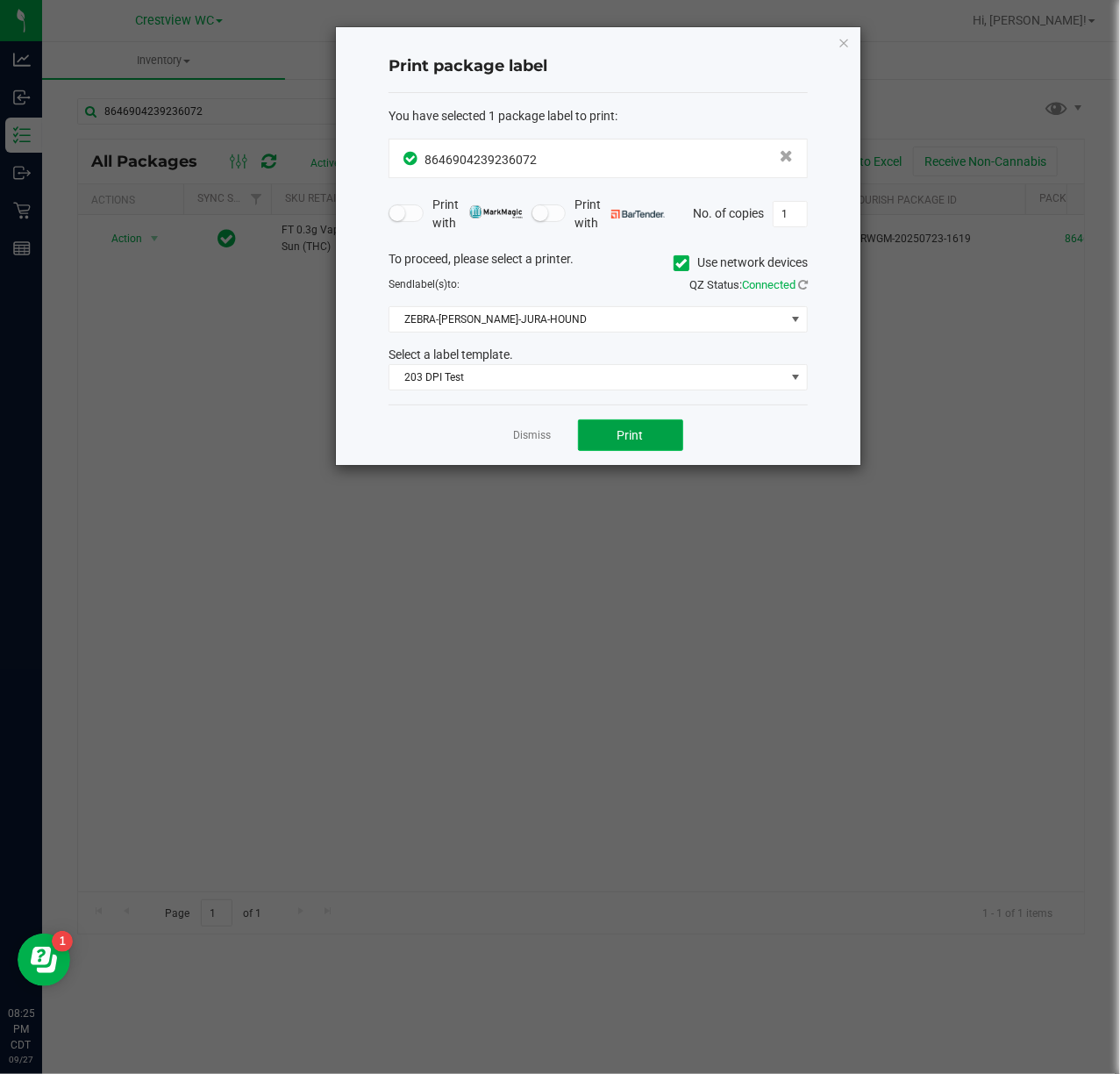
click at [643, 443] on button "Print" at bounding box center [630, 435] width 105 height 32
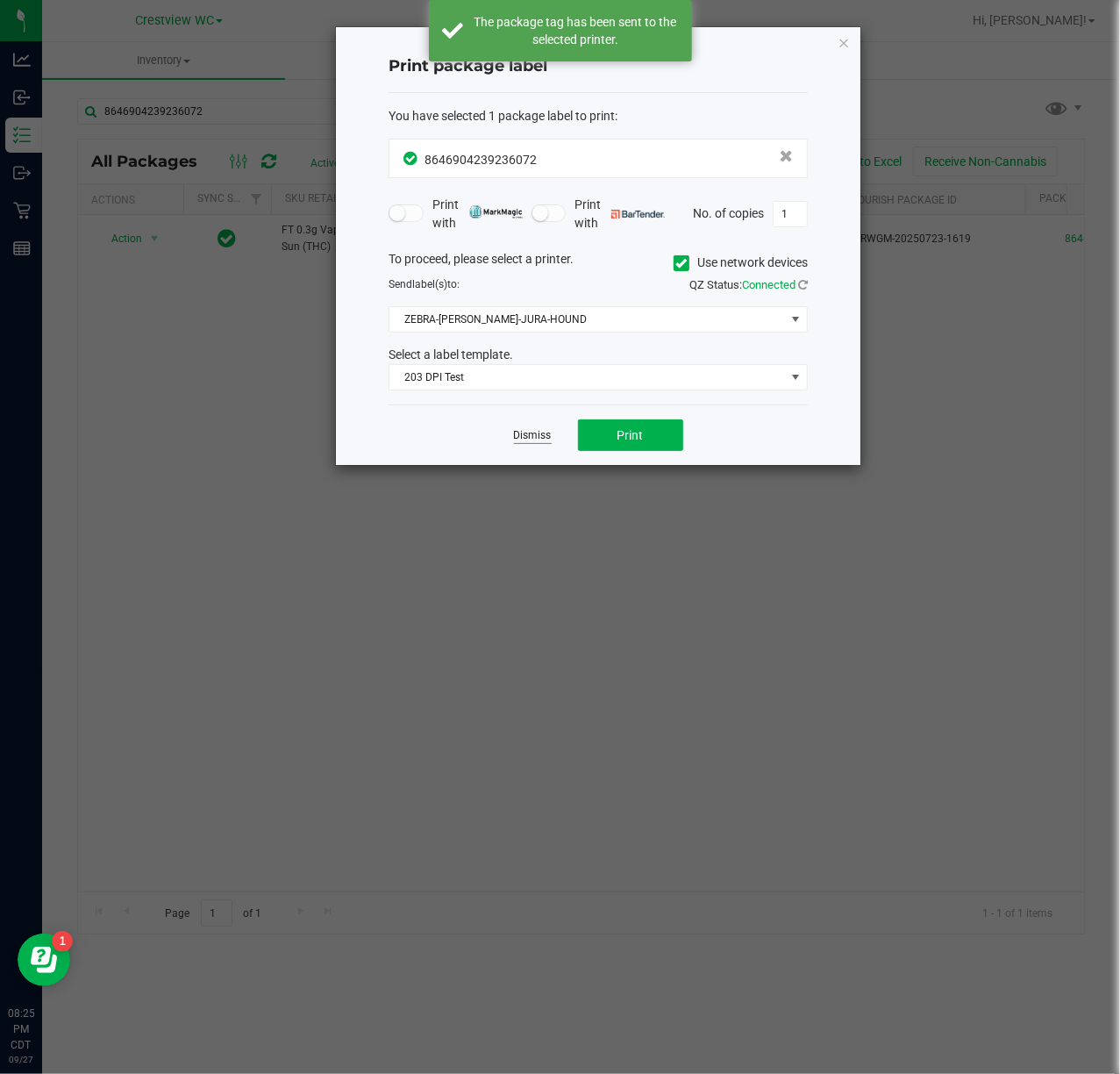
click at [527, 443] on link "Dismiss" at bounding box center [532, 436] width 37 height 15
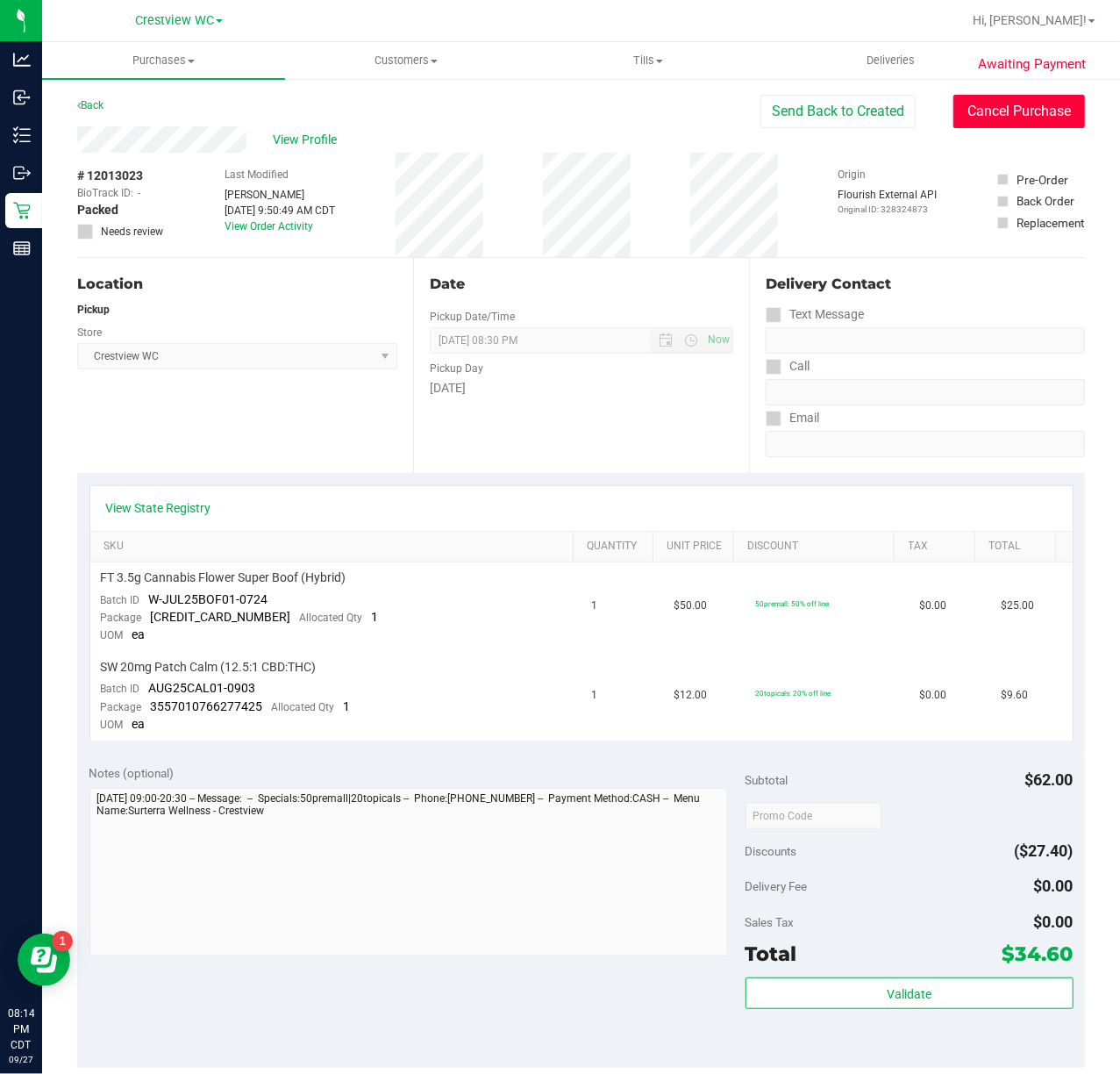
click at [1036, 105] on button "Cancel Purchase" at bounding box center [1019, 111] width 131 height 34
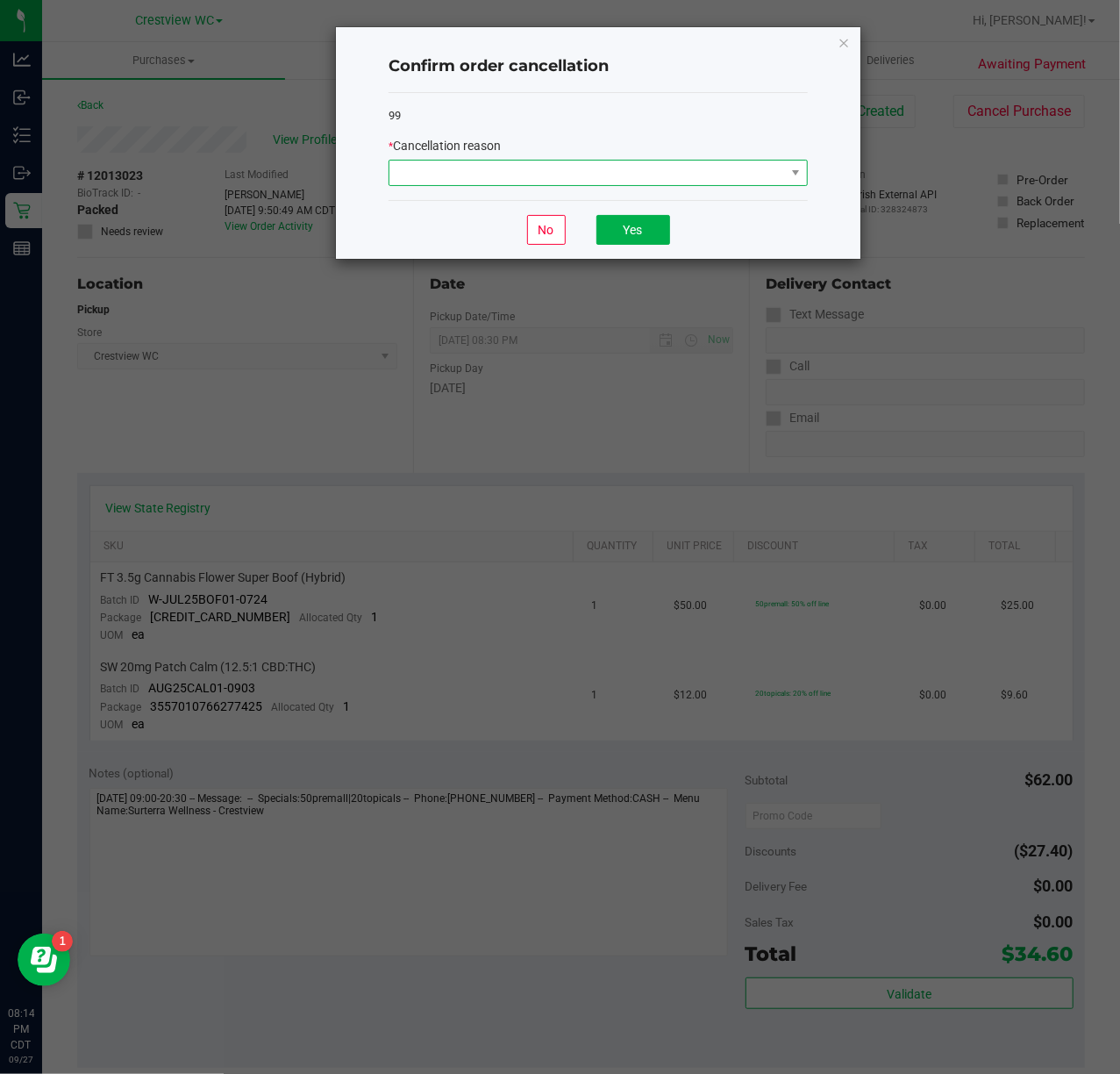
click at [620, 167] on span at bounding box center [587, 172] width 396 height 25
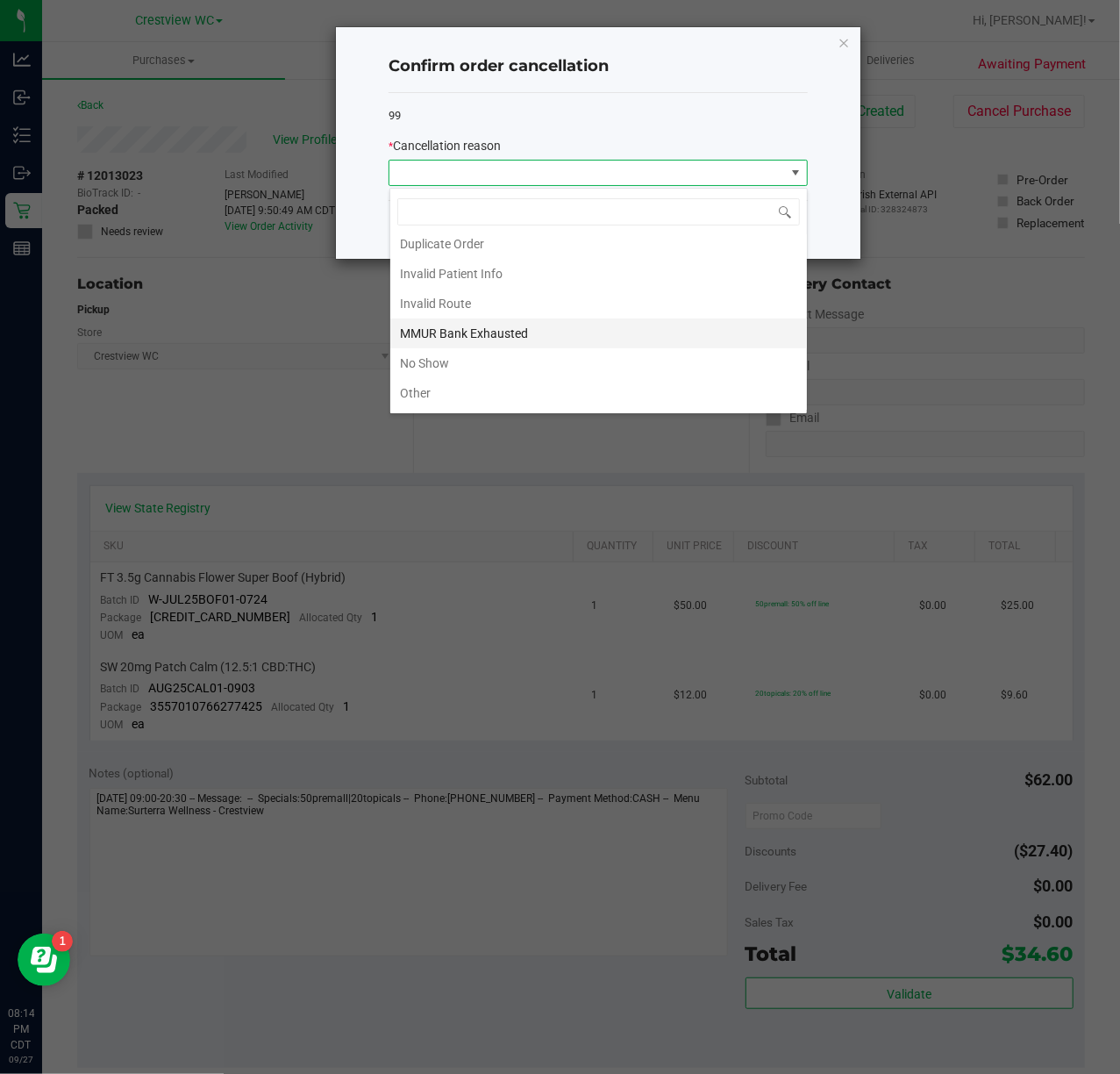
scroll to position [98, 0]
click at [480, 323] on li "Other" at bounding box center [598, 335] width 416 height 30
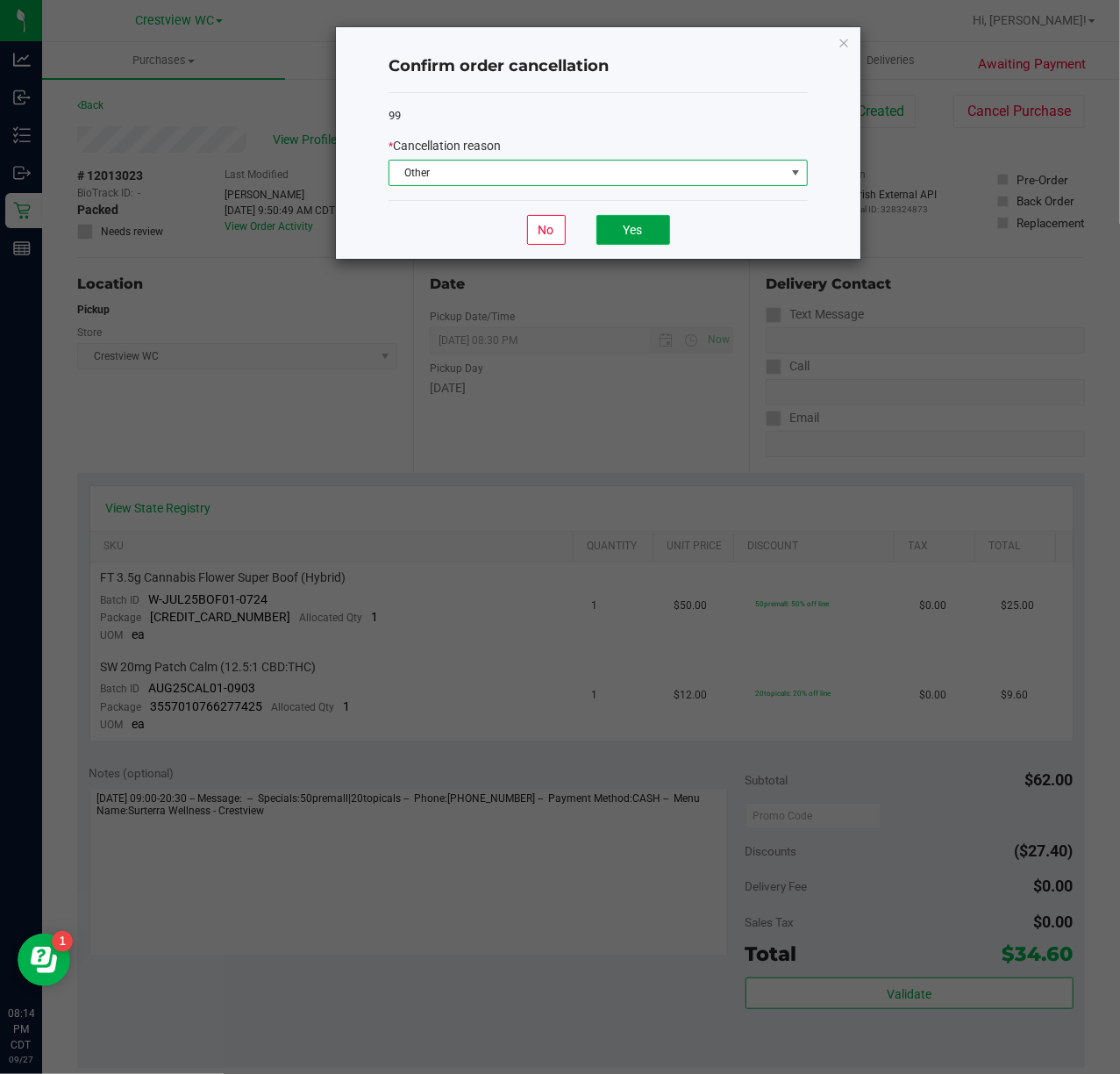
click at [622, 240] on button "Yes" at bounding box center [632, 230] width 74 height 30
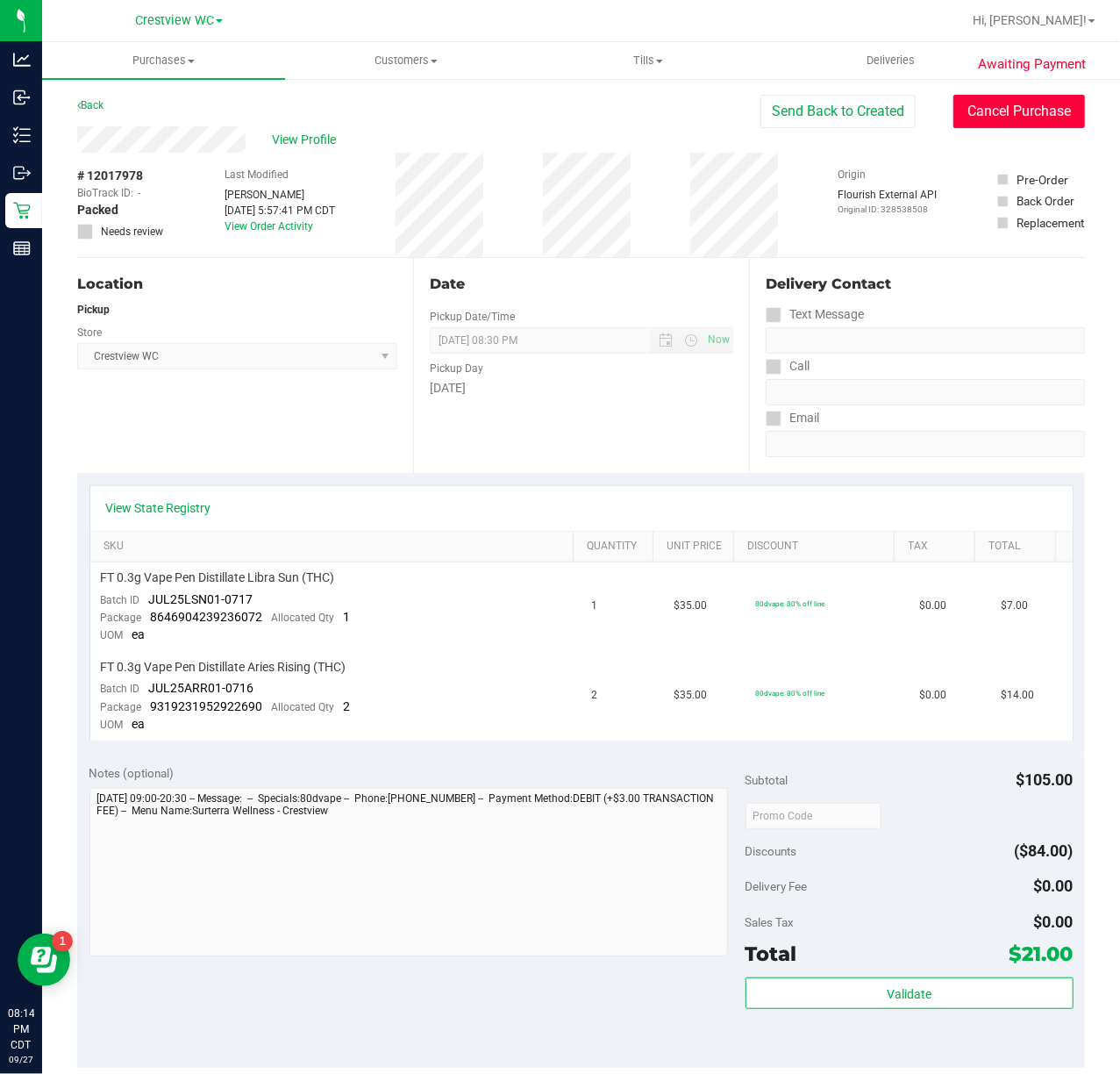
click at [1012, 105] on button "Cancel Purchase" at bounding box center [1019, 111] width 131 height 34
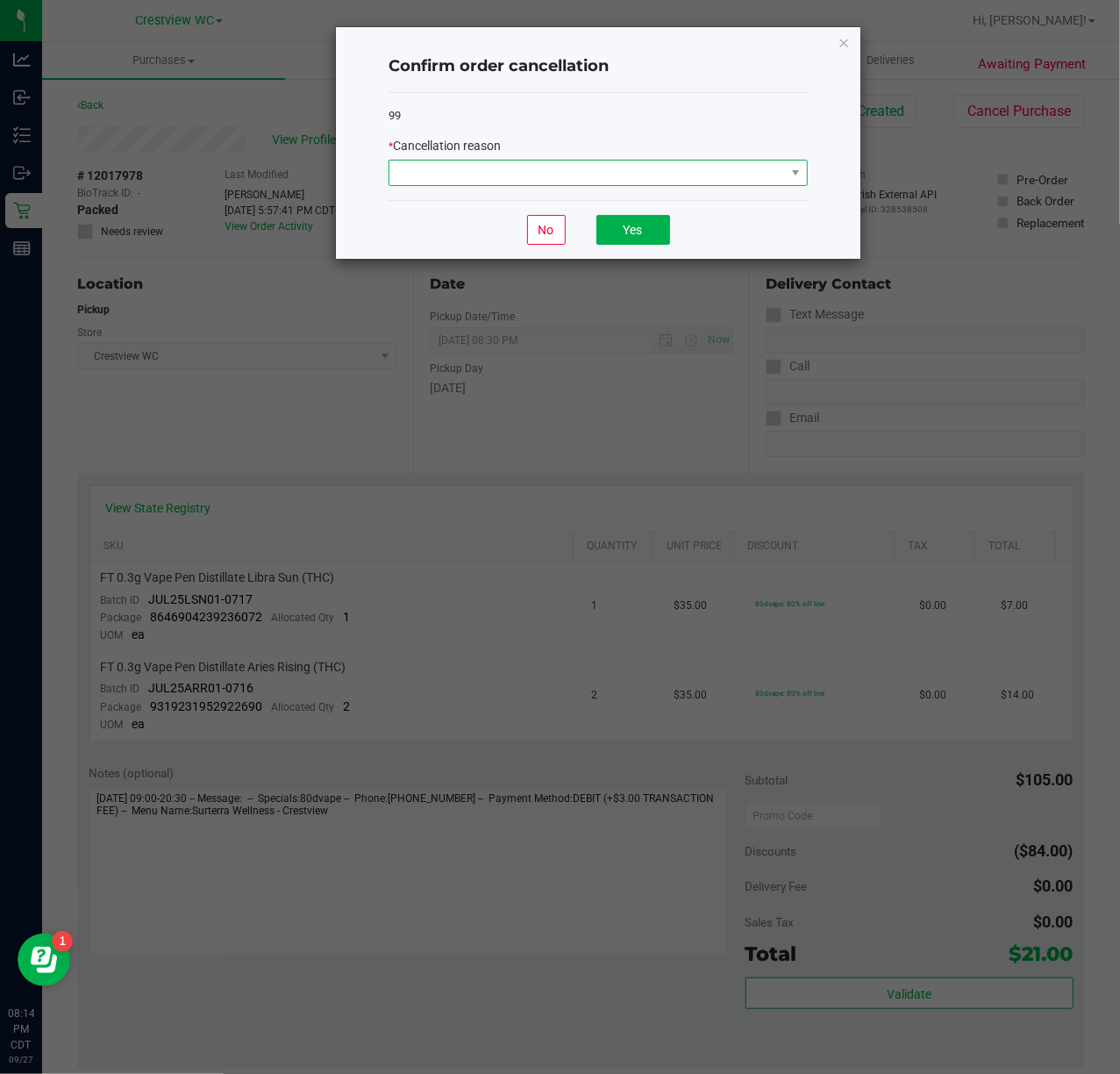
click at [704, 172] on span at bounding box center [587, 172] width 396 height 25
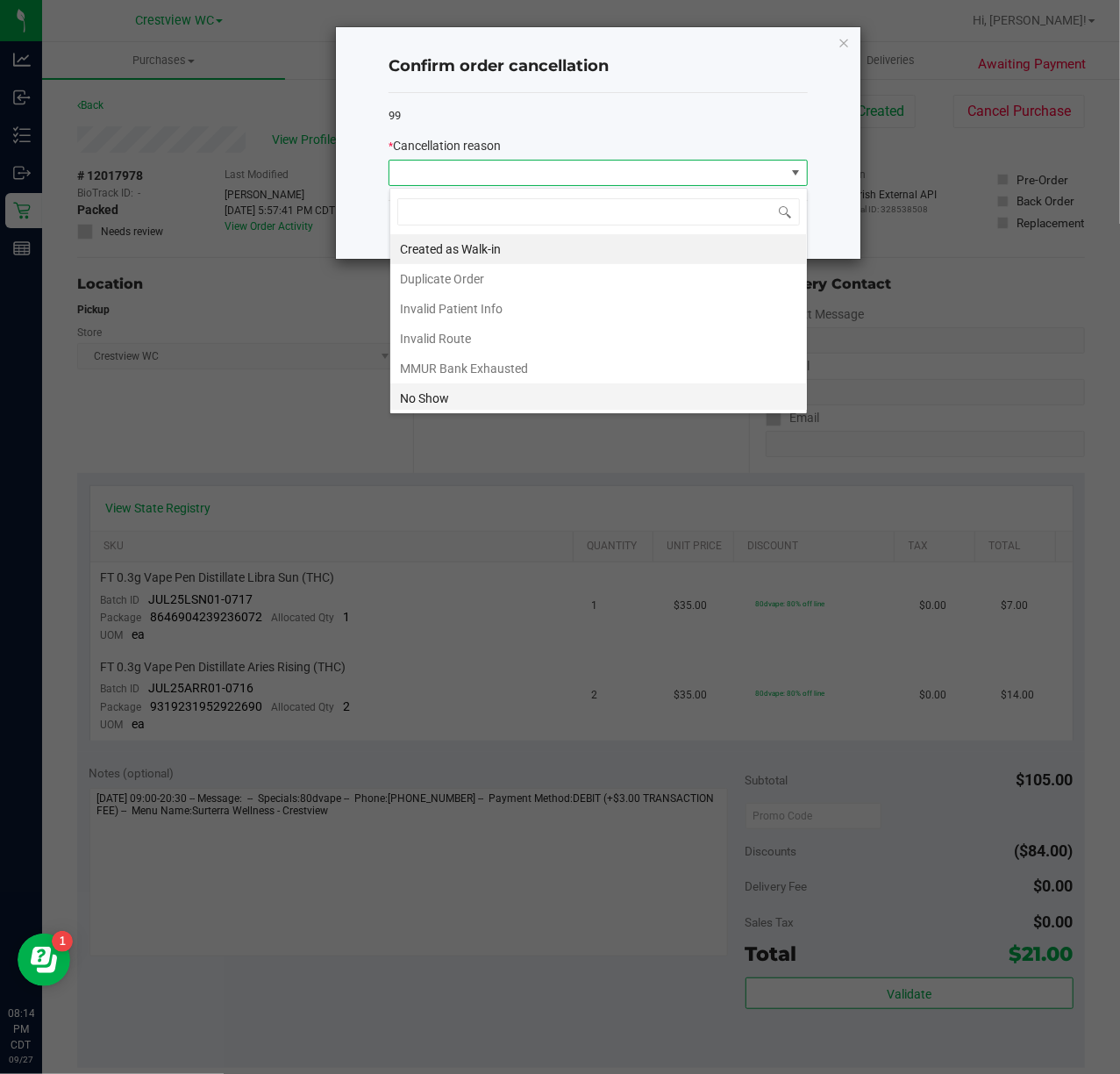
scroll to position [98, 0]
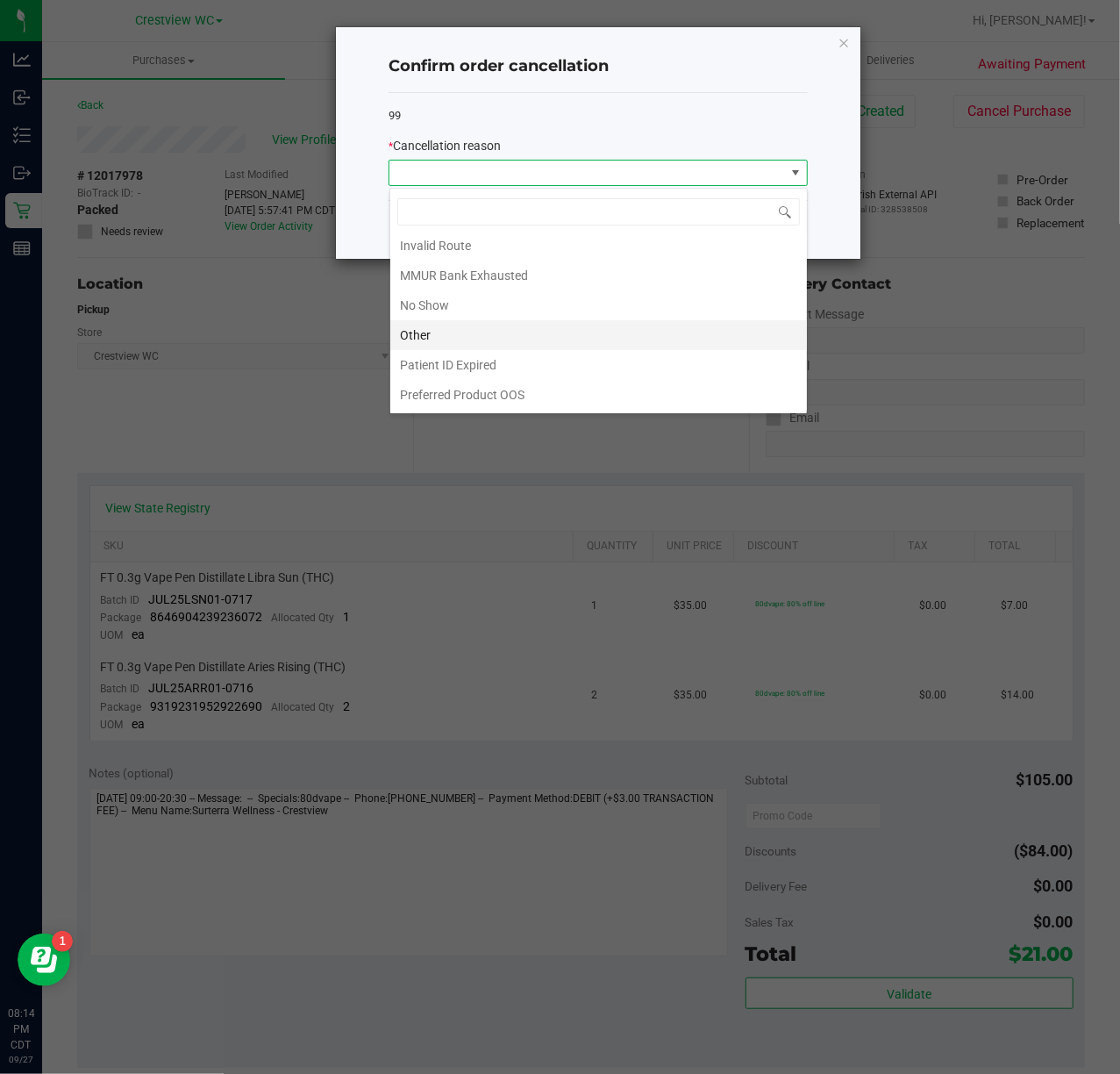
click at [493, 338] on li "Other" at bounding box center [598, 335] width 416 height 30
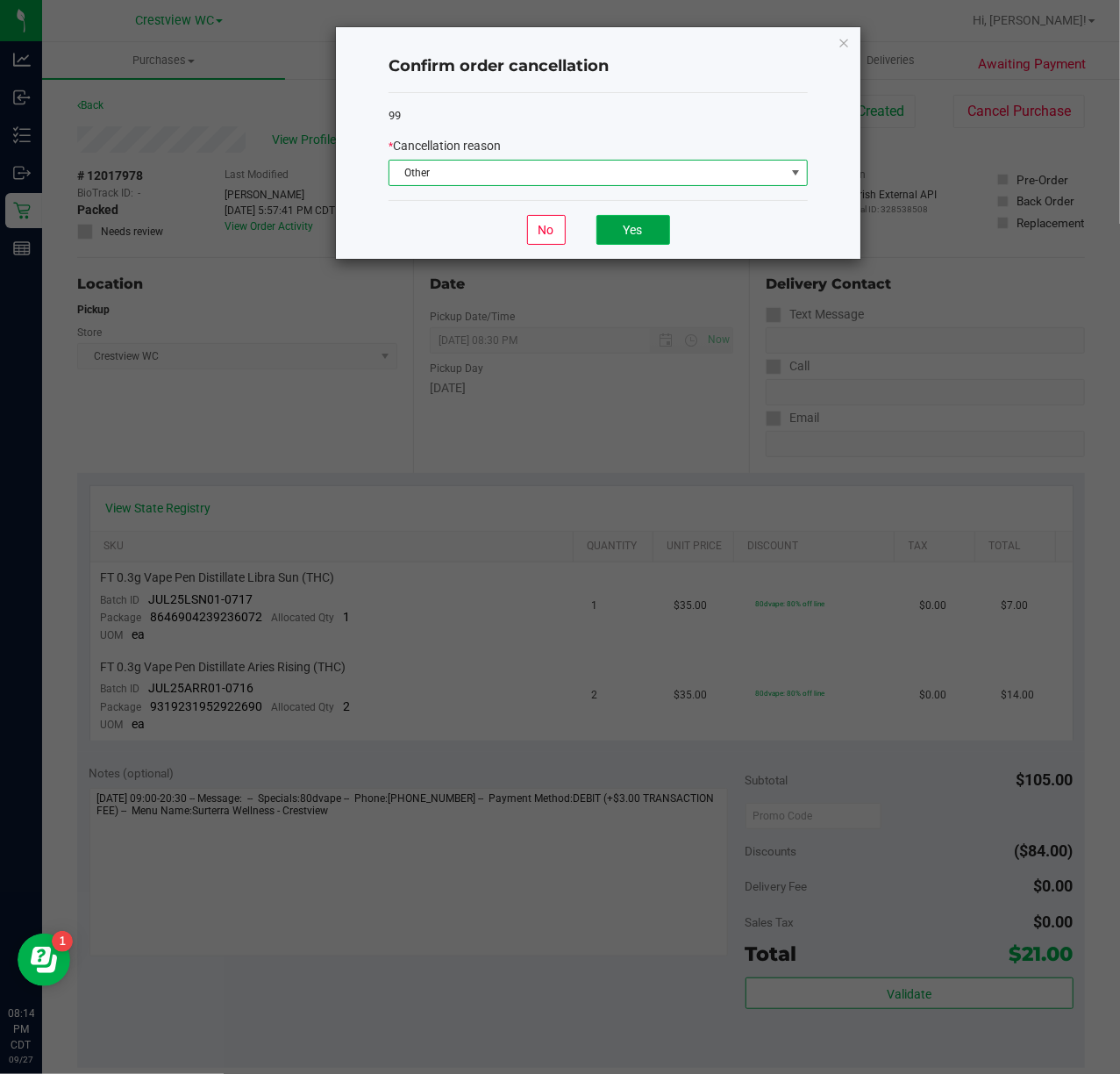
click at [624, 230] on button "Yes" at bounding box center [632, 230] width 74 height 30
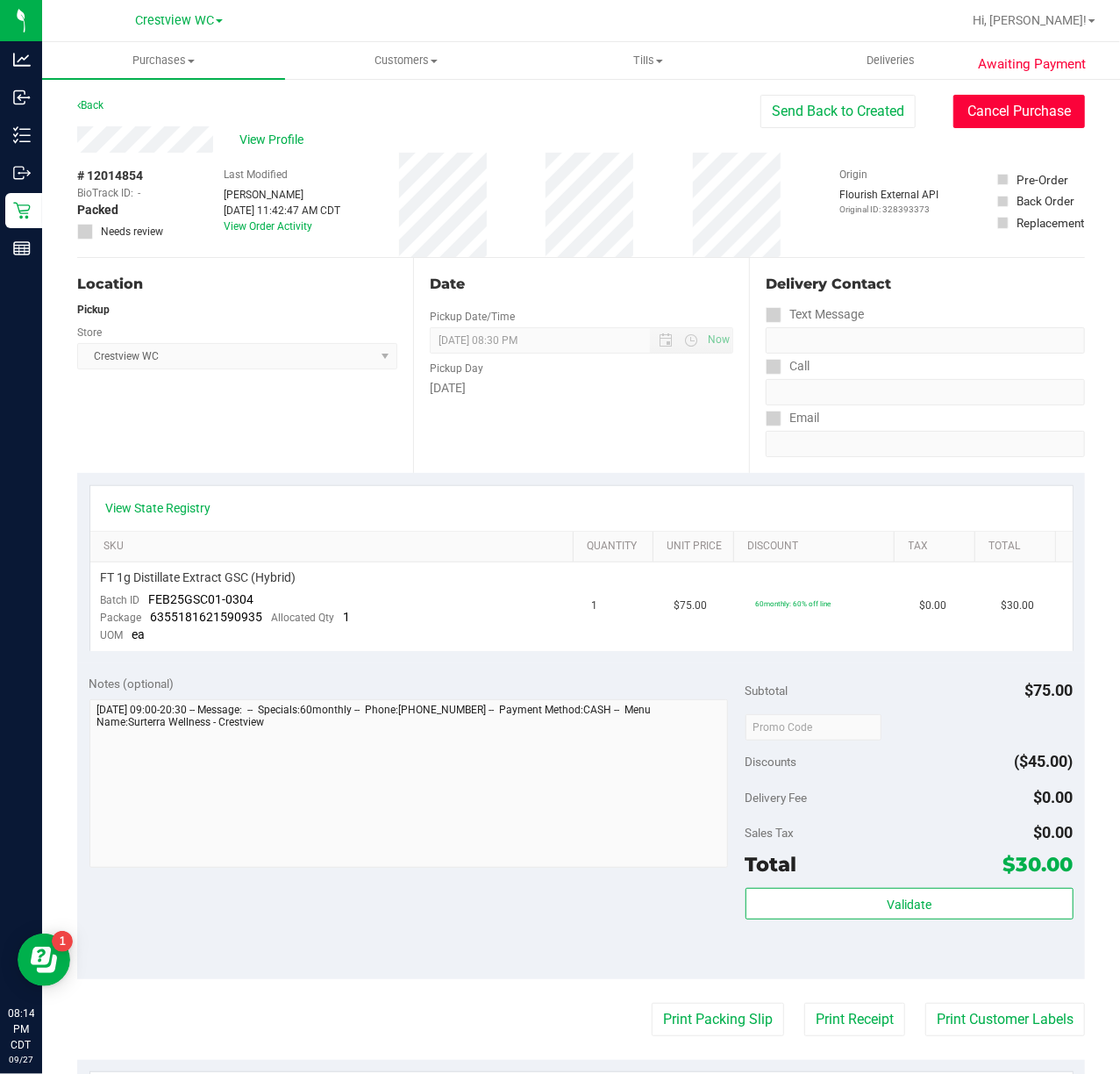
click at [953, 106] on button "Cancel Purchase" at bounding box center [1019, 111] width 131 height 34
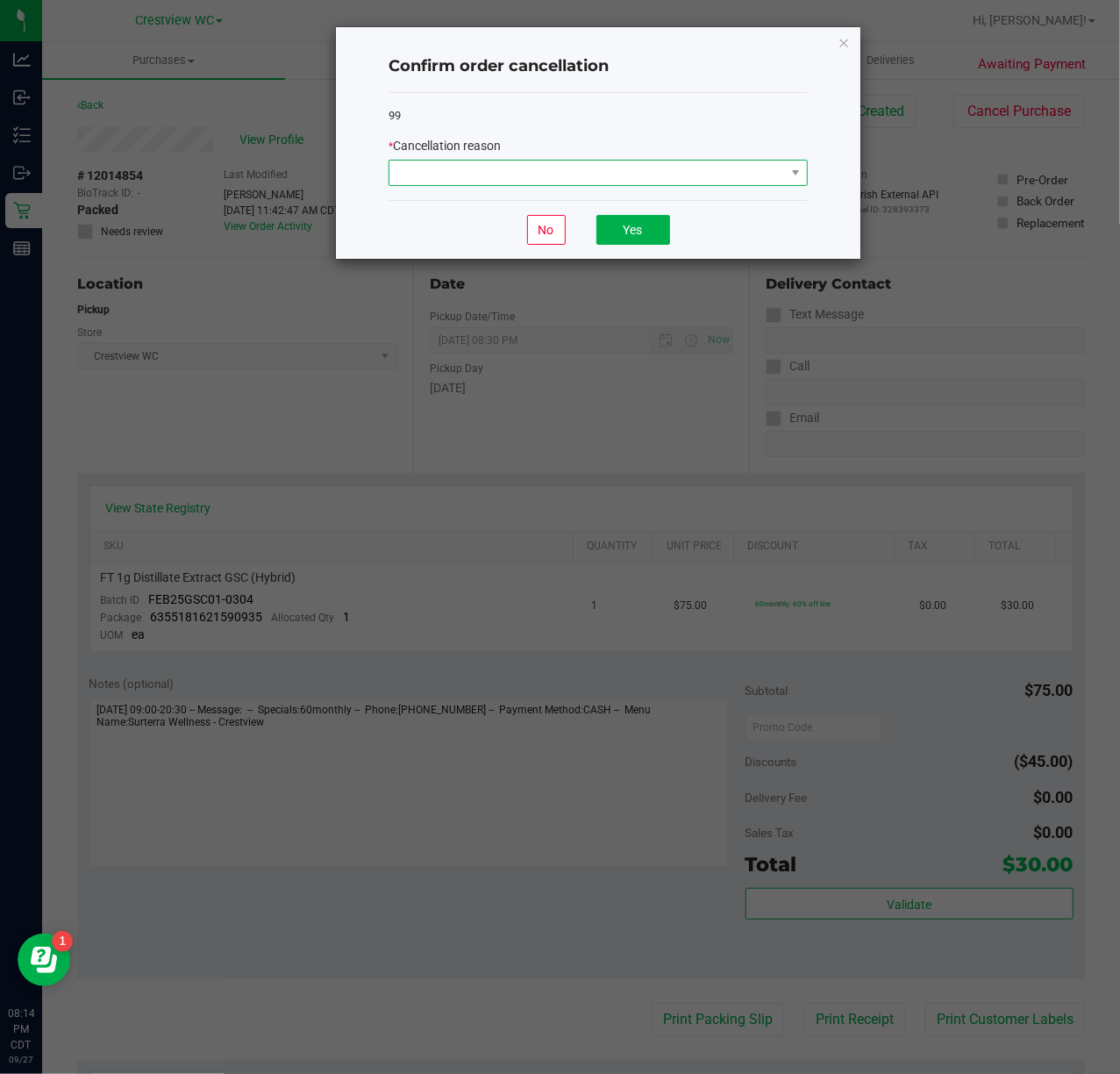
click at [730, 177] on span at bounding box center [587, 172] width 396 height 25
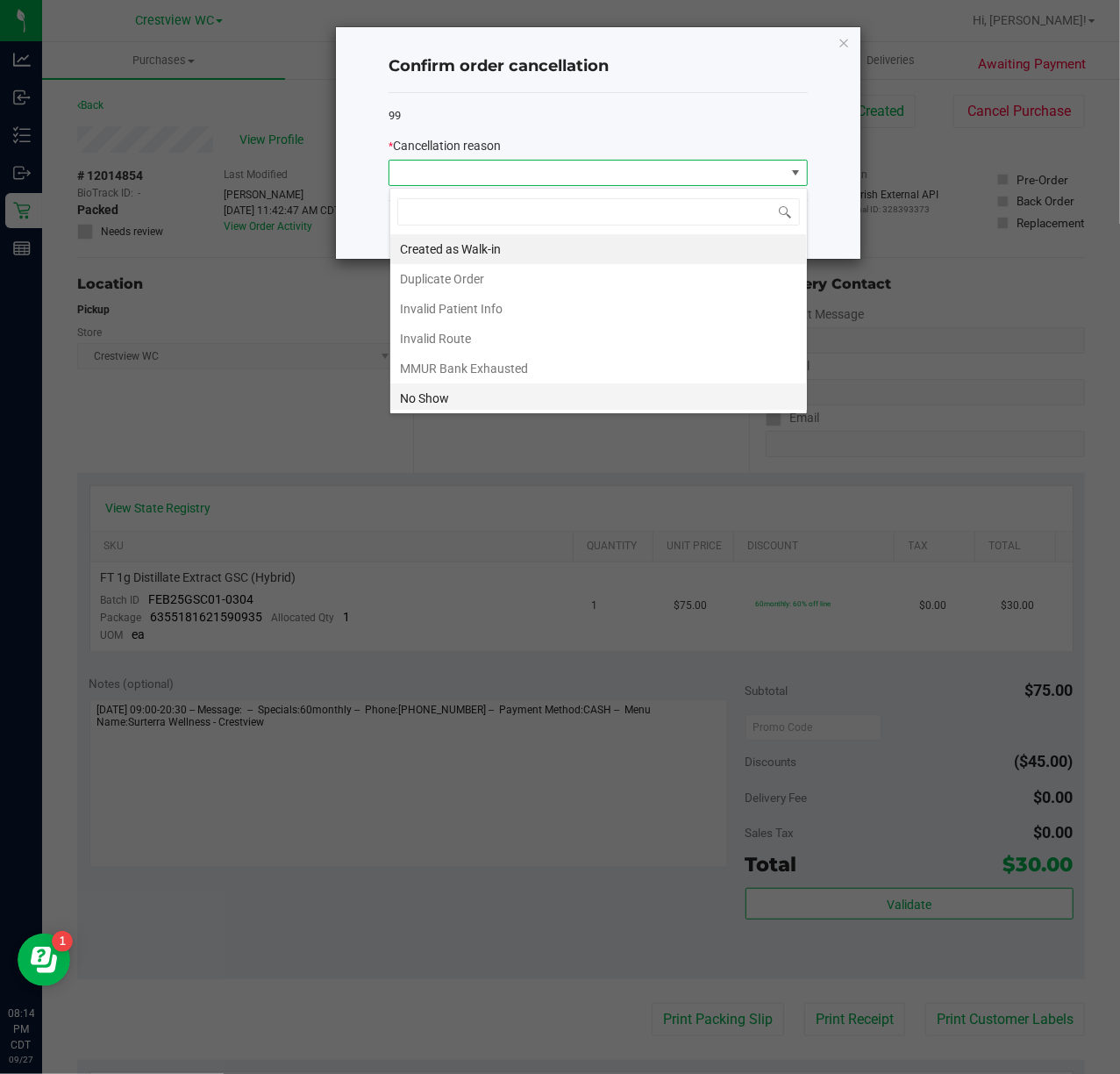
scroll to position [98, 0]
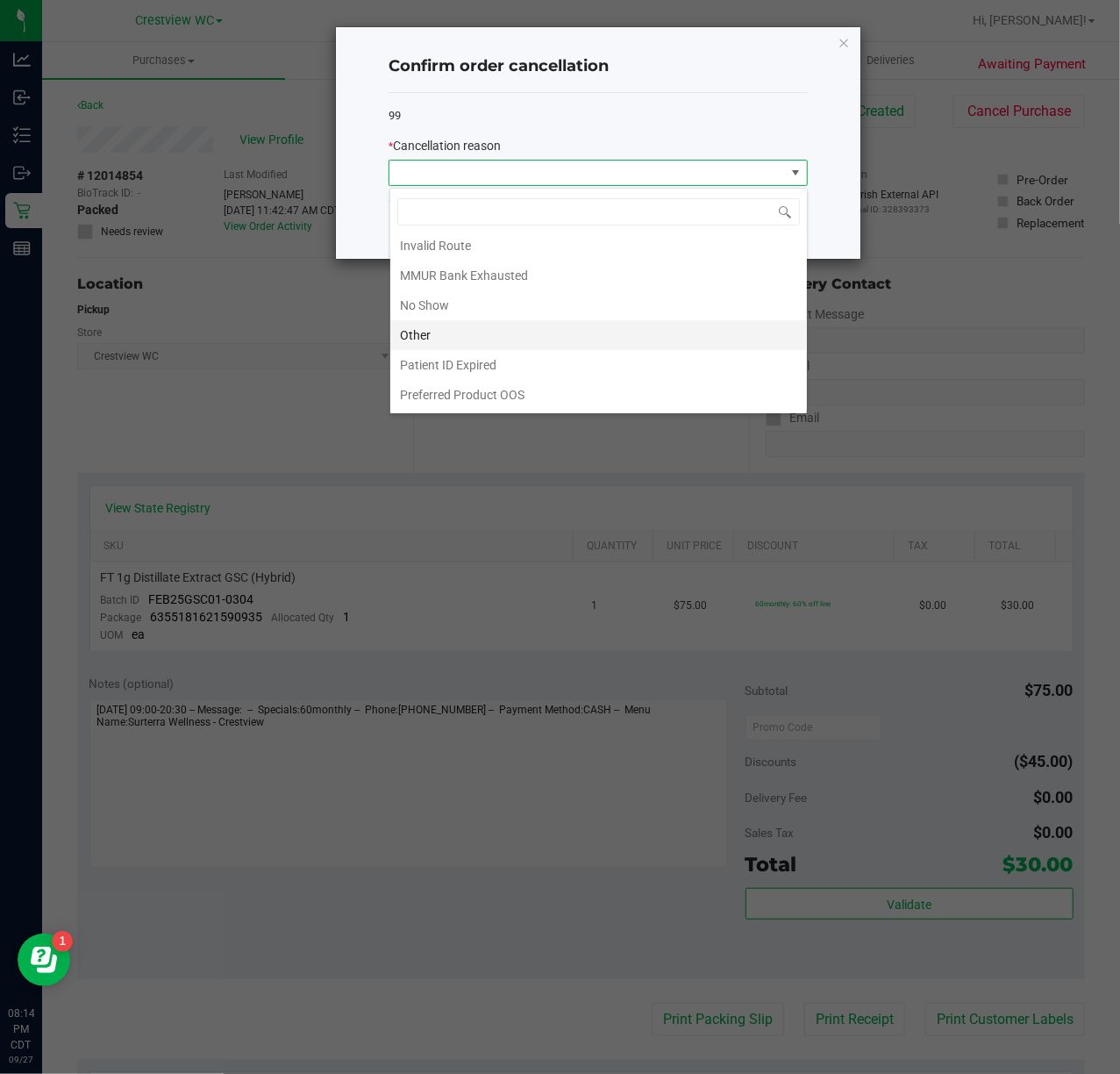
click at [505, 338] on li "Other" at bounding box center [598, 335] width 416 height 30
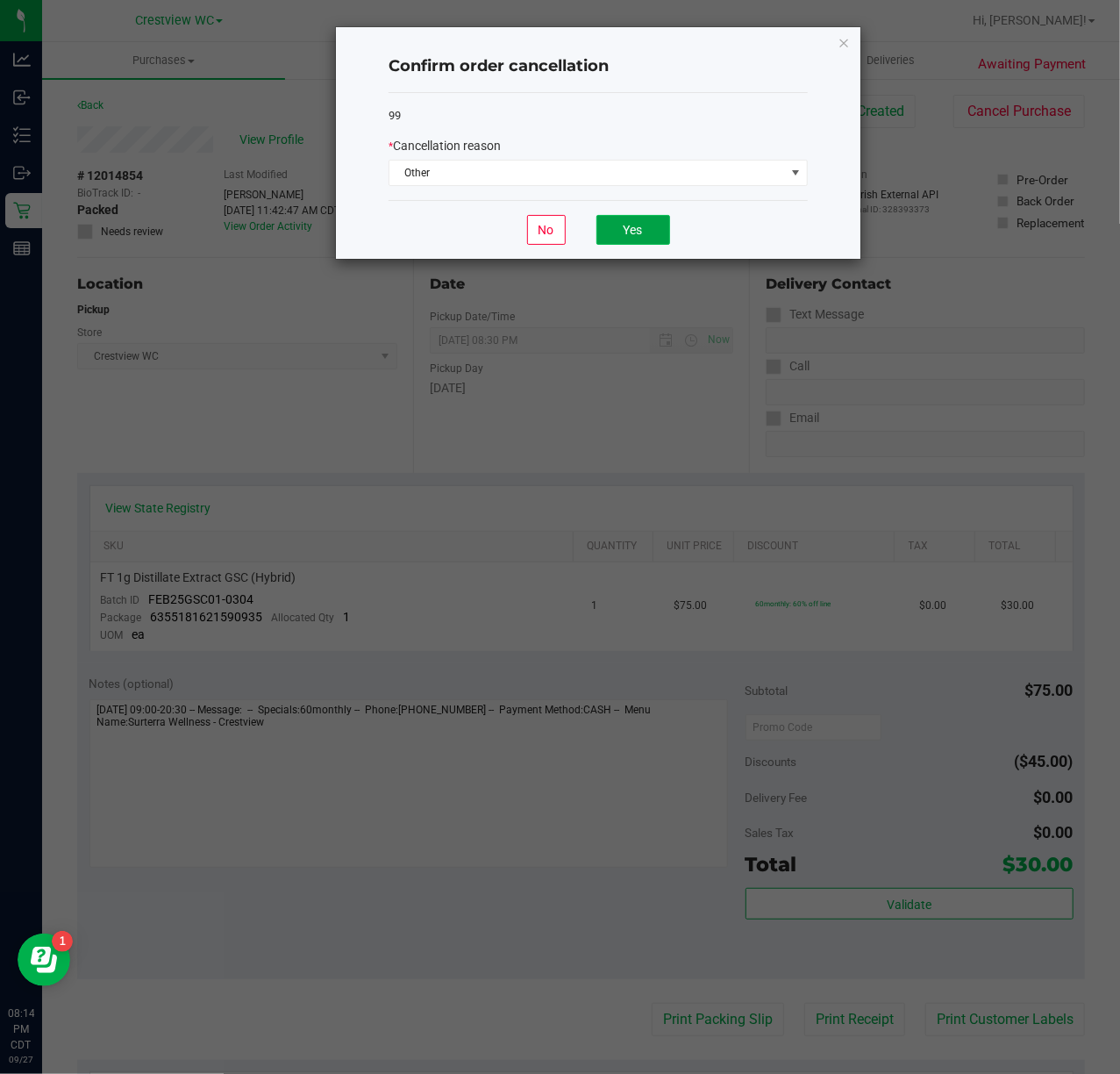
click at [625, 226] on button "Yes" at bounding box center [632, 230] width 74 height 30
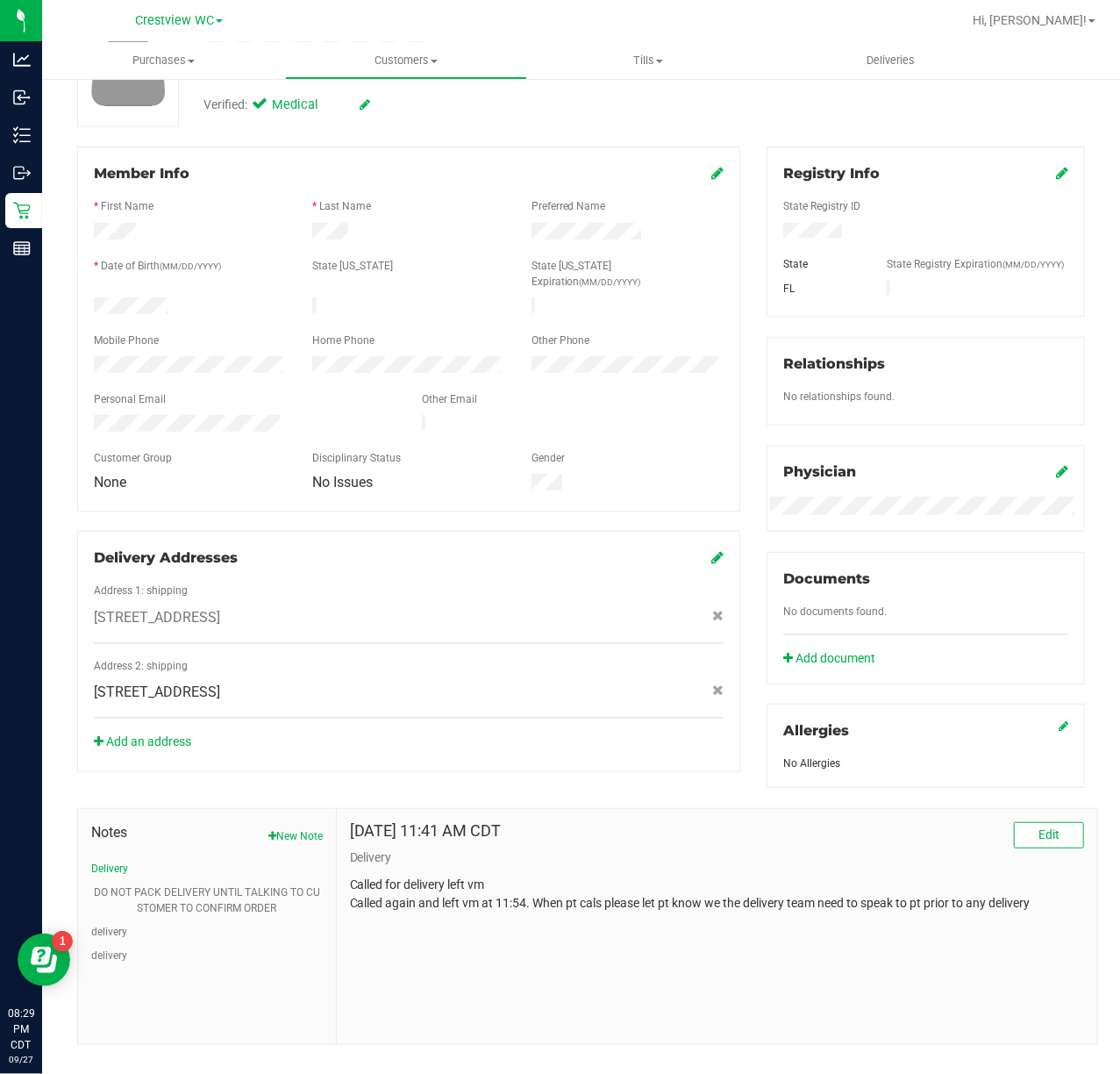
scroll to position [214, 0]
